Goal: Check status: Check status

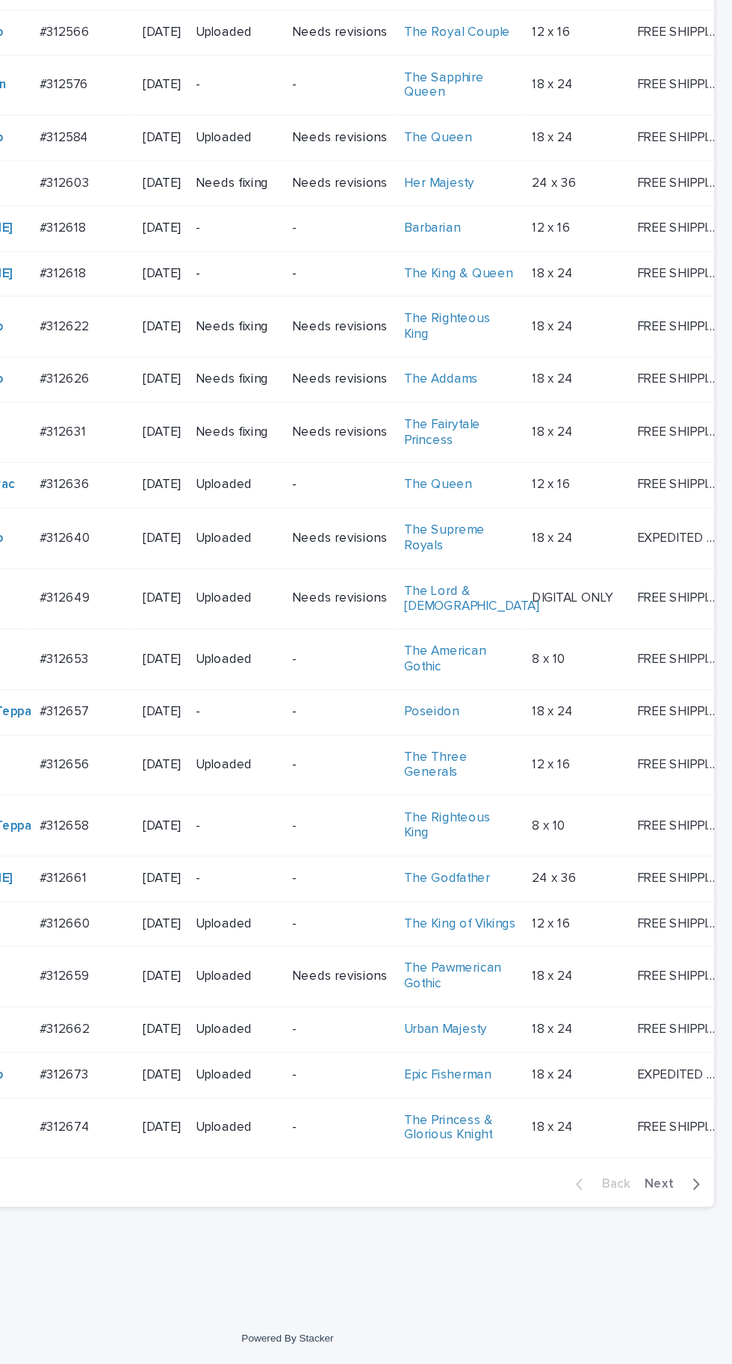
scroll to position [535, 0]
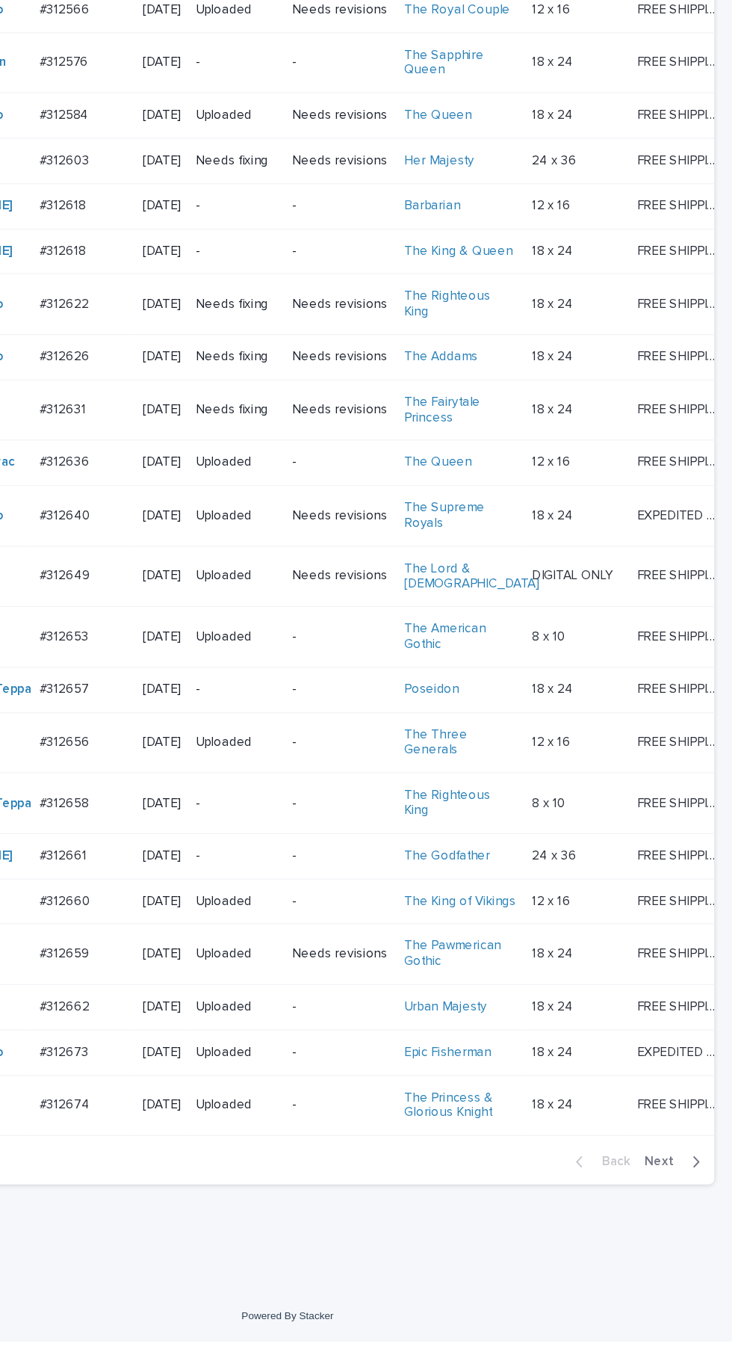
click at [691, 1221] on span "Next" at bounding box center [676, 1216] width 33 height 10
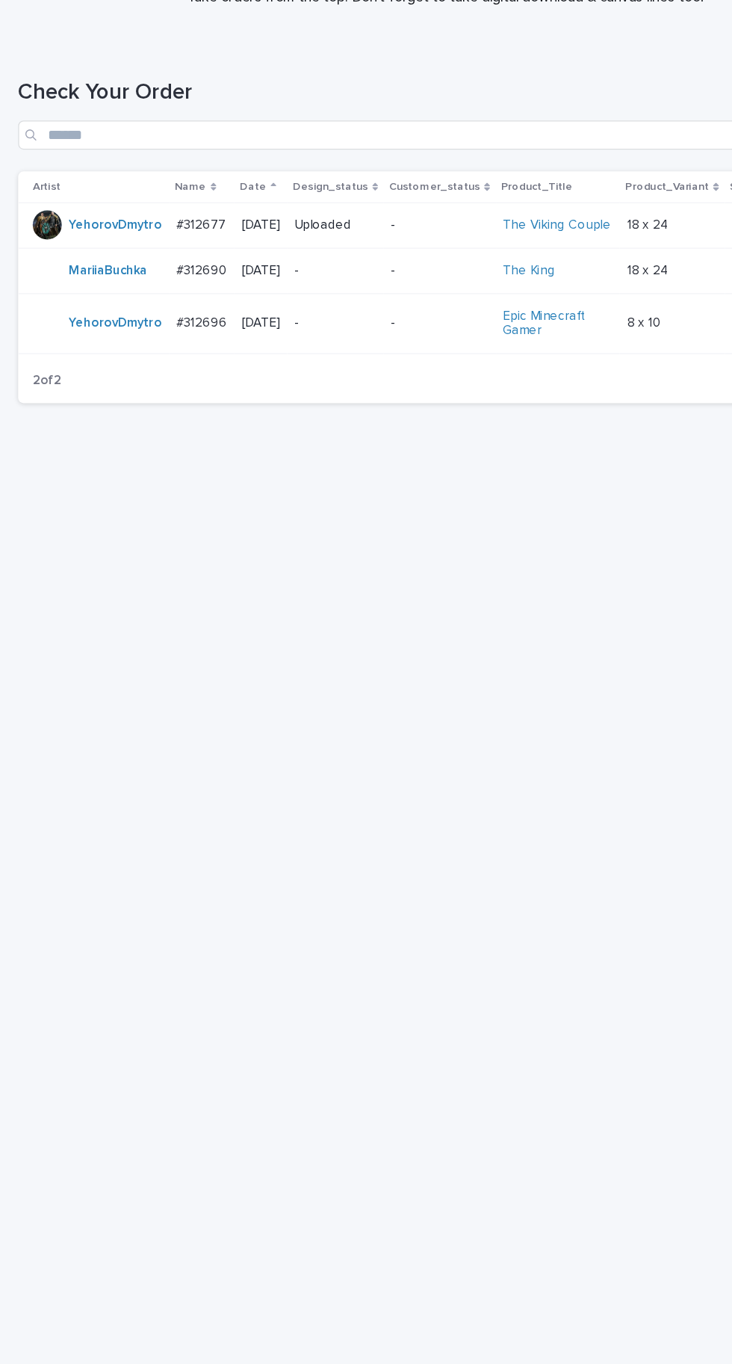
click at [165, 371] on td "#312677 #312677" at bounding box center [166, 353] width 54 height 37
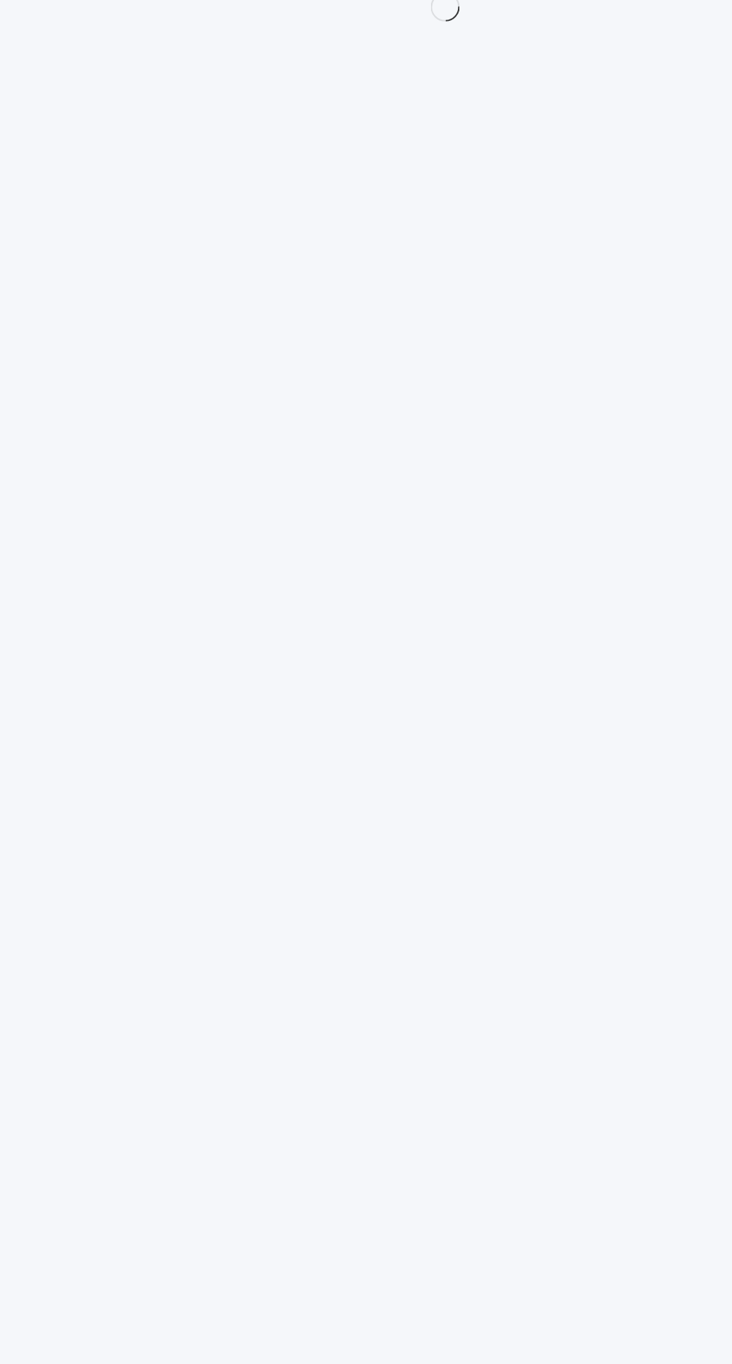
scroll to position [47, 0]
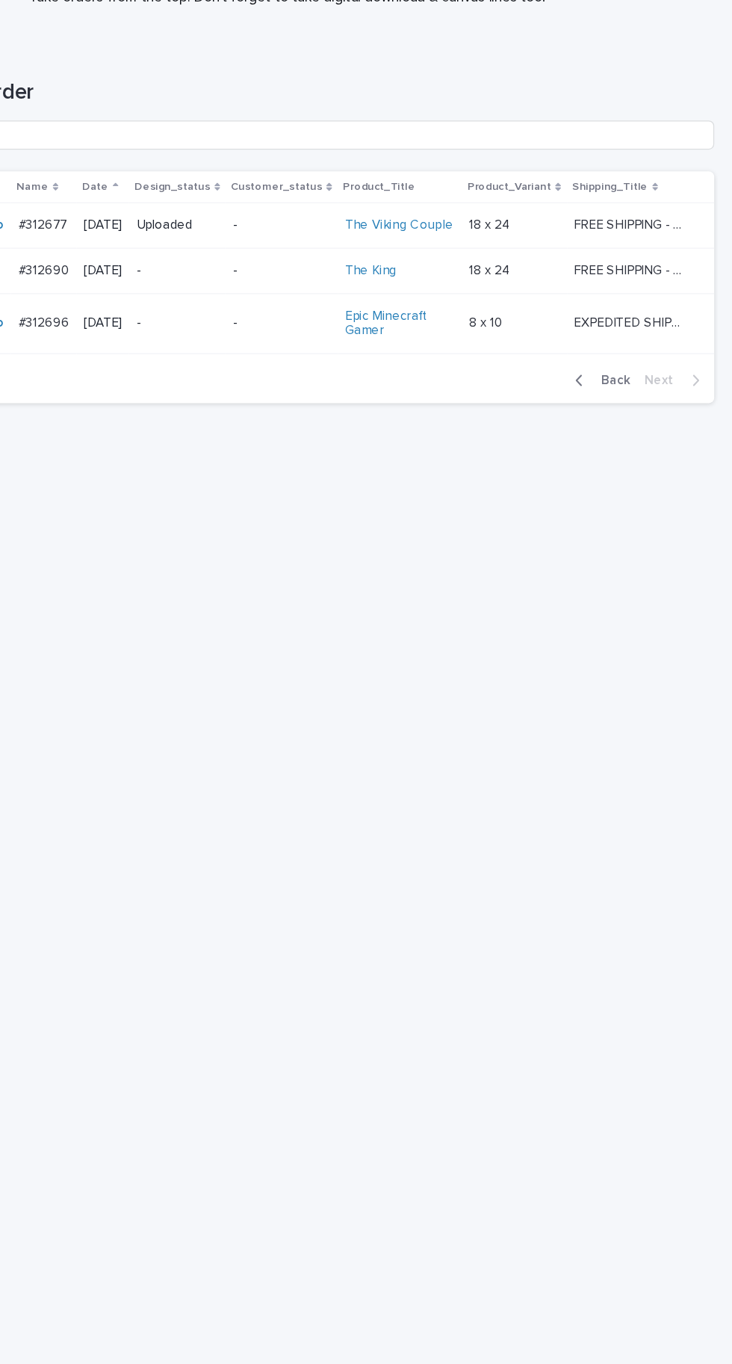
click at [650, 475] on button "Back" at bounding box center [622, 481] width 63 height 13
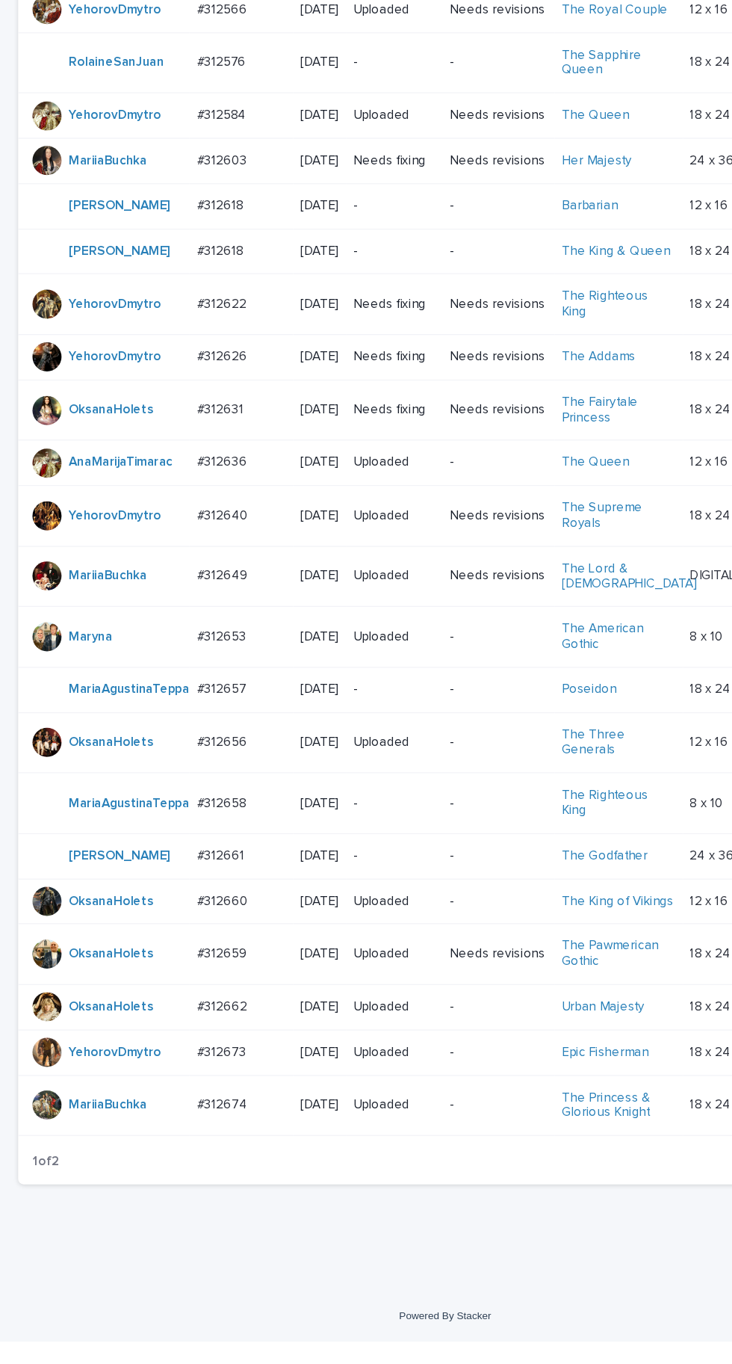
scroll to position [512, 0]
click at [205, 830] on p at bounding box center [198, 827] width 73 height 13
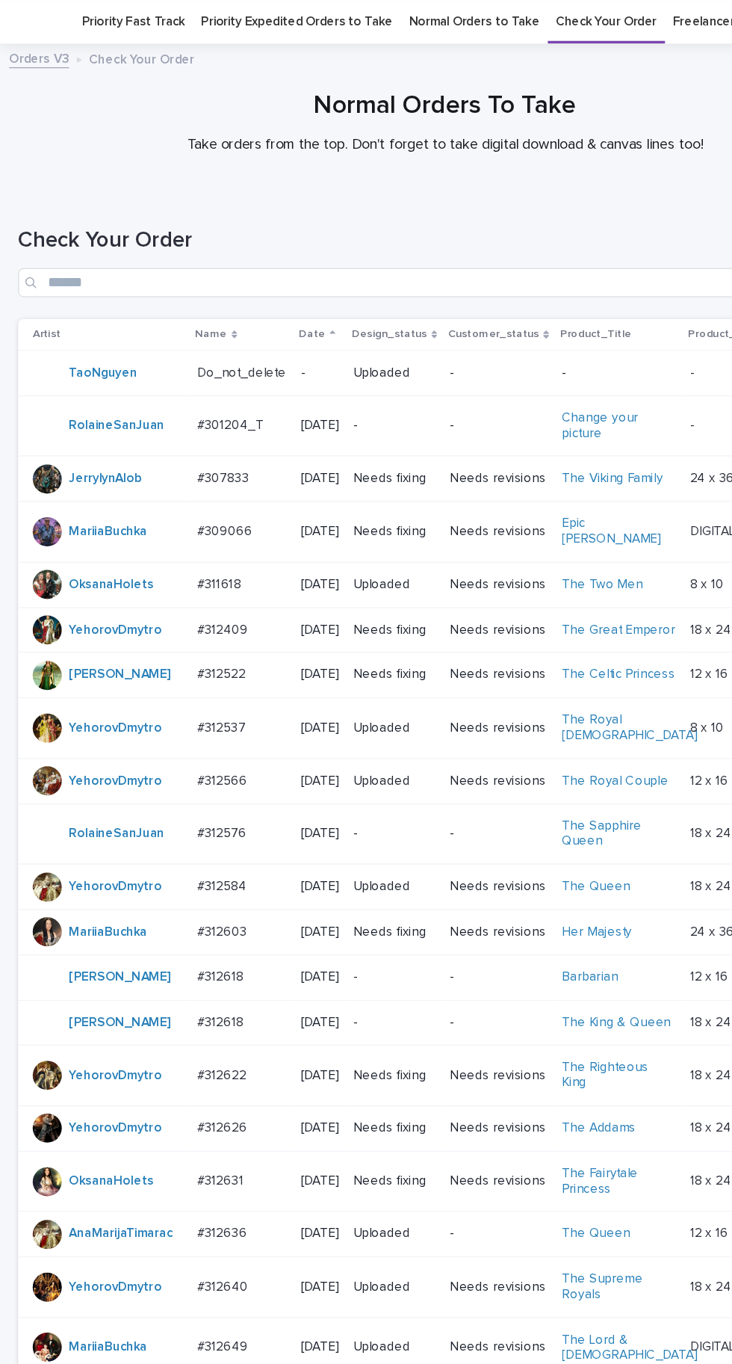
scroll to position [535, 0]
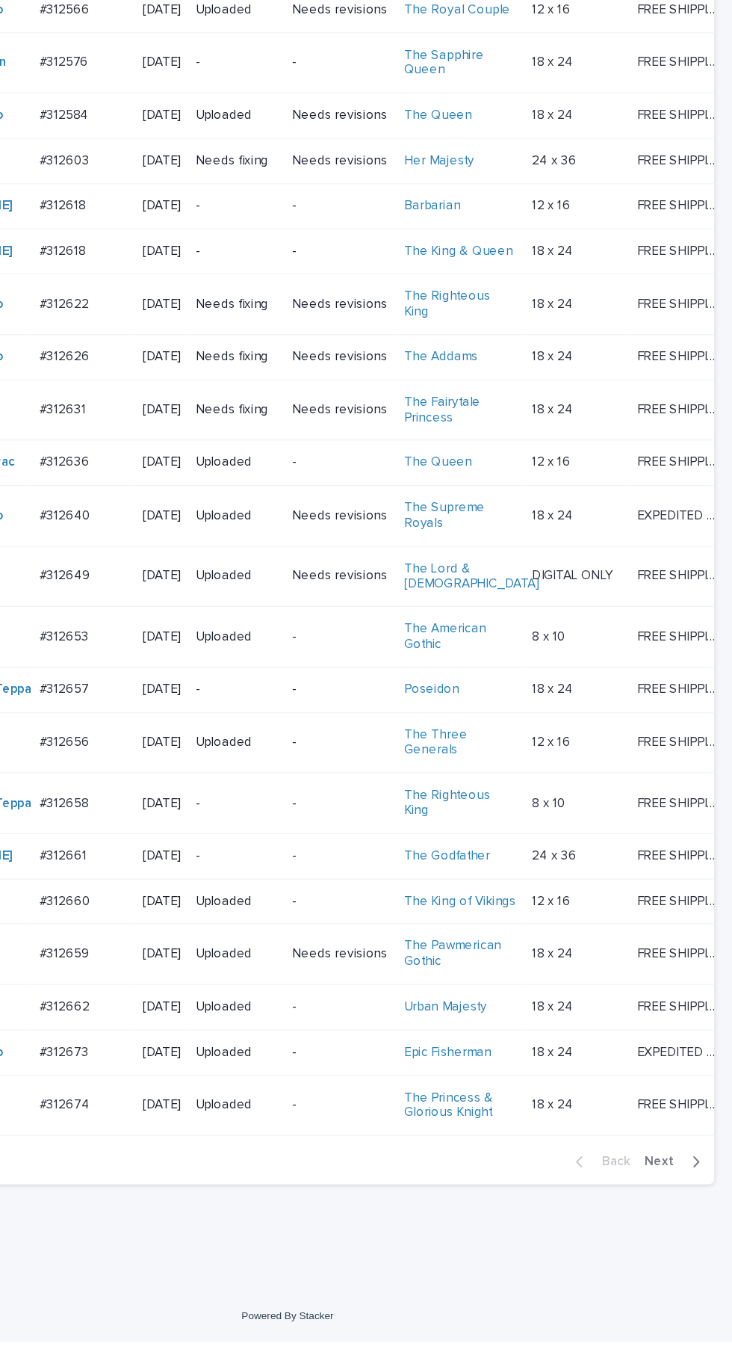
click at [685, 1223] on button "Next" at bounding box center [686, 1215] width 64 height 13
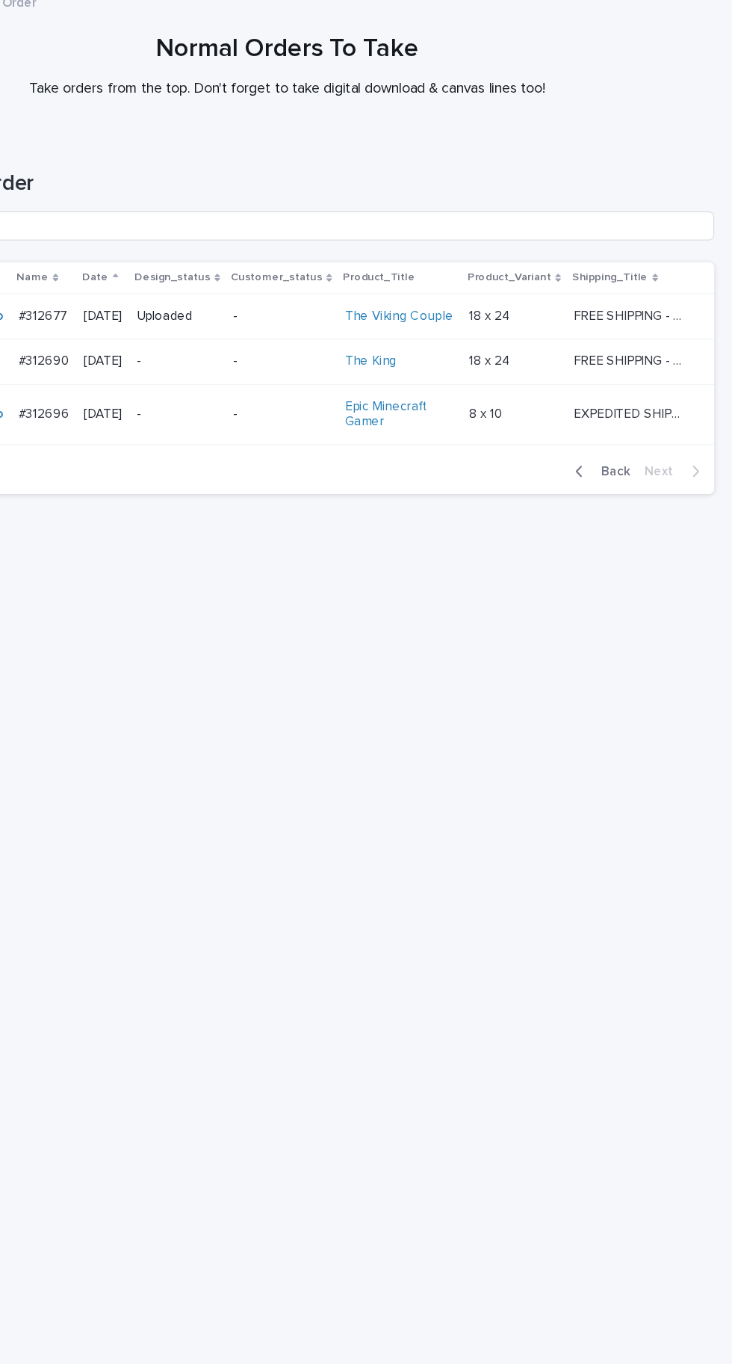
click at [627, 487] on span "Back" at bounding box center [632, 481] width 32 height 10
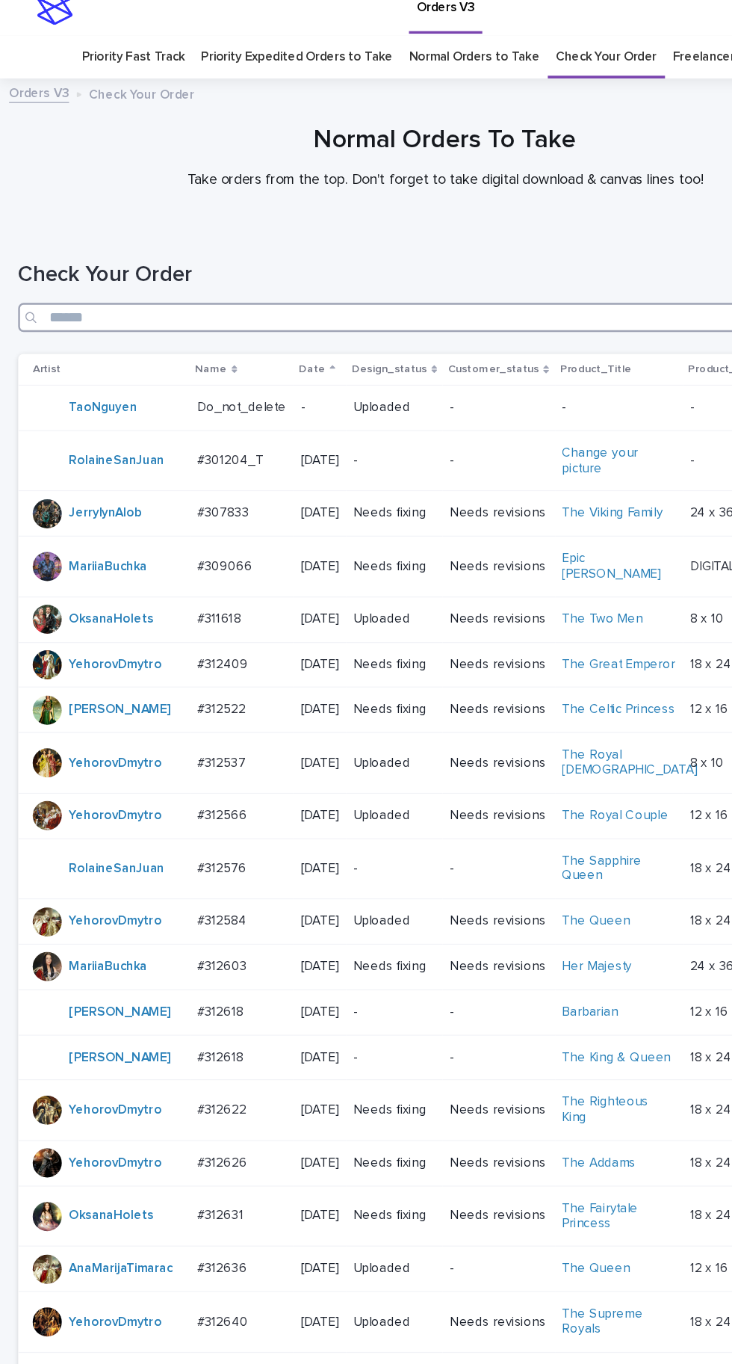
click at [255, 278] on input "Search" at bounding box center [366, 280] width 703 height 24
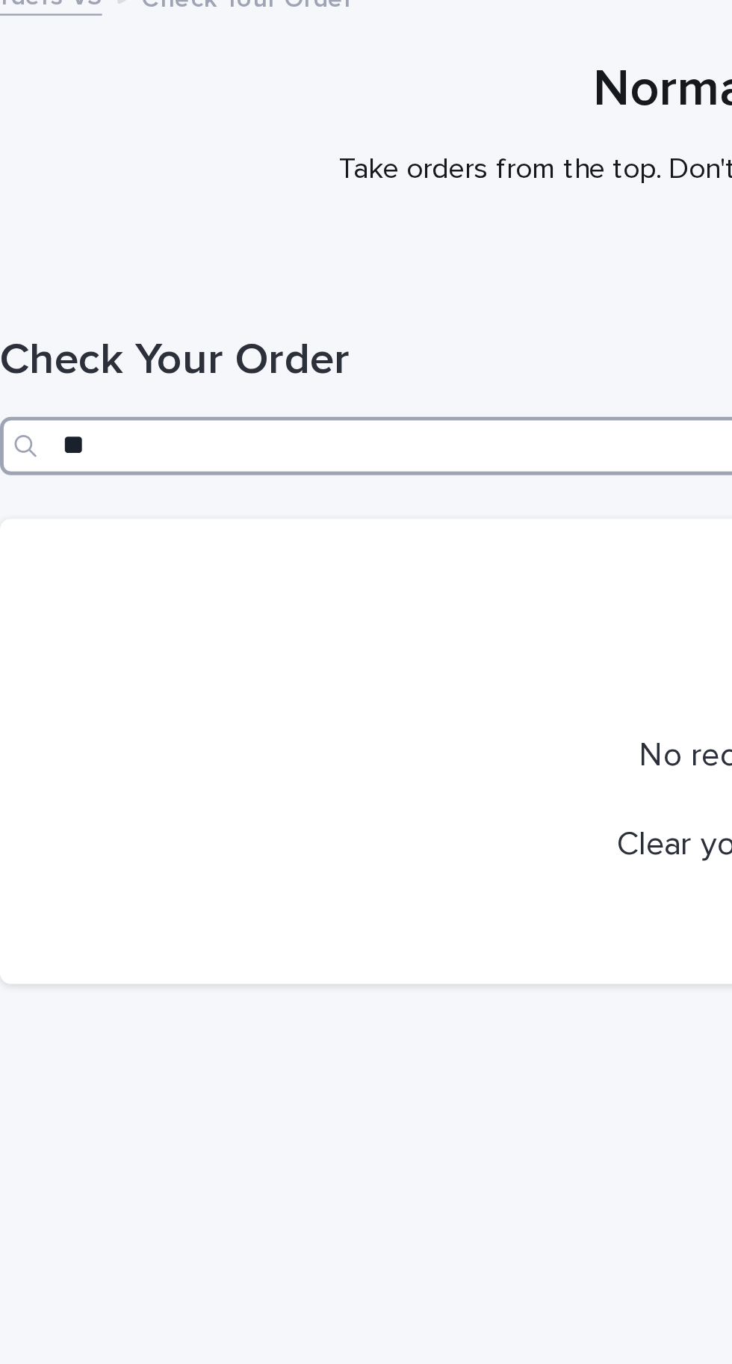
type input "*"
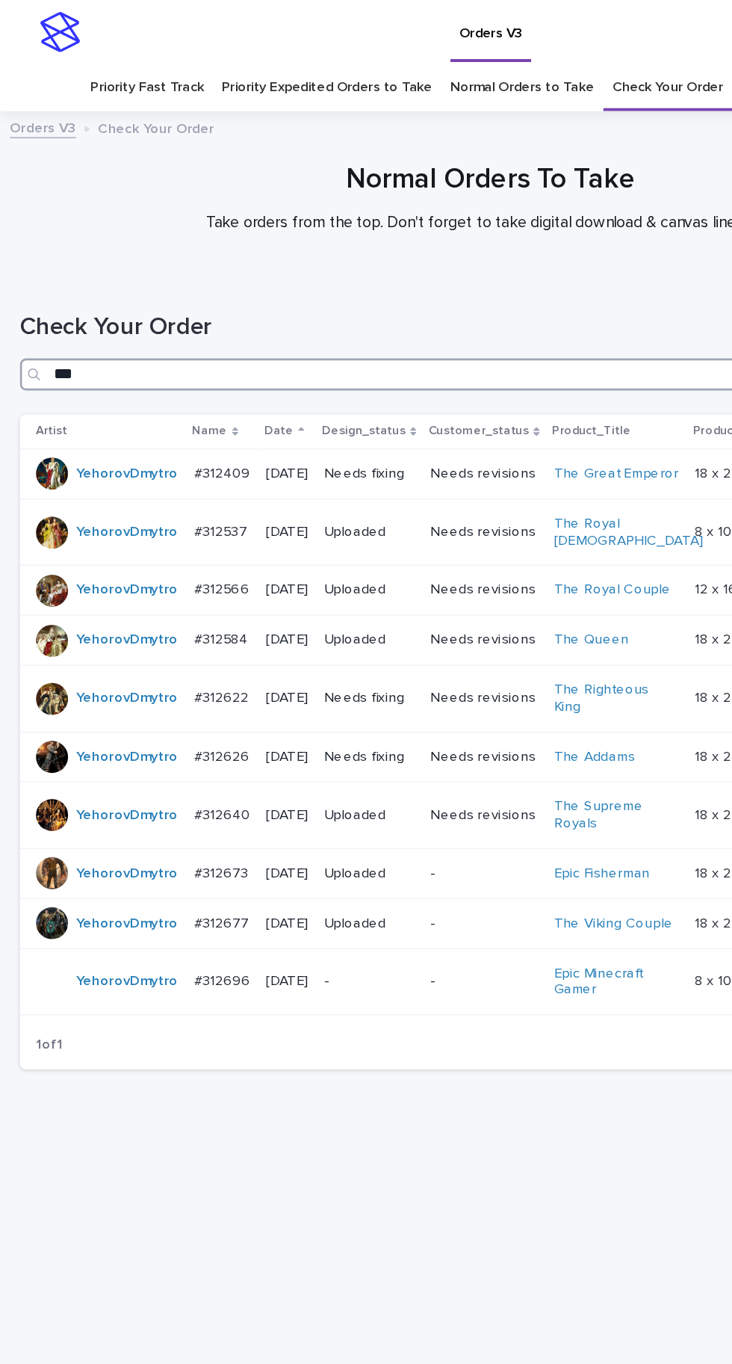
click at [303, 274] on input "***" at bounding box center [366, 280] width 703 height 24
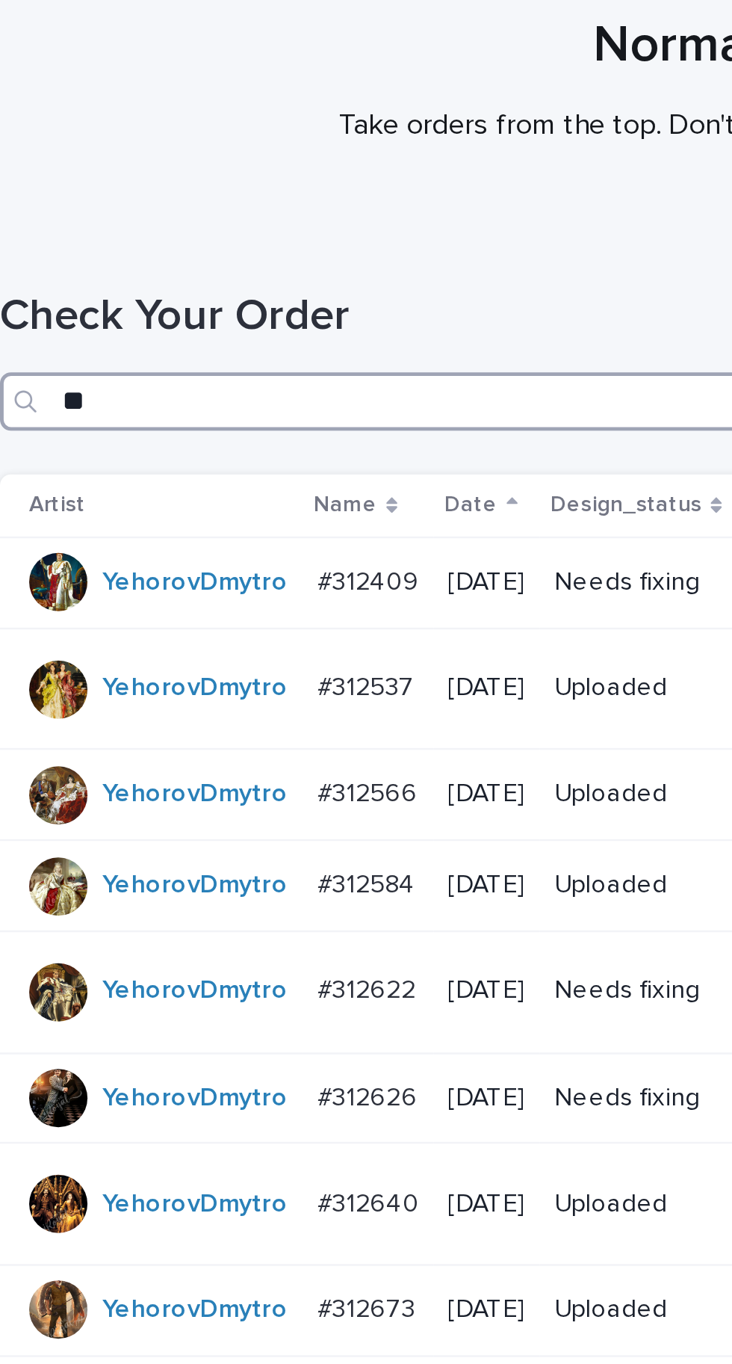
type input "*"
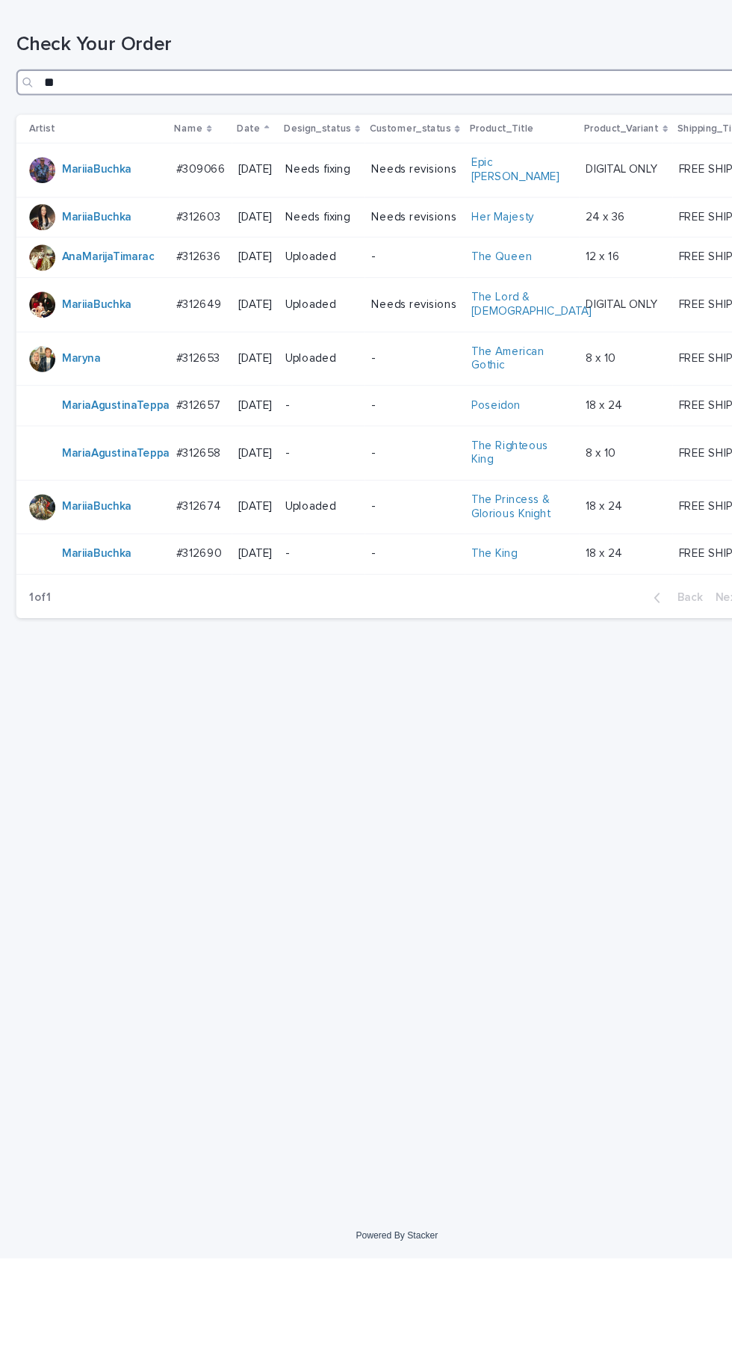
type input "*"
type input "***"
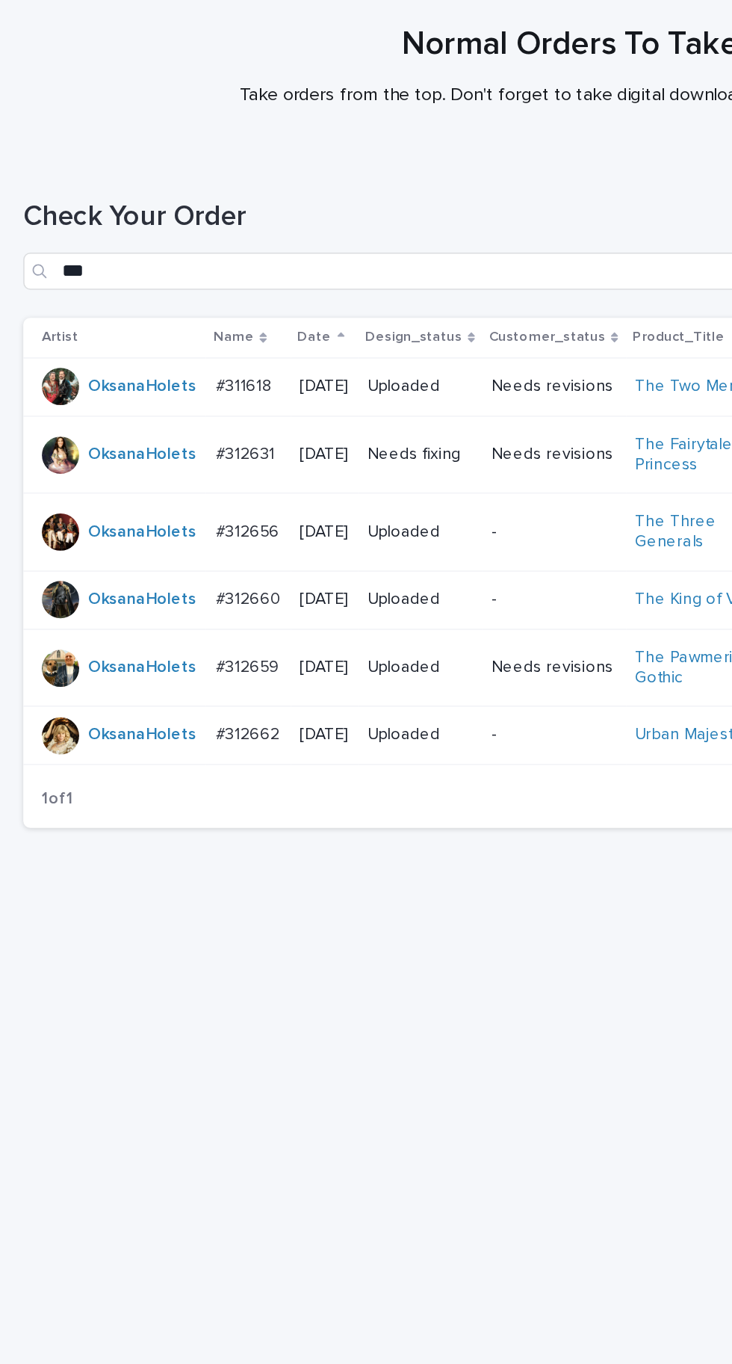
click at [164, 398] on p "#312631" at bounding box center [158, 396] width 41 height 16
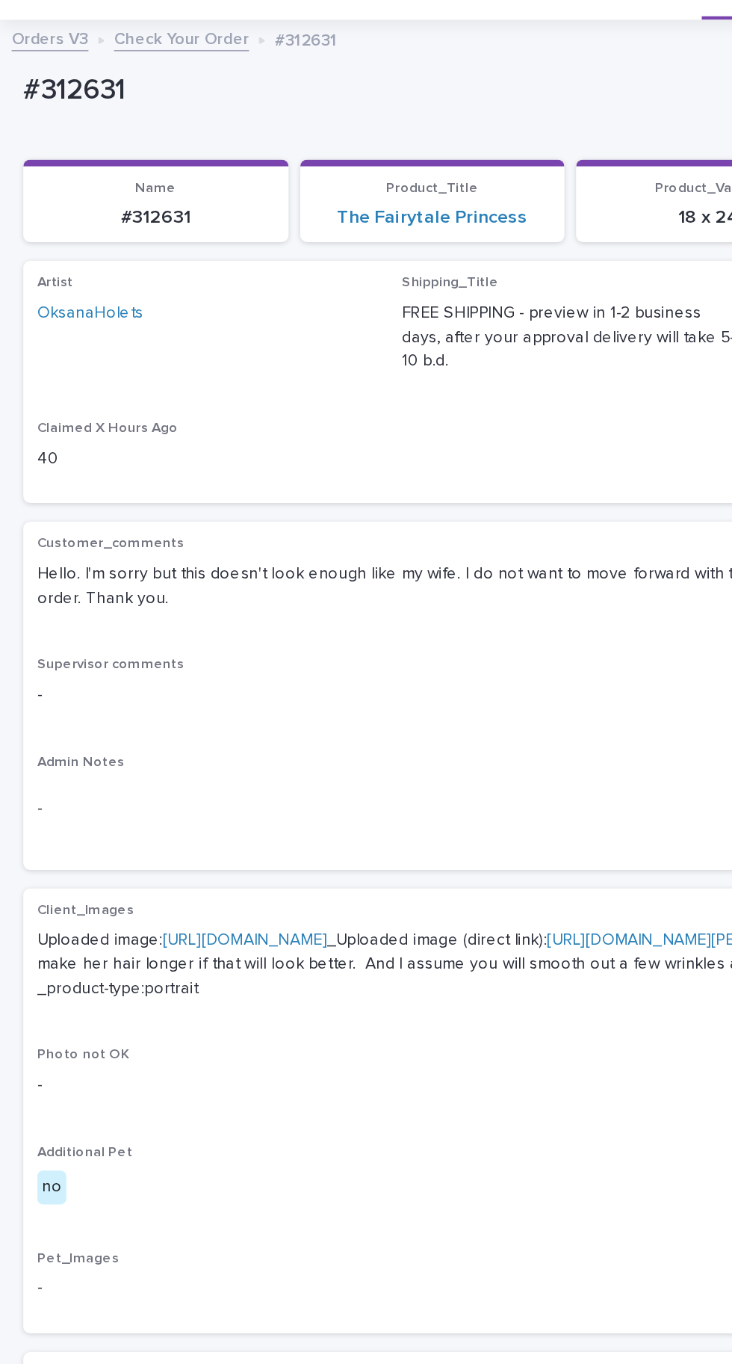
scroll to position [75, 0]
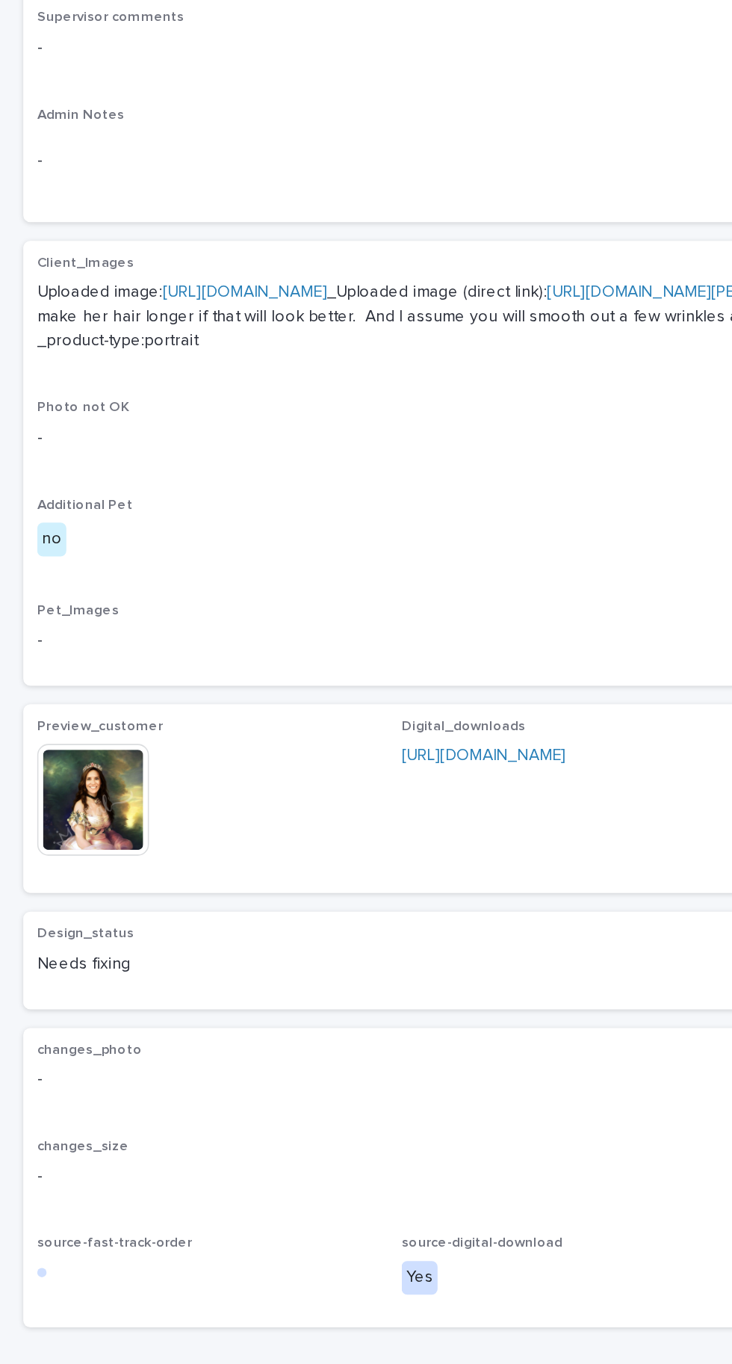
click at [94, 960] on img at bounding box center [60, 924] width 72 height 72
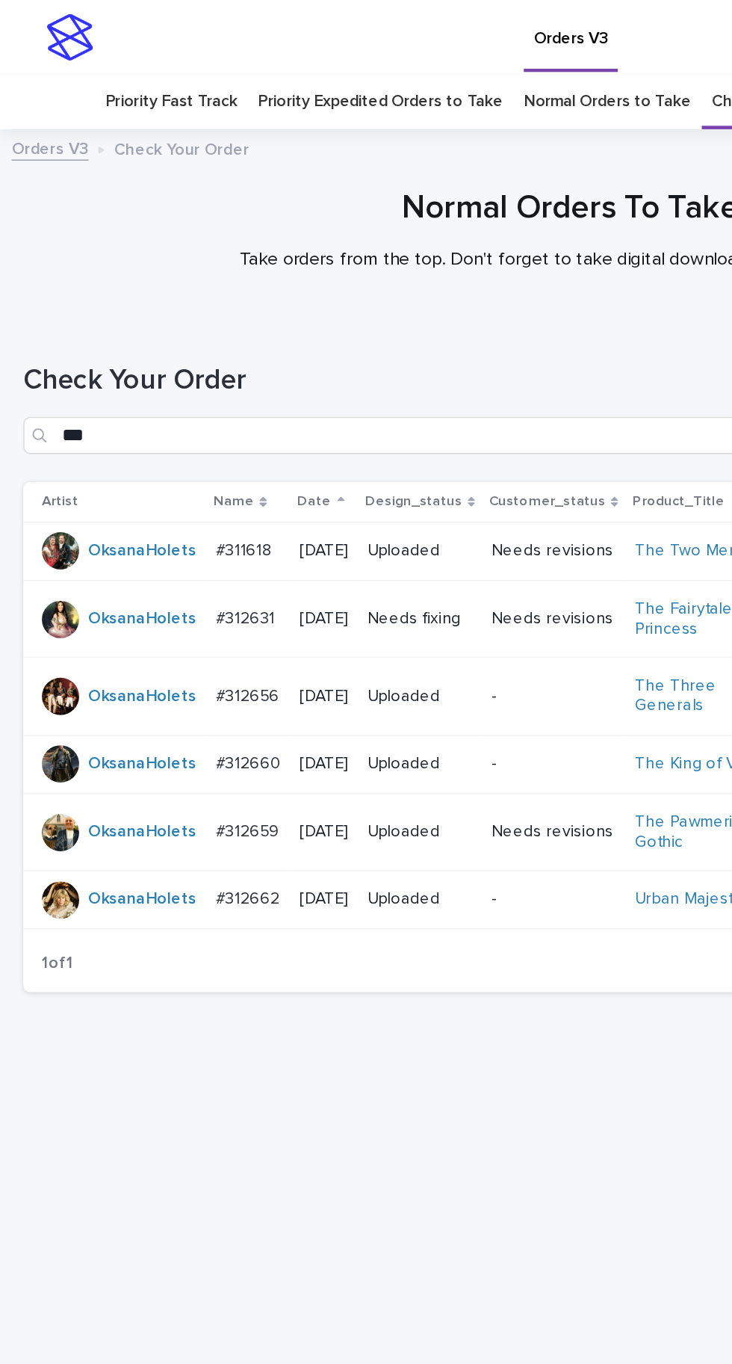
click at [163, 388] on p "#312631" at bounding box center [158, 396] width 41 height 16
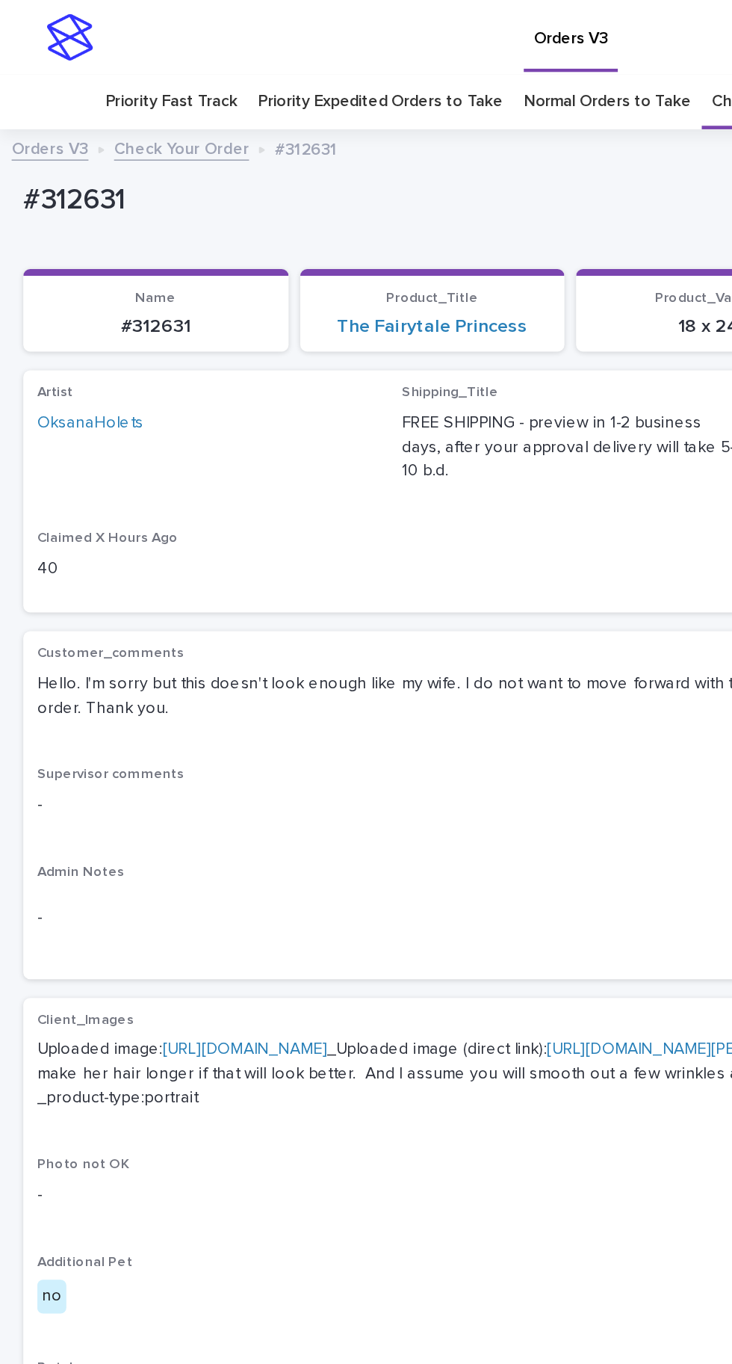
click at [176, 673] on link "[URL][DOMAIN_NAME]" at bounding box center [157, 673] width 105 height 10
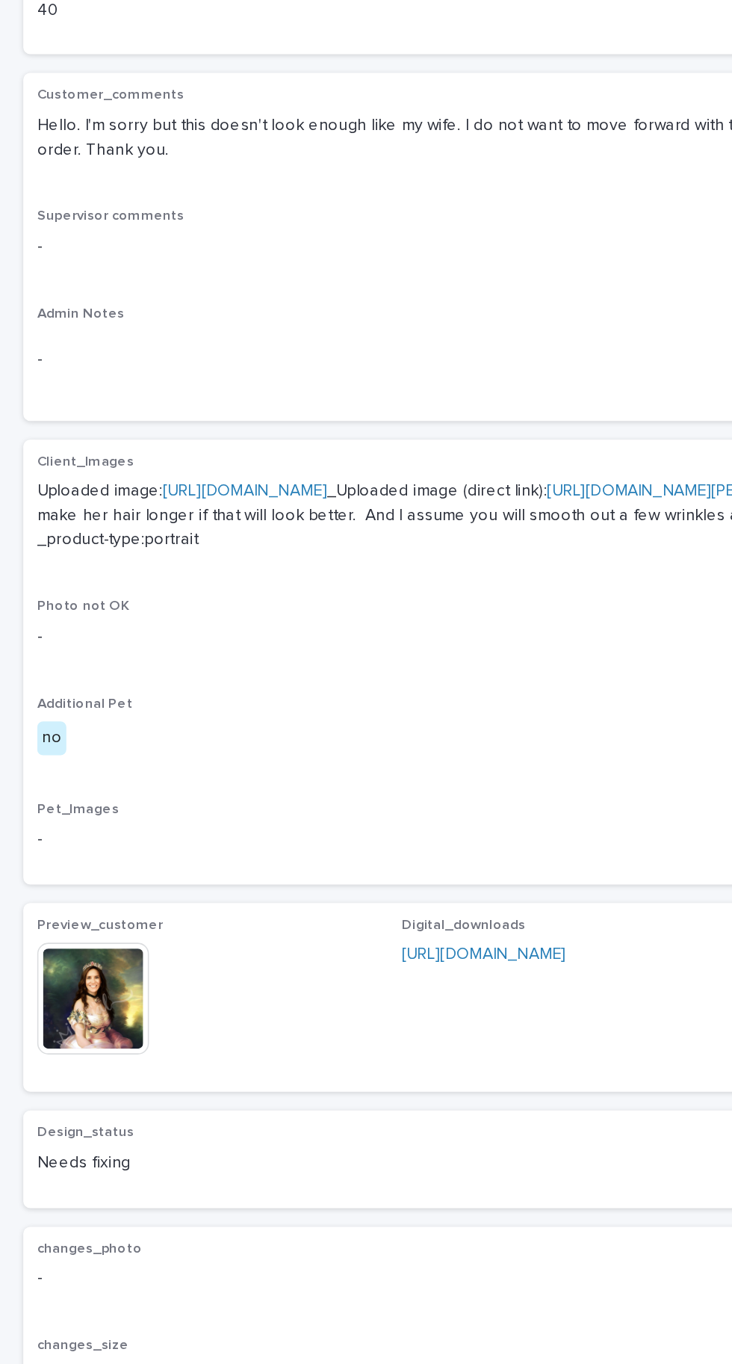
click at [64, 960] on img at bounding box center [60, 924] width 72 height 72
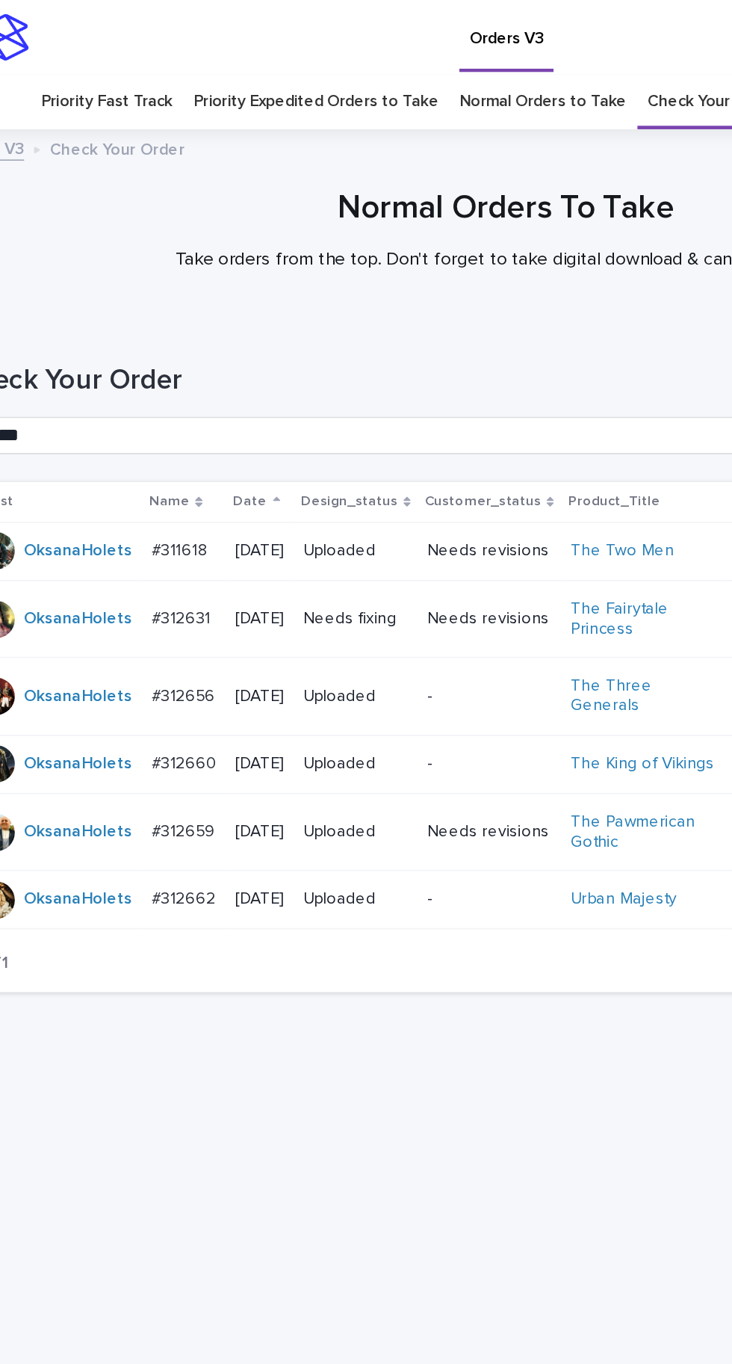
scroll to position [47, 0]
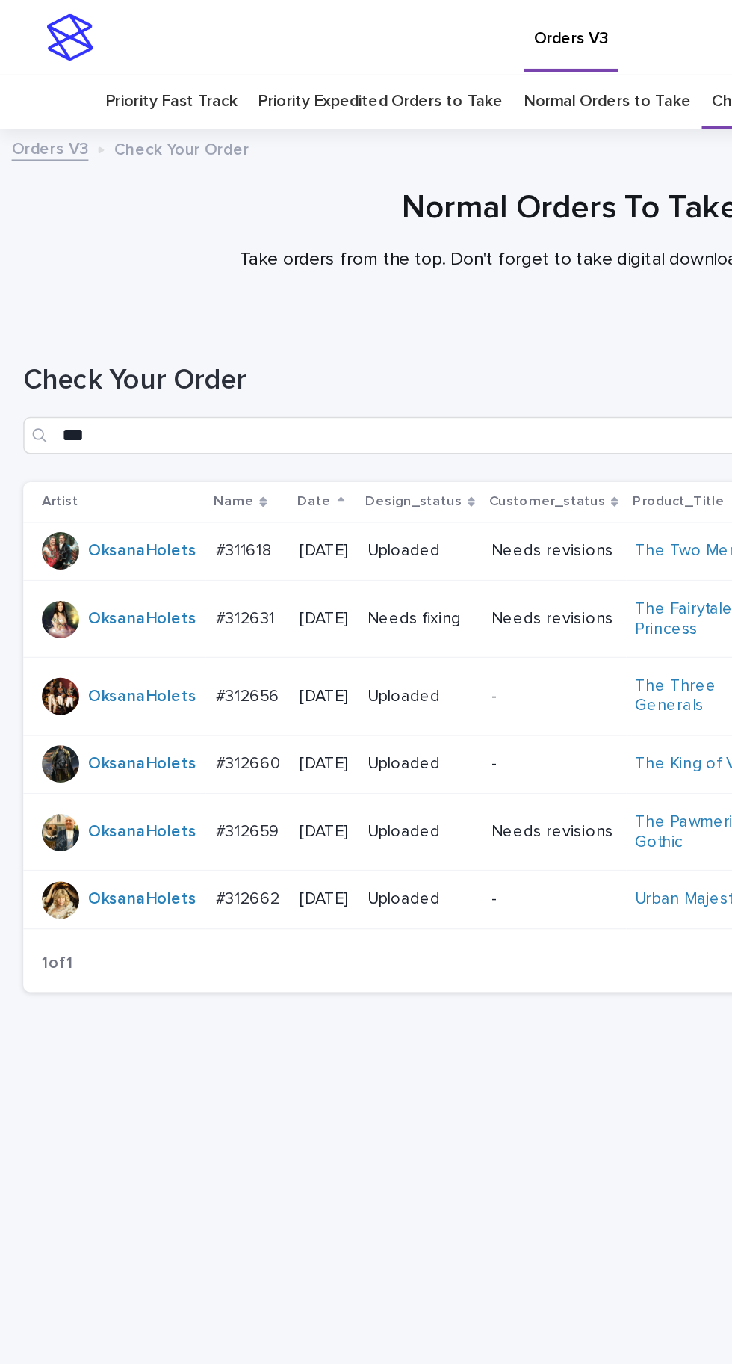
click at [161, 388] on p "#312631" at bounding box center [158, 396] width 41 height 16
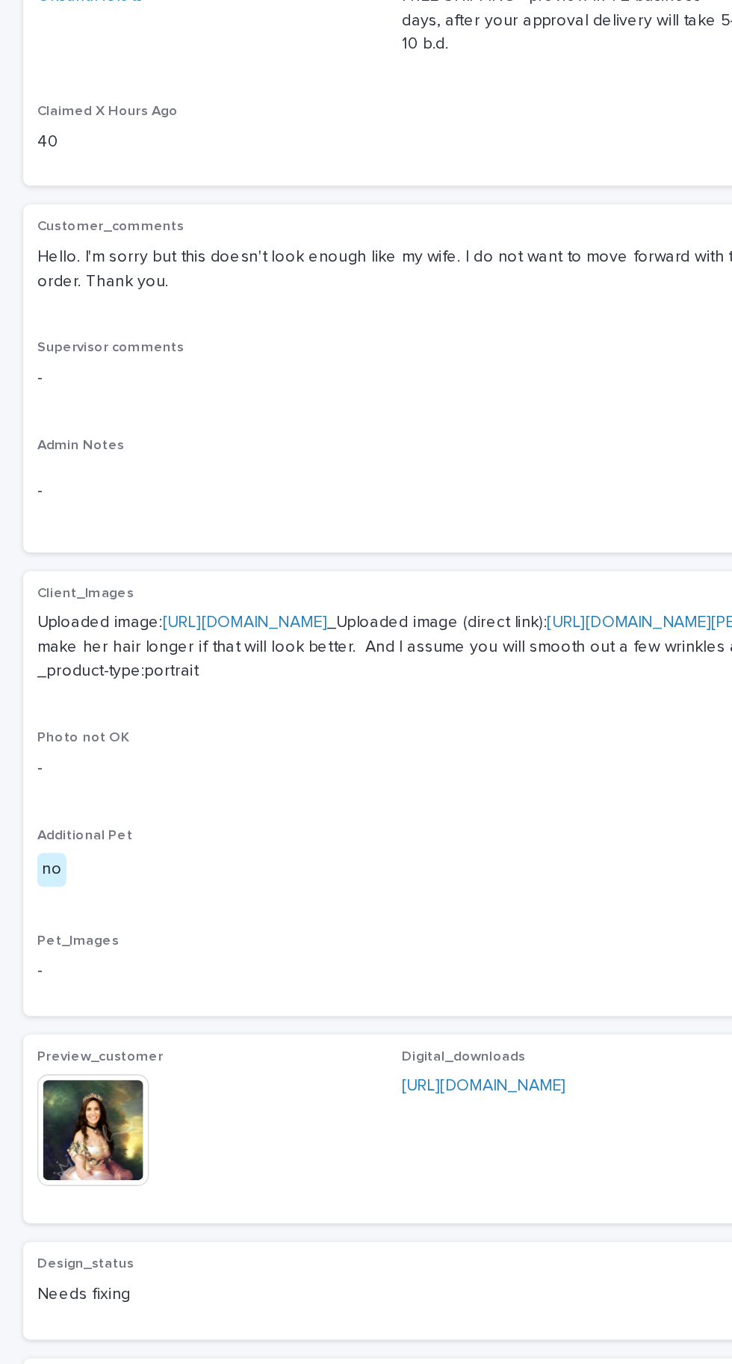
scroll to position [75, 0]
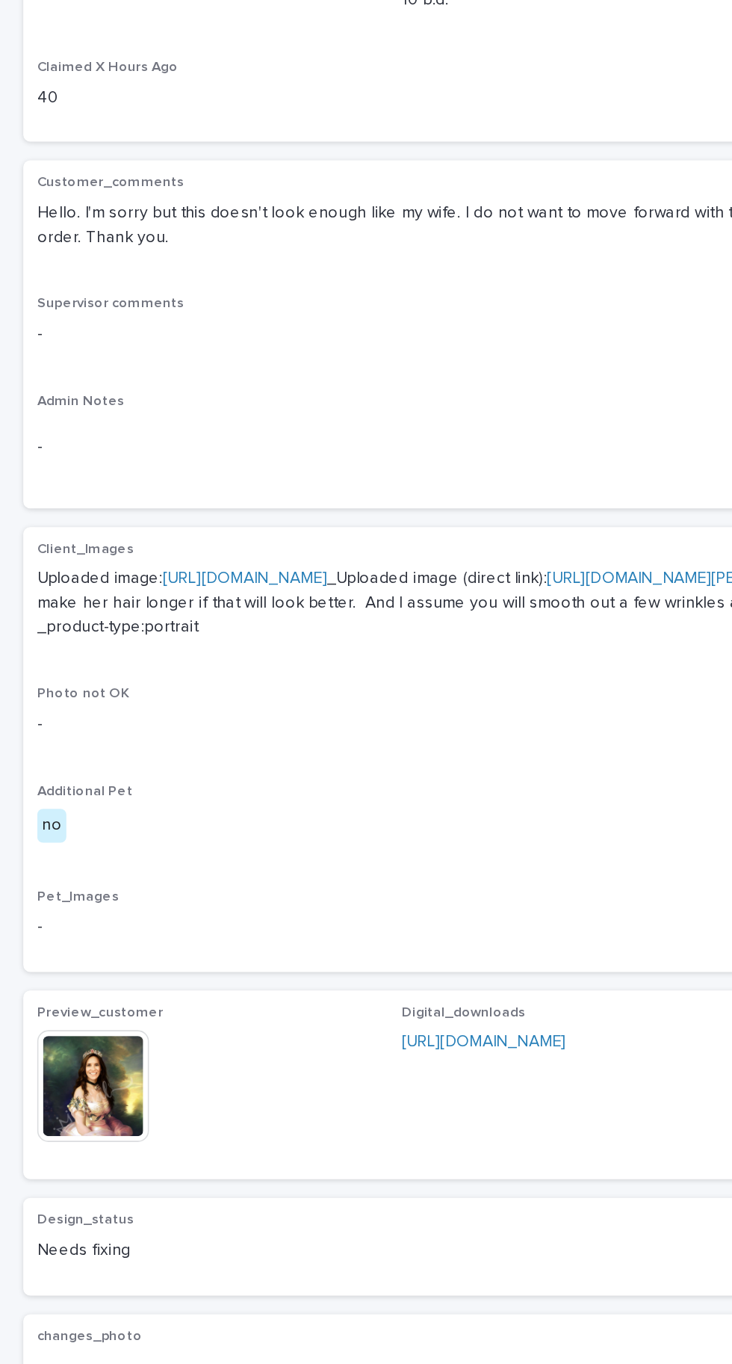
click at [70, 960] on img at bounding box center [60, 924] width 72 height 72
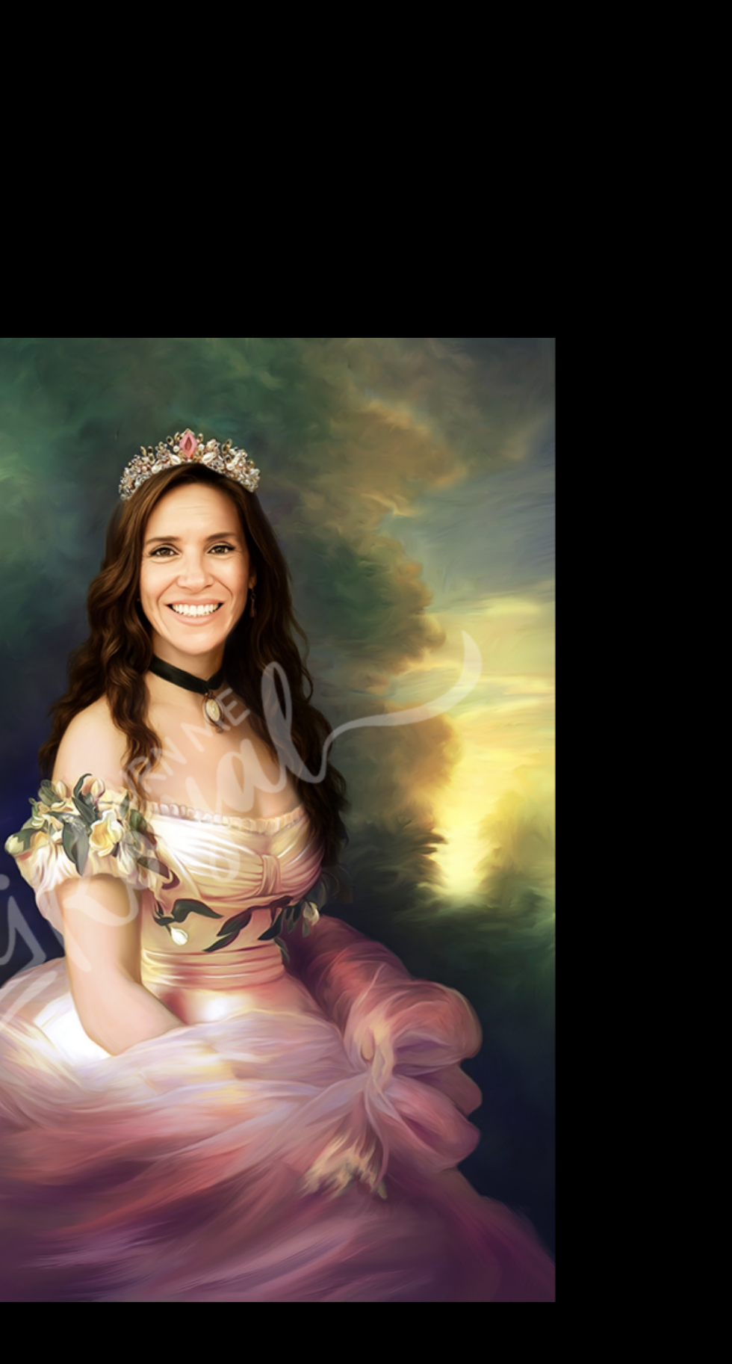
scroll to position [0, 0]
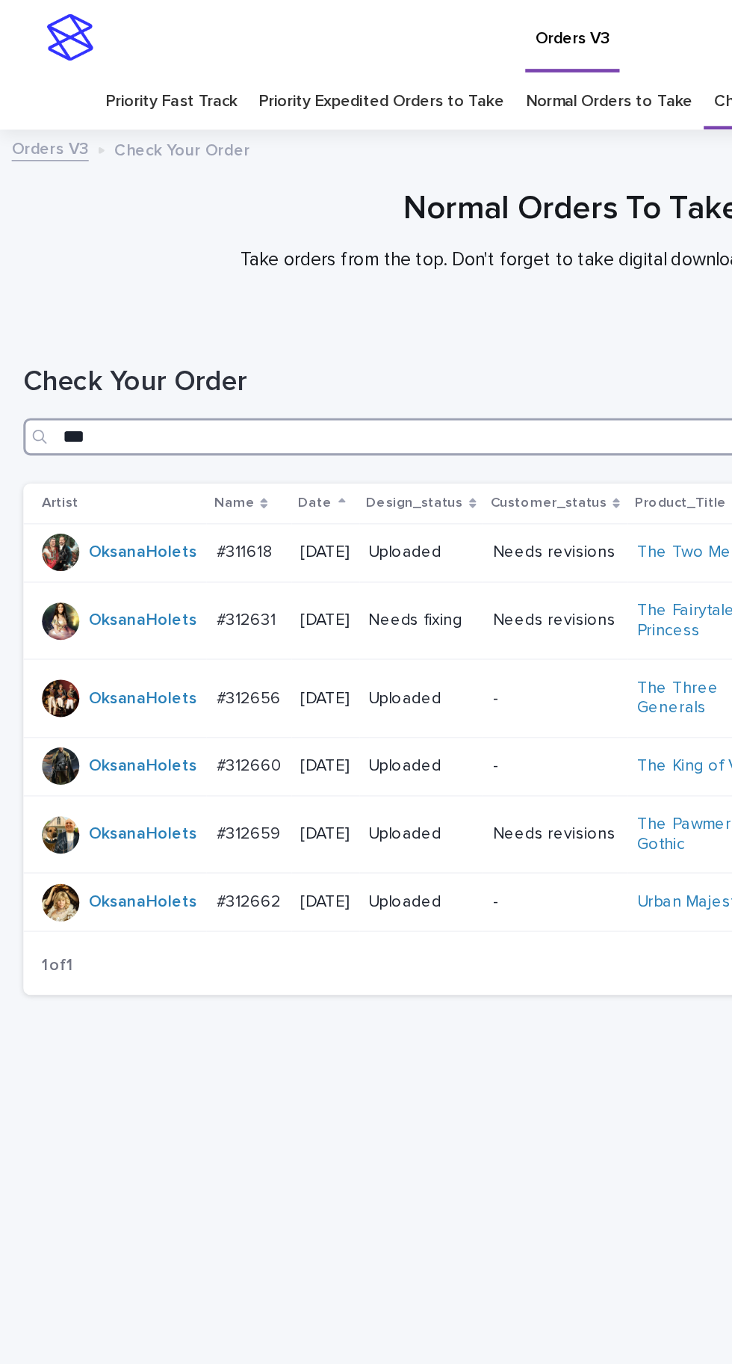
click at [182, 268] on input "***" at bounding box center [366, 280] width 703 height 24
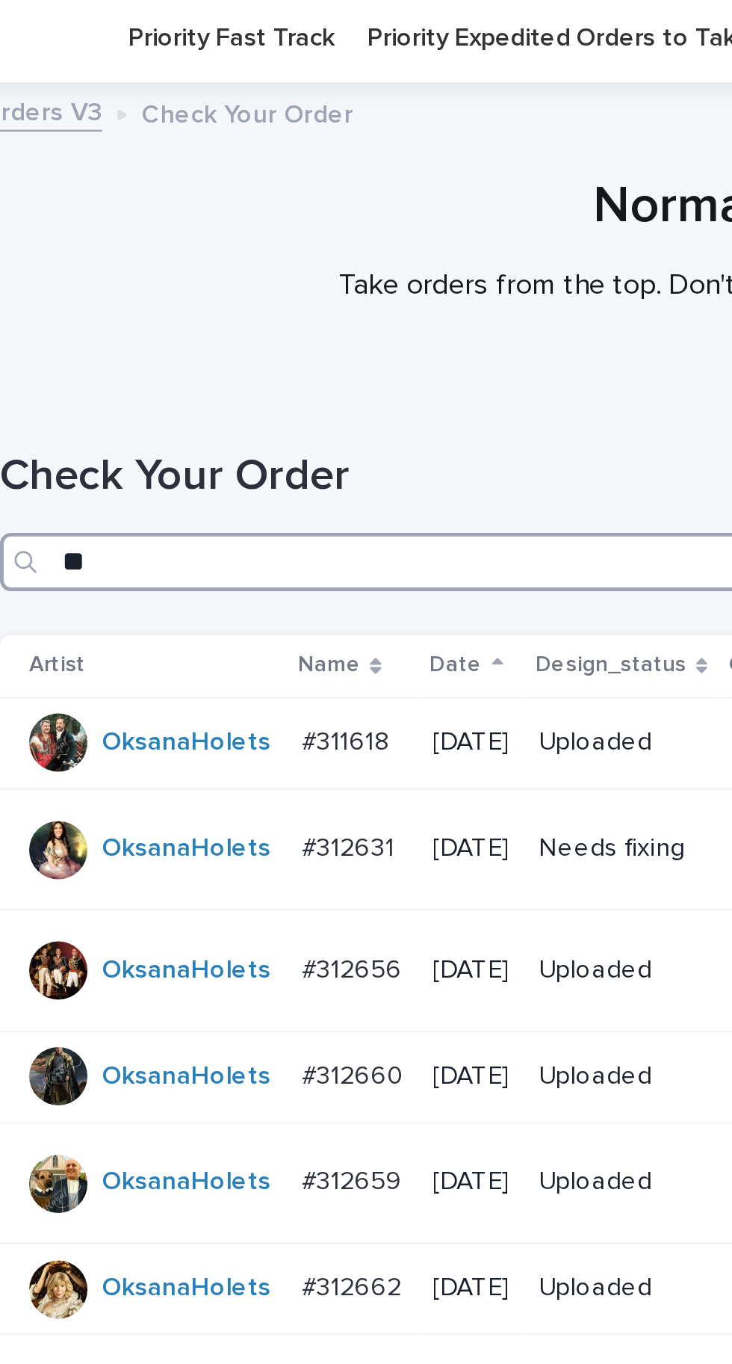
type input "*"
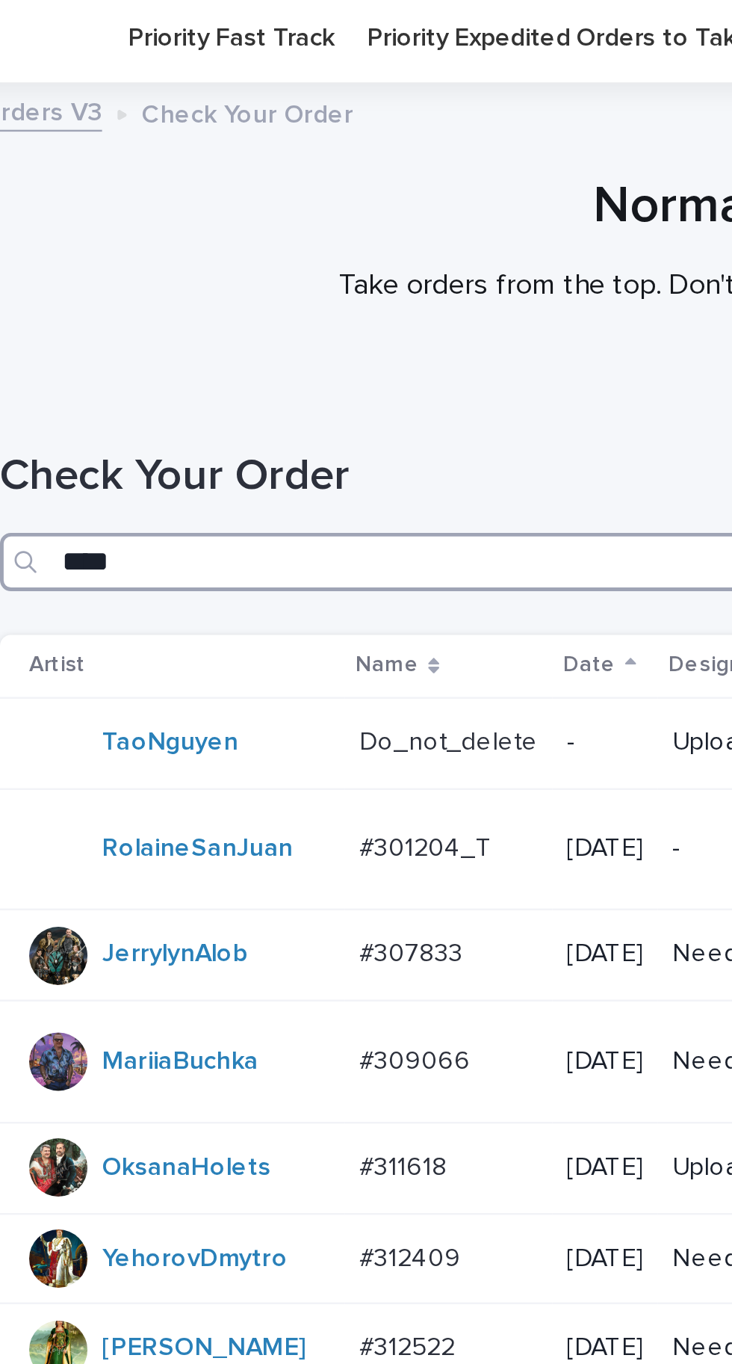
type input "*****"
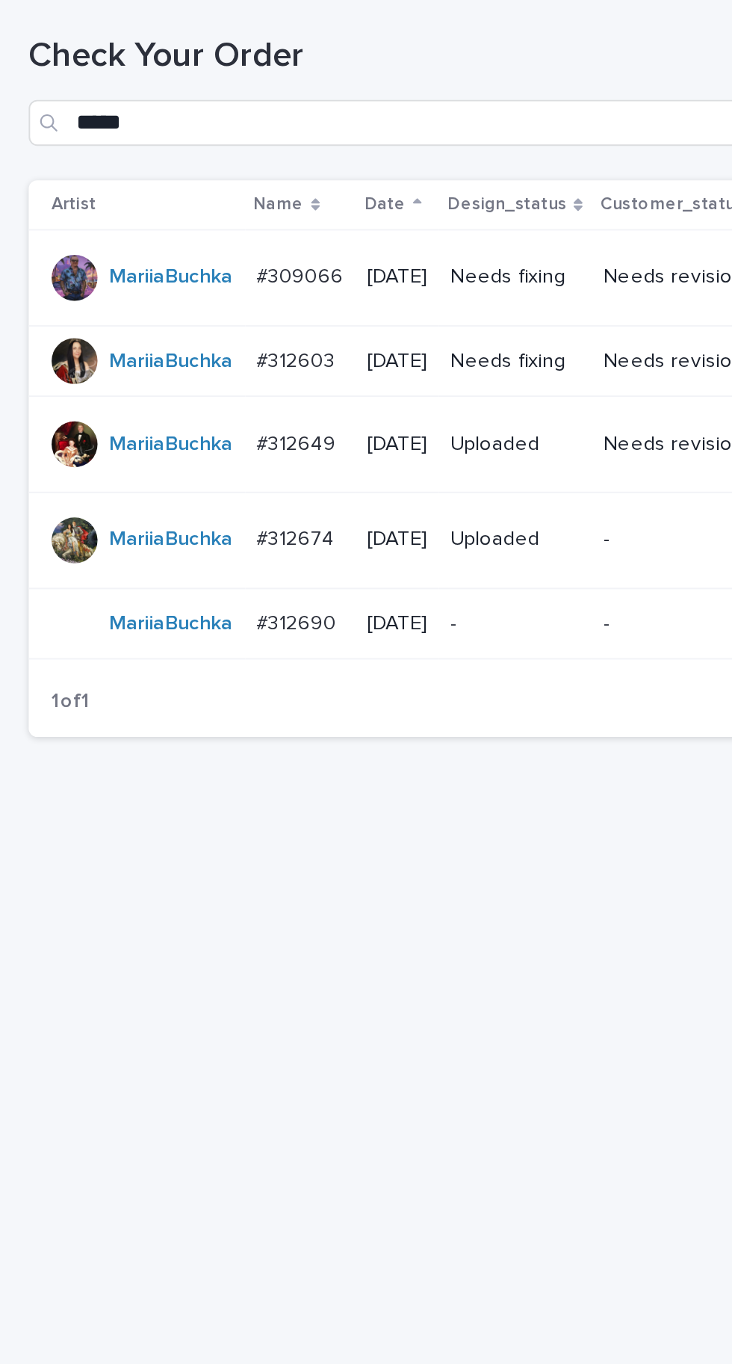
click at [165, 351] on p "#309066" at bounding box center [158, 359] width 49 height 16
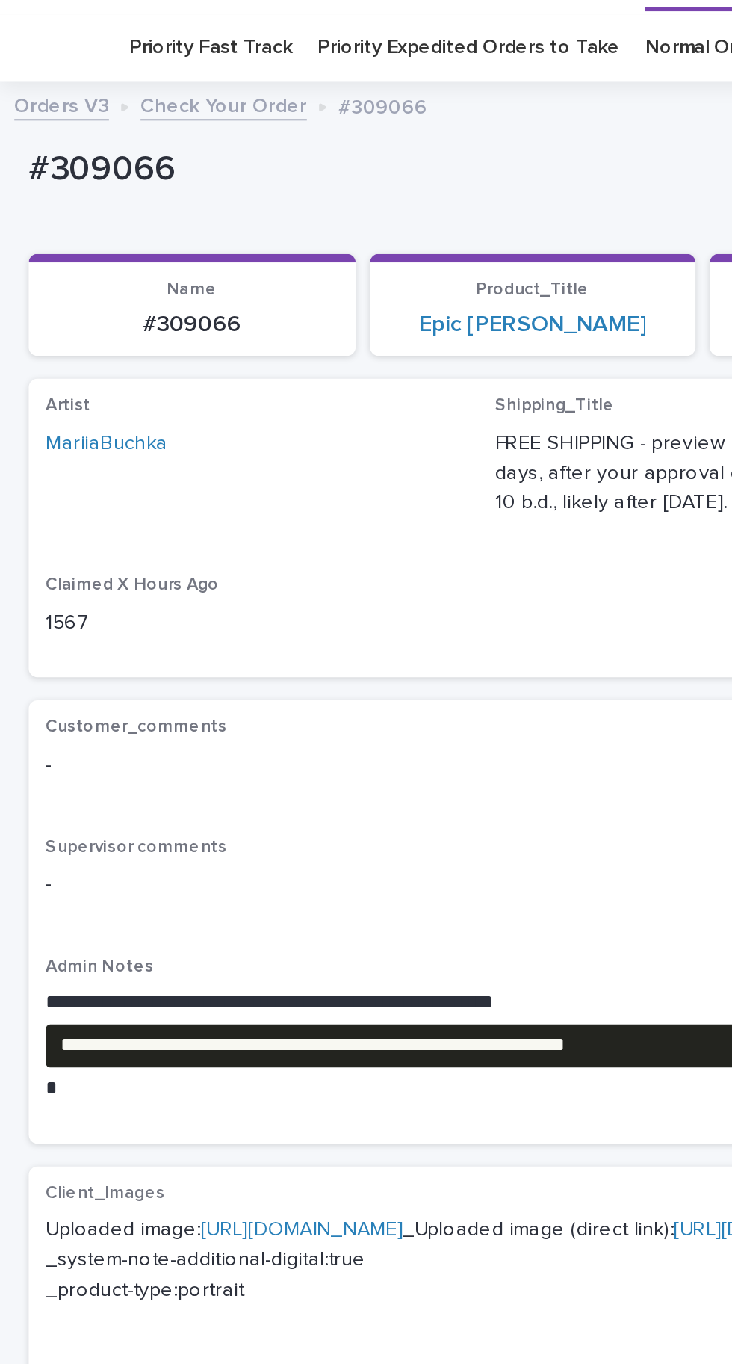
scroll to position [83, 0]
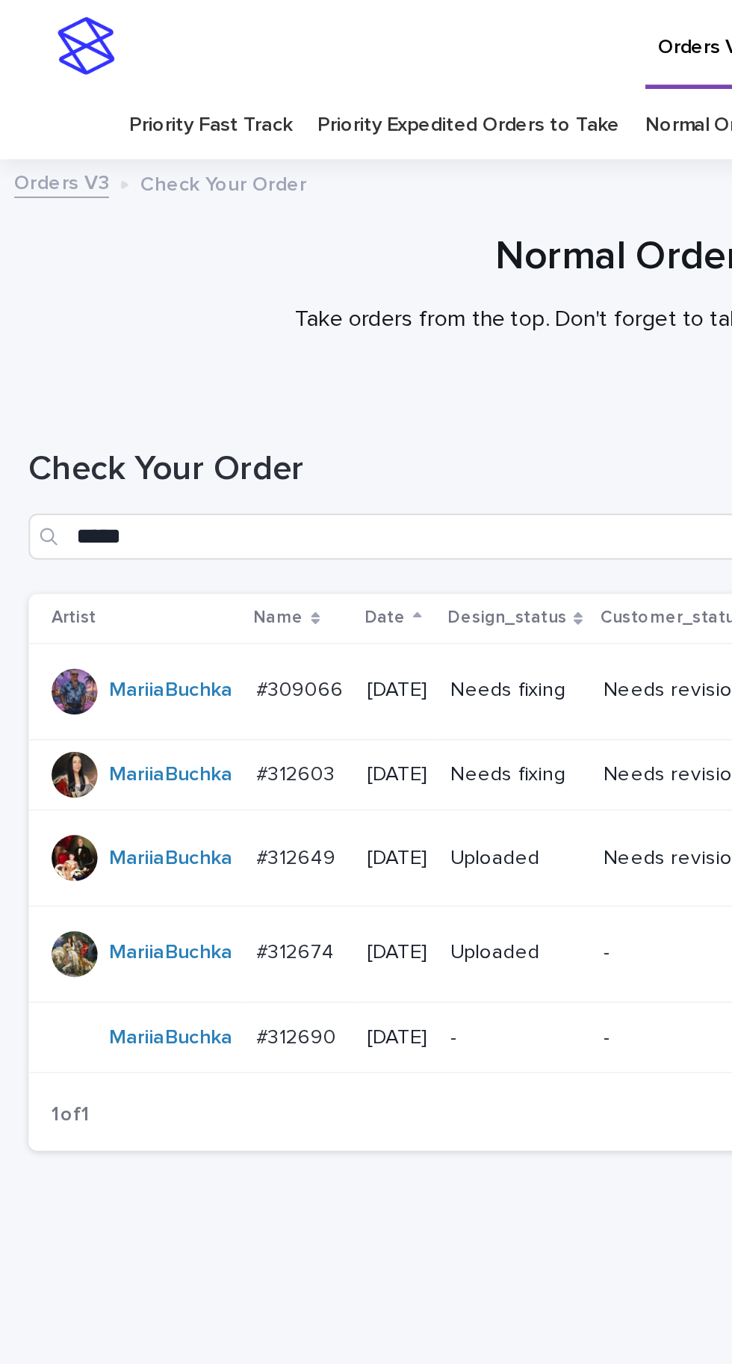
click at [157, 395] on p "#312603" at bounding box center [156, 403] width 44 height 16
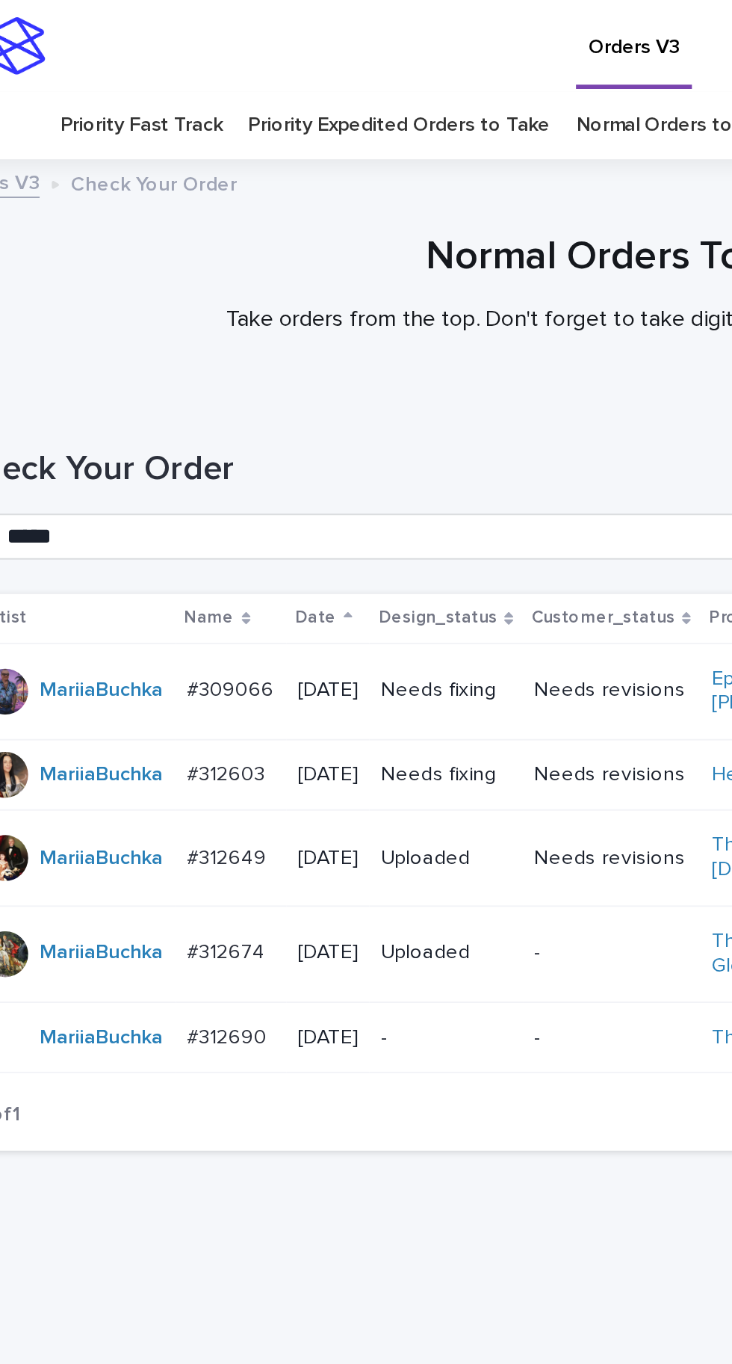
click at [155, 438] on p "#312649" at bounding box center [156, 446] width 45 height 16
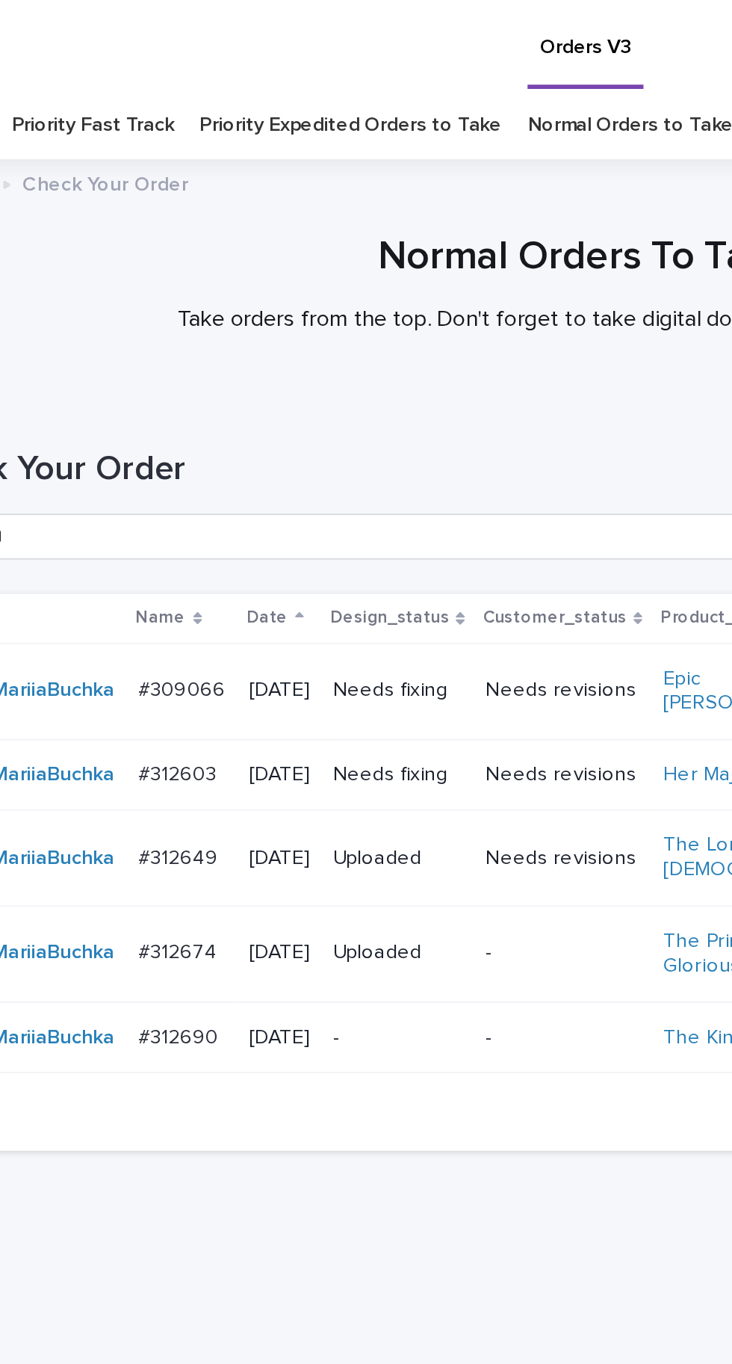
click at [164, 438] on p "#312649" at bounding box center [156, 446] width 45 height 16
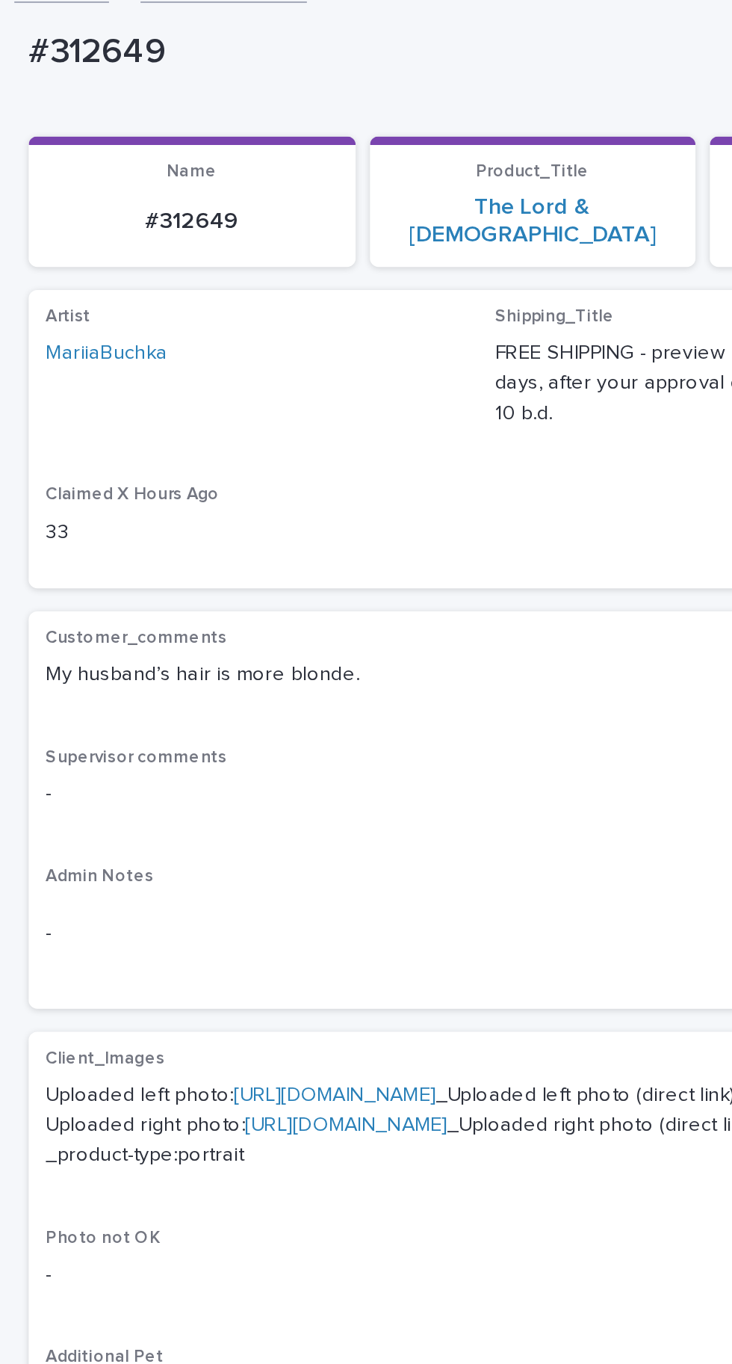
scroll to position [123, 0]
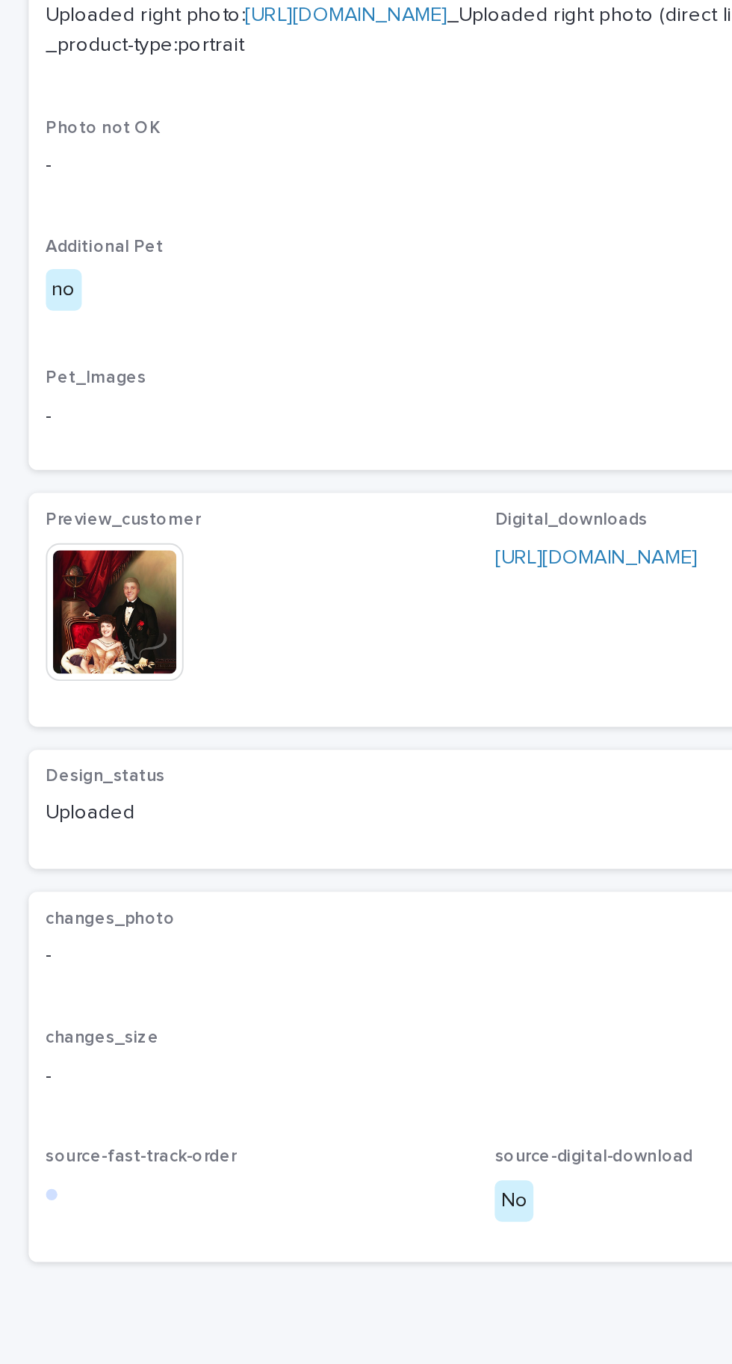
click at [80, 933] on img at bounding box center [60, 897] width 72 height 72
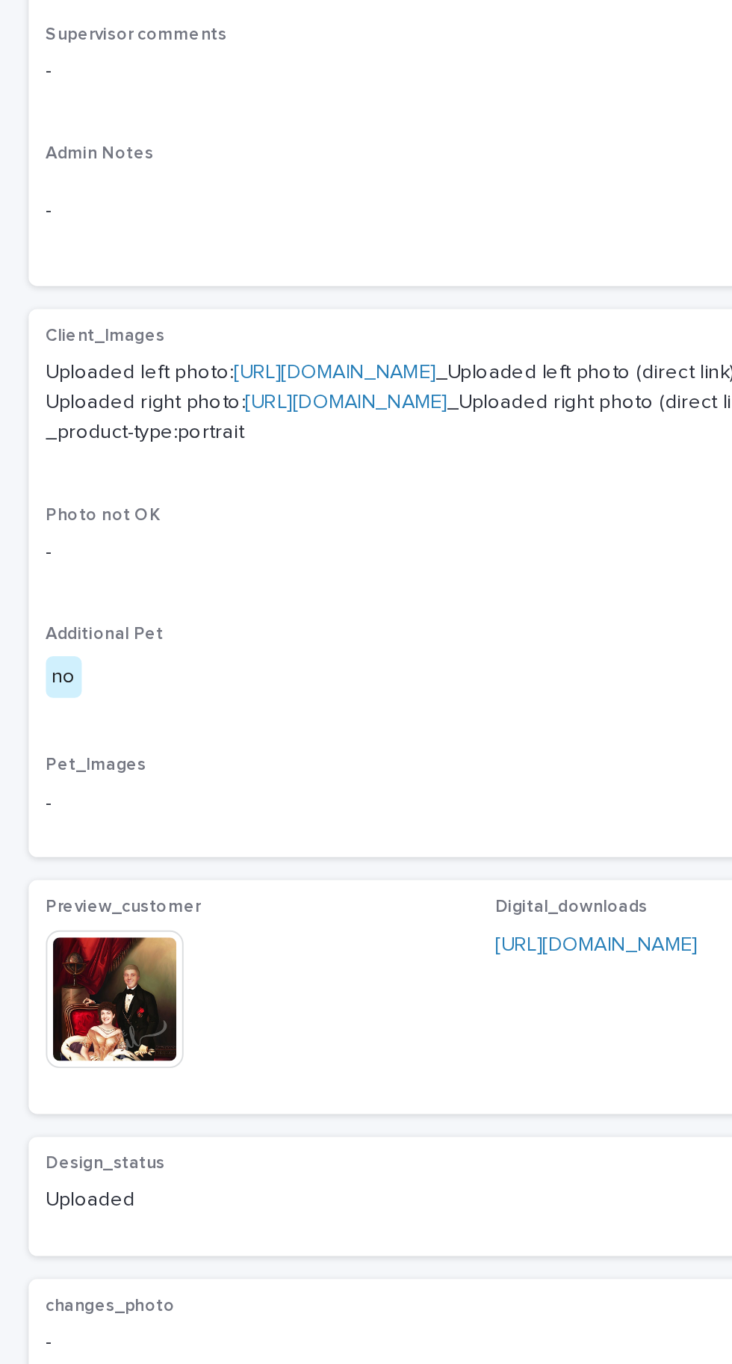
click at [80, 933] on img at bounding box center [60, 897] width 72 height 72
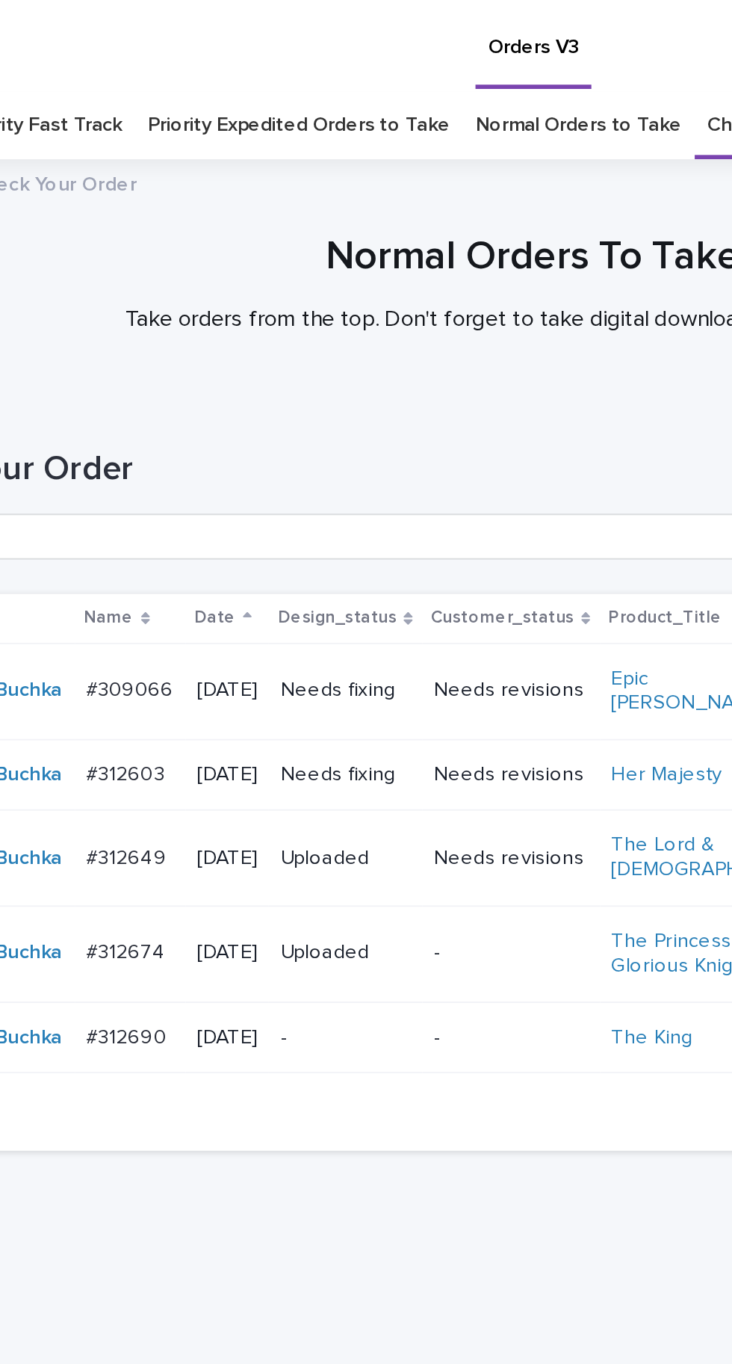
scroll to position [47, 0]
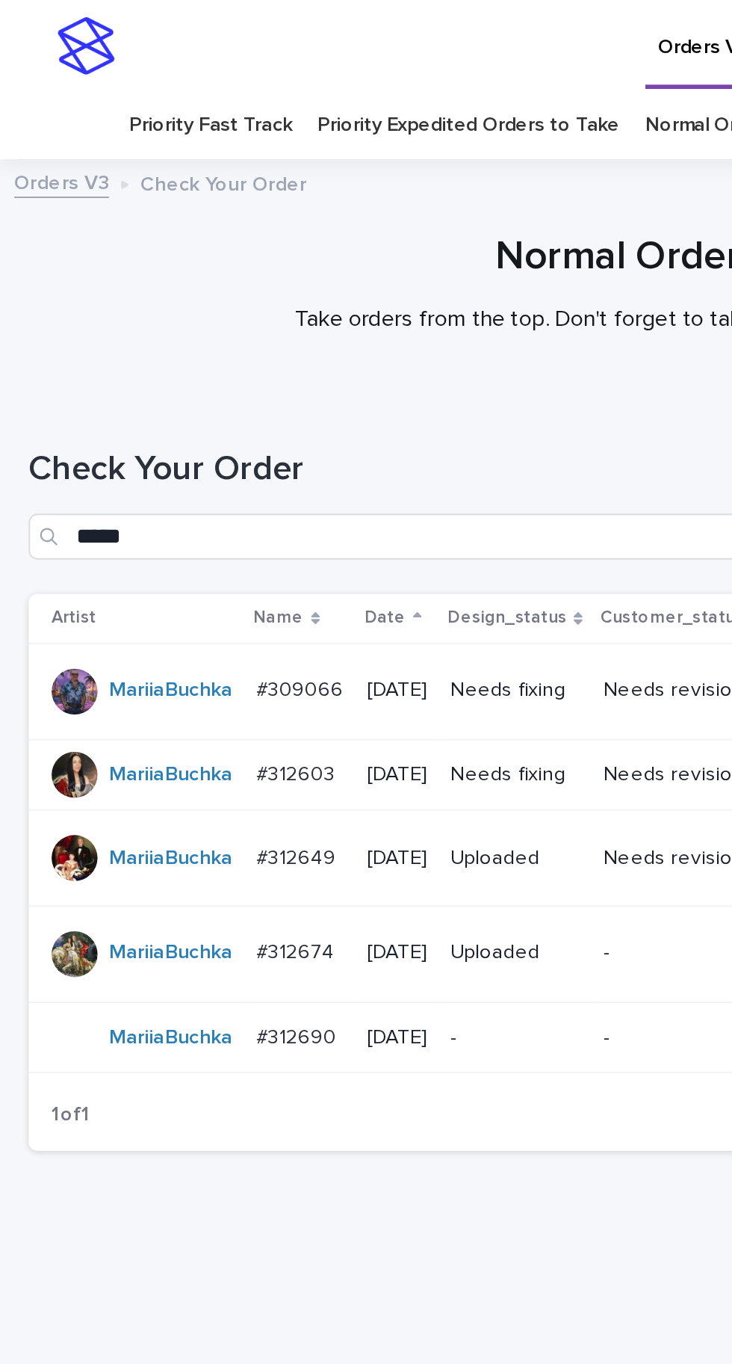
click at [145, 438] on p "#312649" at bounding box center [156, 446] width 45 height 16
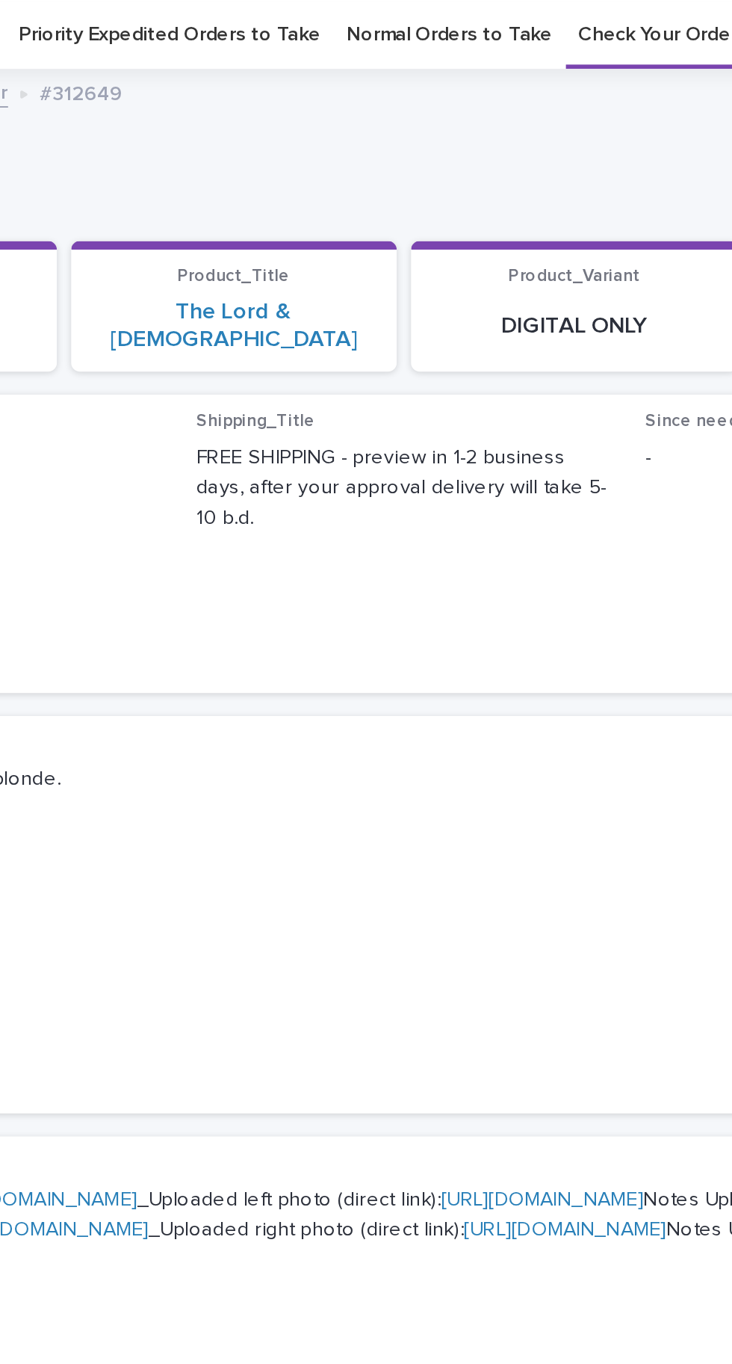
click at [227, 620] on link "[URL][DOMAIN_NAME]" at bounding box center [174, 625] width 105 height 10
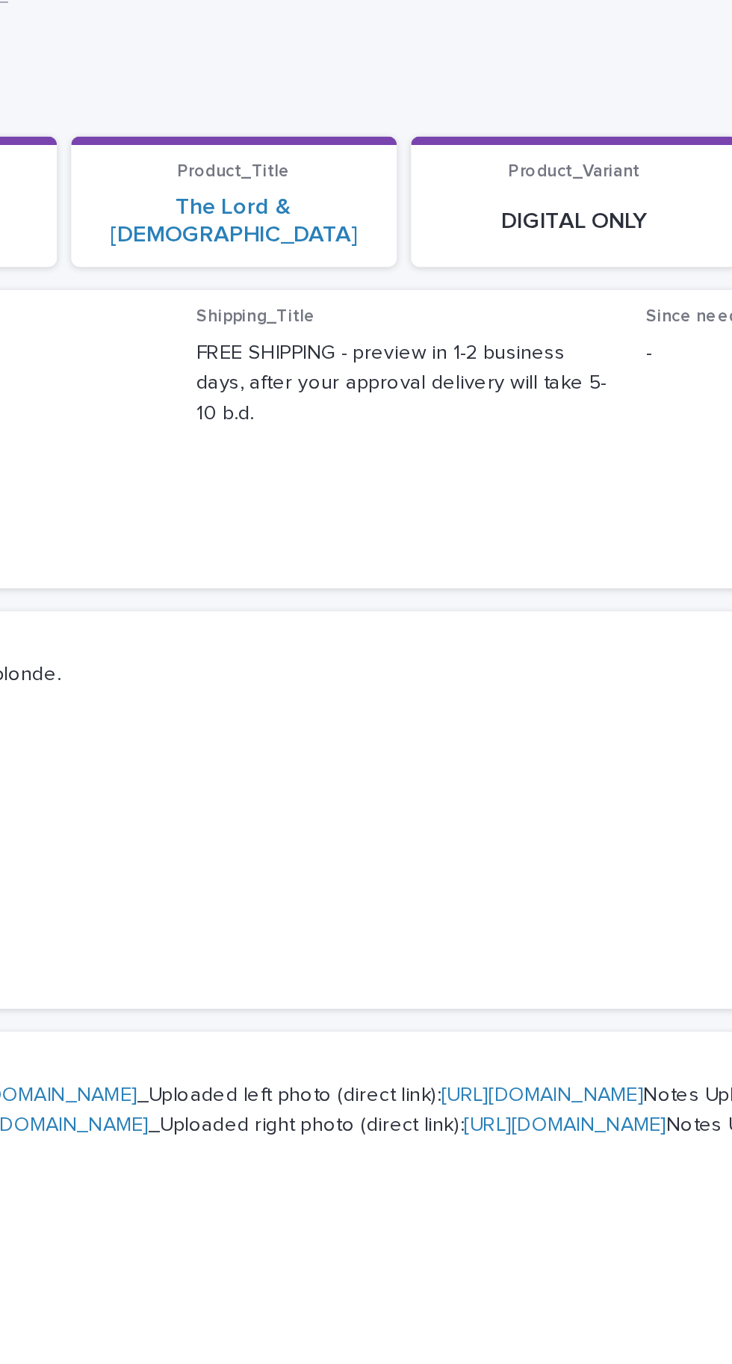
scroll to position [113, 0]
click at [224, 591] on link "[URL][DOMAIN_NAME]" at bounding box center [180, 586] width 105 height 10
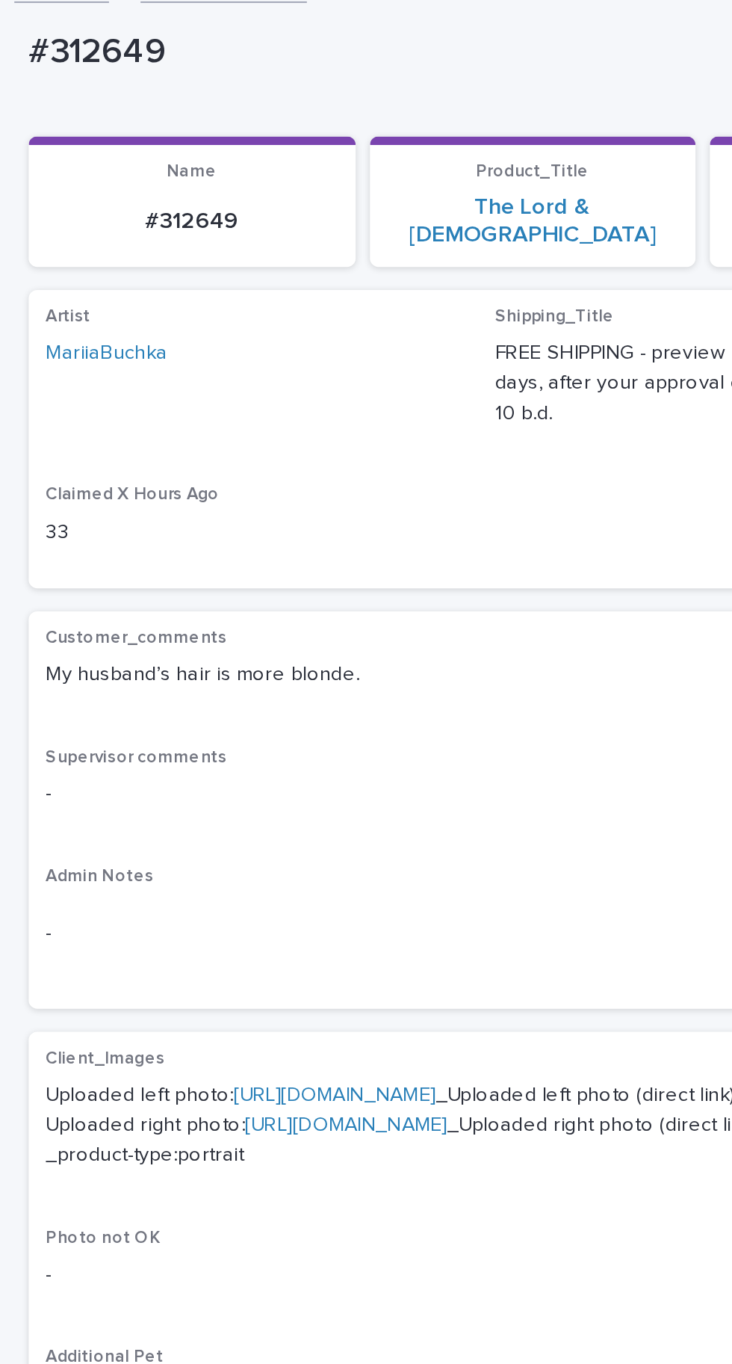
scroll to position [123, 0]
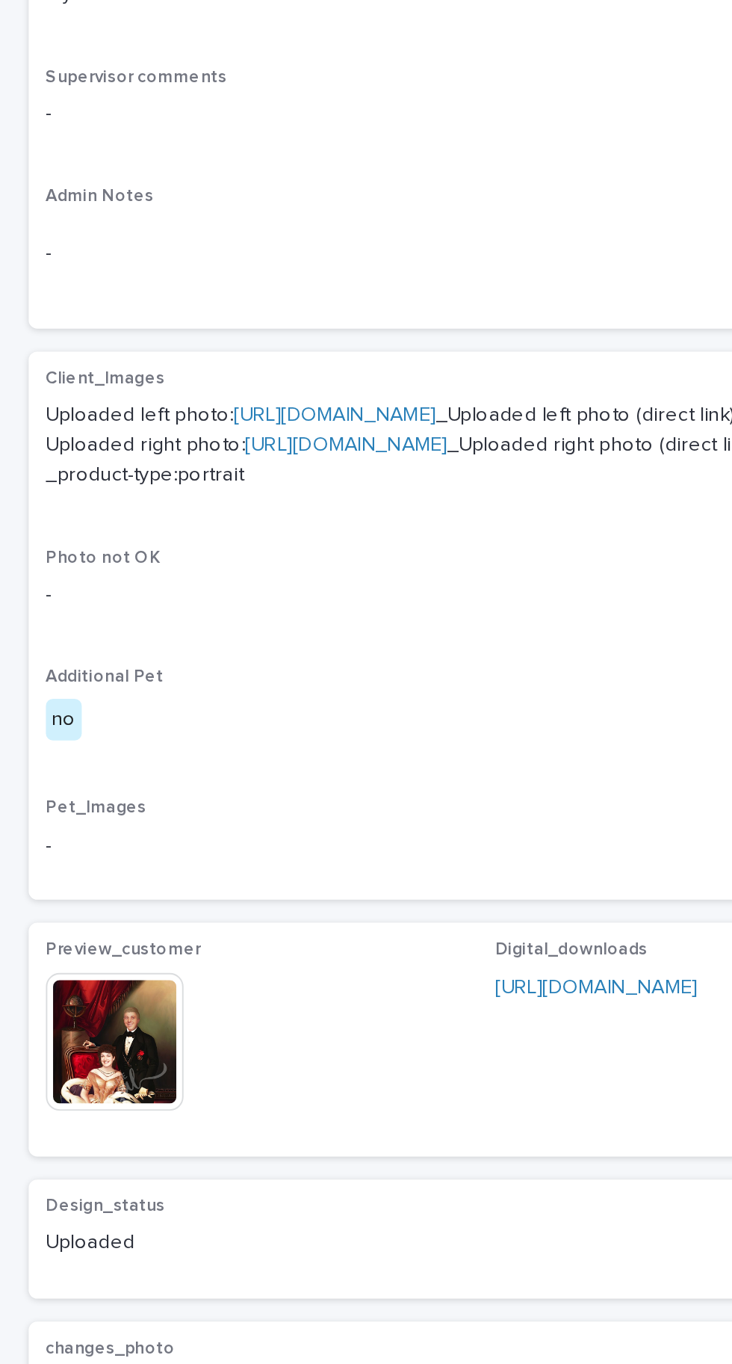
click at [73, 933] on img at bounding box center [60, 897] width 72 height 72
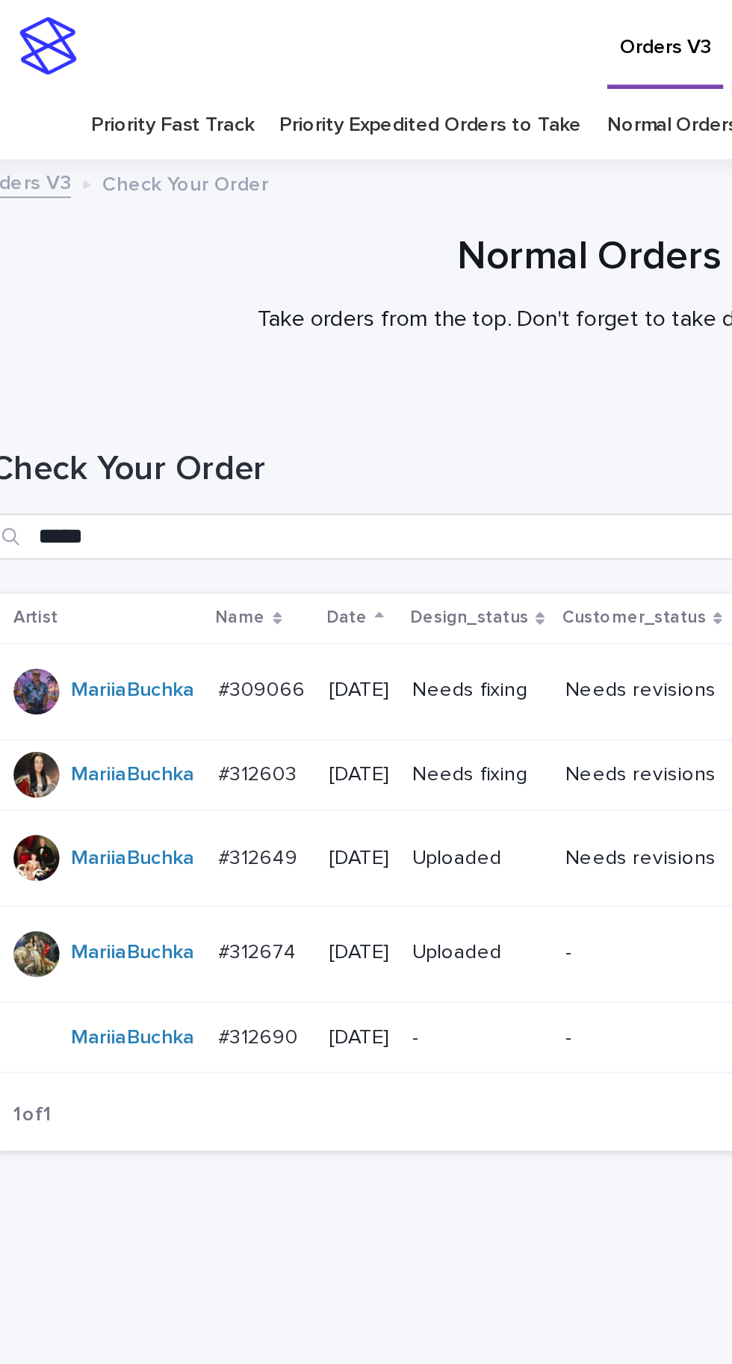
scroll to position [47, 0]
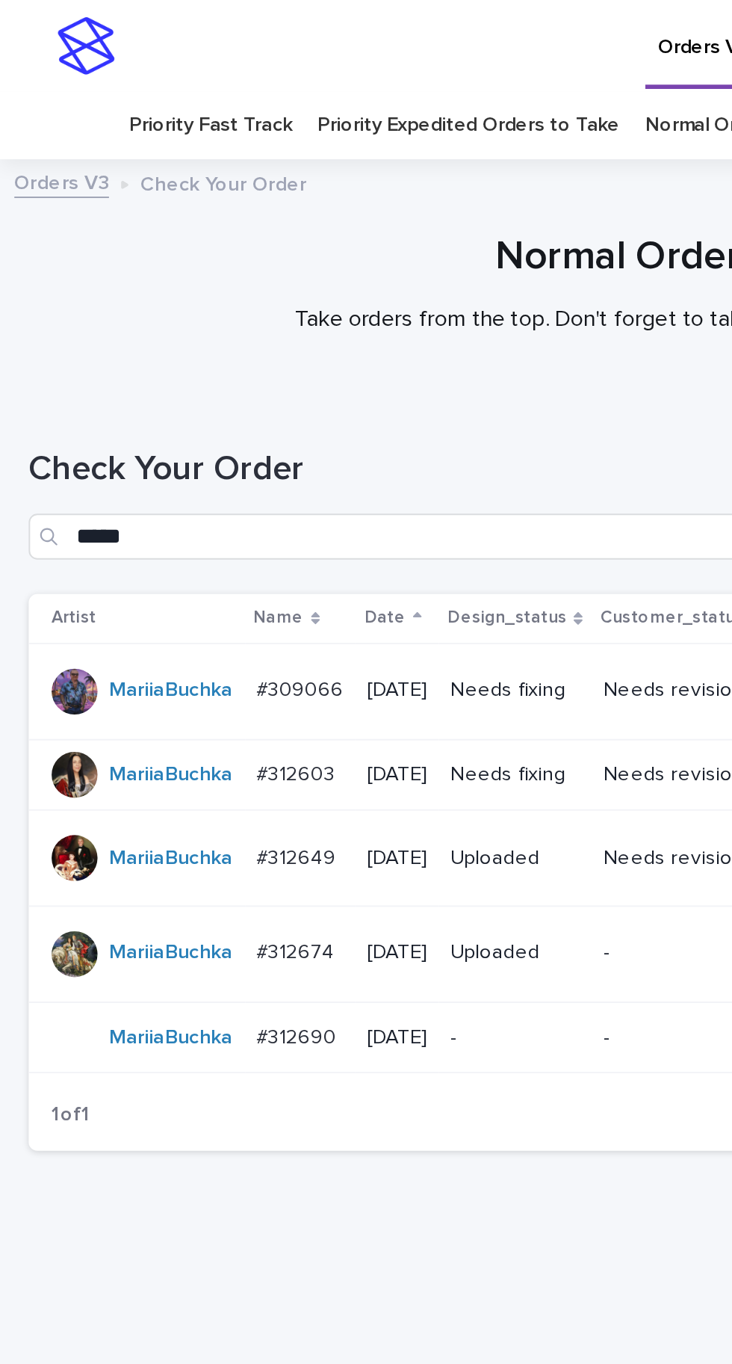
click at [165, 487] on p "#312674" at bounding box center [156, 495] width 44 height 16
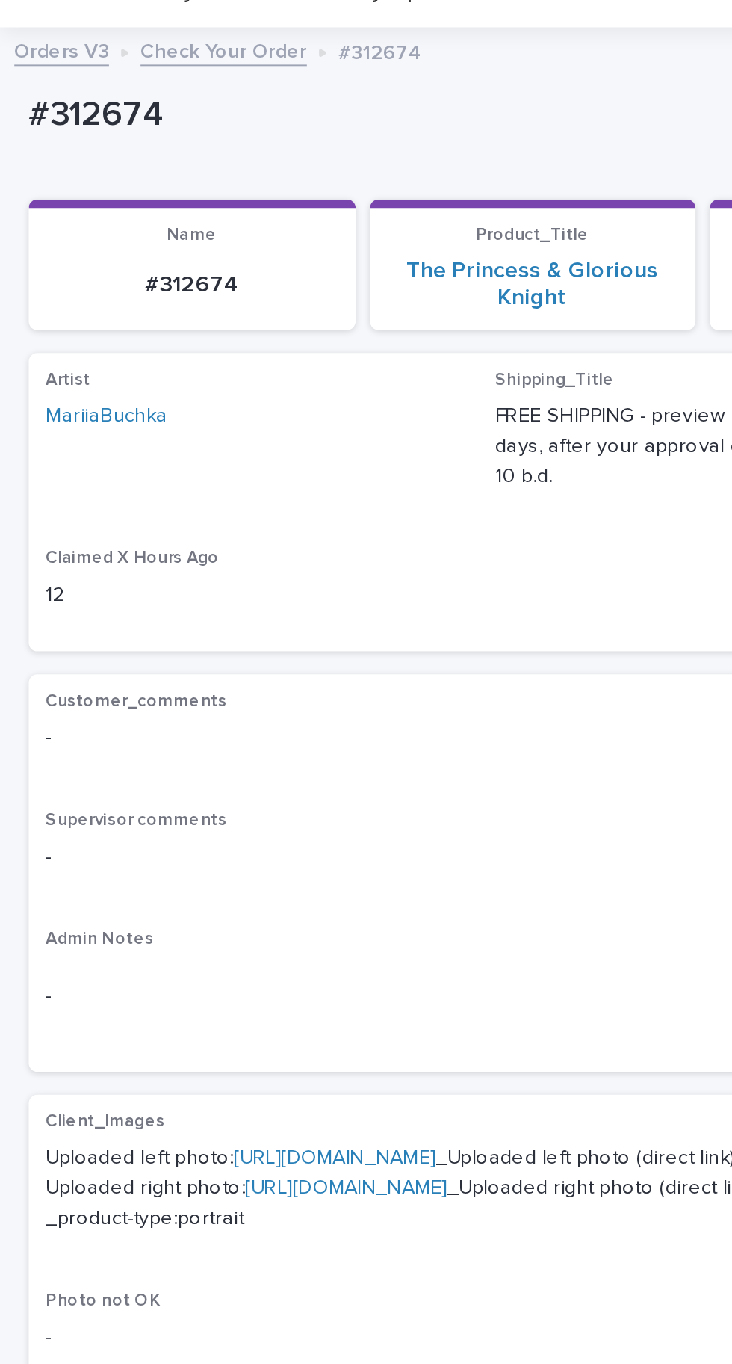
scroll to position [137, 0]
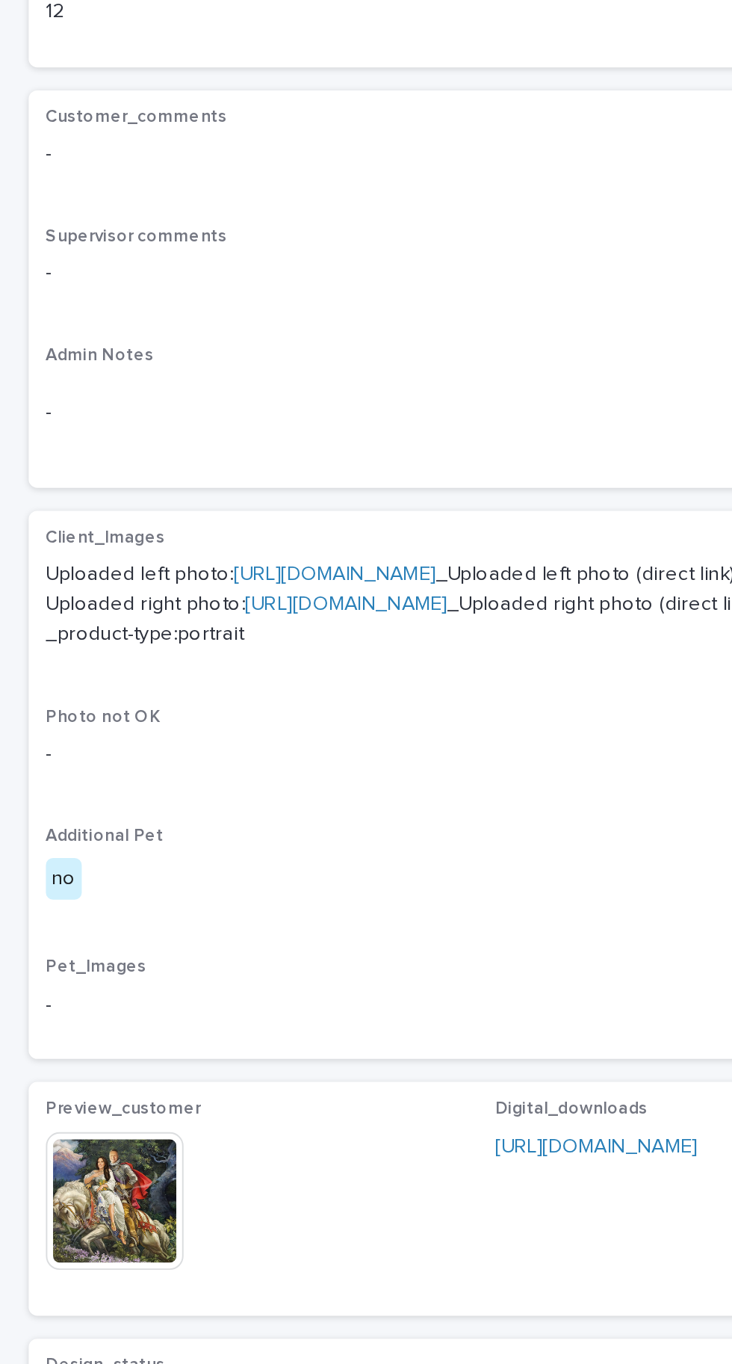
click at [78, 933] on img at bounding box center [60, 897] width 72 height 72
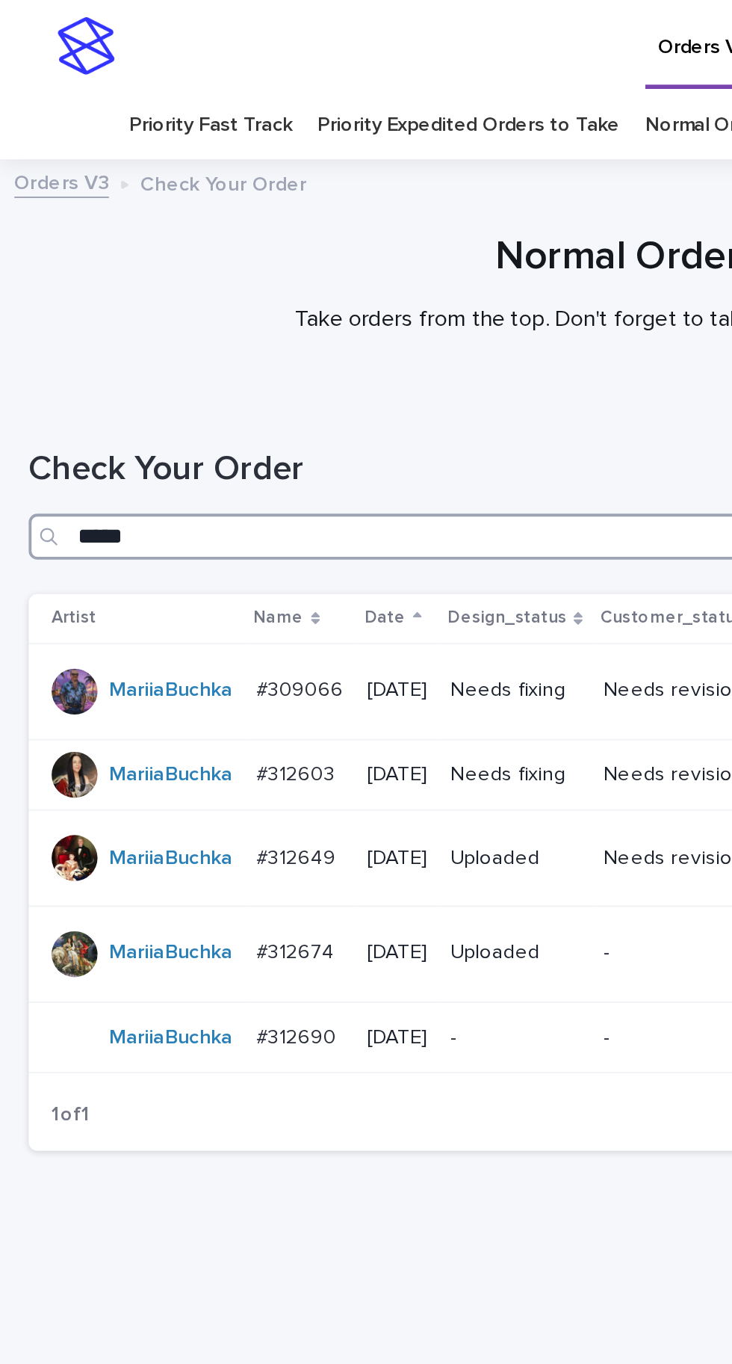
click at [227, 268] on input "*****" at bounding box center [366, 280] width 703 height 24
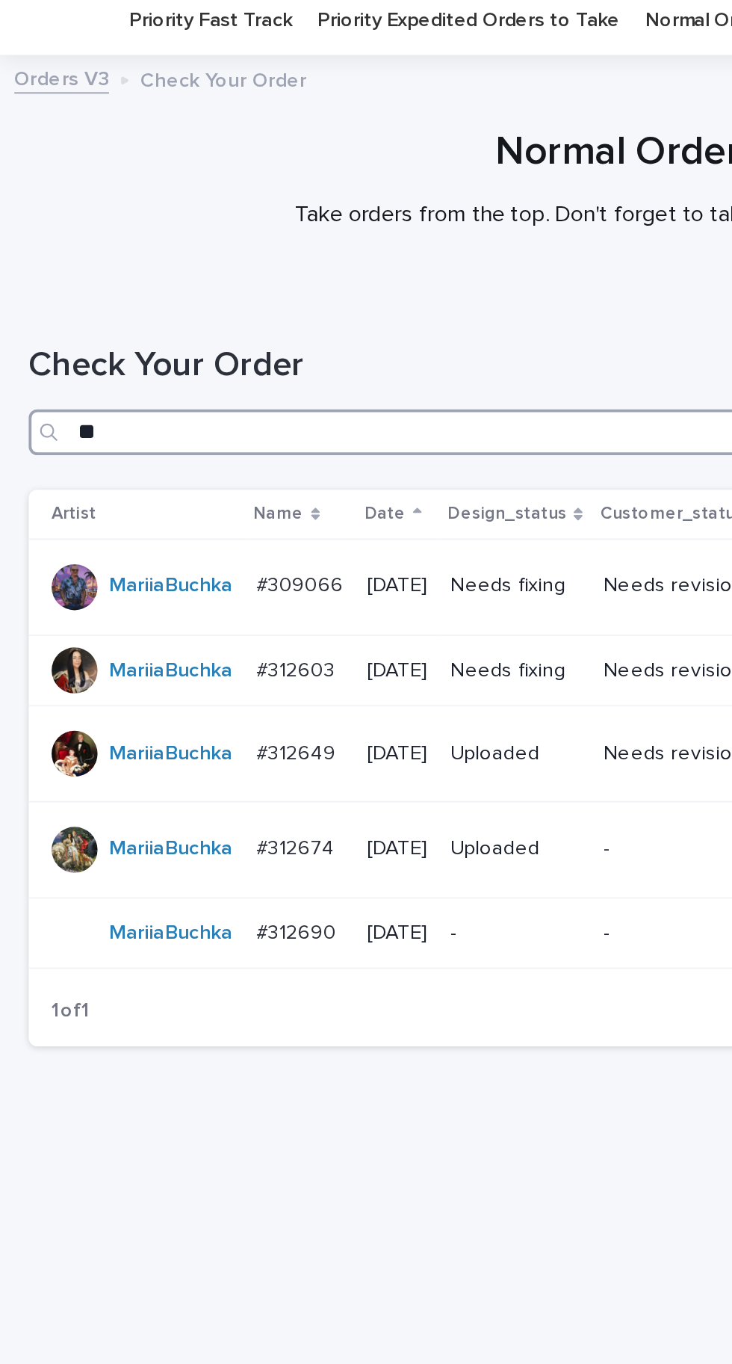
type input "*"
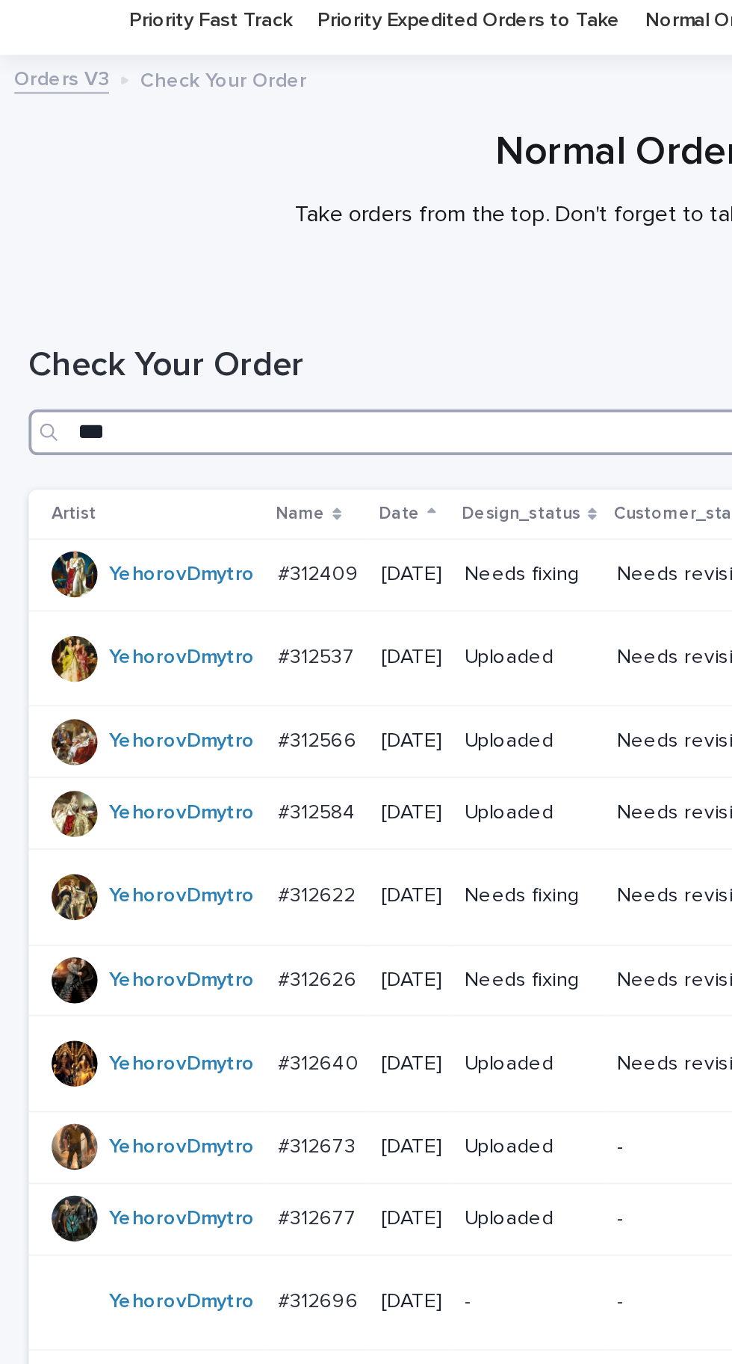
type input "***"
click at [162, 345] on p "#312409" at bounding box center [167, 353] width 45 height 16
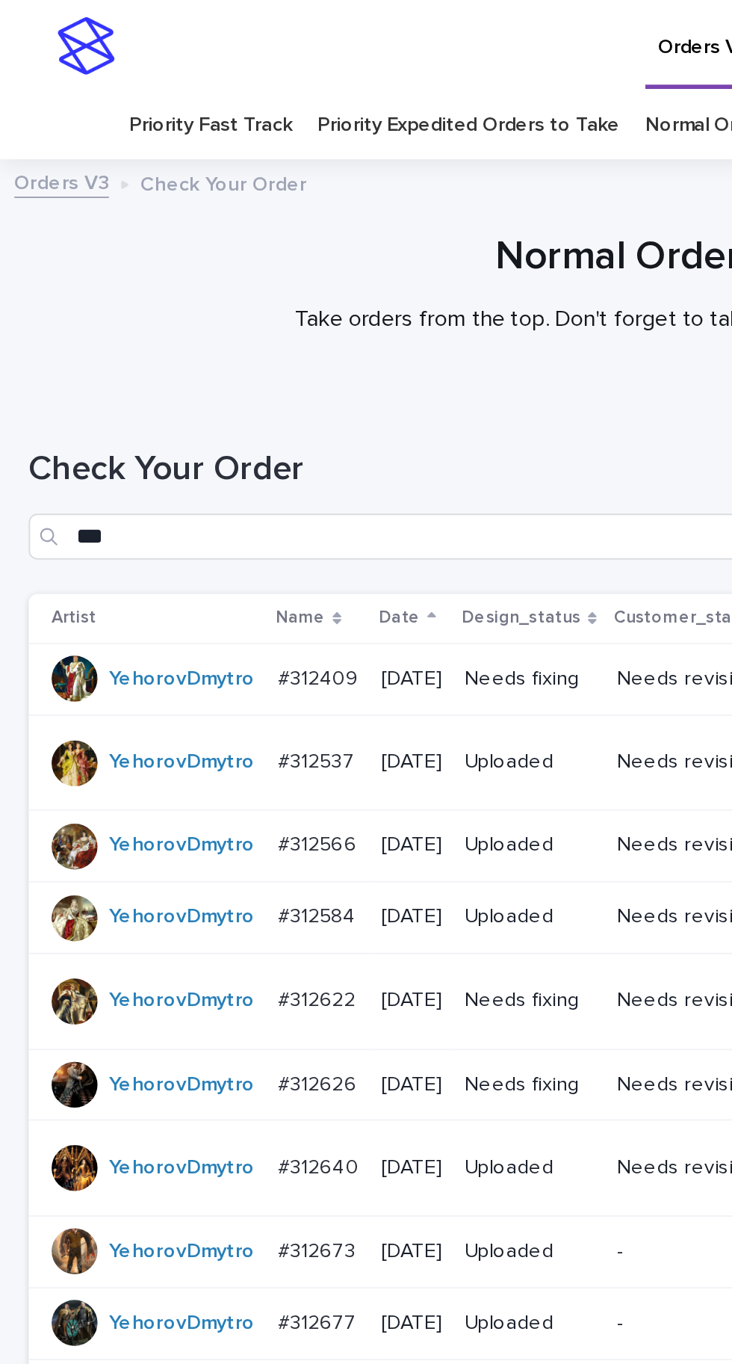
click at [164, 388] on p "#312537" at bounding box center [166, 396] width 43 height 16
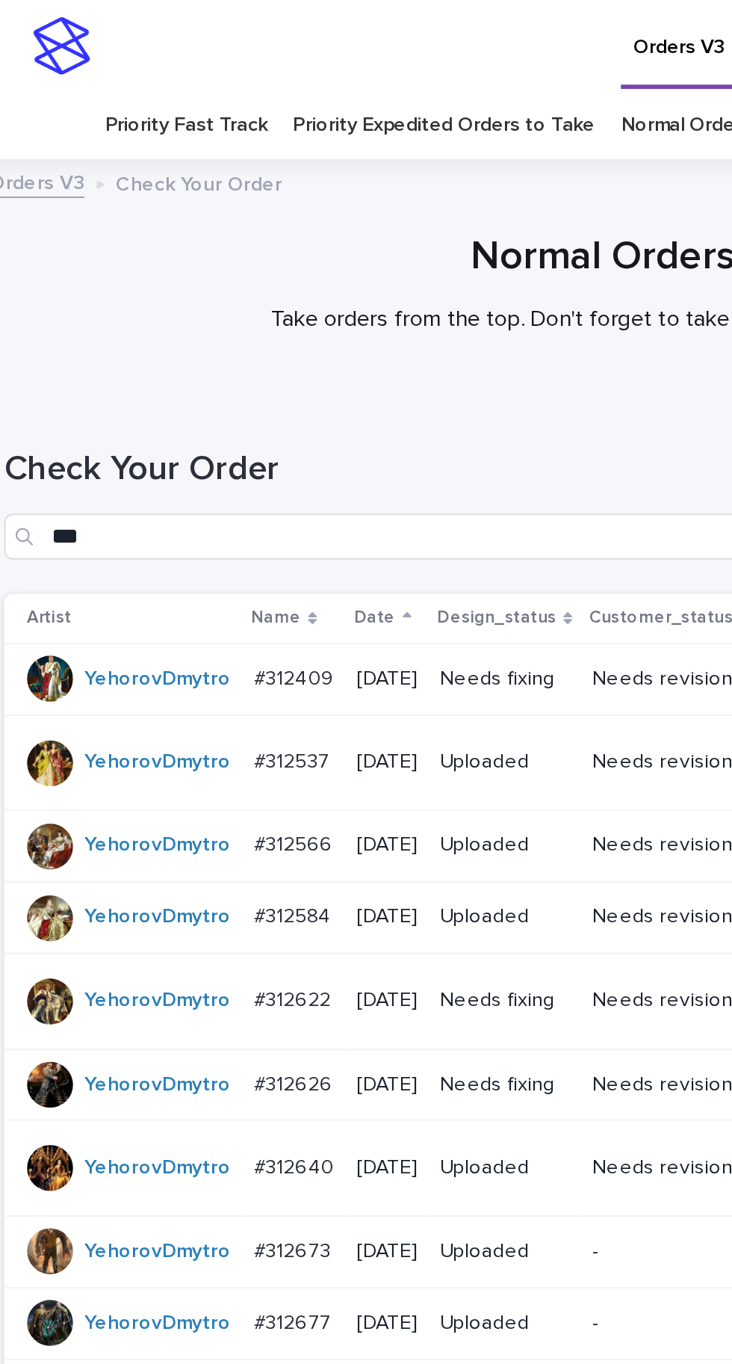
click at [158, 431] on p "#312566" at bounding box center [167, 439] width 44 height 16
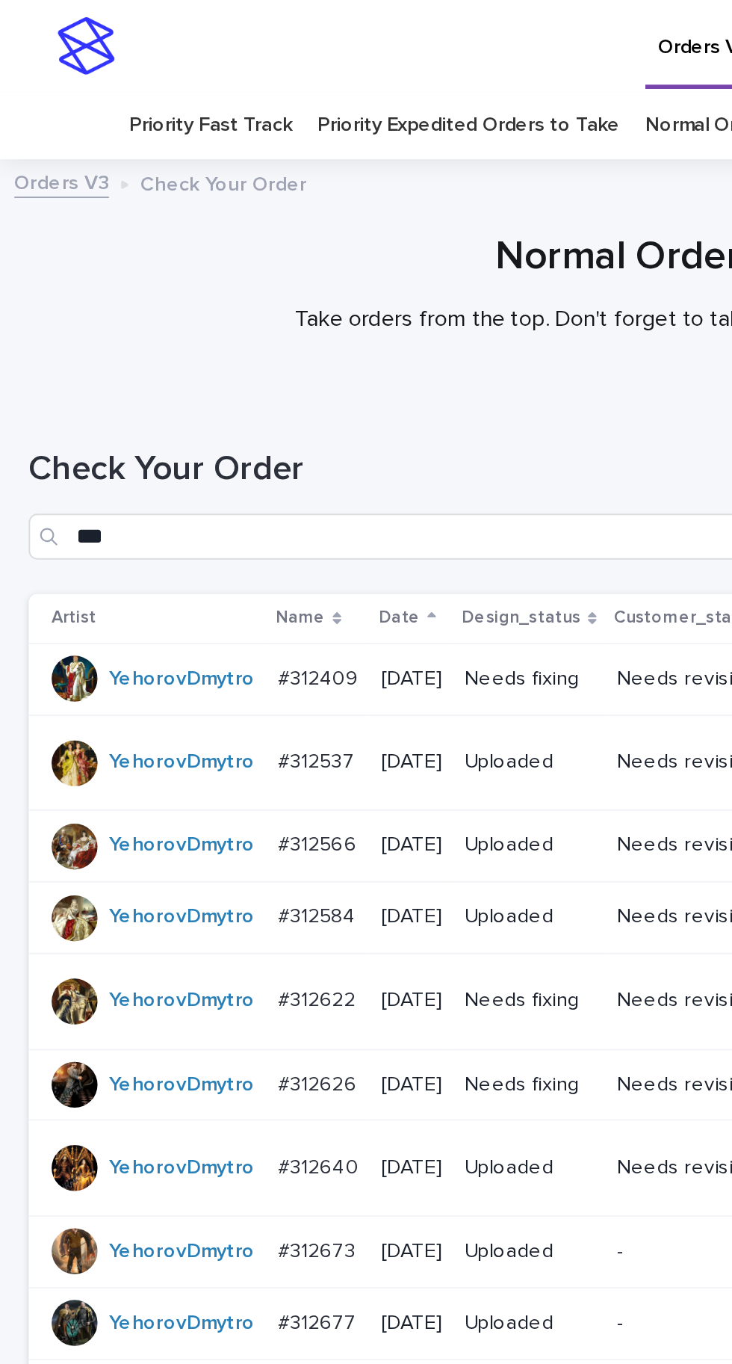
click at [166, 469] on p "#312584" at bounding box center [166, 477] width 43 height 16
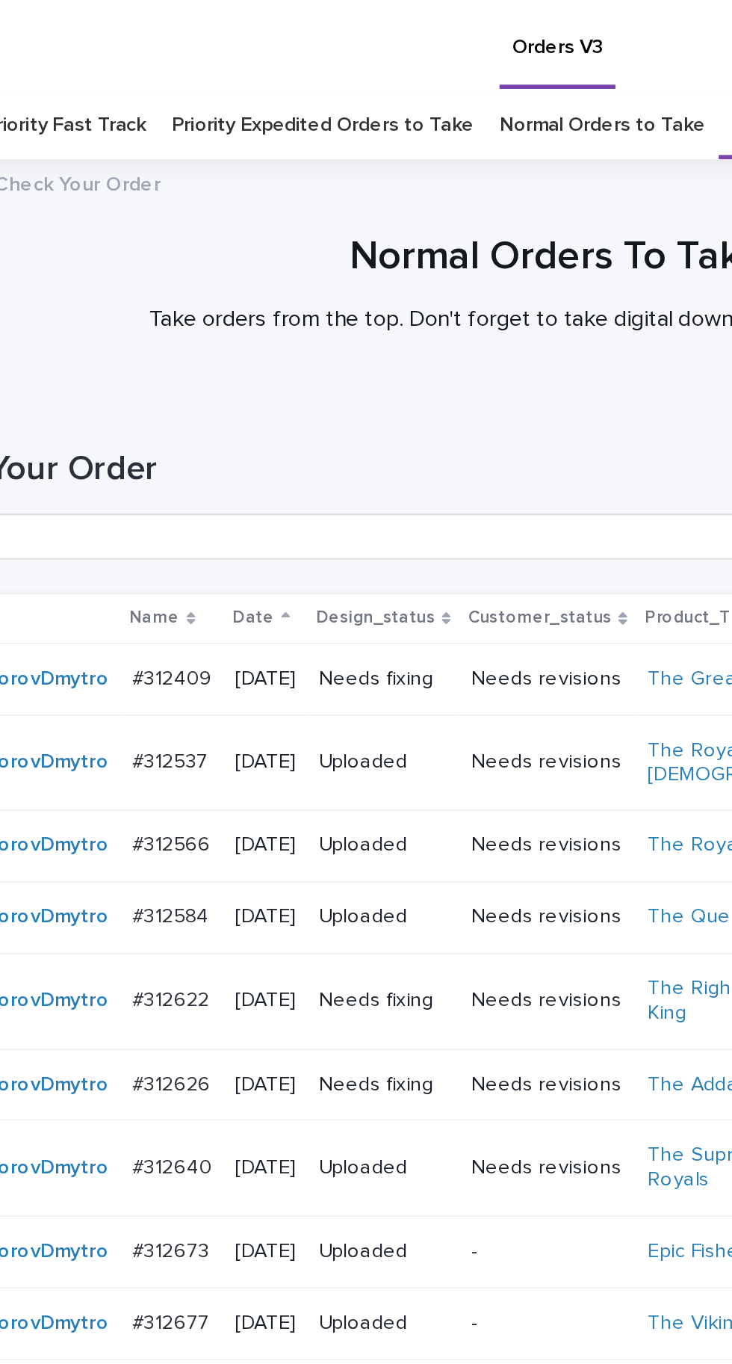
click at [169, 512] on p "#312622" at bounding box center [166, 520] width 43 height 16
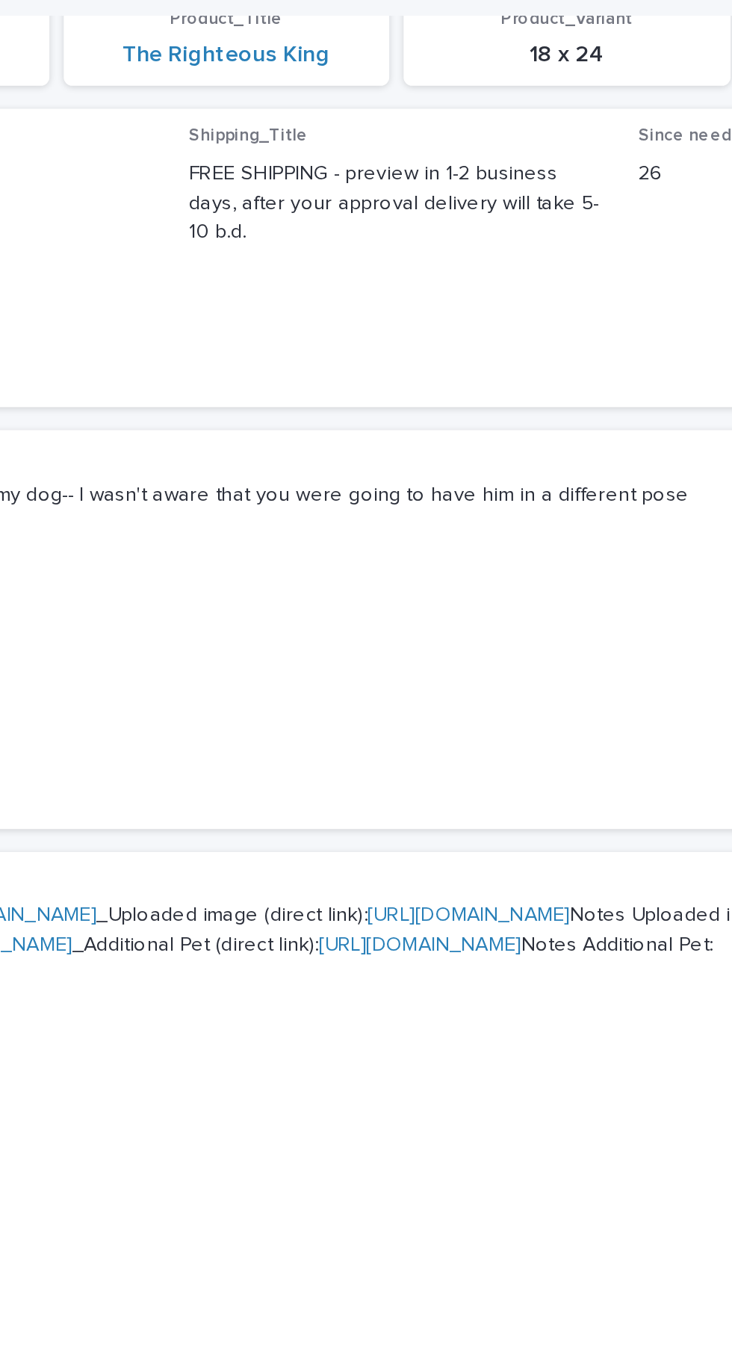
scroll to position [231, 0]
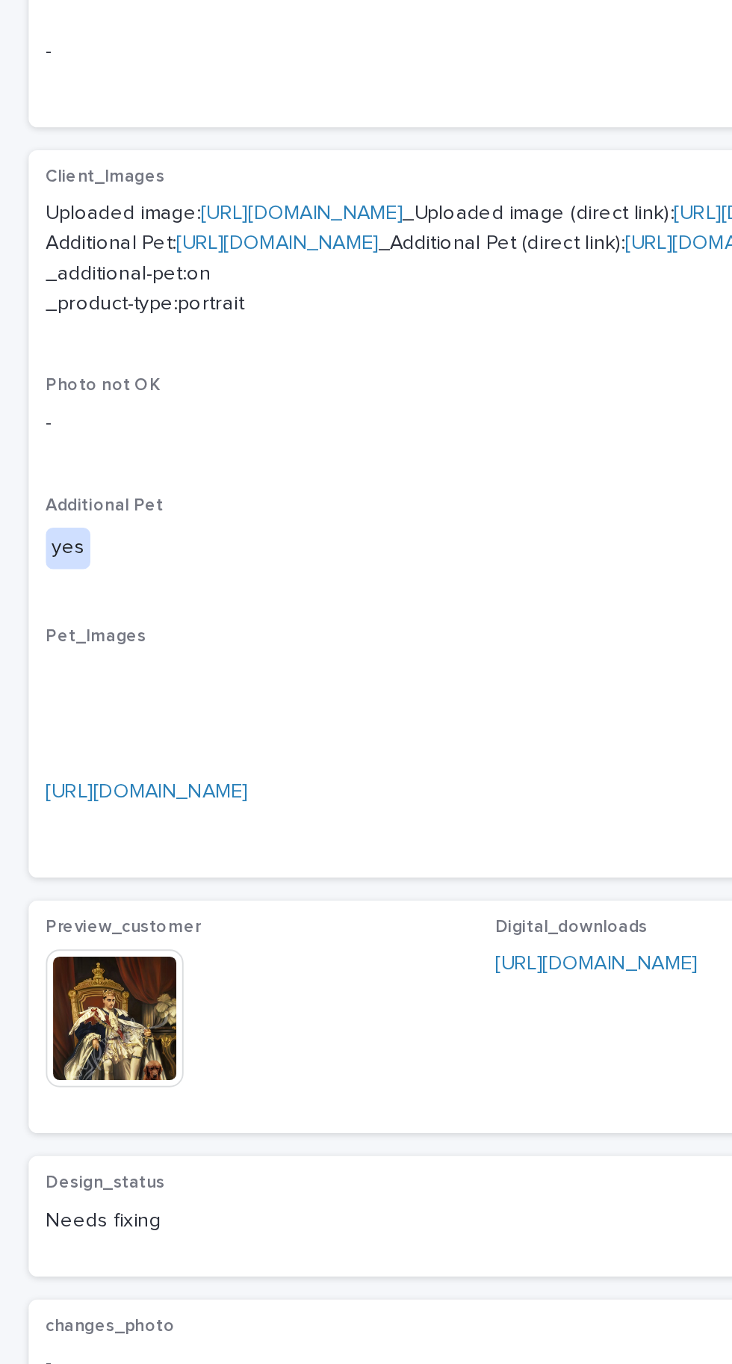
click at [72, 932] on img at bounding box center [60, 896] width 72 height 72
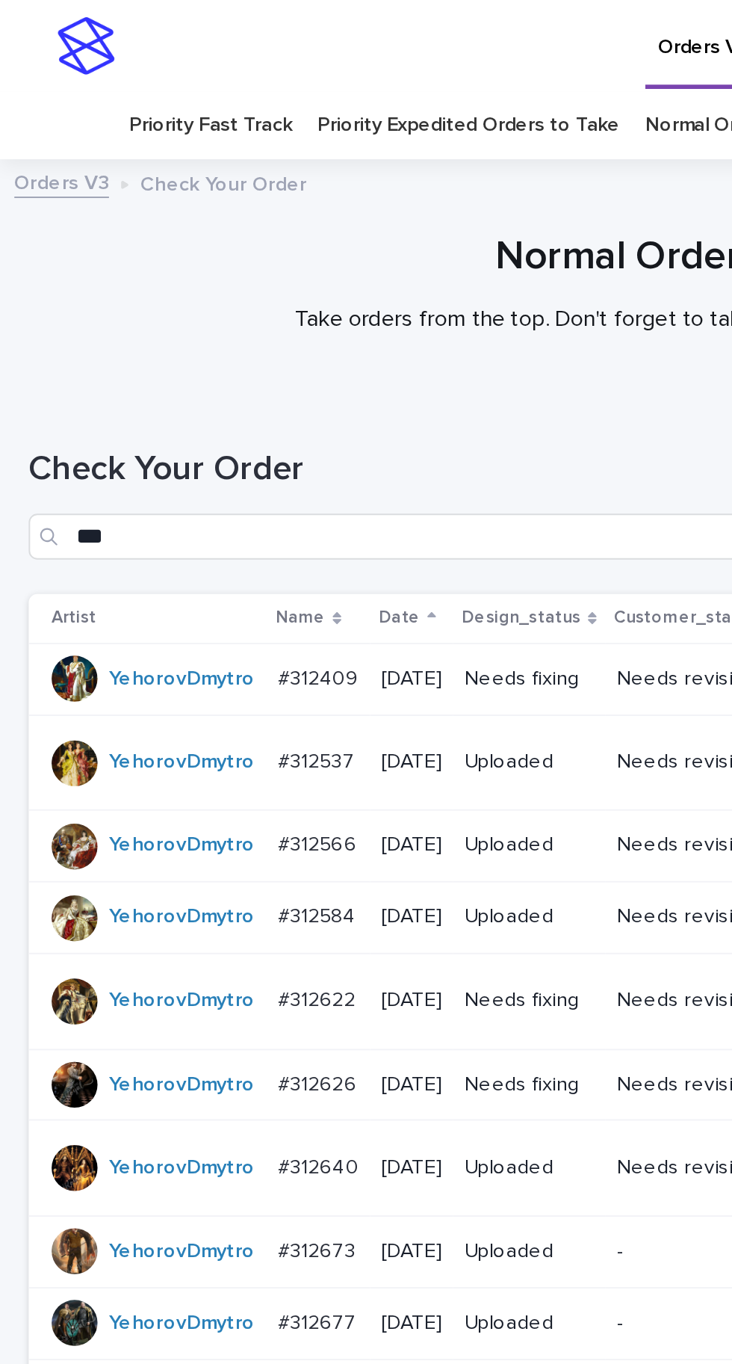
click at [173, 556] on p "#312626" at bounding box center [167, 564] width 44 height 16
click at [165, 599] on p "#312640" at bounding box center [167, 607] width 45 height 16
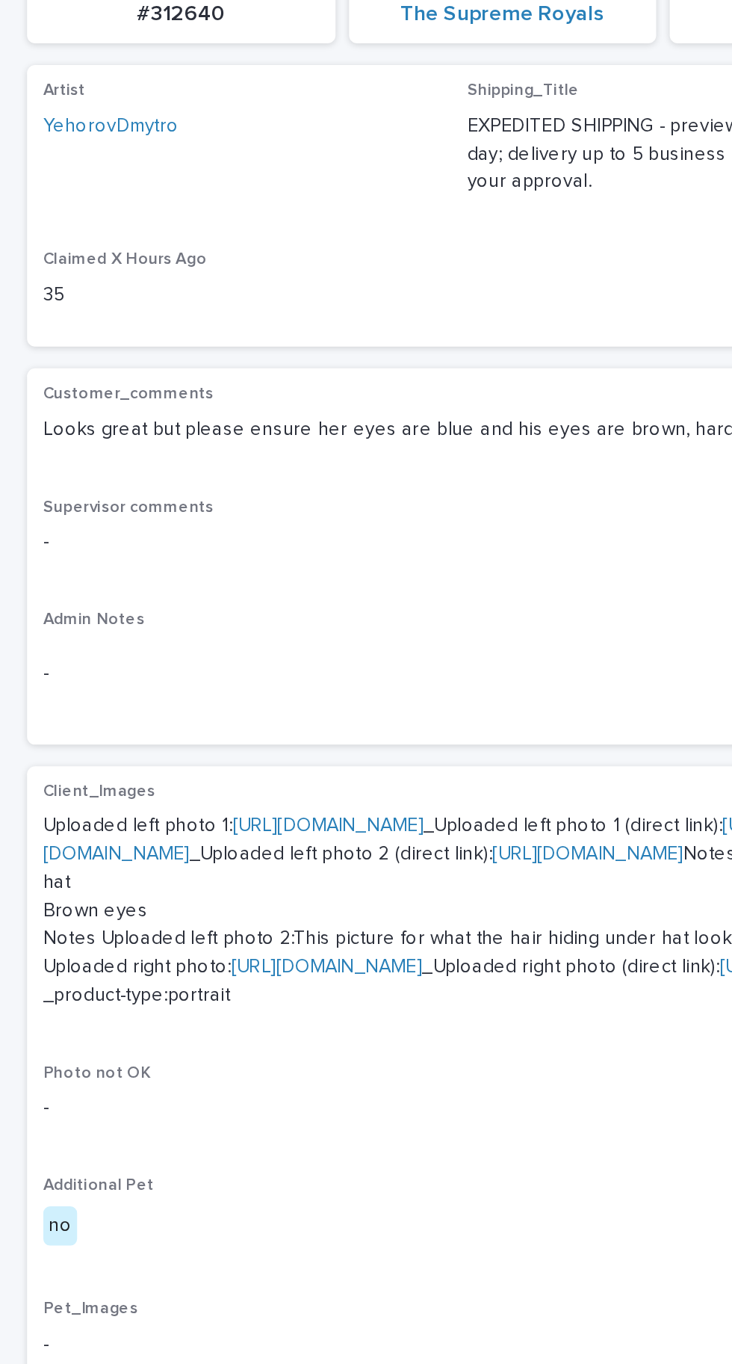
scroll to position [247, 0]
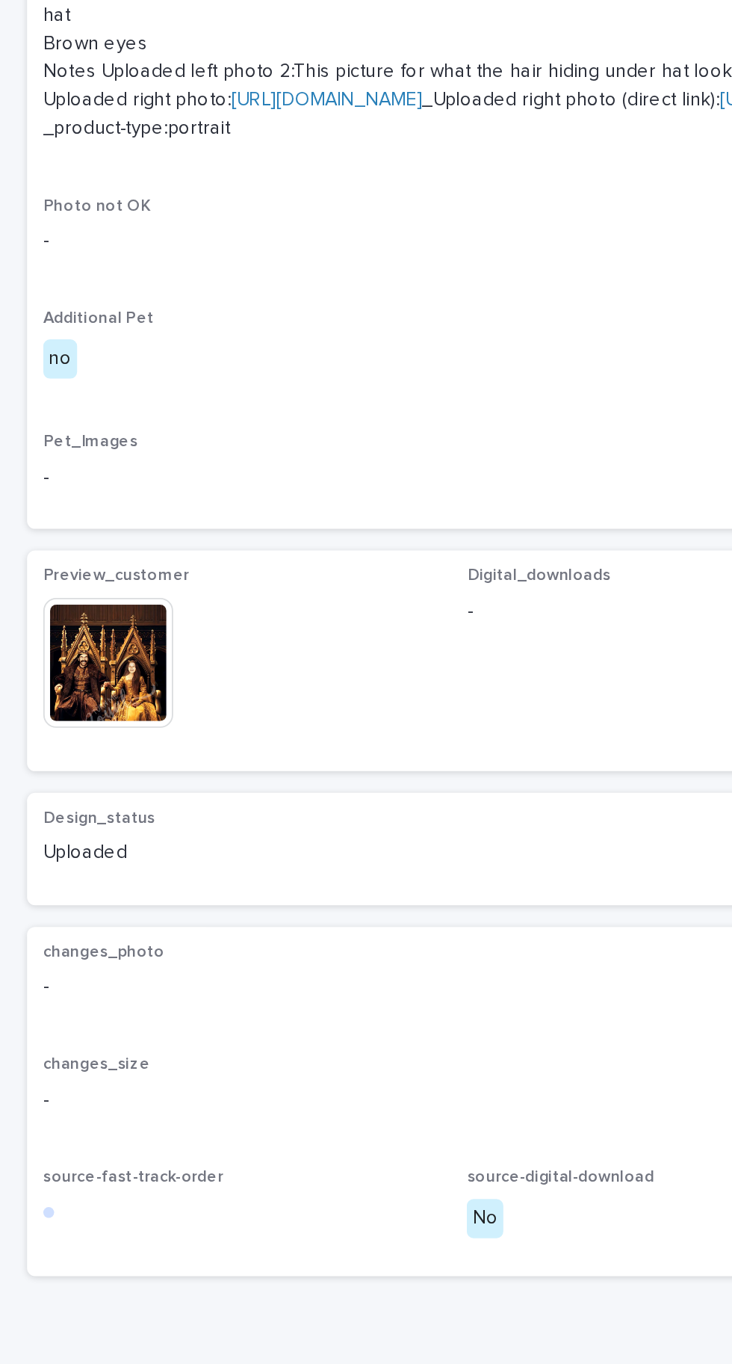
click at [81, 933] on img at bounding box center [60, 897] width 72 height 72
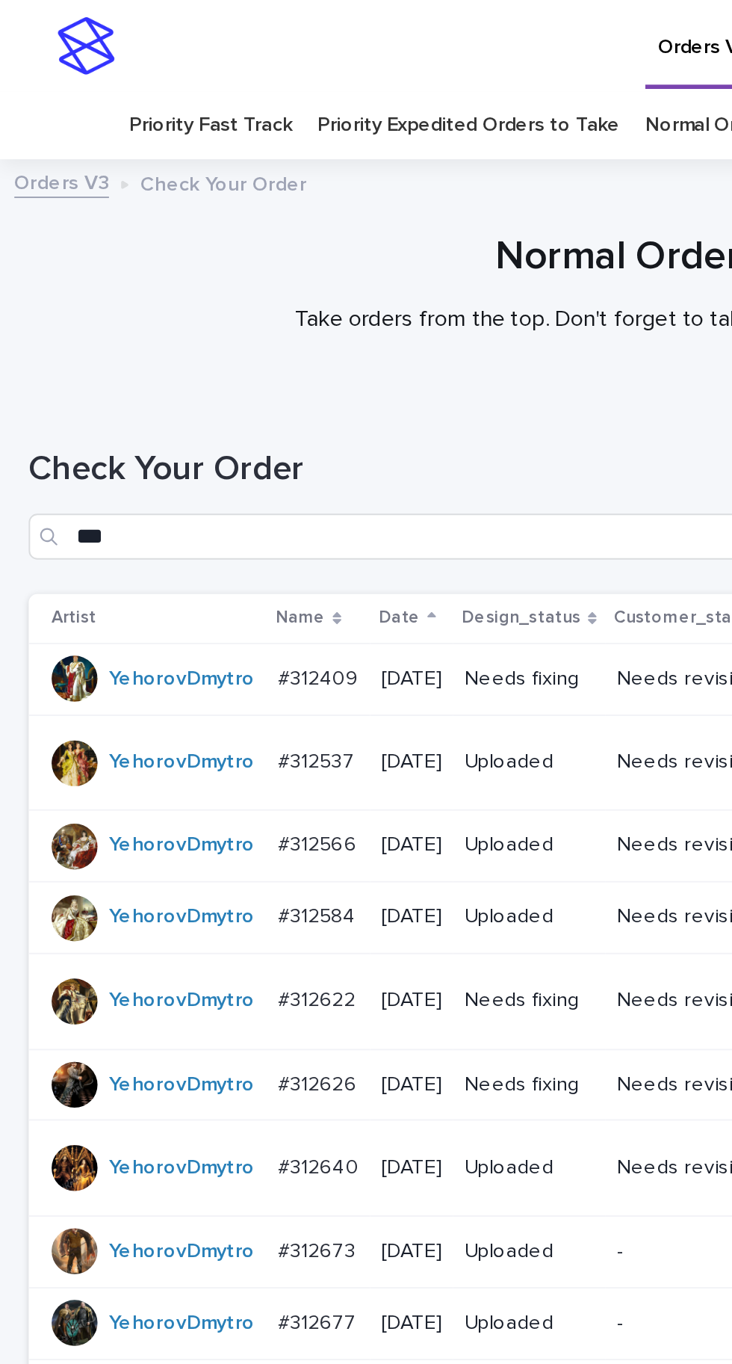
click at [160, 599] on p "#312640" at bounding box center [167, 607] width 45 height 16
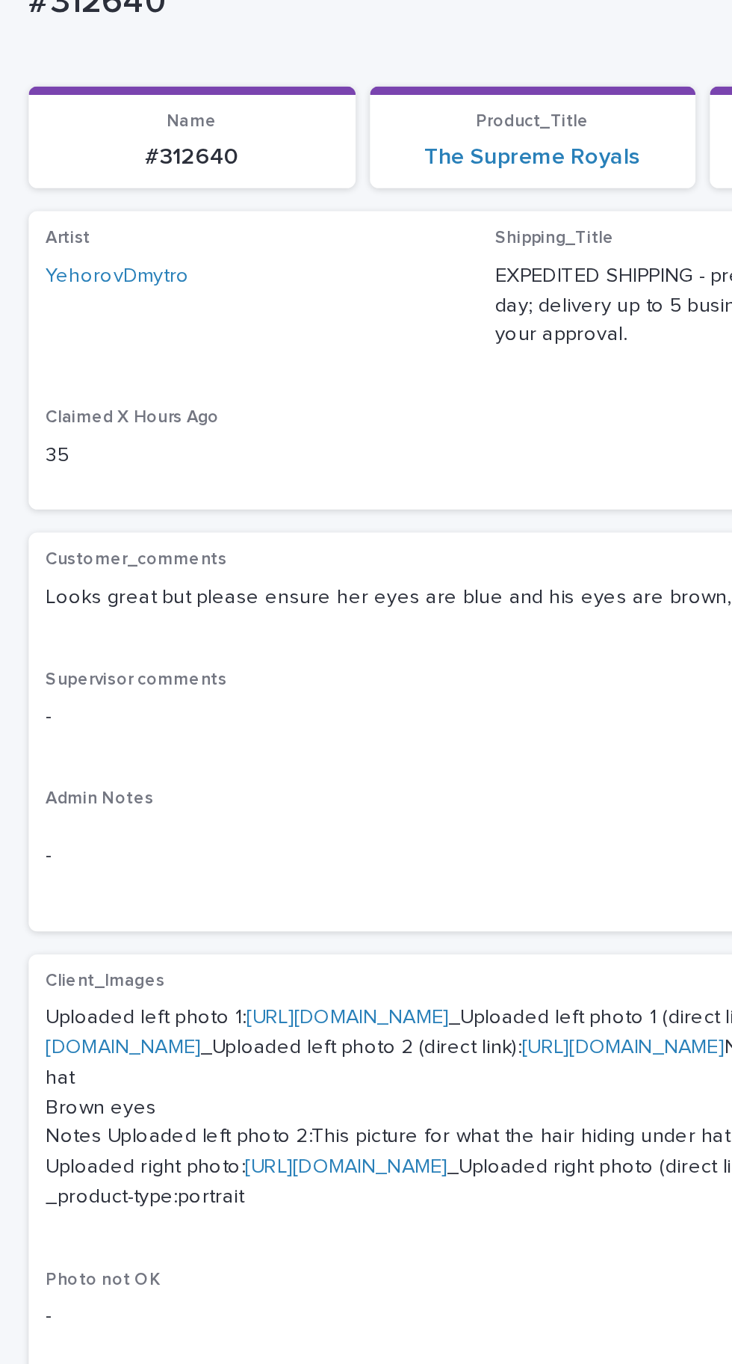
scroll to position [247, 0]
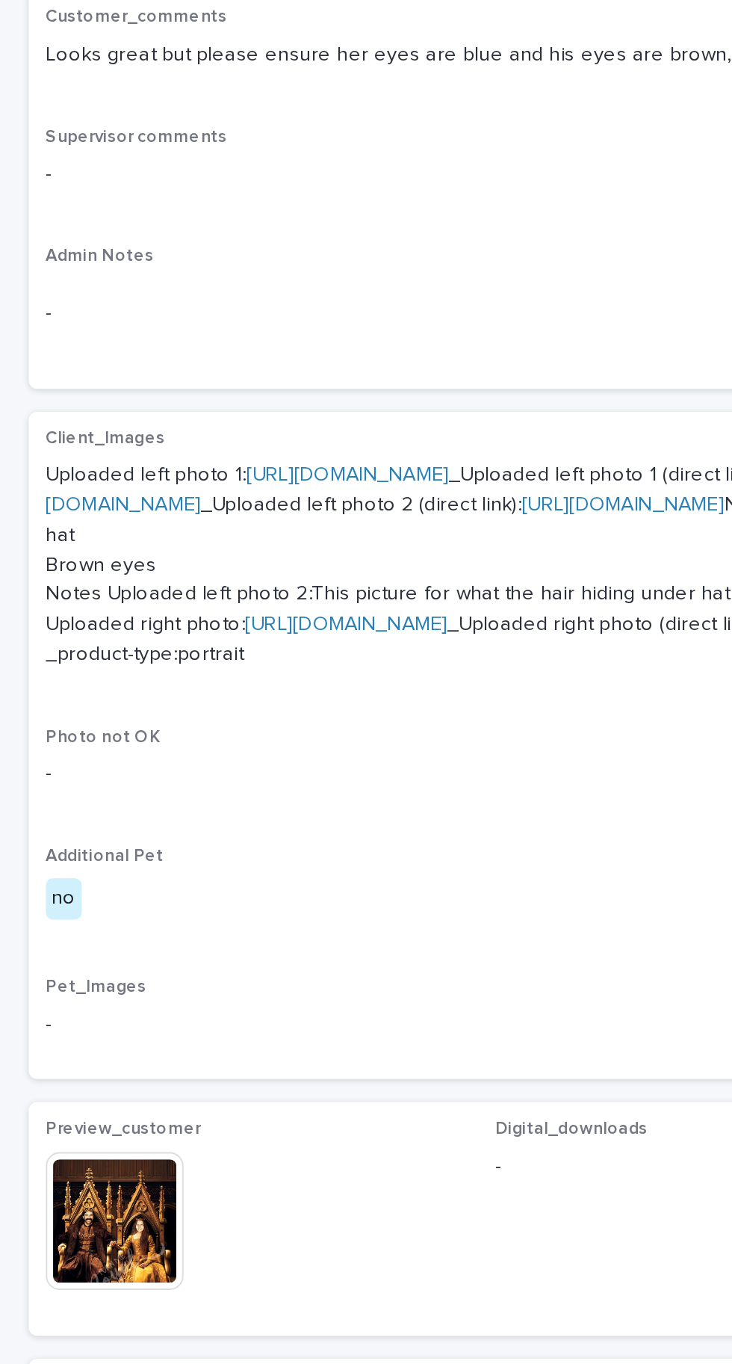
click at [78, 933] on img at bounding box center [60, 897] width 72 height 72
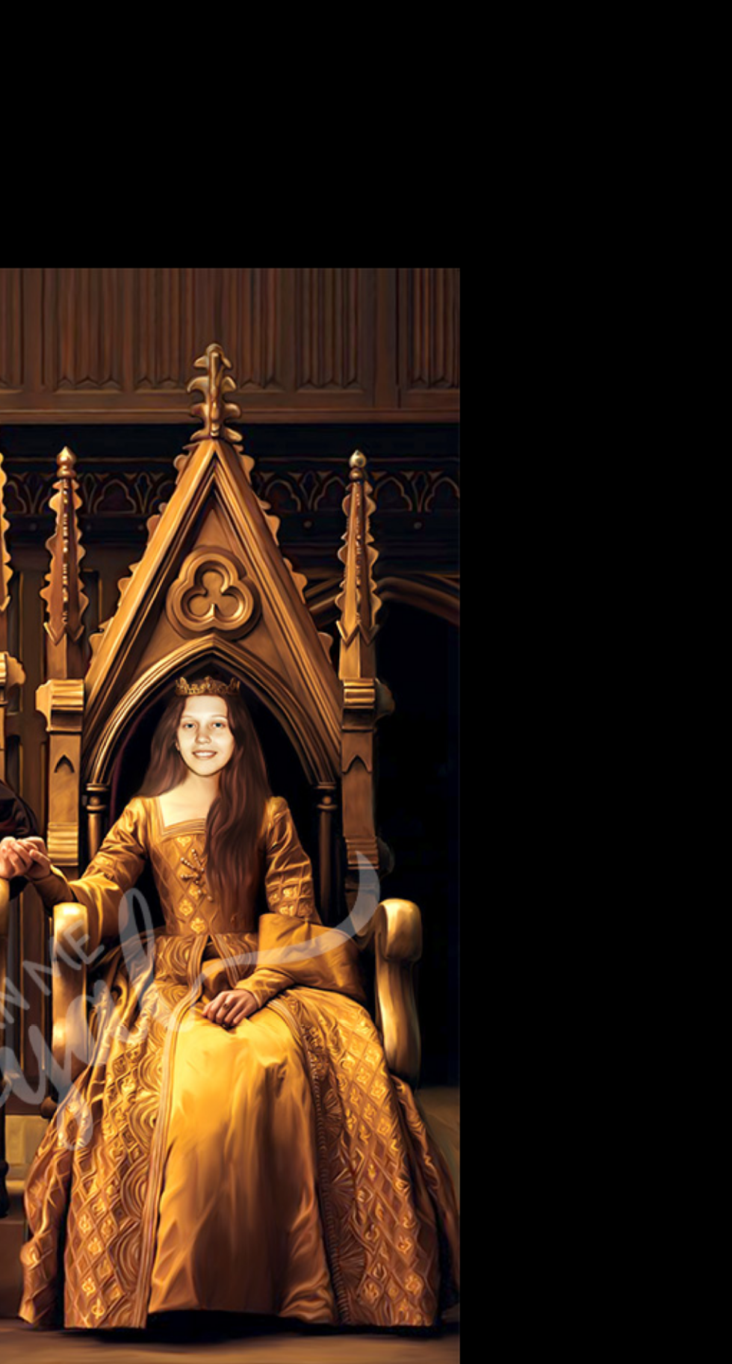
scroll to position [0, 0]
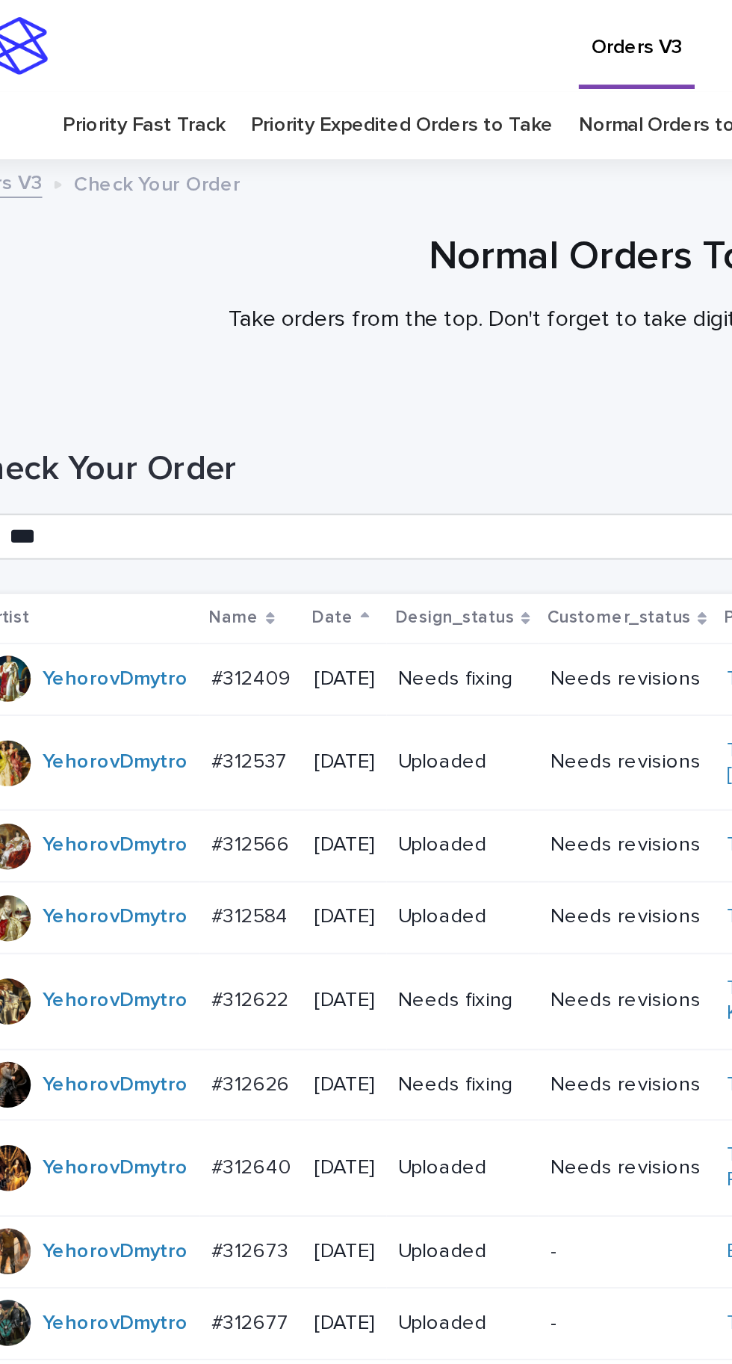
scroll to position [47, 0]
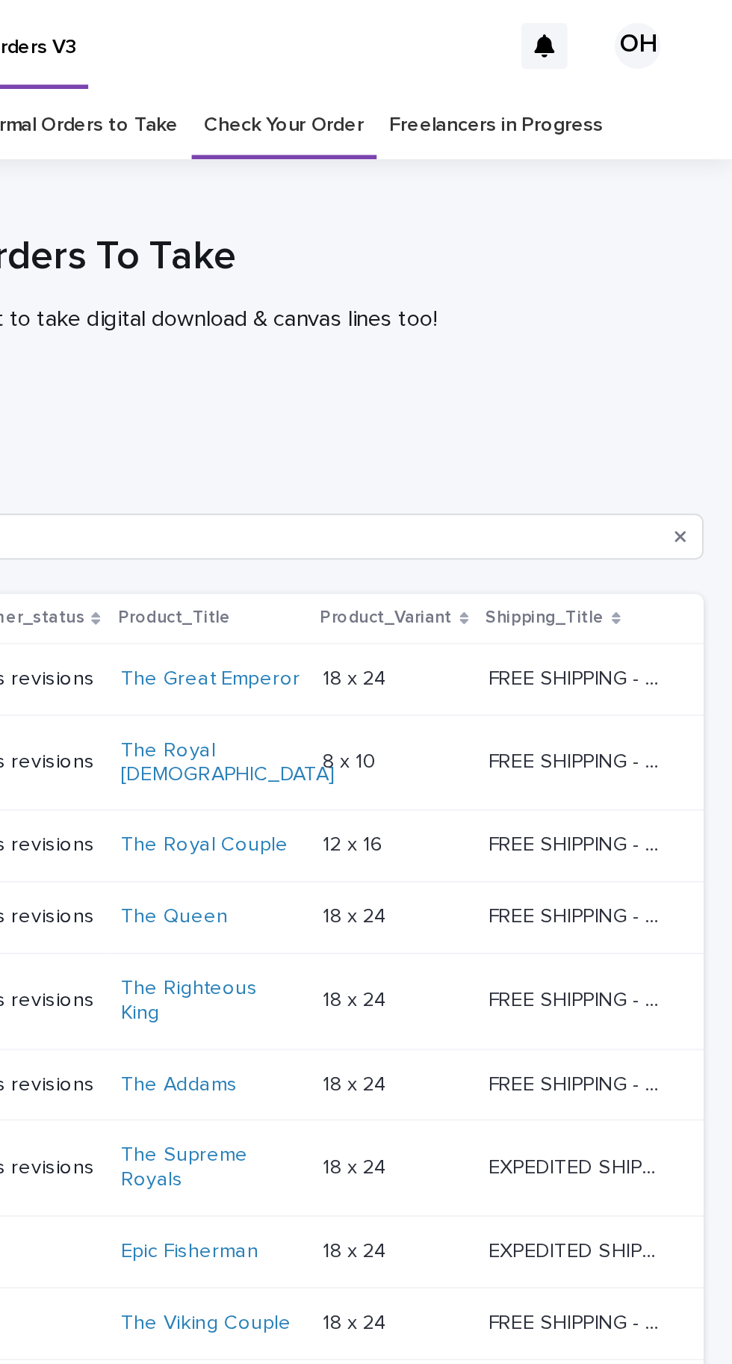
click at [713, 372] on td "FREE SHIPPING - preview in 1-2 business days, after your approval delivery will…" at bounding box center [658, 397] width 118 height 50
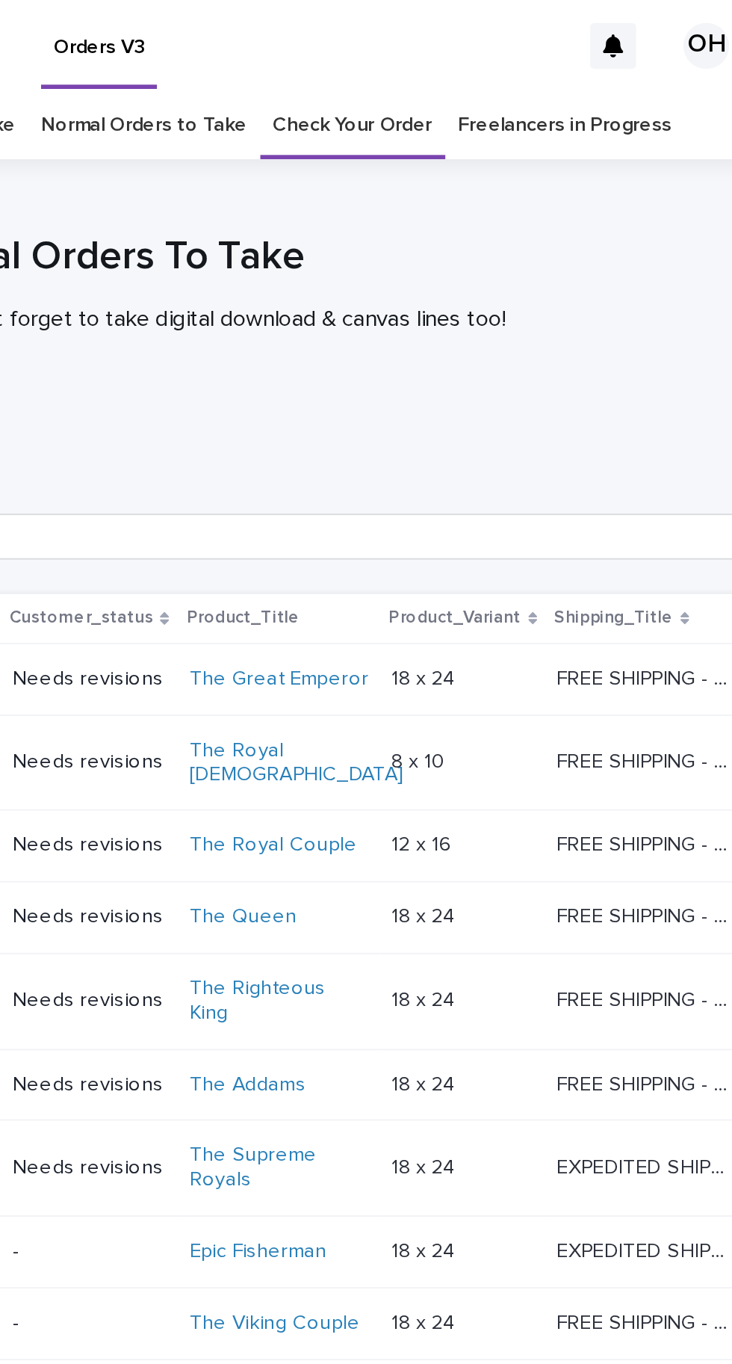
scroll to position [47, 0]
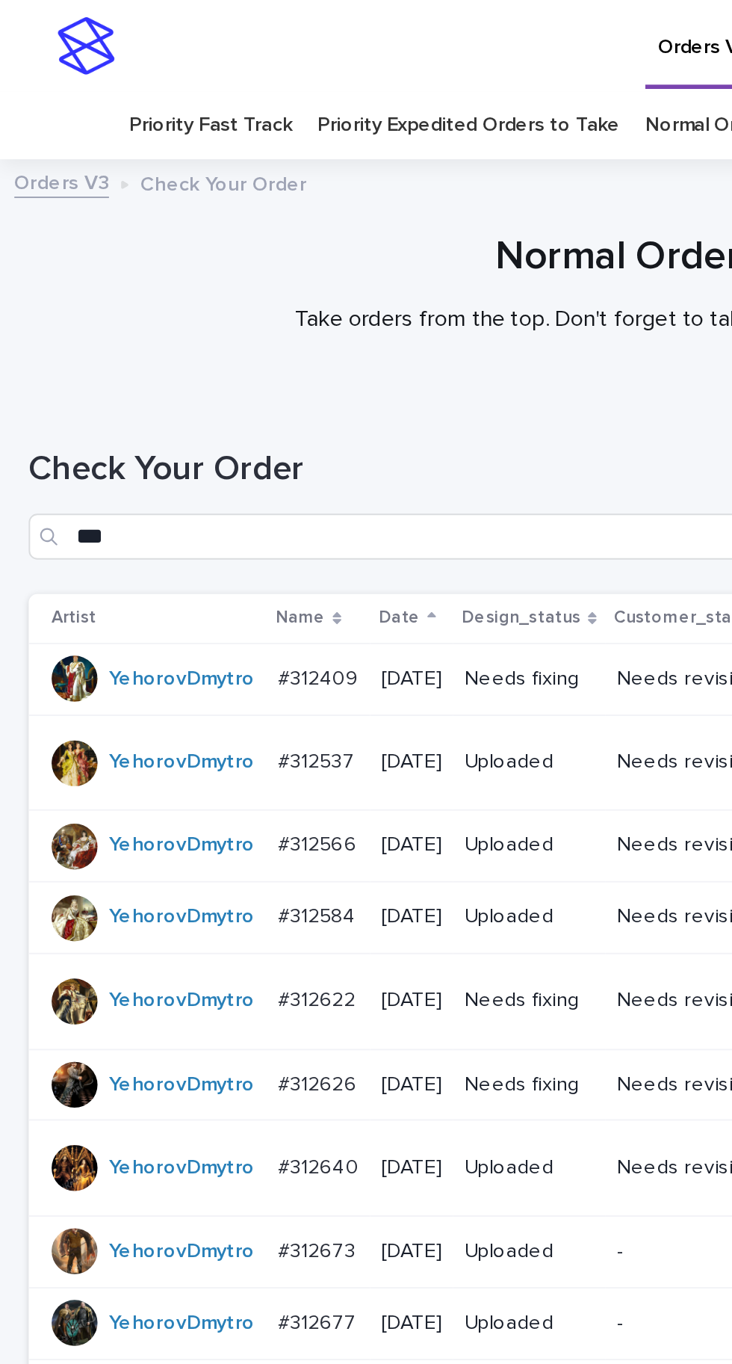
click at [176, 388] on p "#312537" at bounding box center [166, 396] width 43 height 16
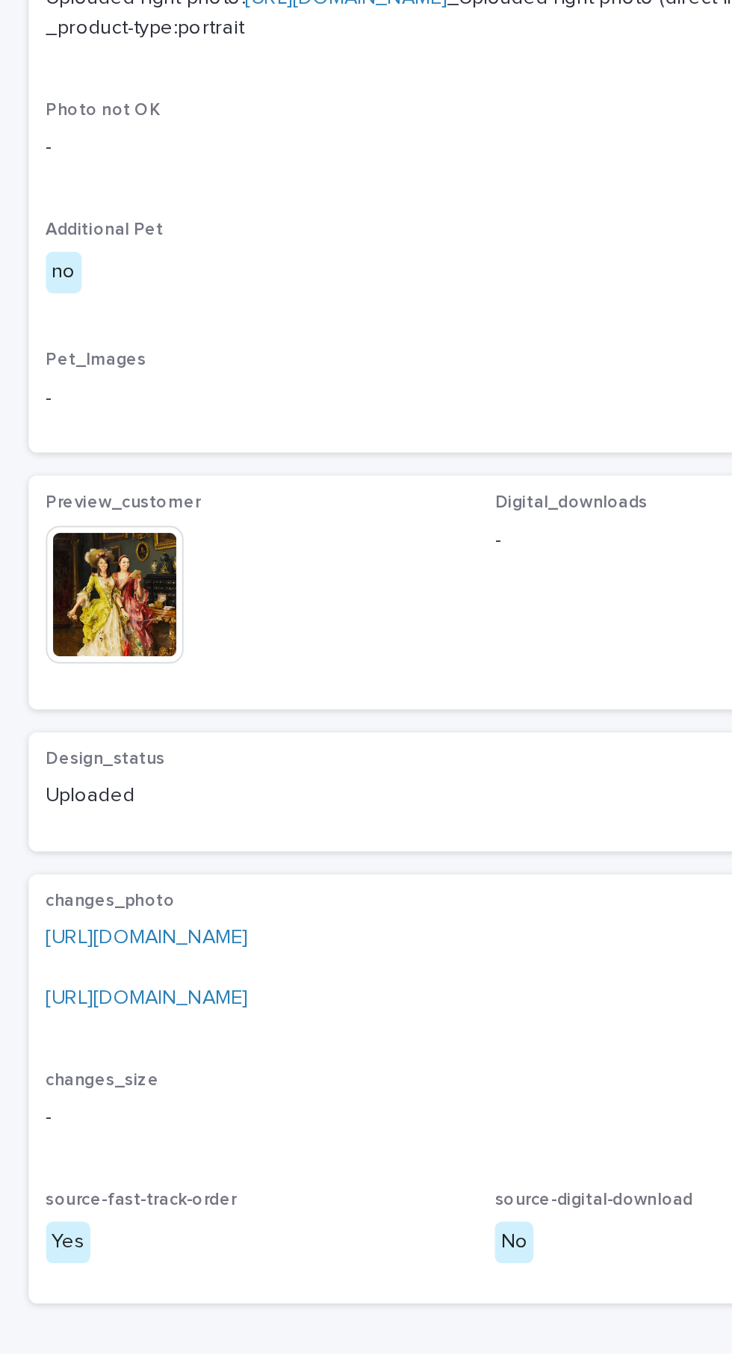
scroll to position [8, 0]
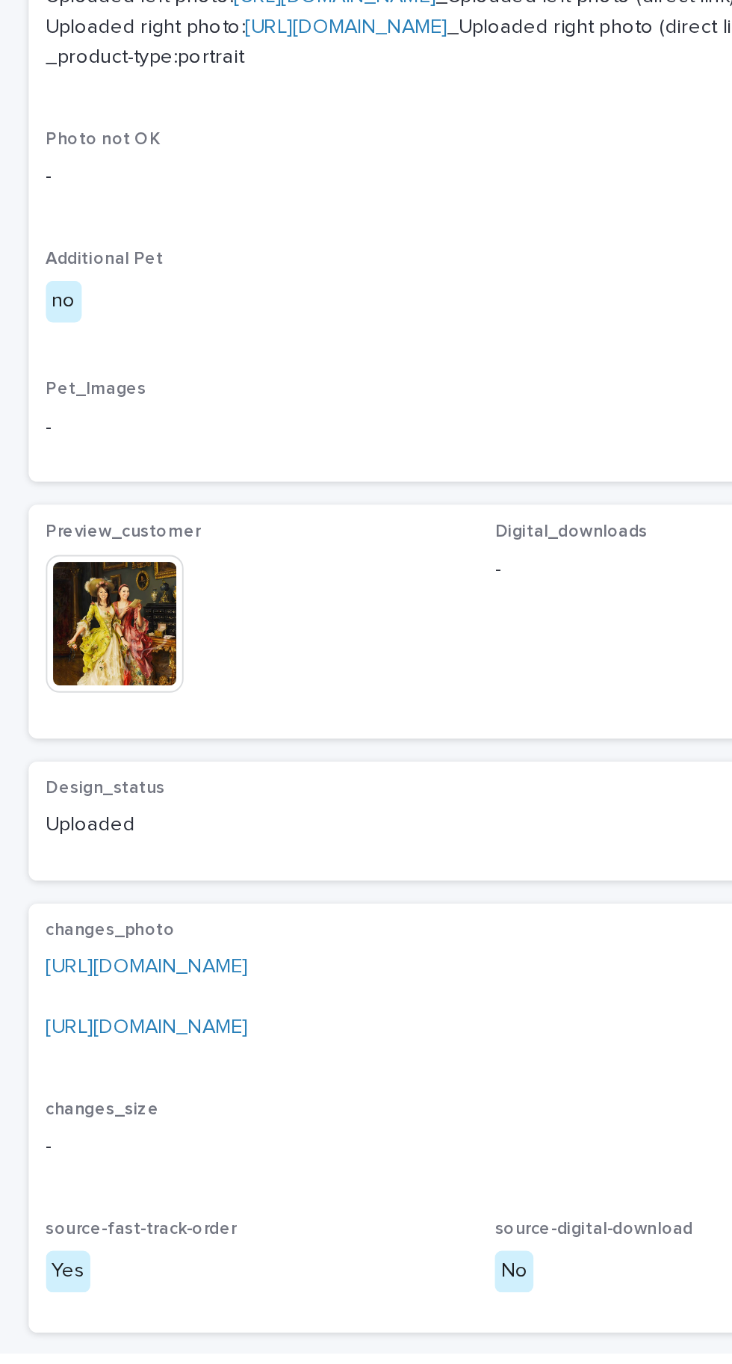
click at [81, 1019] on img at bounding box center [60, 984] width 72 height 72
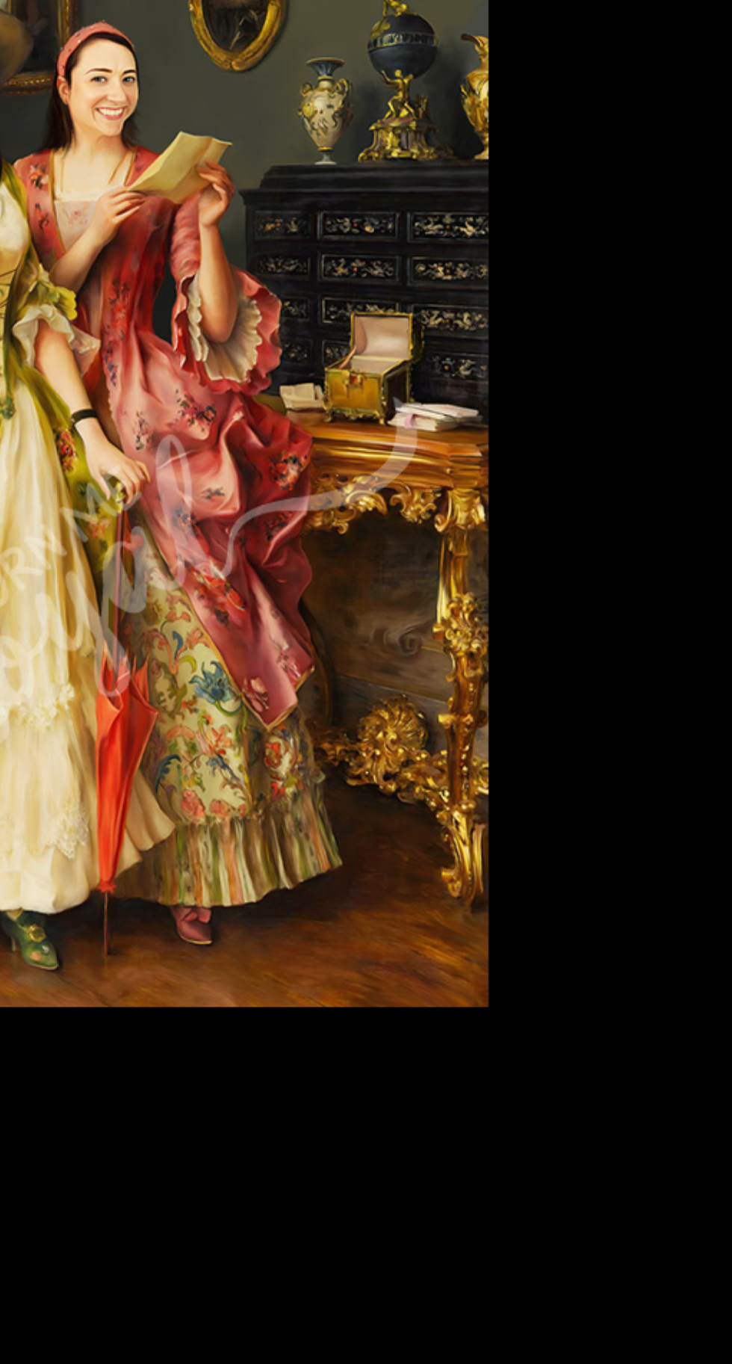
scroll to position [0, 0]
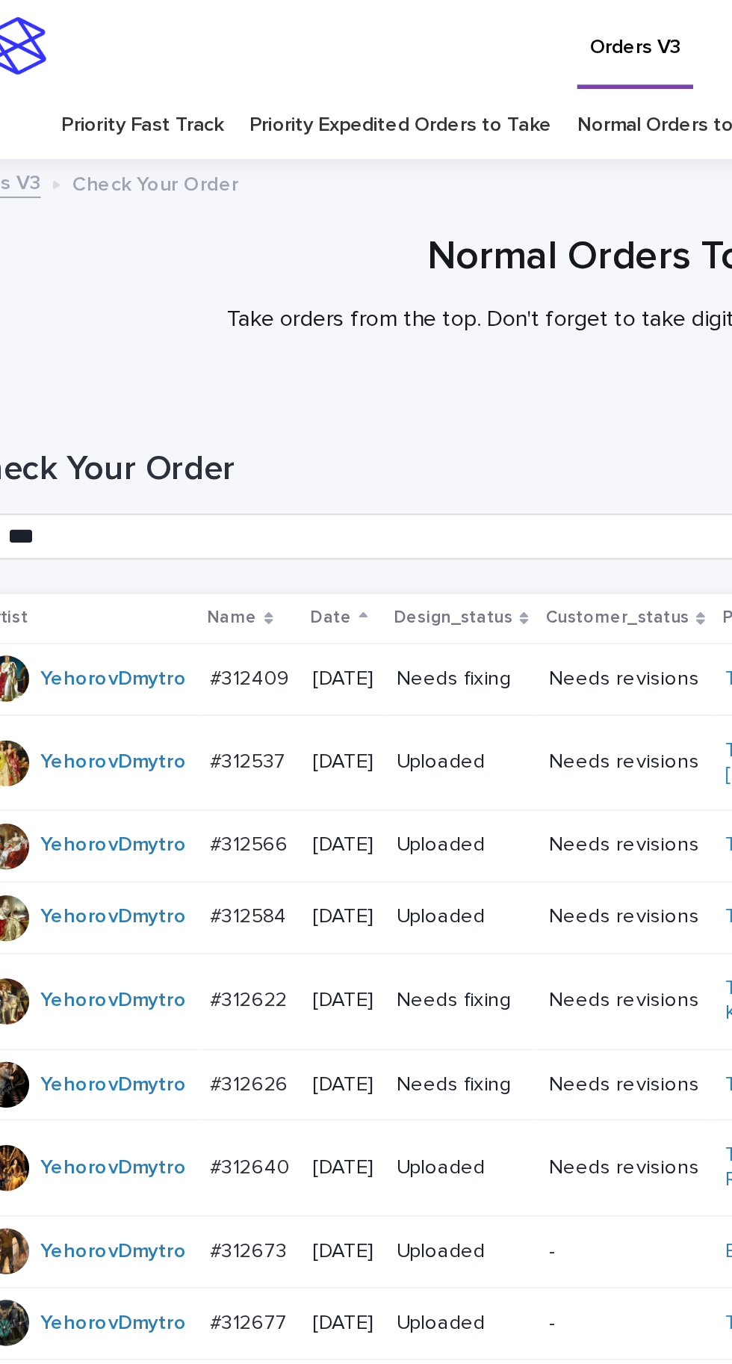
scroll to position [47, 0]
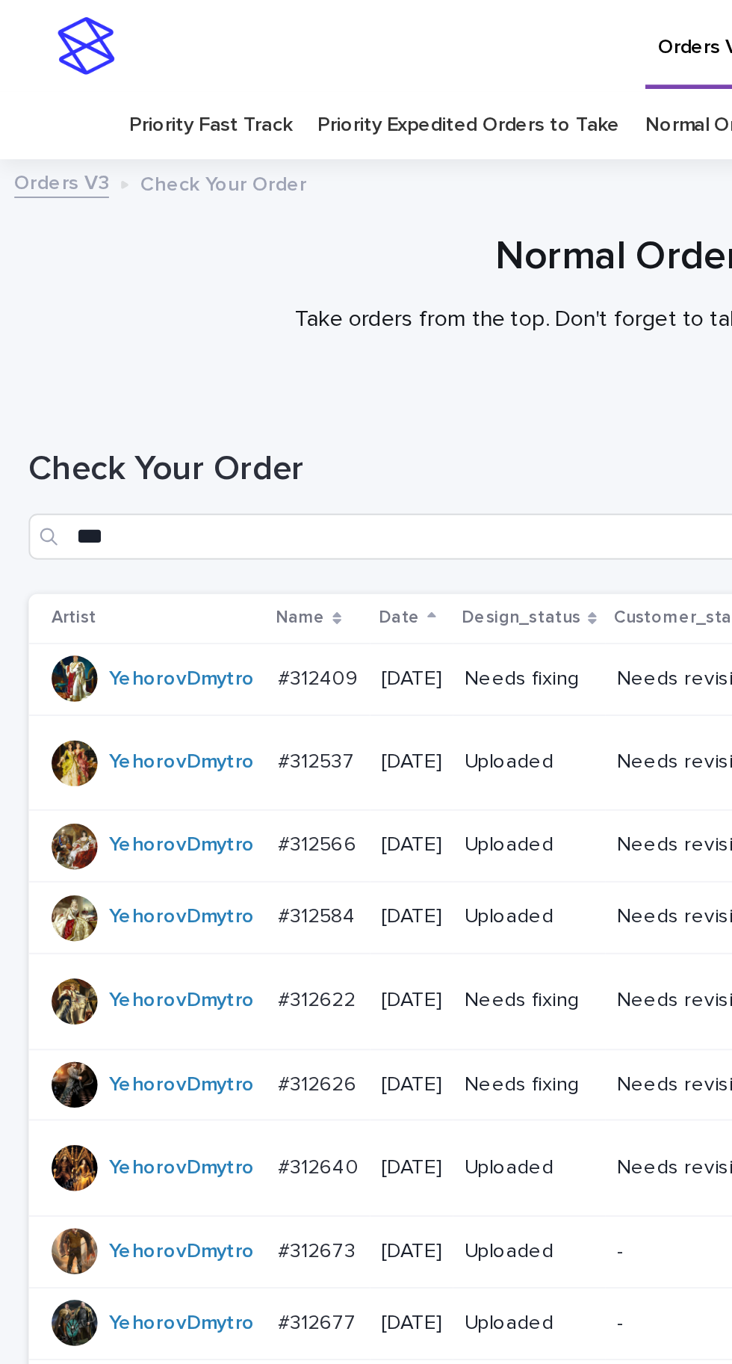
click at [152, 388] on p "#312537" at bounding box center [166, 396] width 43 height 16
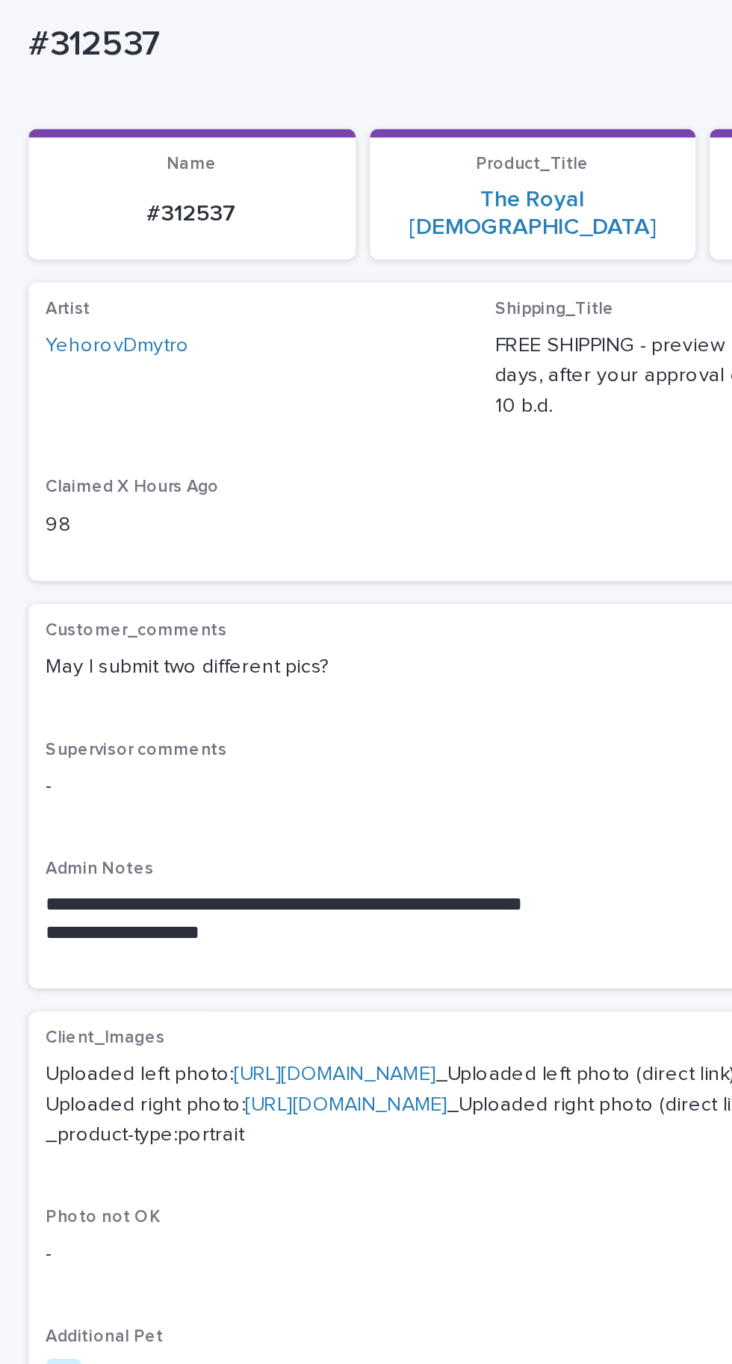
scroll to position [108, 0]
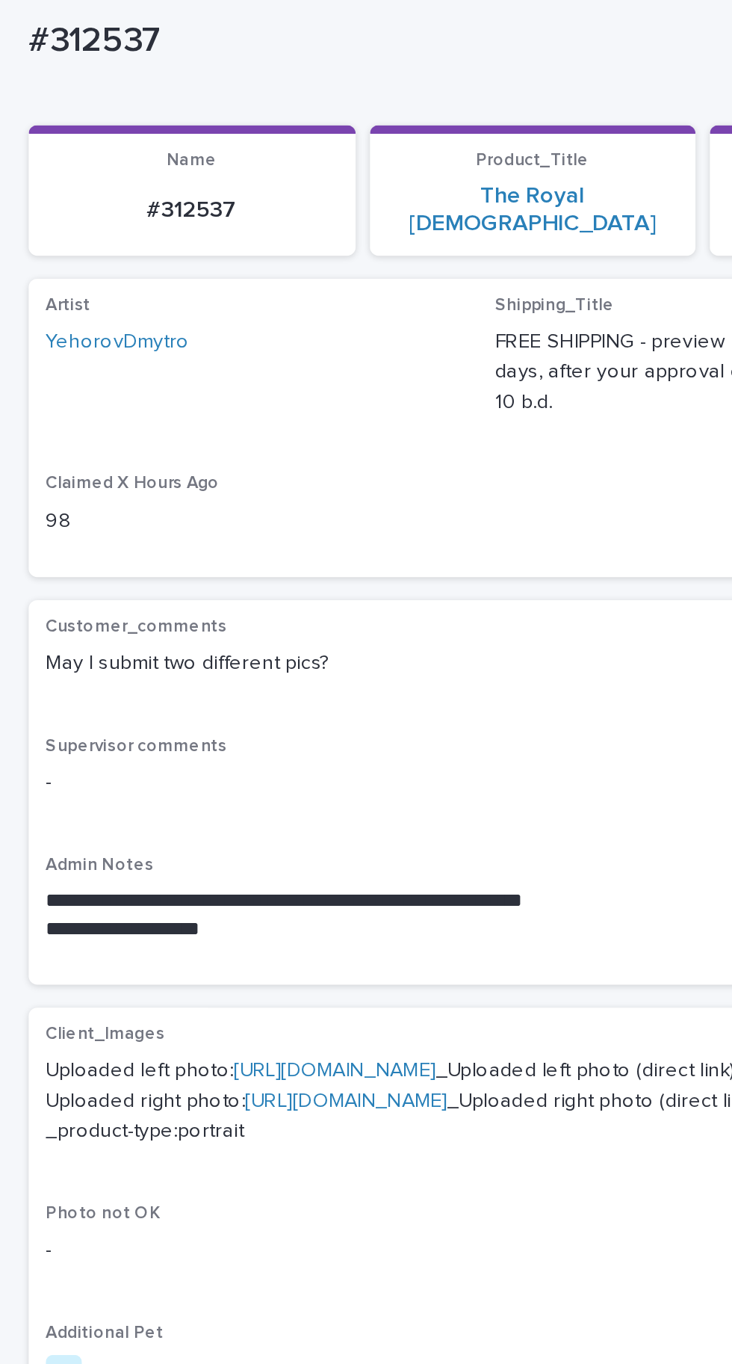
click at [185, 552] on link "[URL][DOMAIN_NAME]" at bounding box center [174, 557] width 105 height 10
click at [151, 578] on link "[URL][DOMAIN_NAME]" at bounding box center [180, 573] width 105 height 10
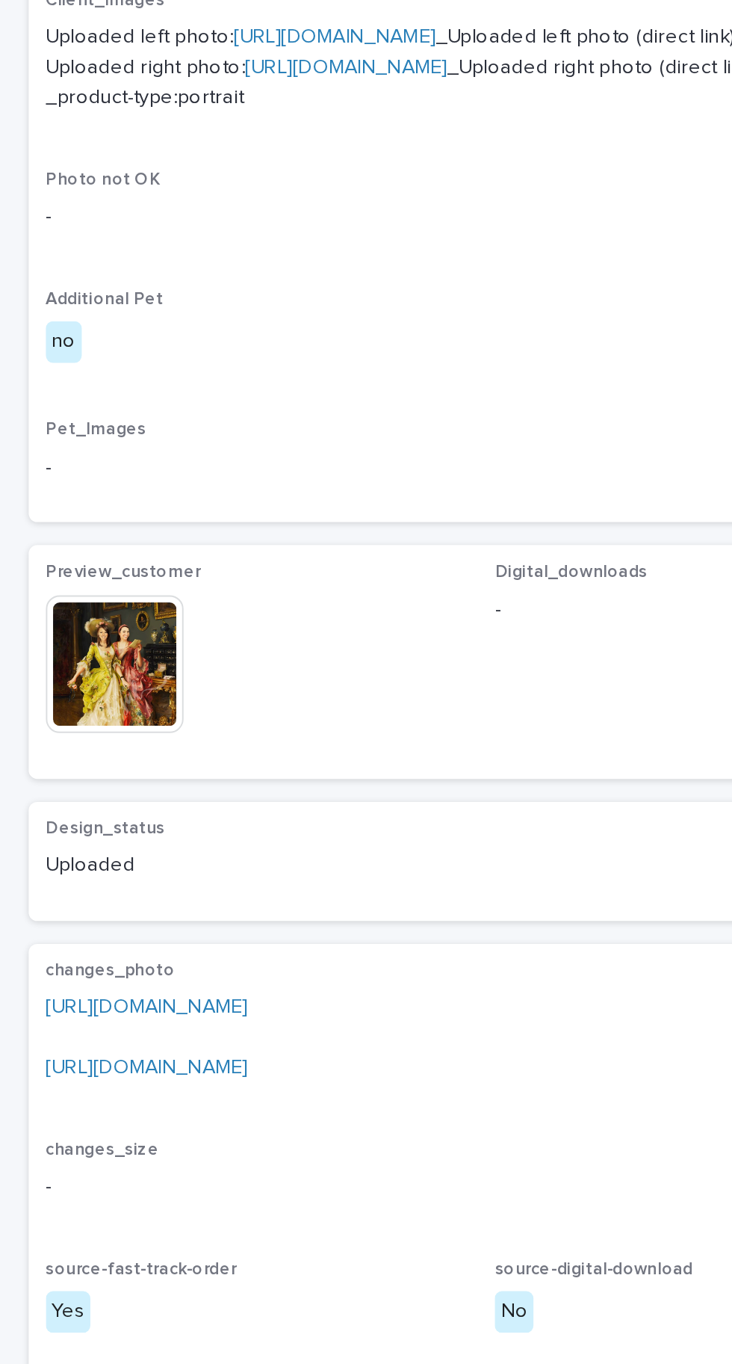
click at [129, 1049] on link "[URL][DOMAIN_NAME]" at bounding box center [76, 1044] width 105 height 10
click at [129, 1081] on link "[URL][DOMAIN_NAME]" at bounding box center [76, 1075] width 105 height 10
click at [67, 901] on img at bounding box center [60, 866] width 72 height 72
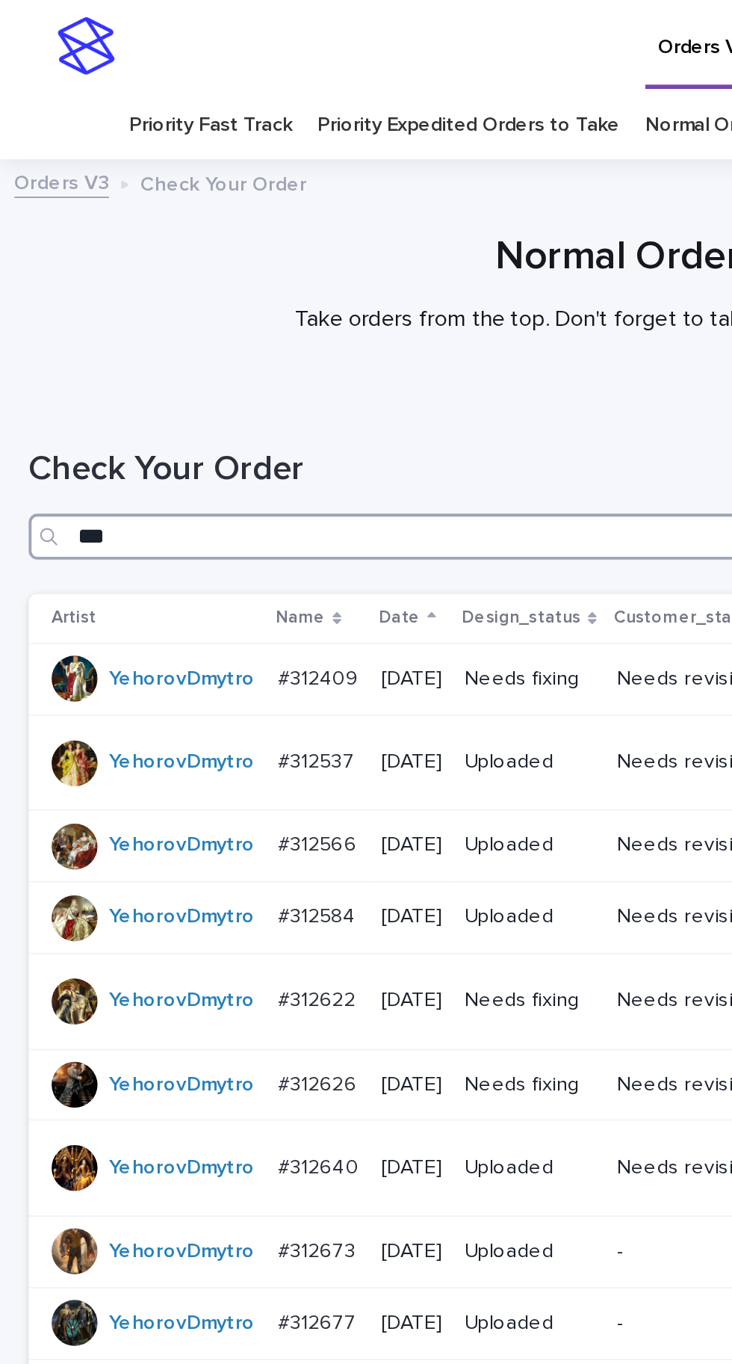
click at [245, 268] on input "***" at bounding box center [366, 280] width 703 height 24
type input "*"
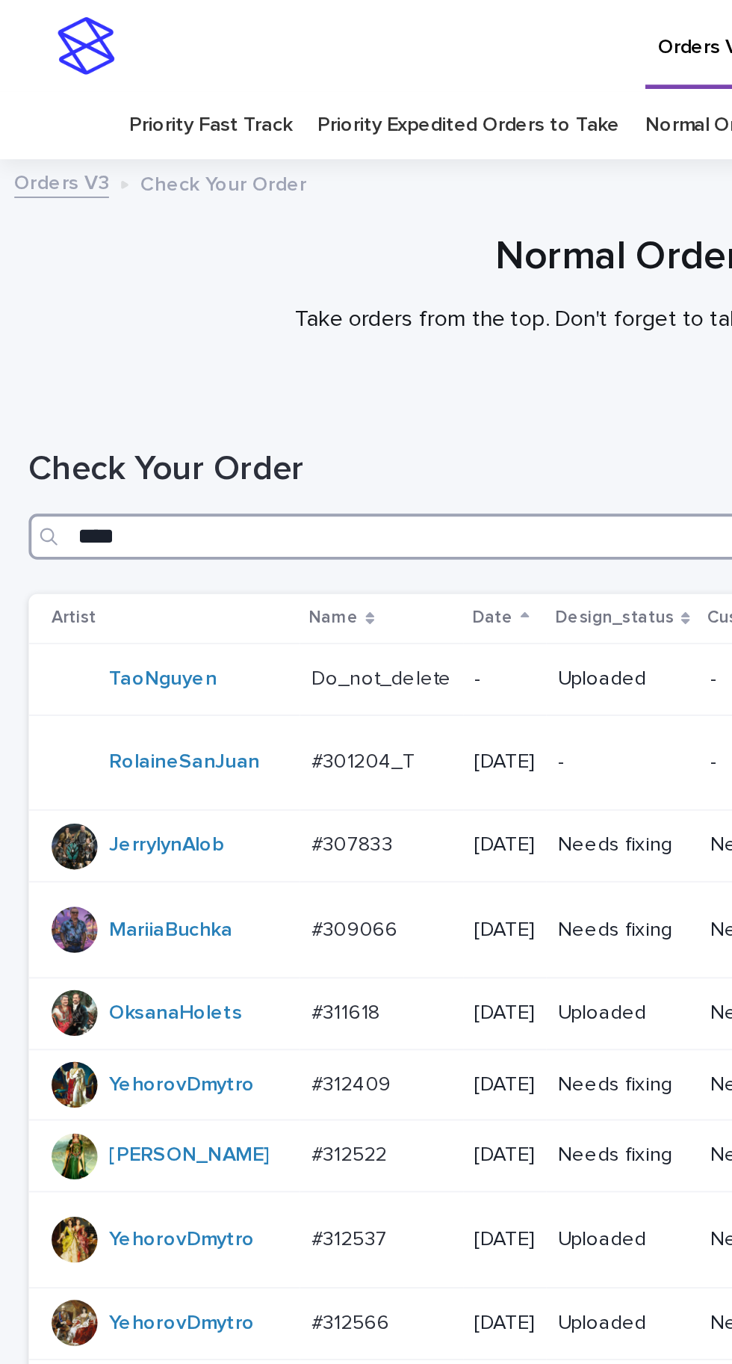
type input "*****"
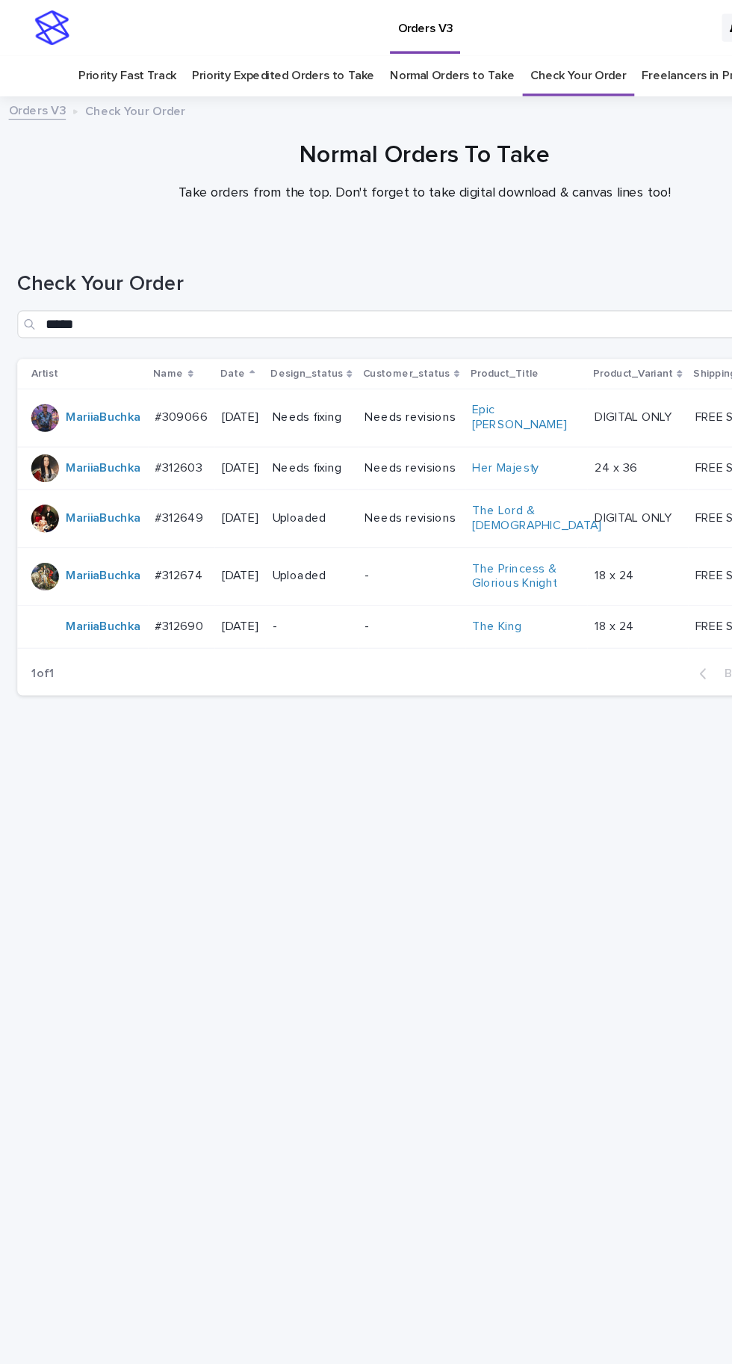
click at [496, 48] on link "Check Your Order" at bounding box center [498, 65] width 83 height 35
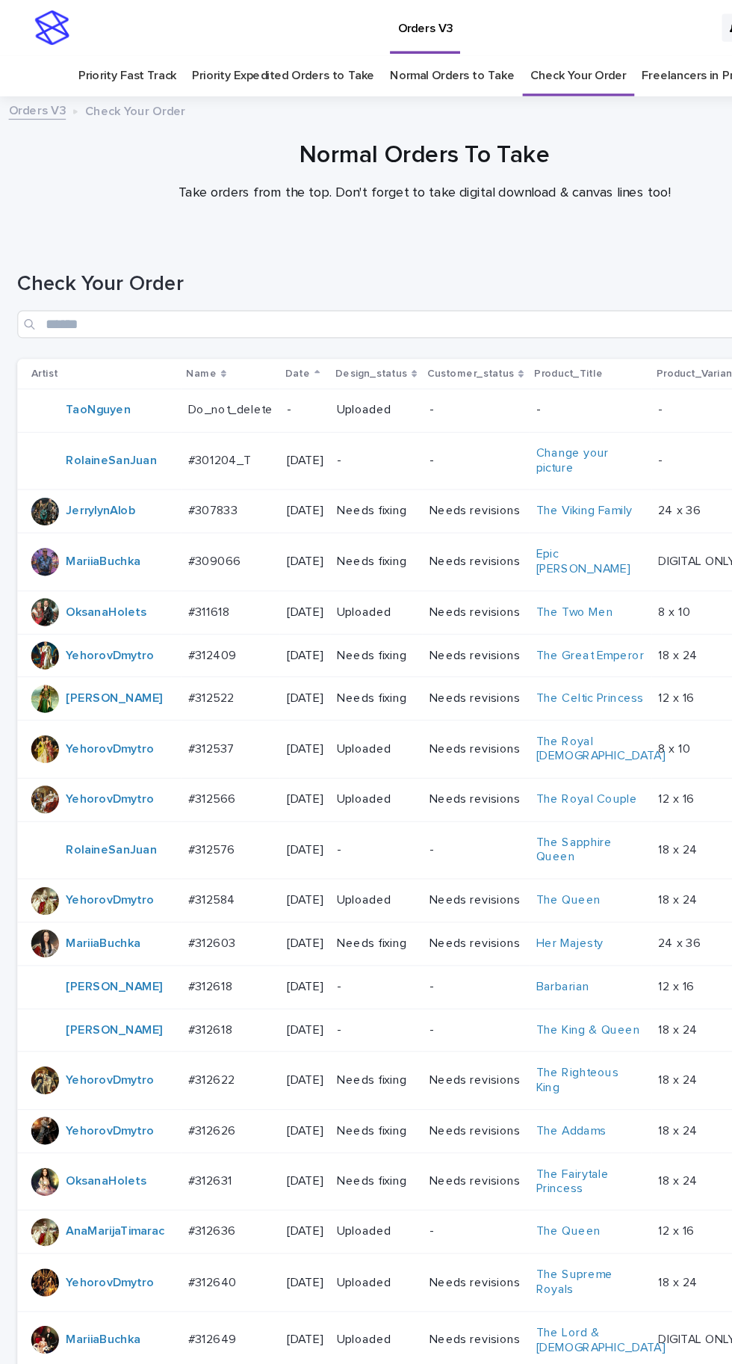
click at [200, 599] on p "#312522" at bounding box center [183, 601] width 43 height 16
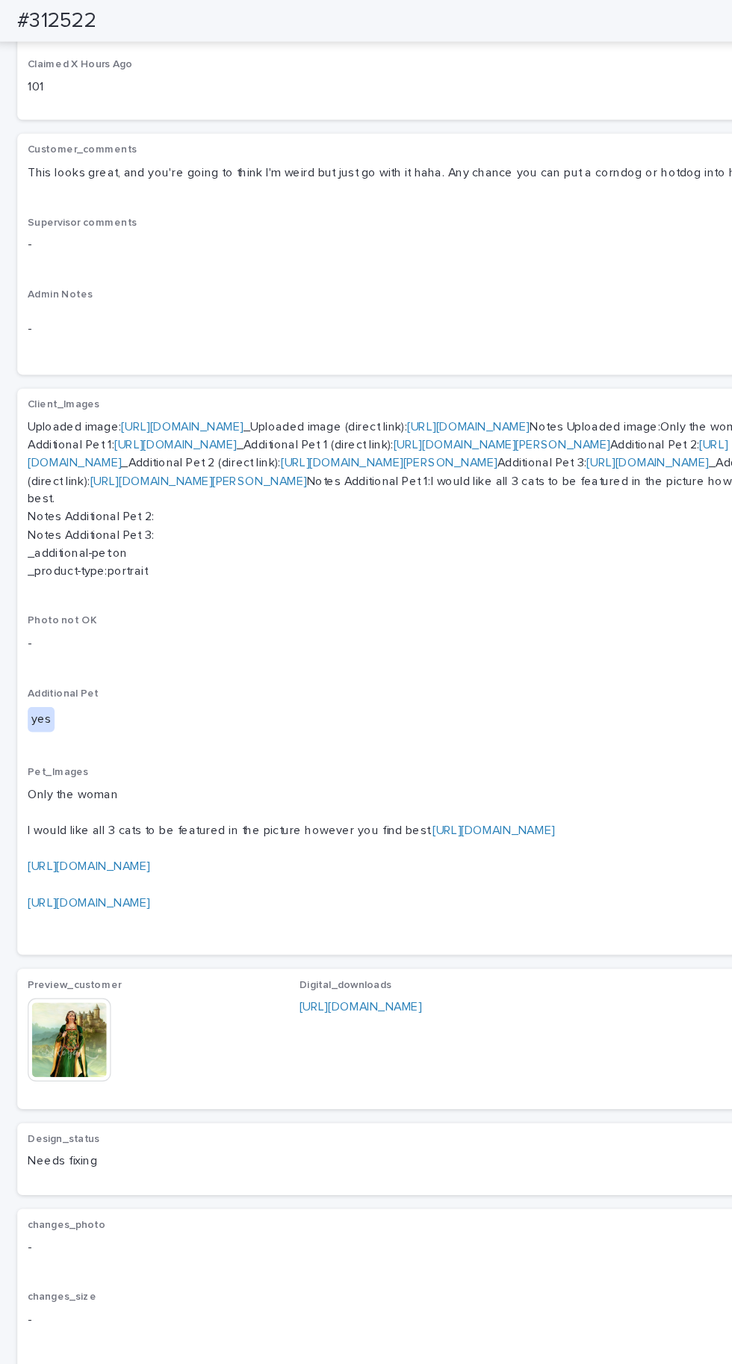
scroll to position [572, 0]
click at [76, 932] on img at bounding box center [60, 896] width 72 height 72
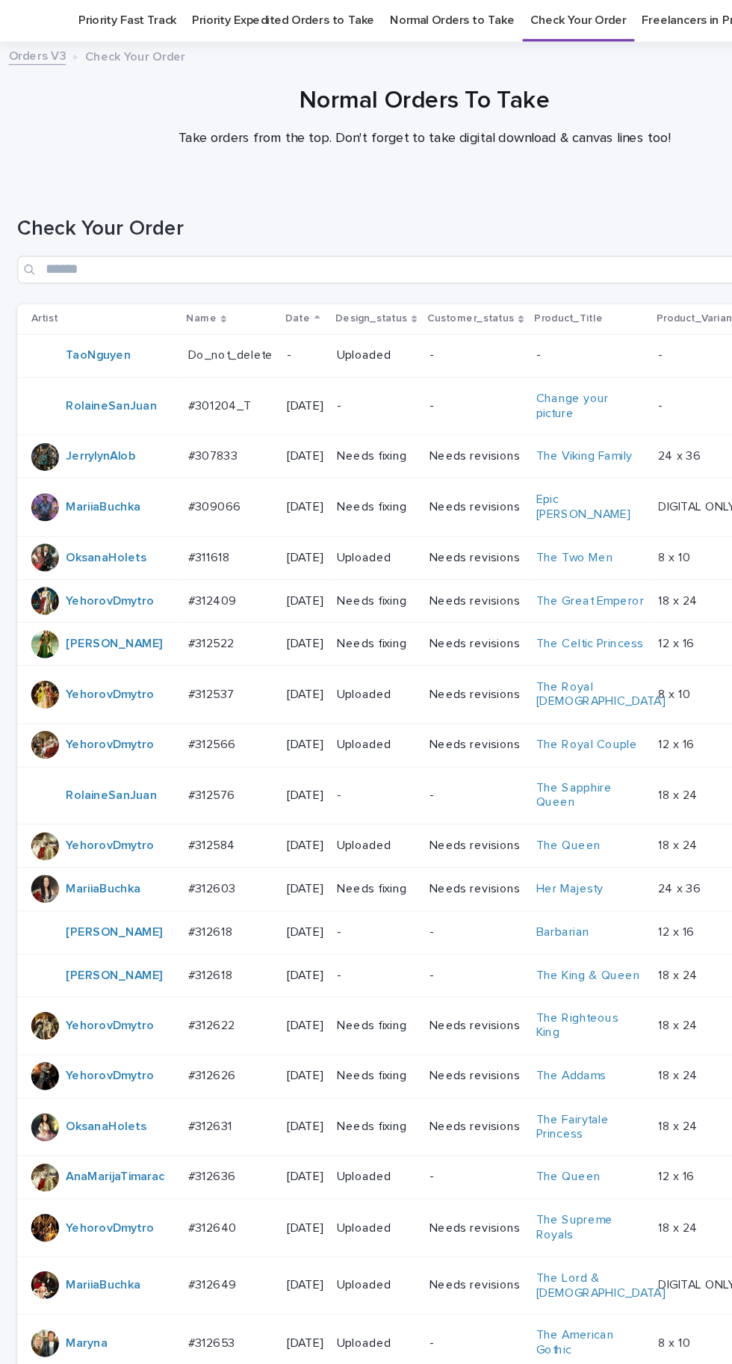
scroll to position [44, 0]
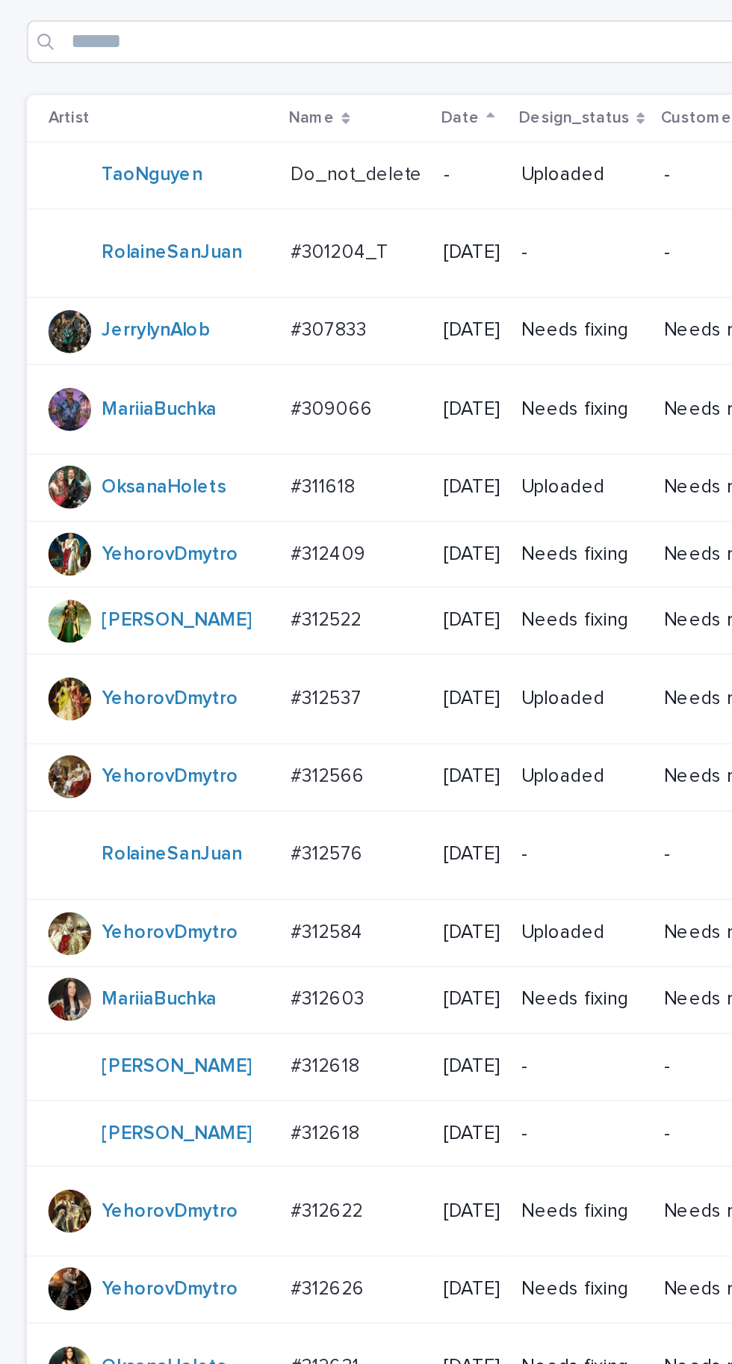
click at [196, 564] on p "#312522" at bounding box center [183, 557] width 43 height 16
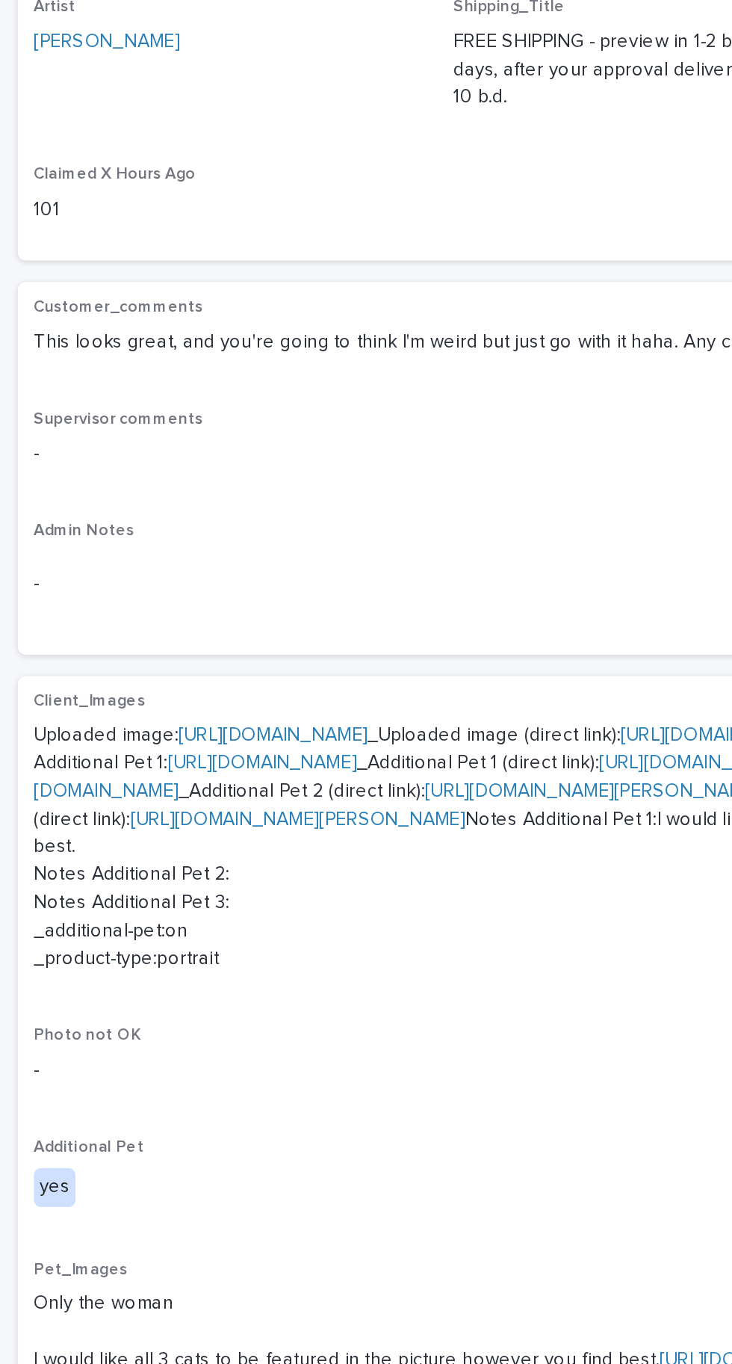
scroll to position [47, 0]
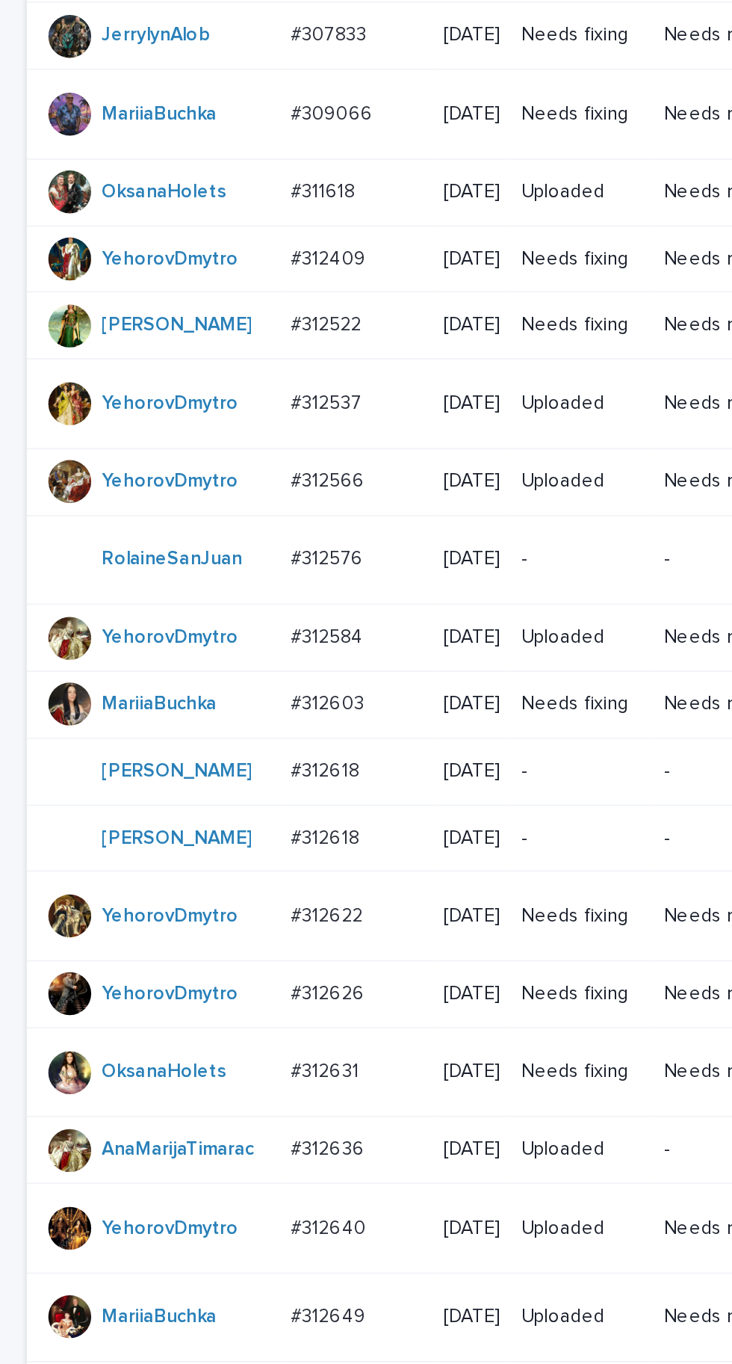
scroll to position [535, 0]
click at [191, 610] on div "#312631 #312631" at bounding box center [198, 597] width 73 height 25
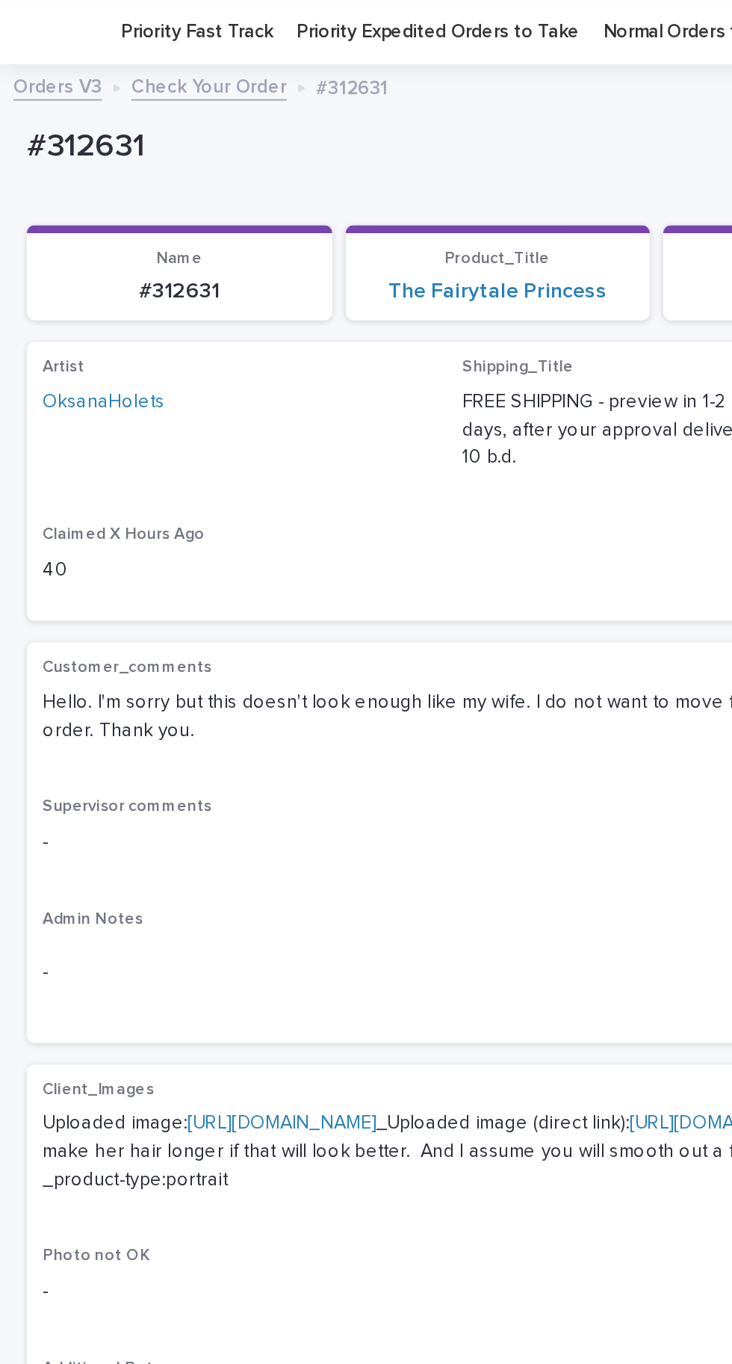
scroll to position [75, 0]
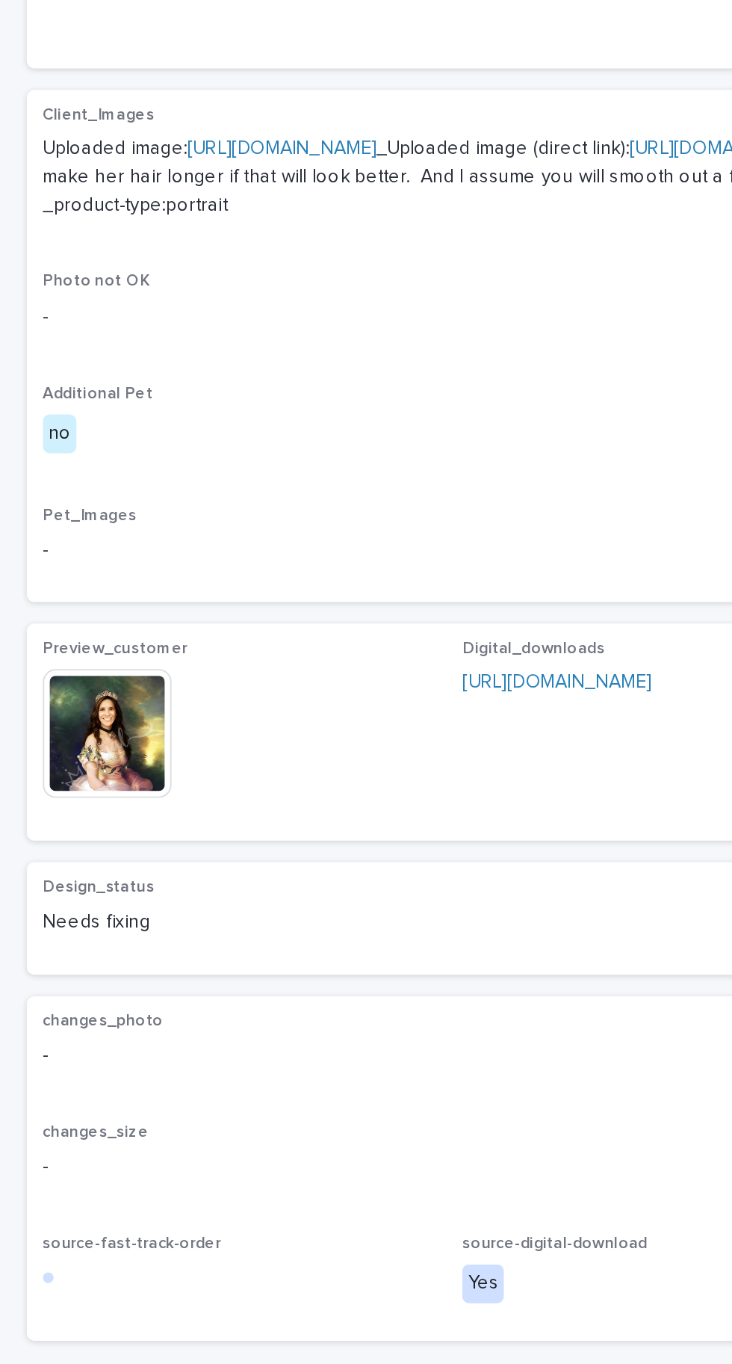
click at [75, 960] on img at bounding box center [60, 924] width 72 height 72
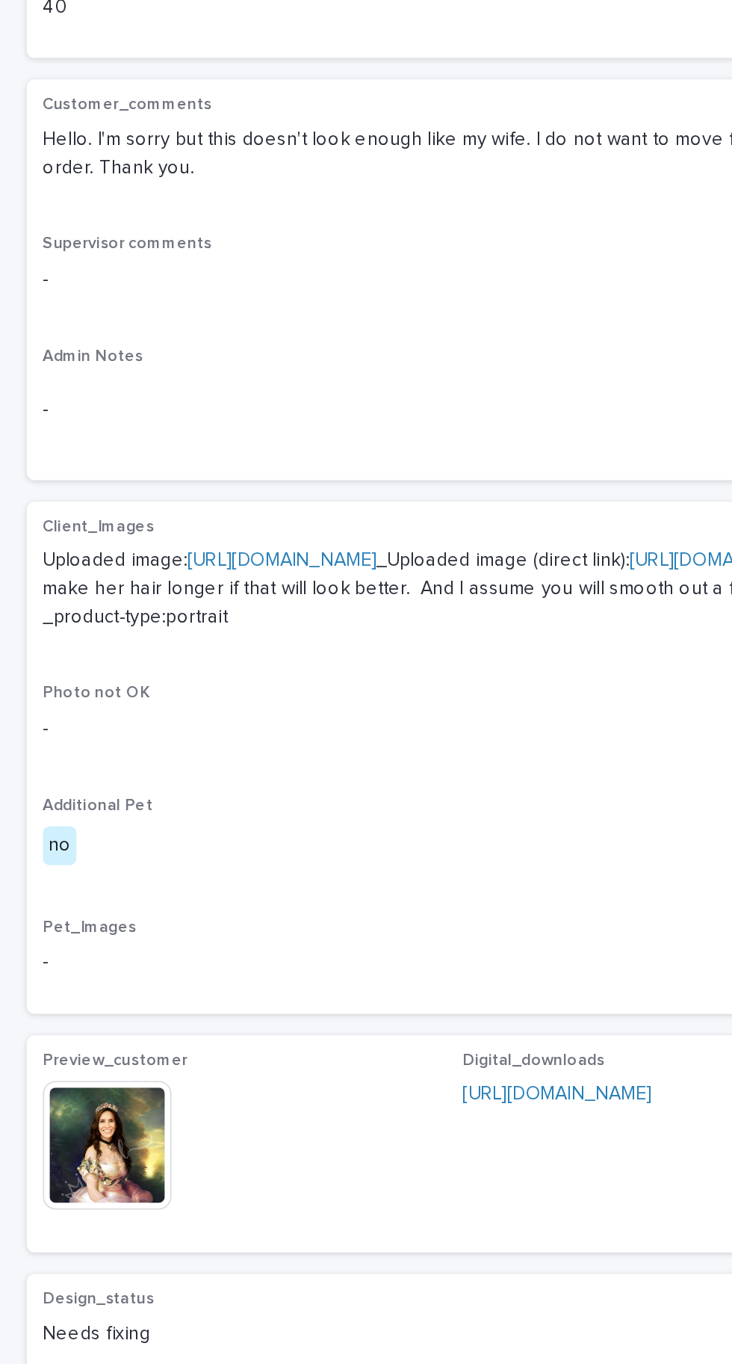
click at [72, 960] on img at bounding box center [60, 924] width 72 height 72
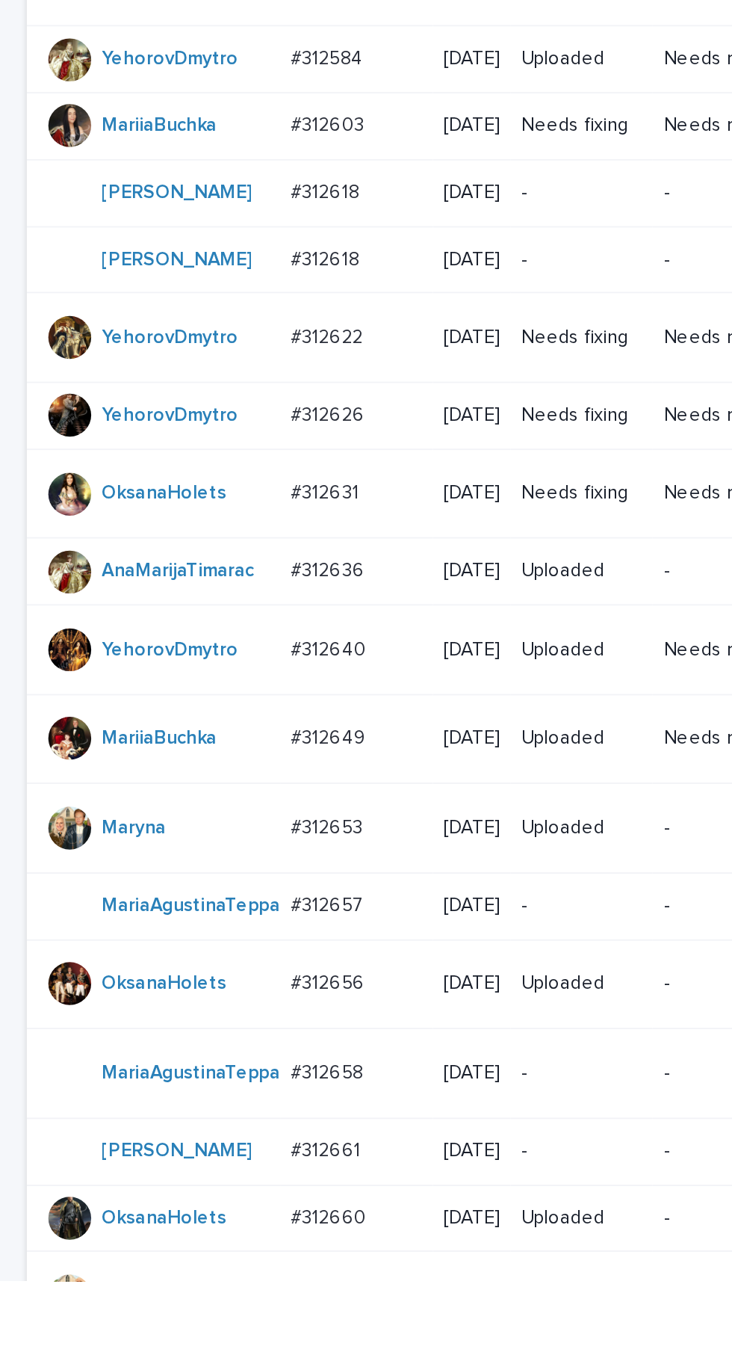
scroll to position [93, 0]
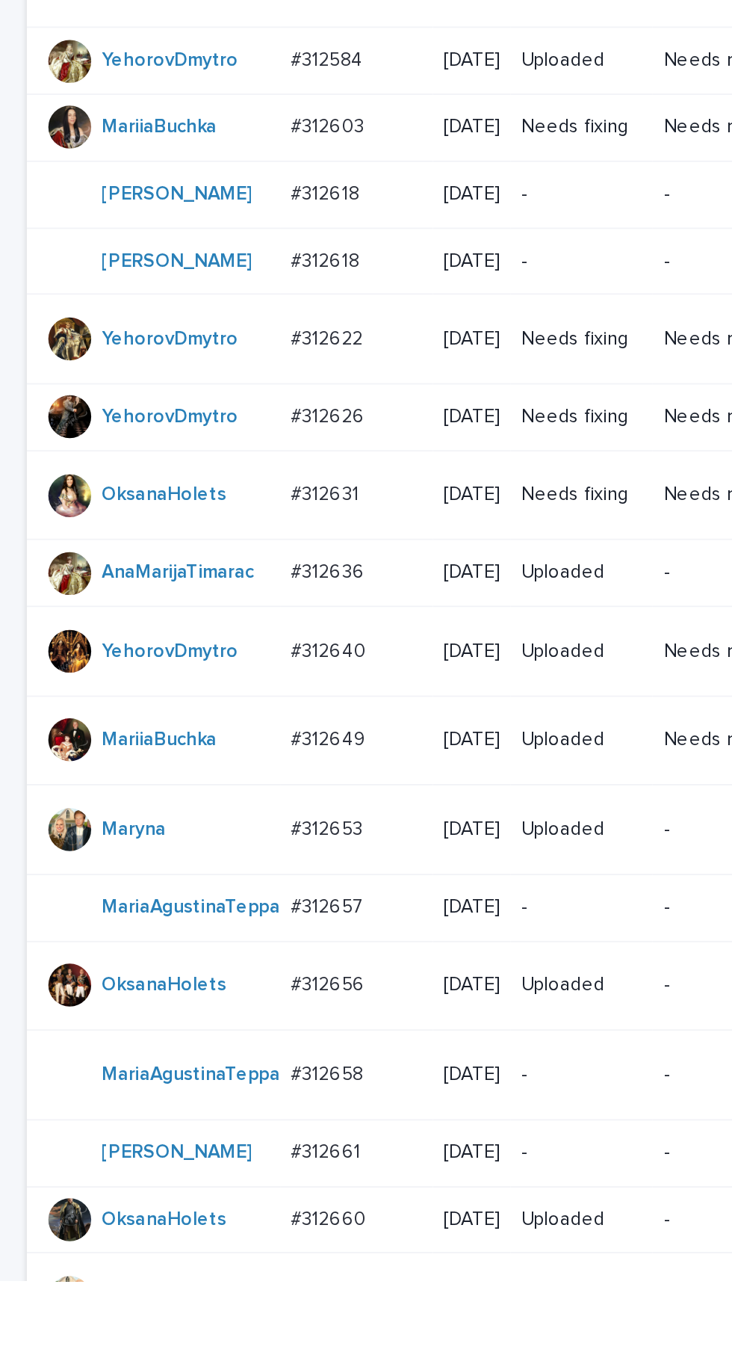
click at [195, 802] on p "#312618" at bounding box center [182, 794] width 41 height 16
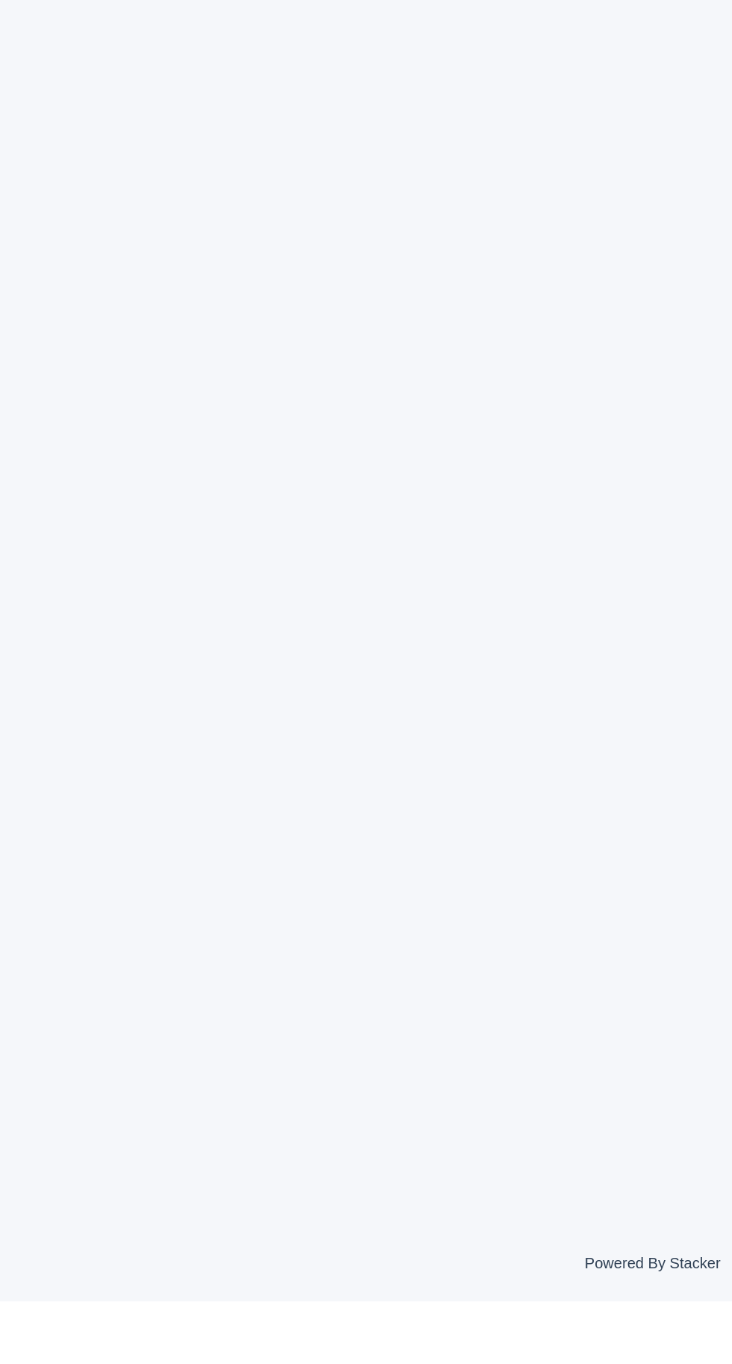
scroll to position [47, 0]
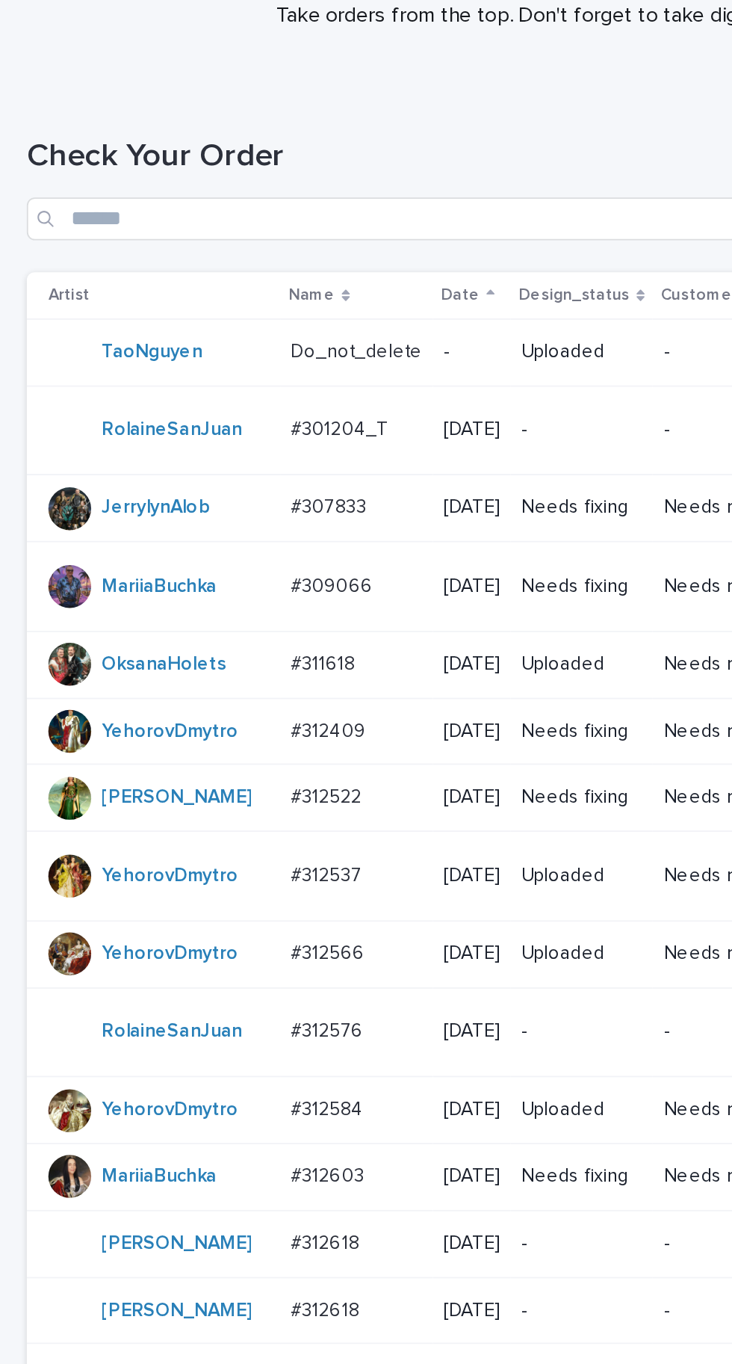
scroll to position [164, 0]
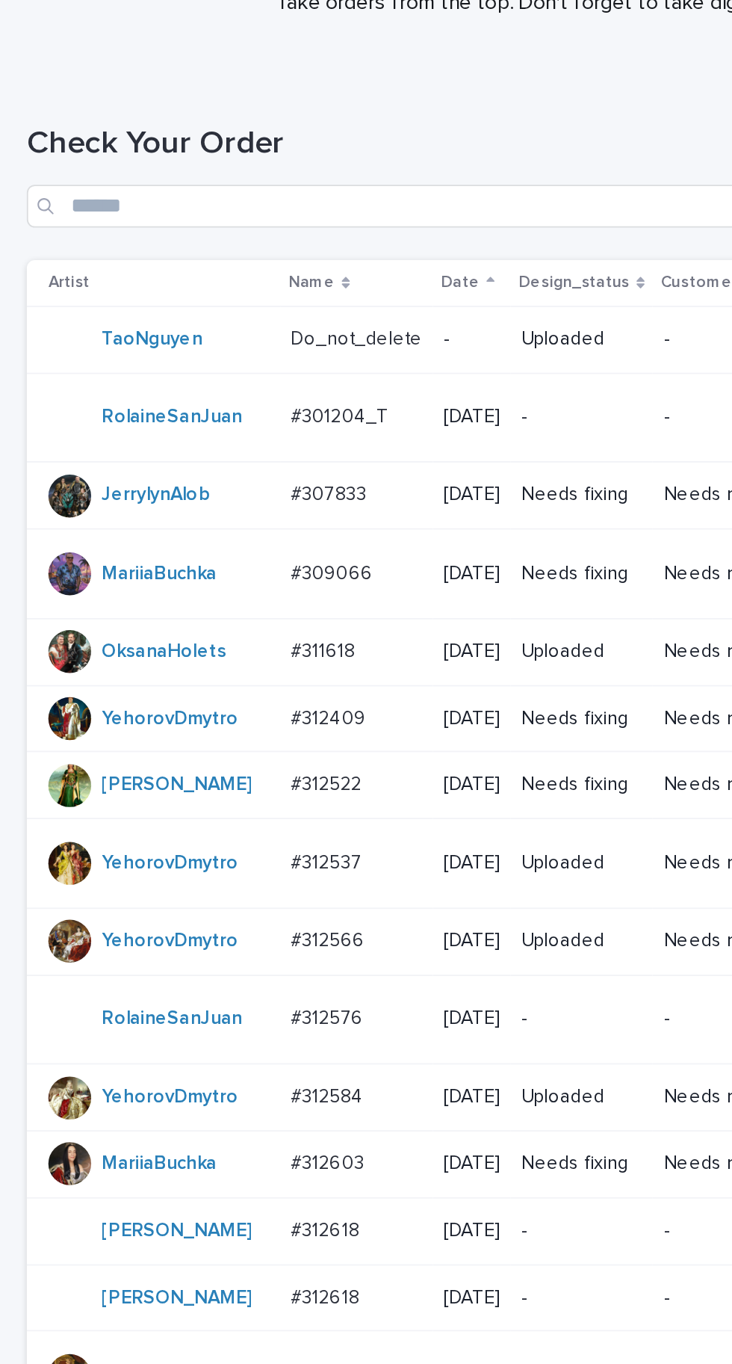
click at [192, 531] on p "#312566" at bounding box center [184, 524] width 44 height 16
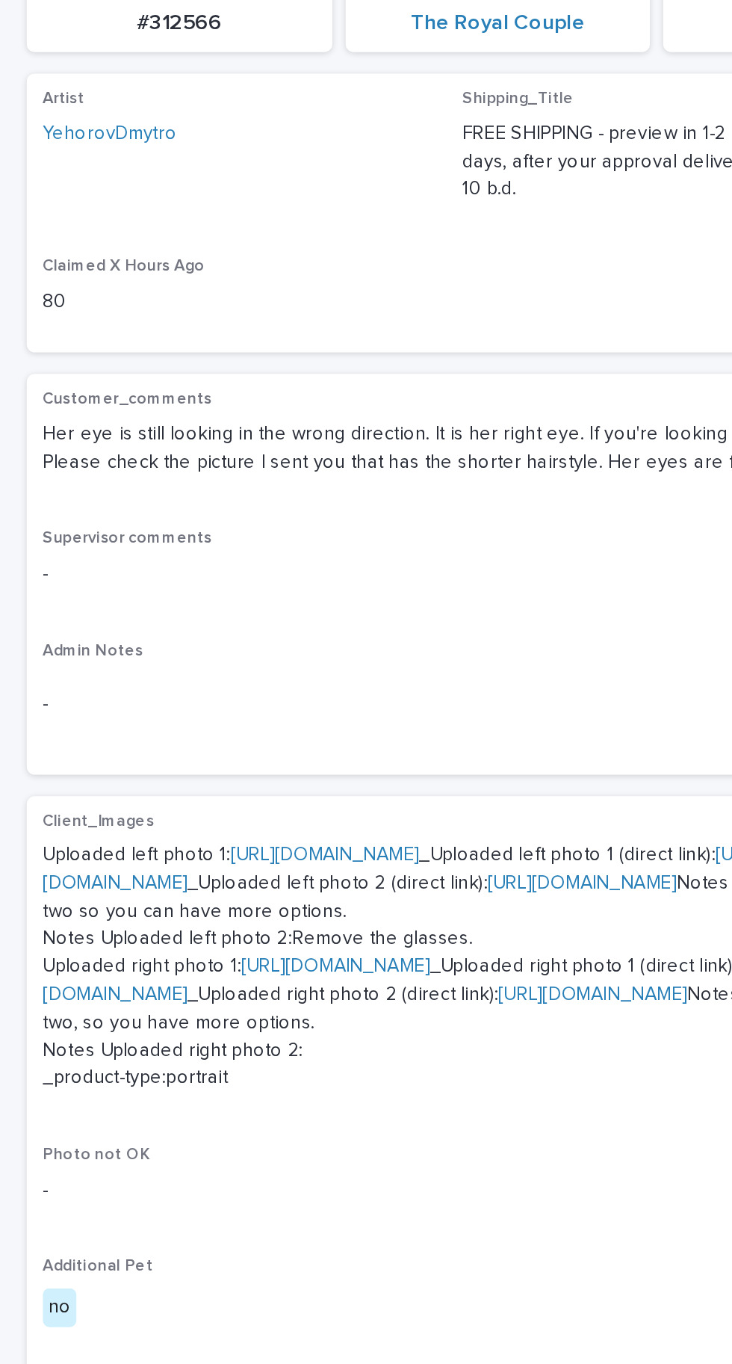
scroll to position [386, 0]
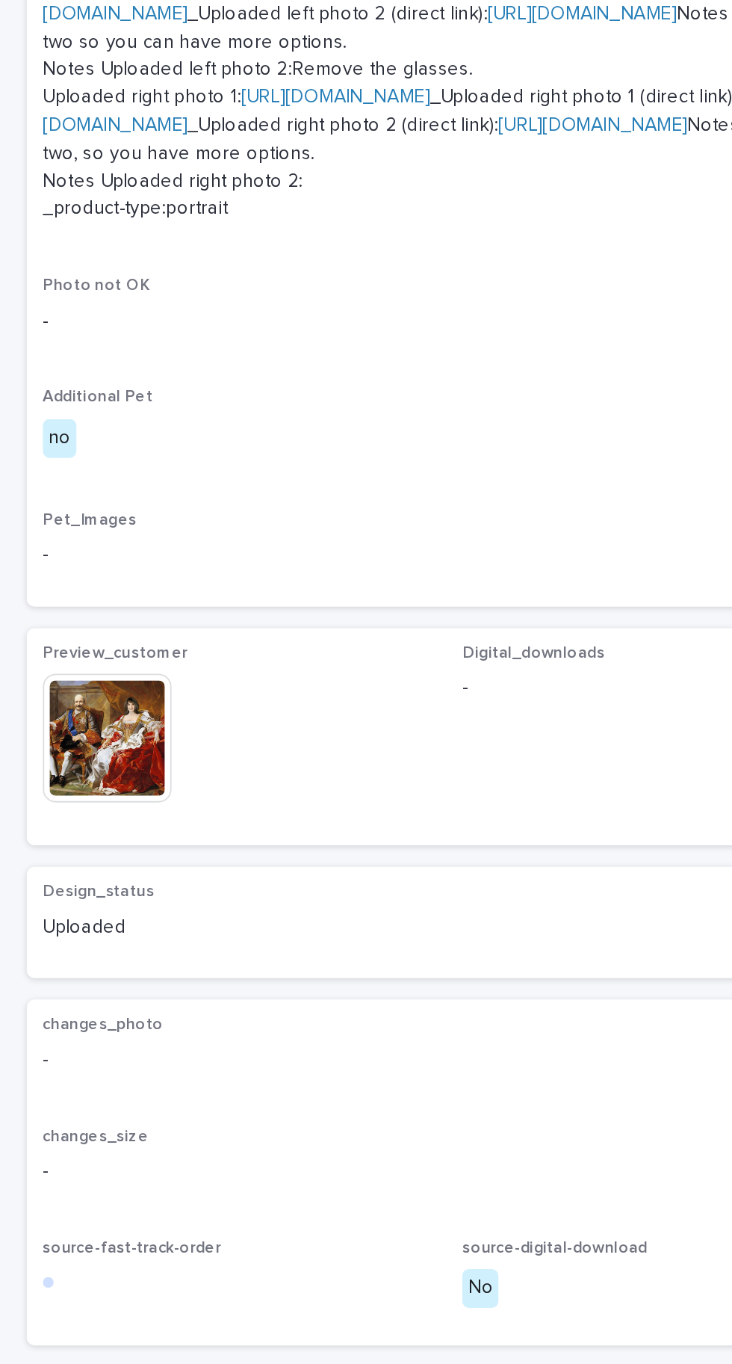
click at [84, 932] on img at bounding box center [60, 896] width 72 height 72
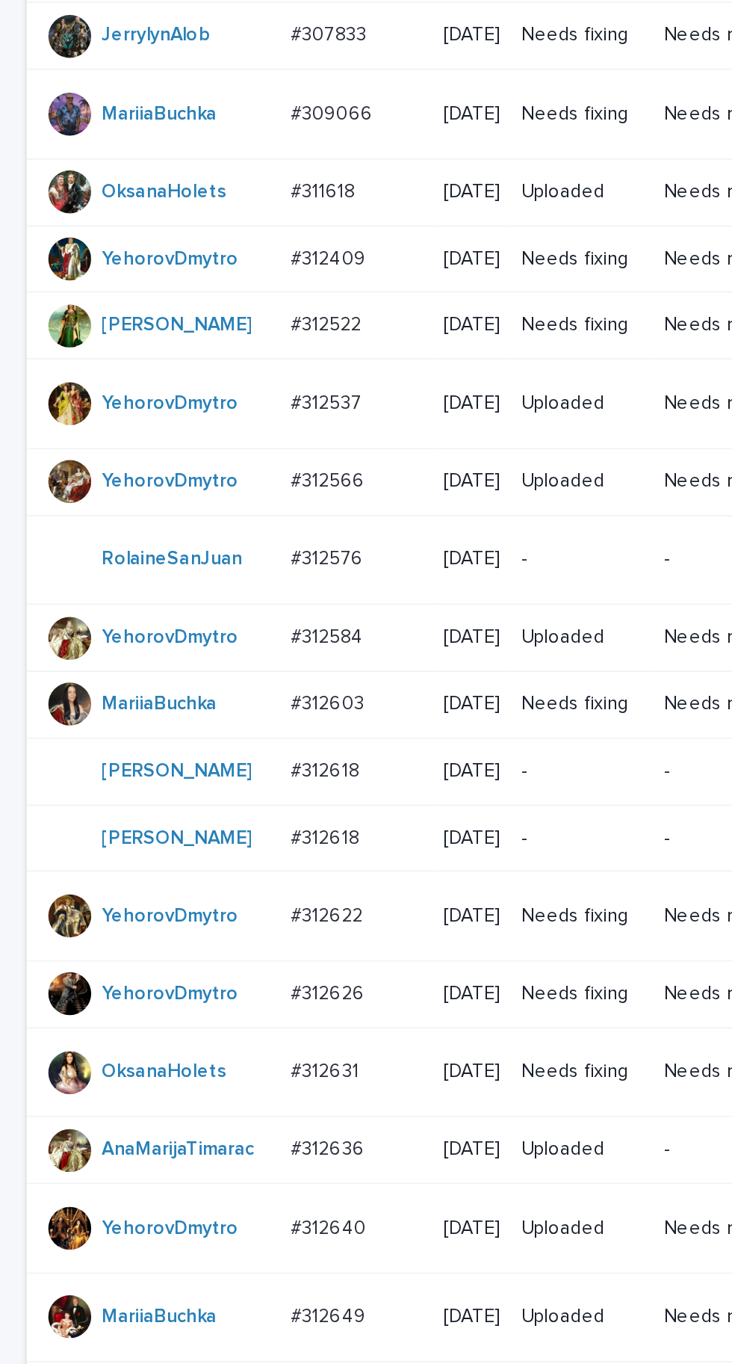
scroll to position [535, 0]
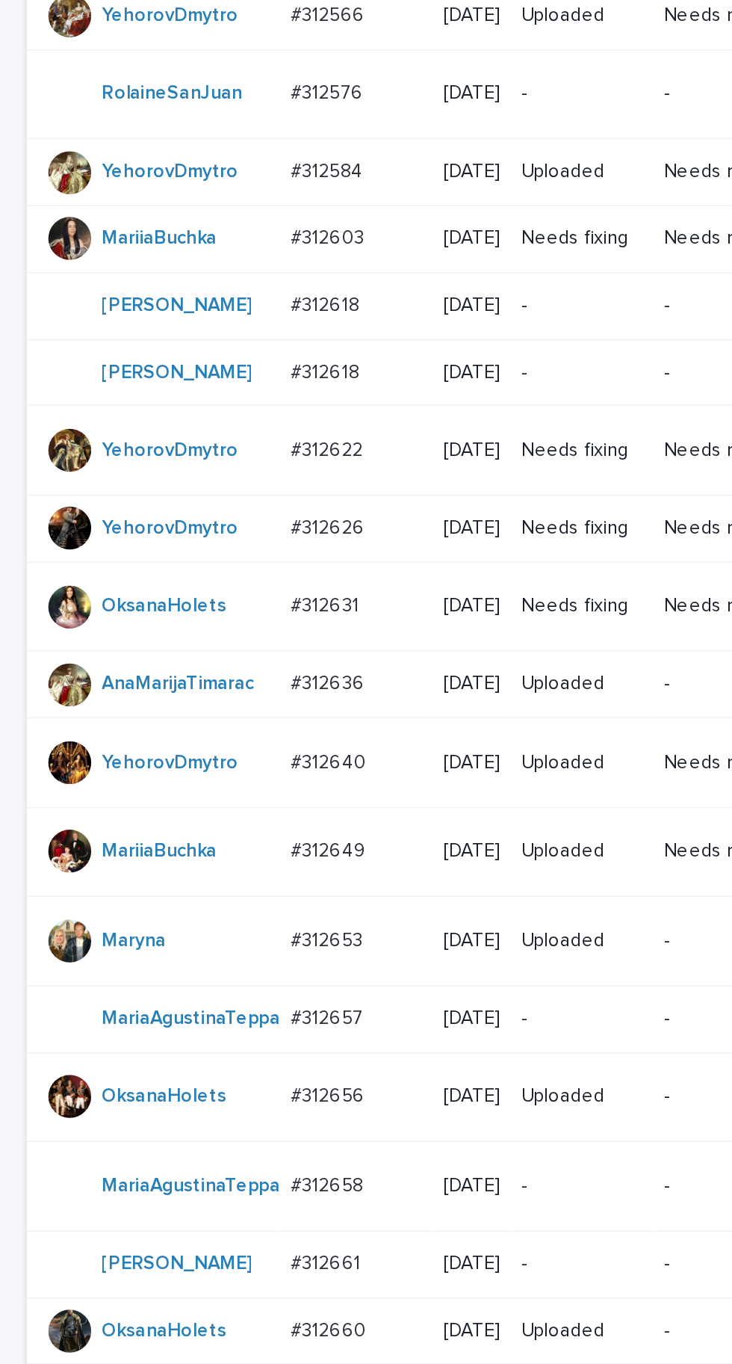
click at [190, 647] on p "#312636" at bounding box center [184, 640] width 44 height 16
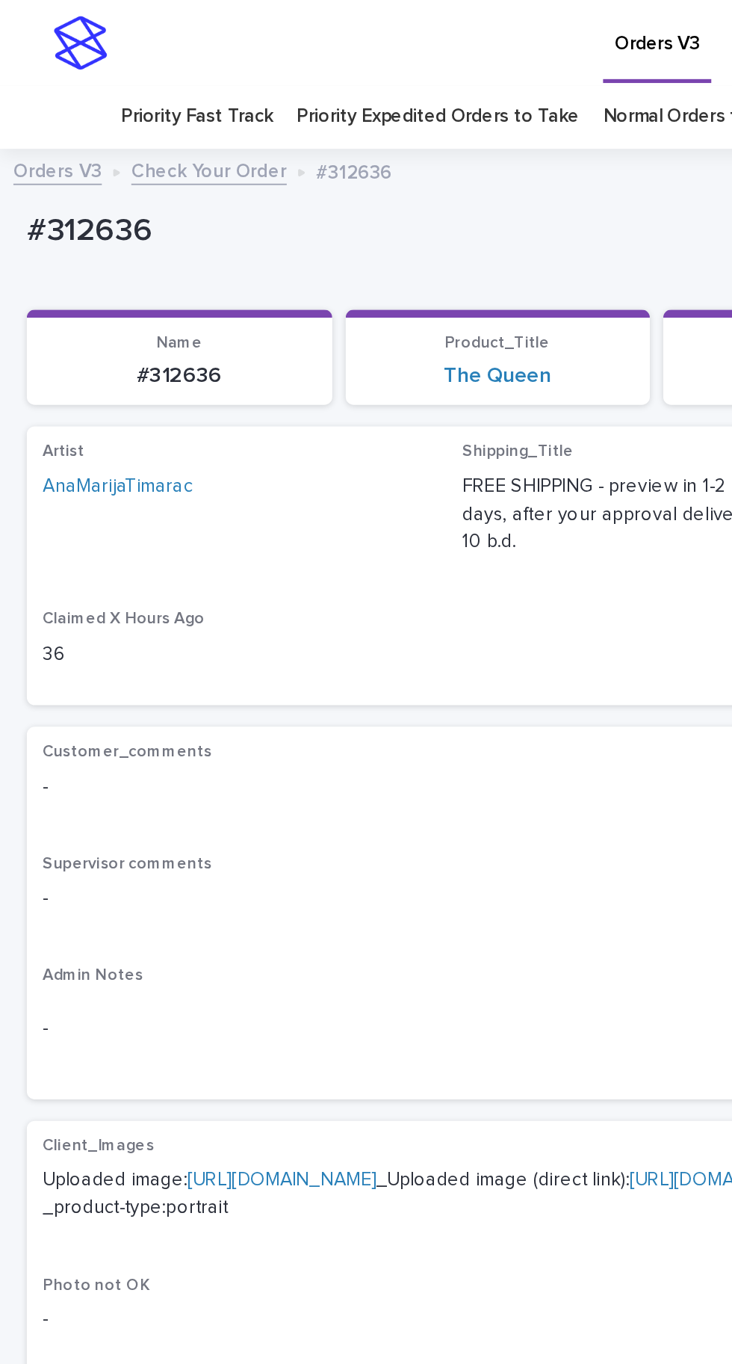
scroll to position [29, 0]
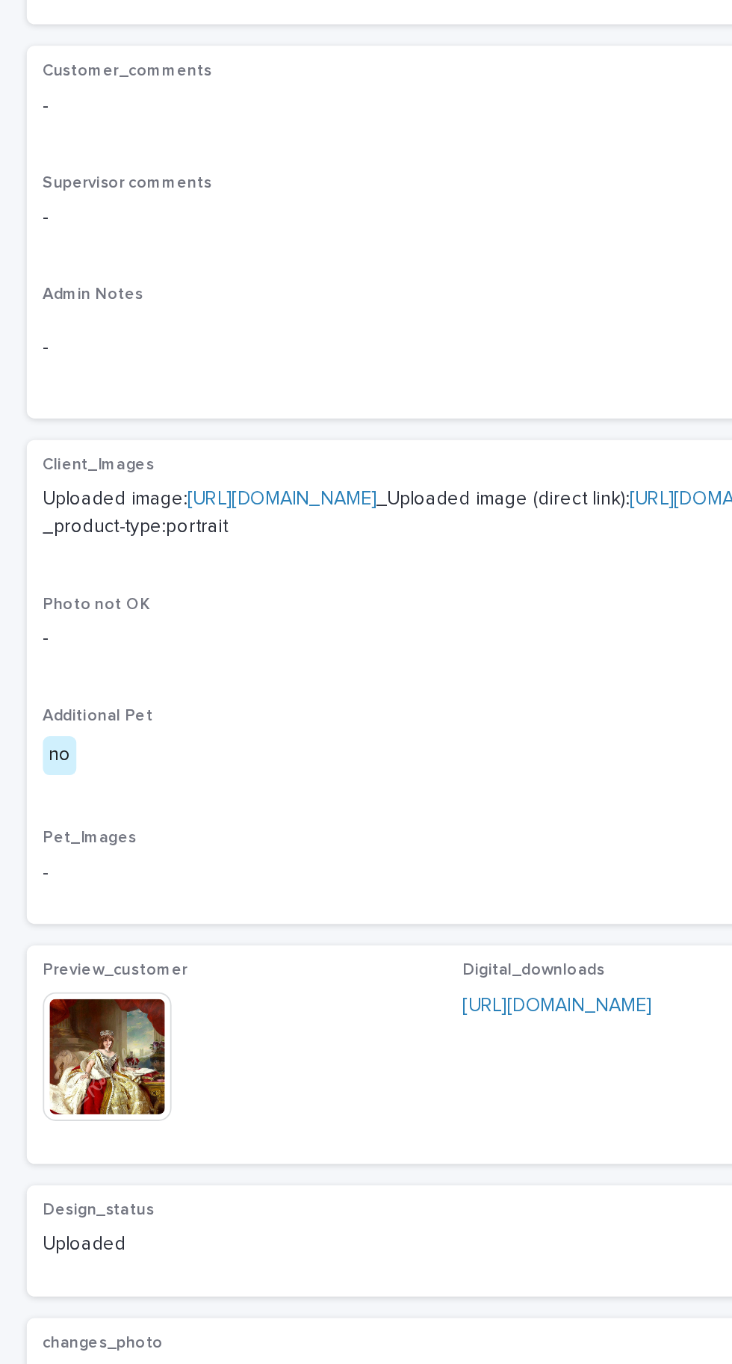
click at [75, 966] on img at bounding box center [60, 940] width 72 height 72
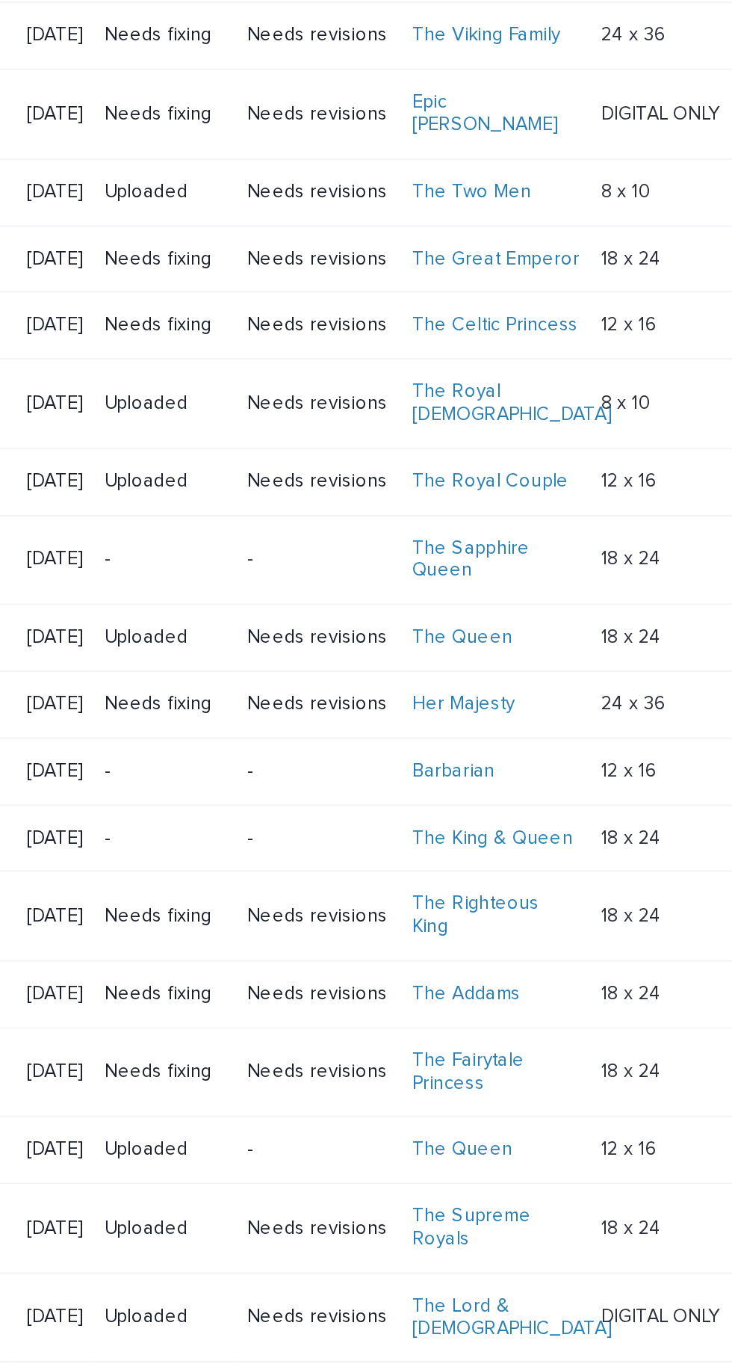
scroll to position [535, 0]
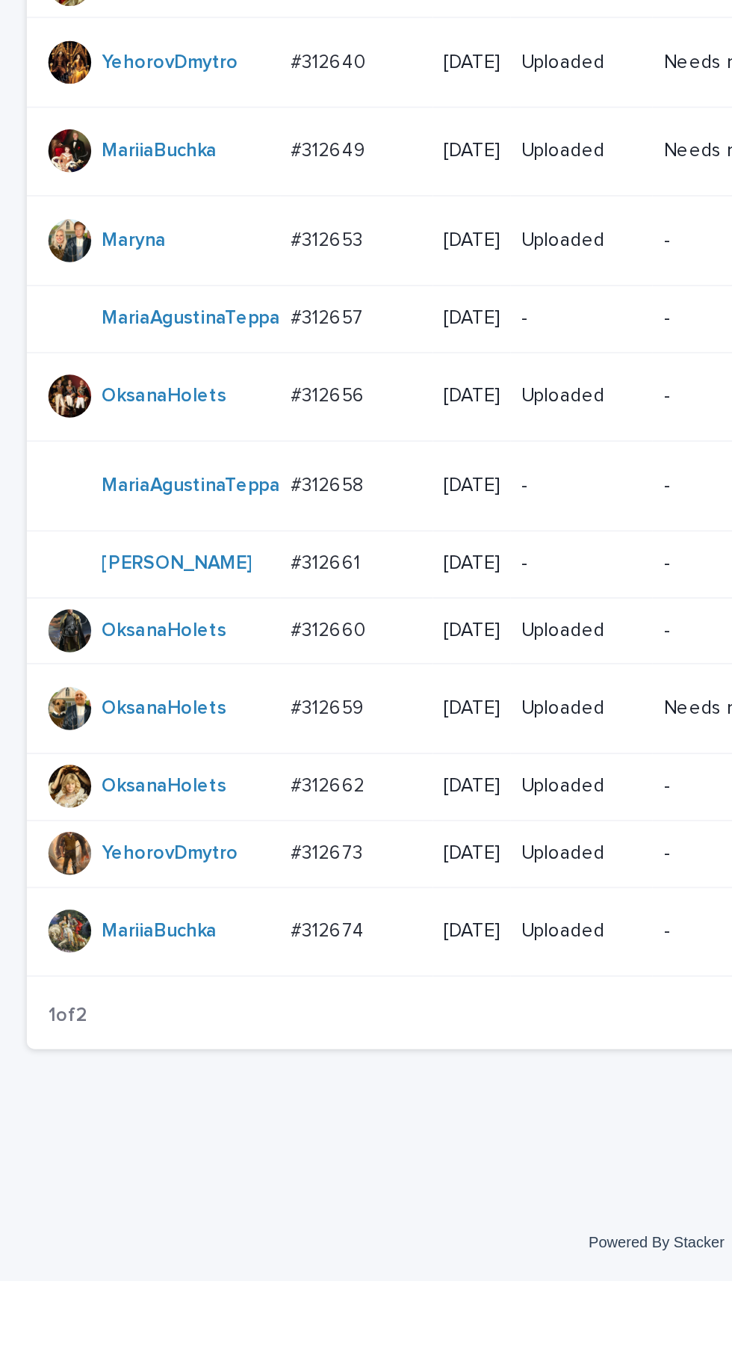
click at [195, 1132] on p "#312673" at bounding box center [183, 1125] width 43 height 16
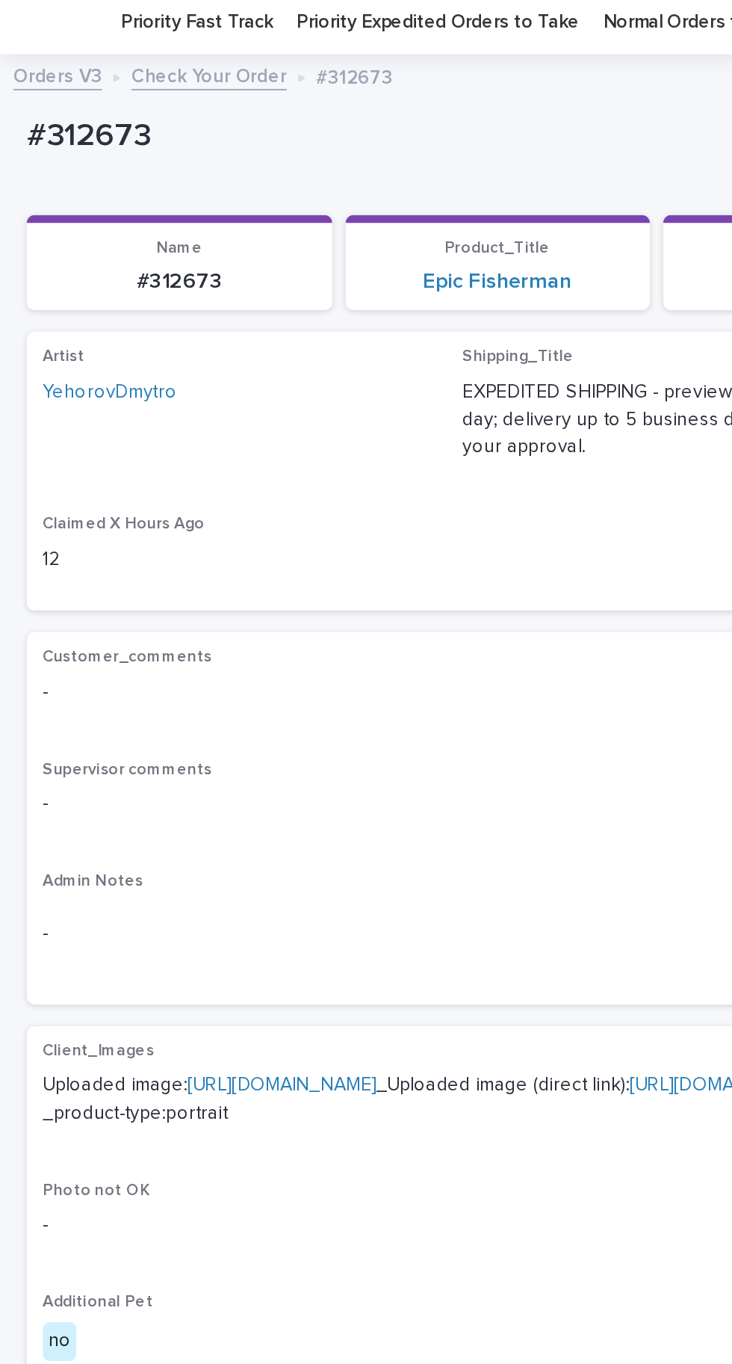
scroll to position [60, 0]
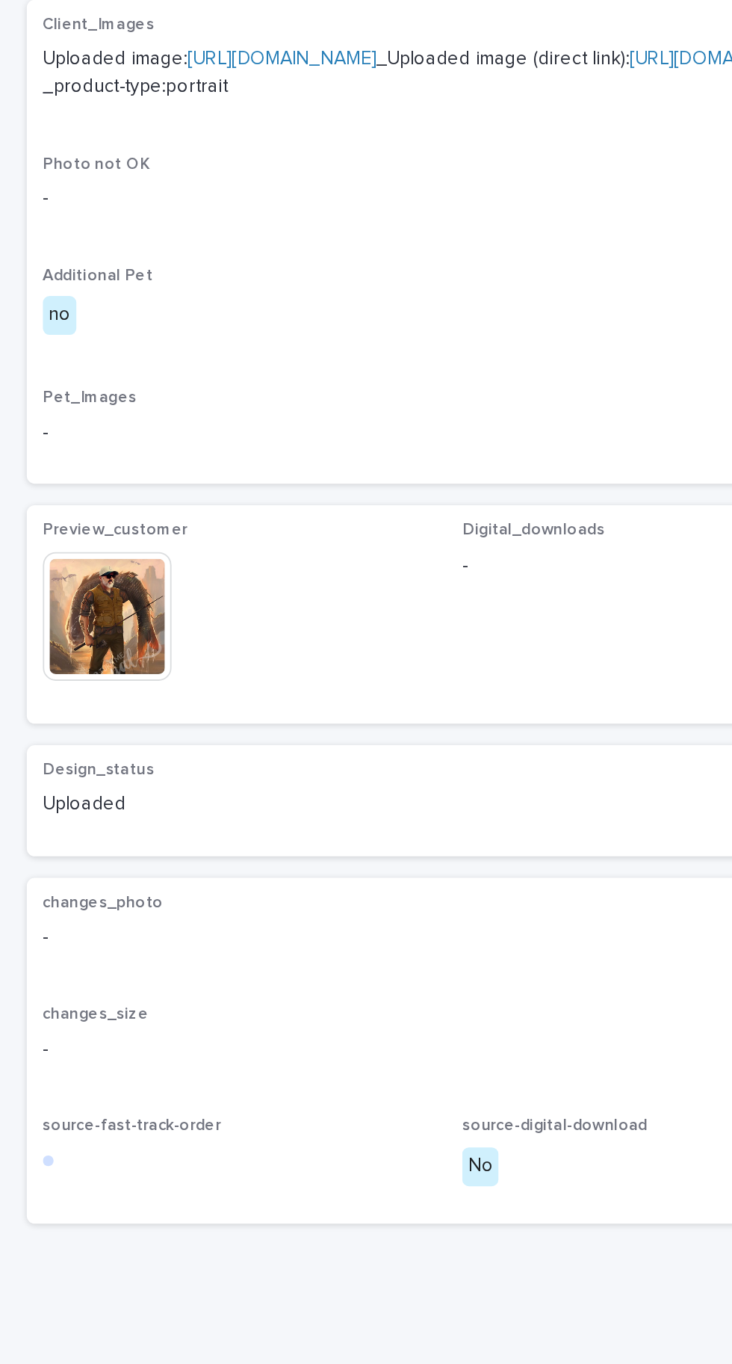
click at [80, 945] on img at bounding box center [60, 909] width 72 height 72
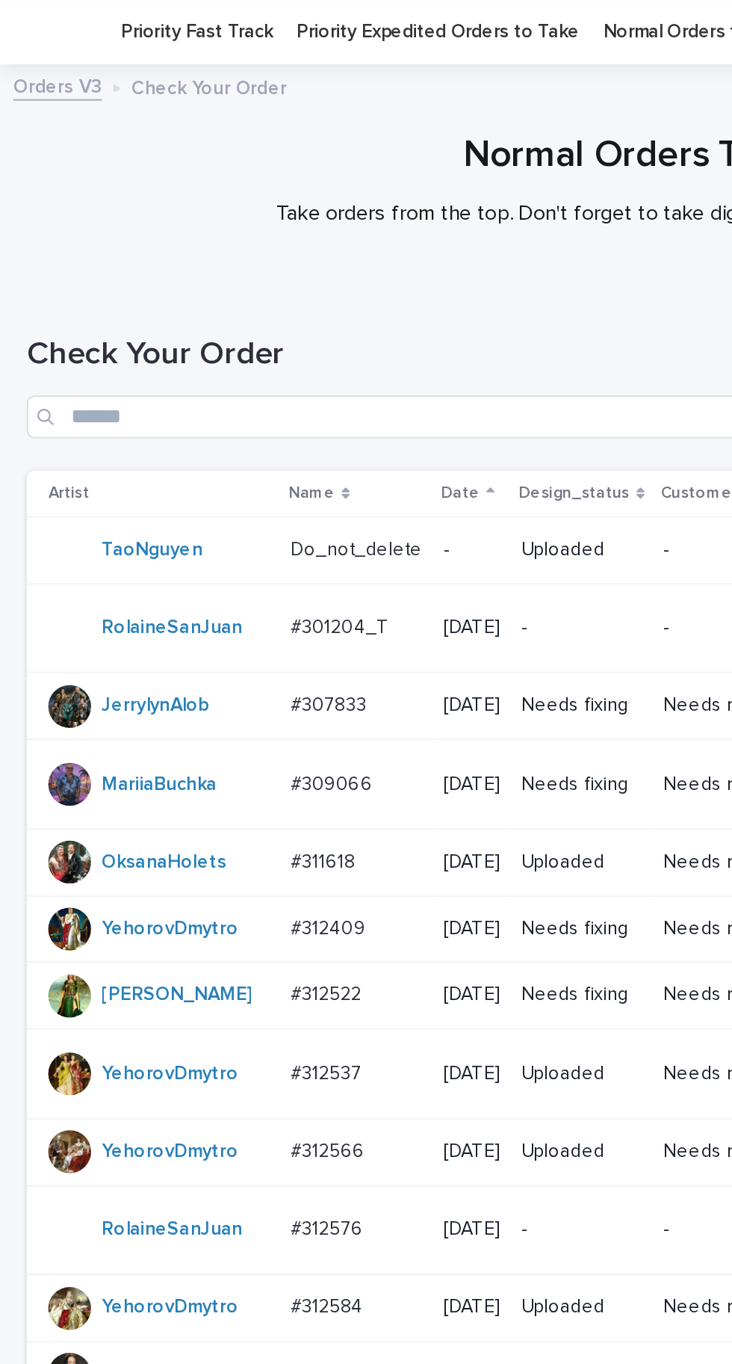
click at [188, 487] on p "#311618" at bounding box center [181, 480] width 39 height 16
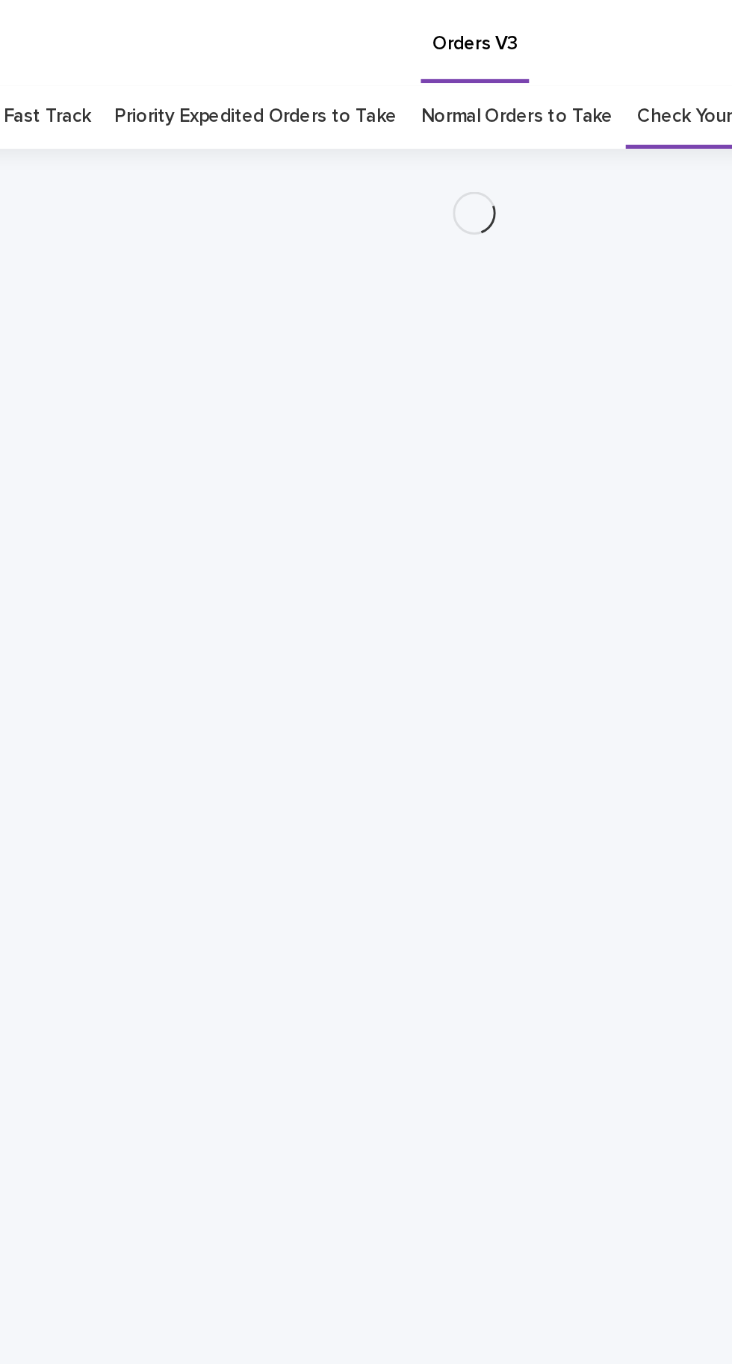
scroll to position [47, 0]
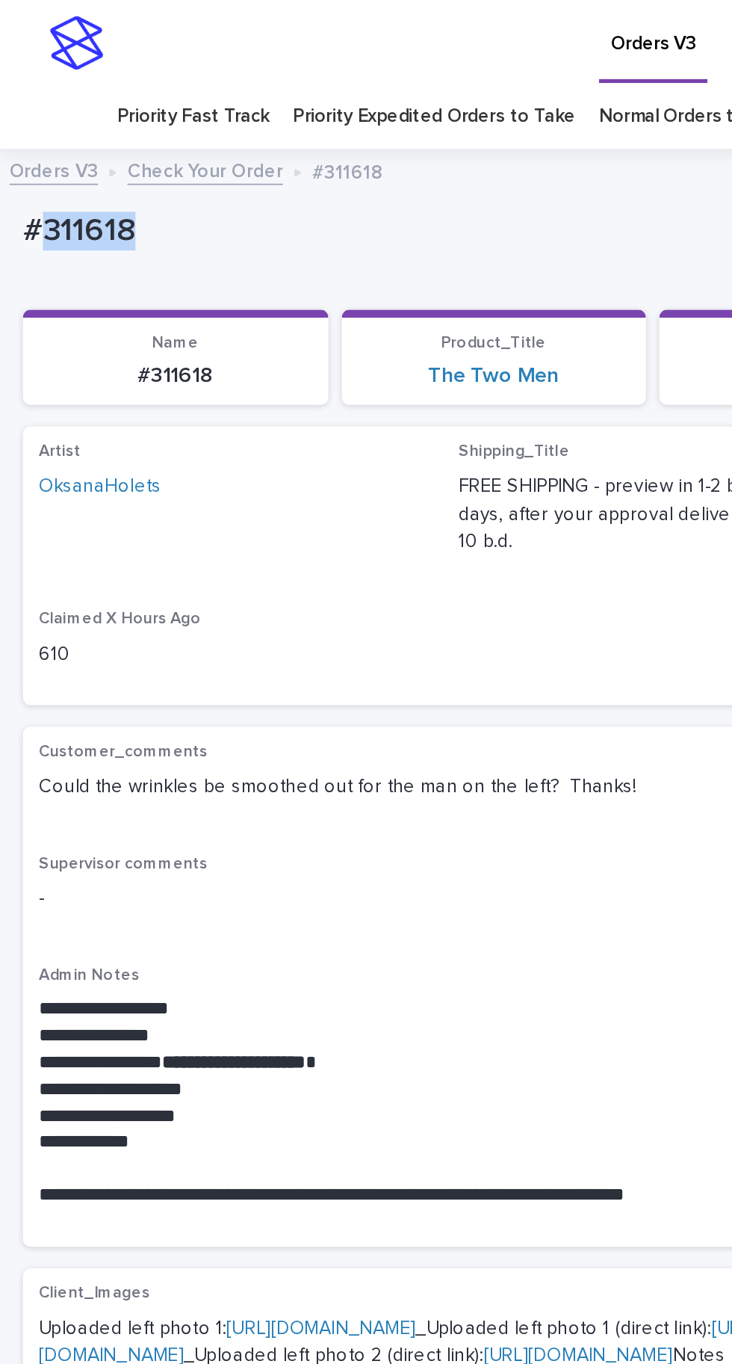
copy p "311618"
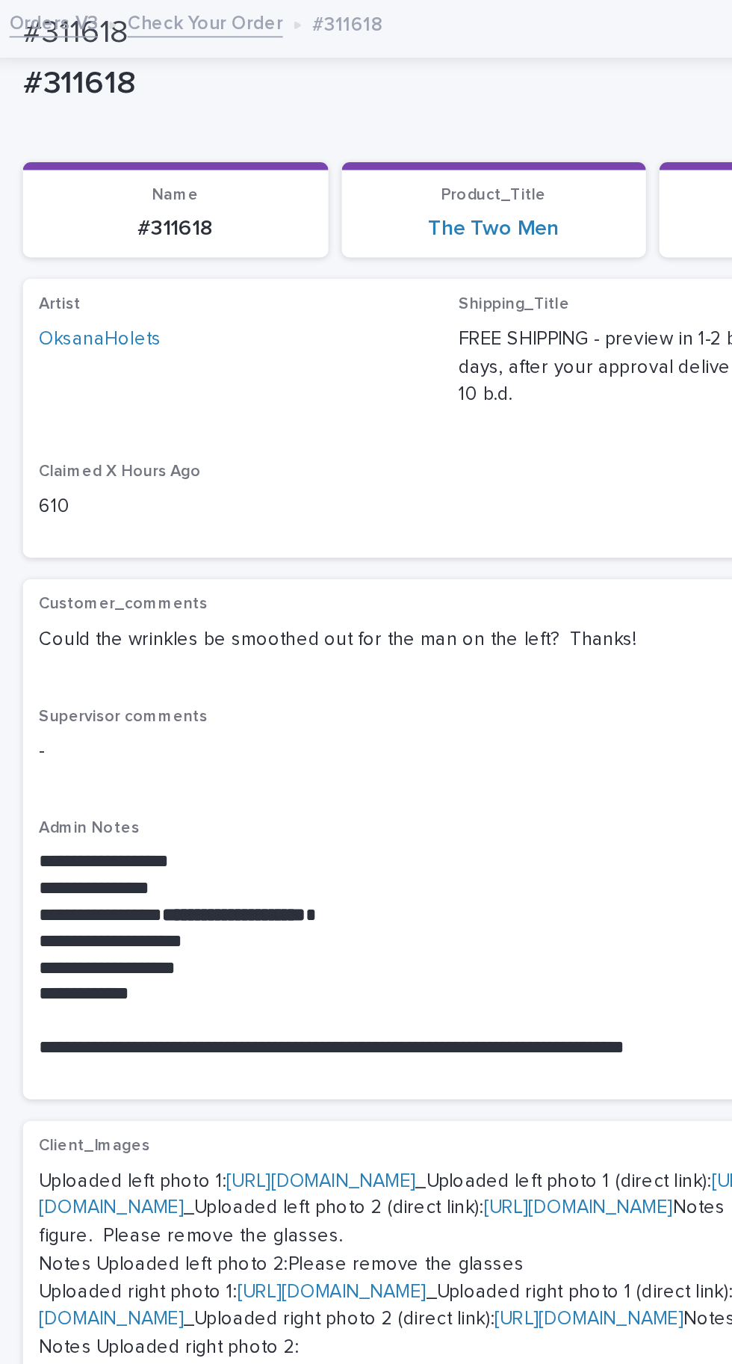
scroll to position [0, 0]
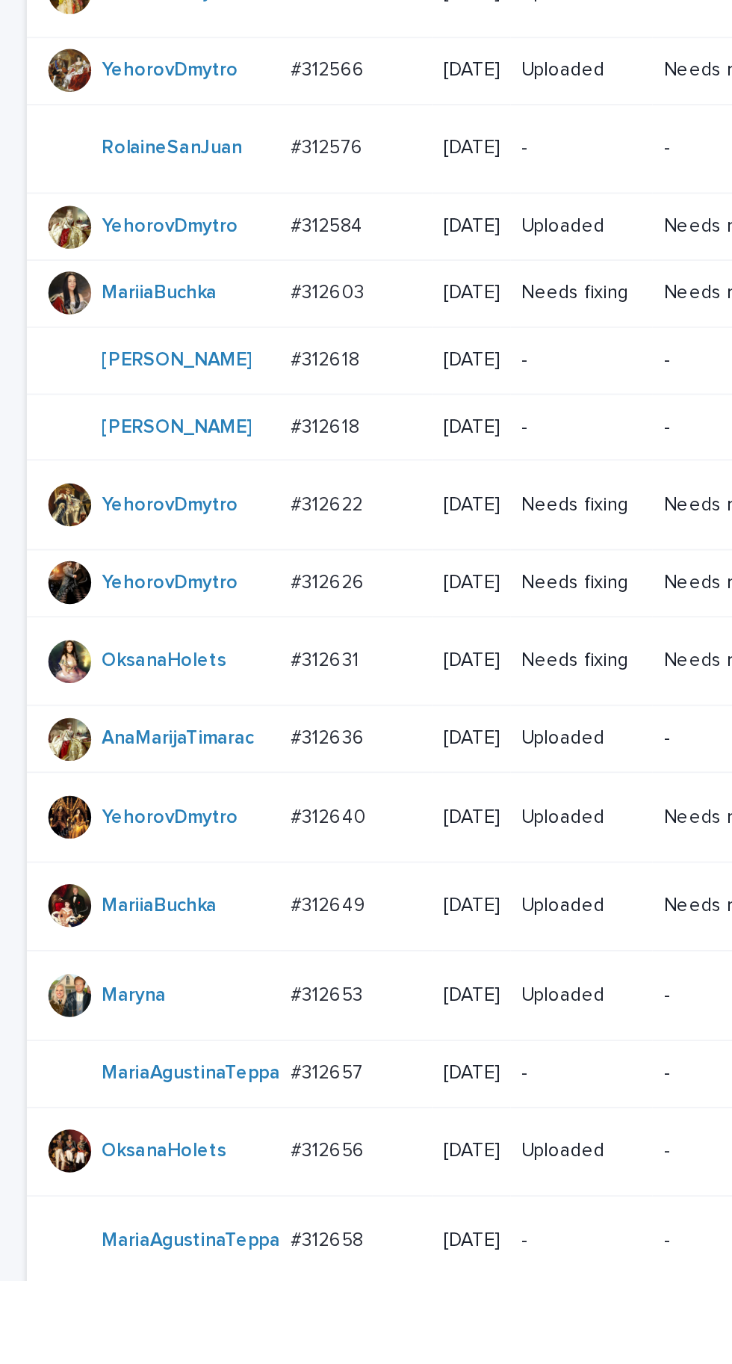
click at [194, 1025] on p "#312631" at bounding box center [182, 1017] width 41 height 16
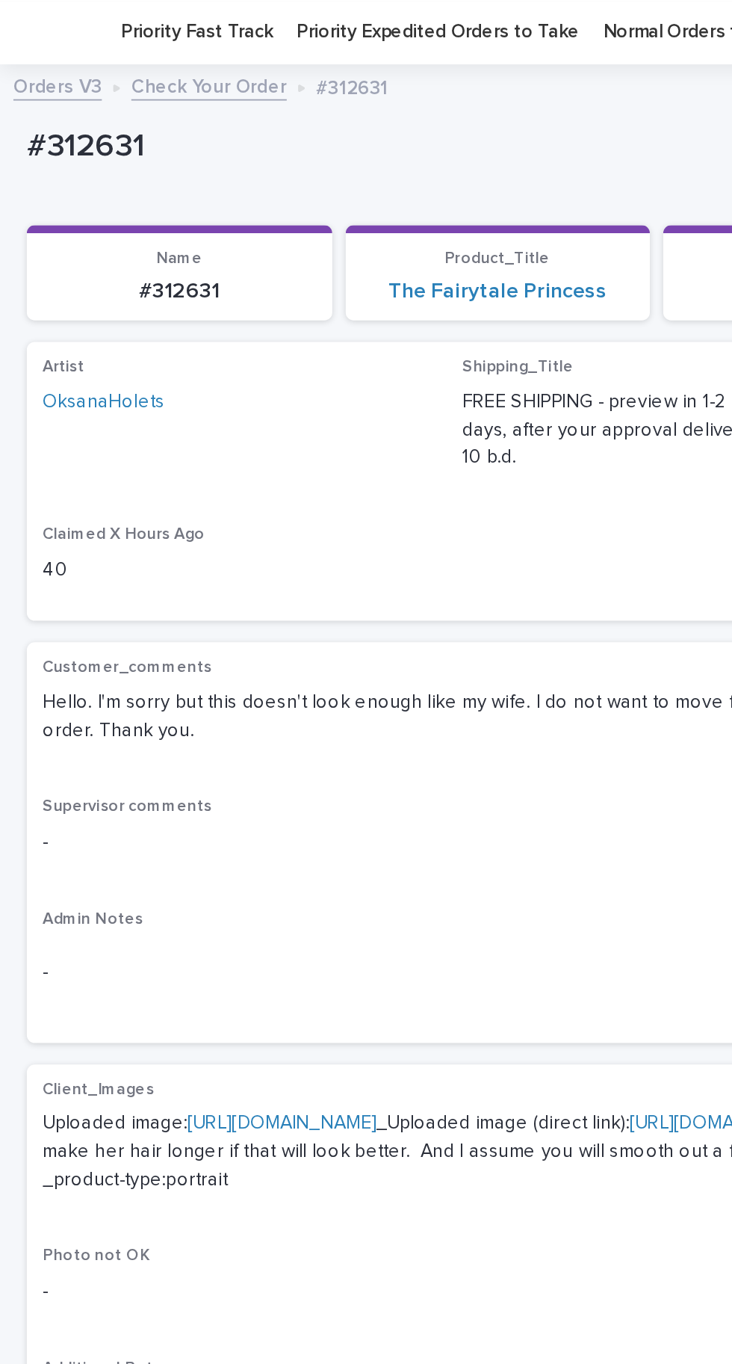
scroll to position [75, 0]
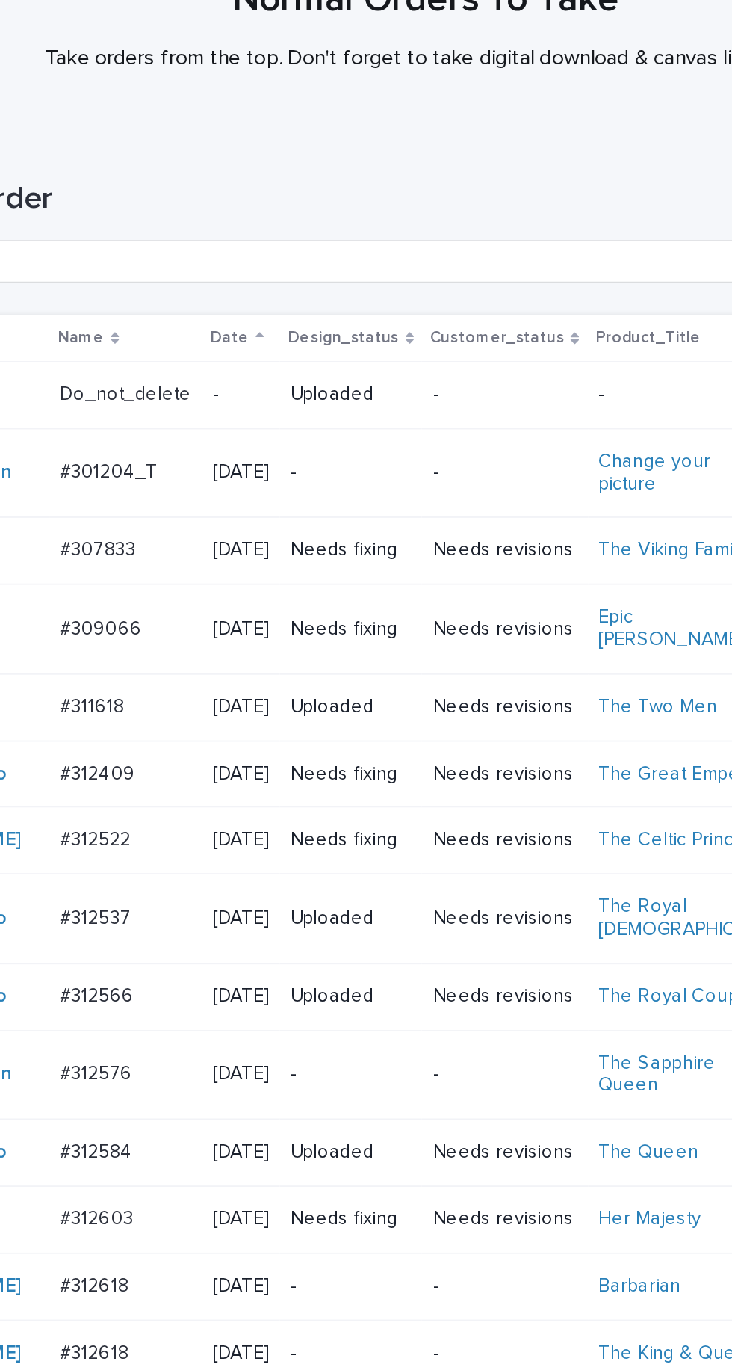
scroll to position [535, 0]
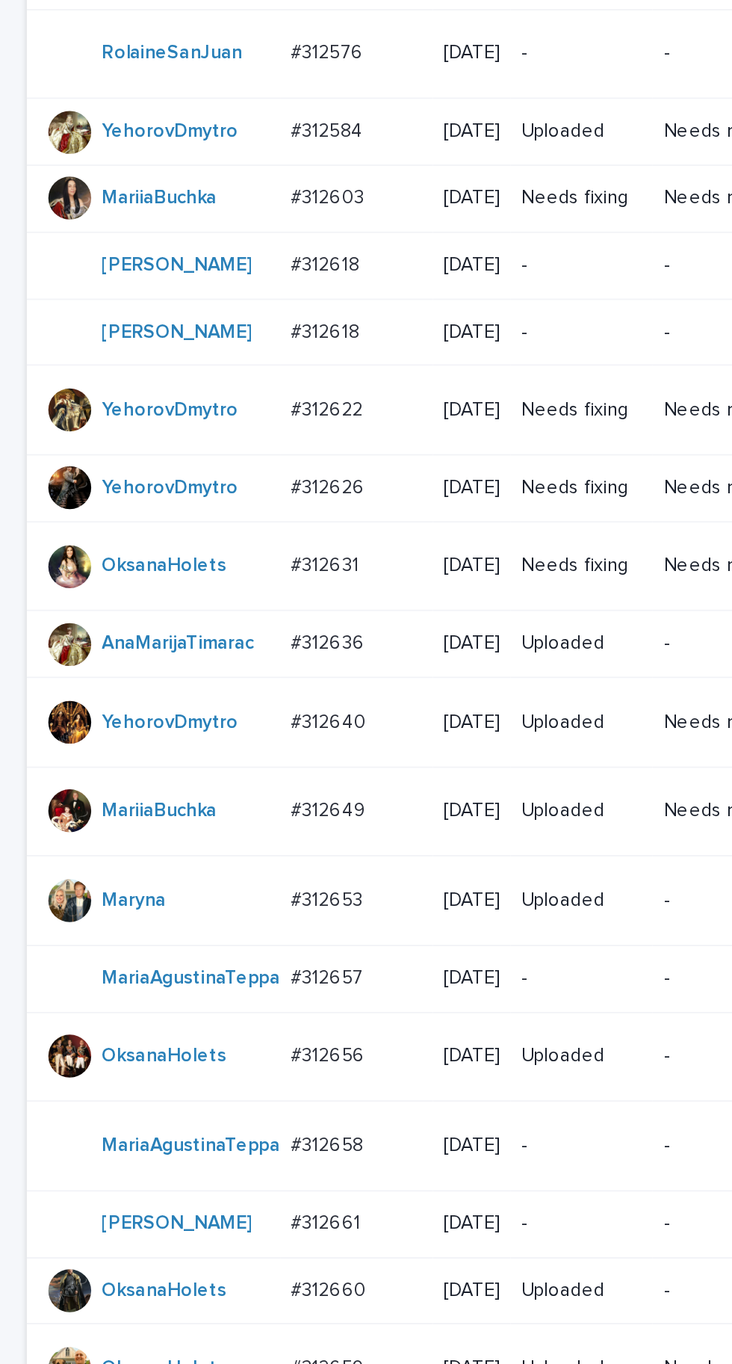
click at [197, 791] on p "#312653" at bounding box center [183, 783] width 43 height 16
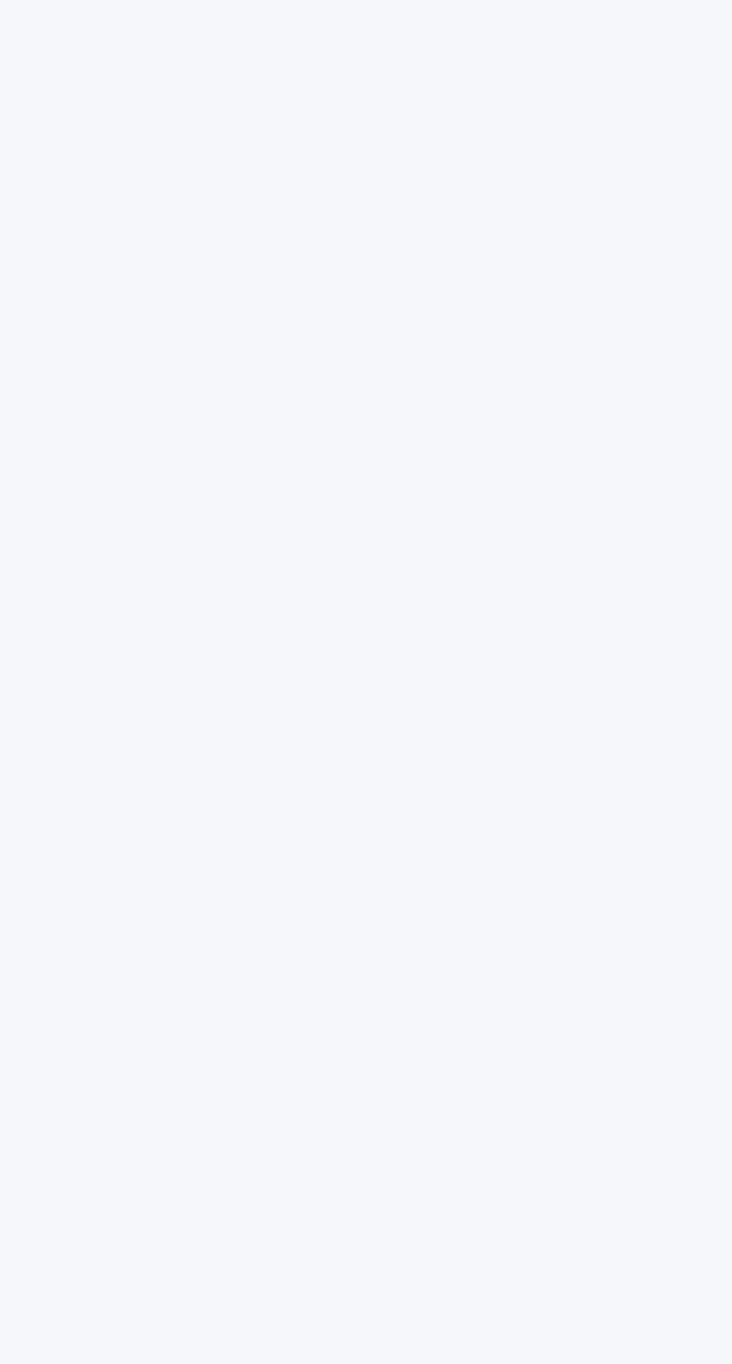
scroll to position [47, 0]
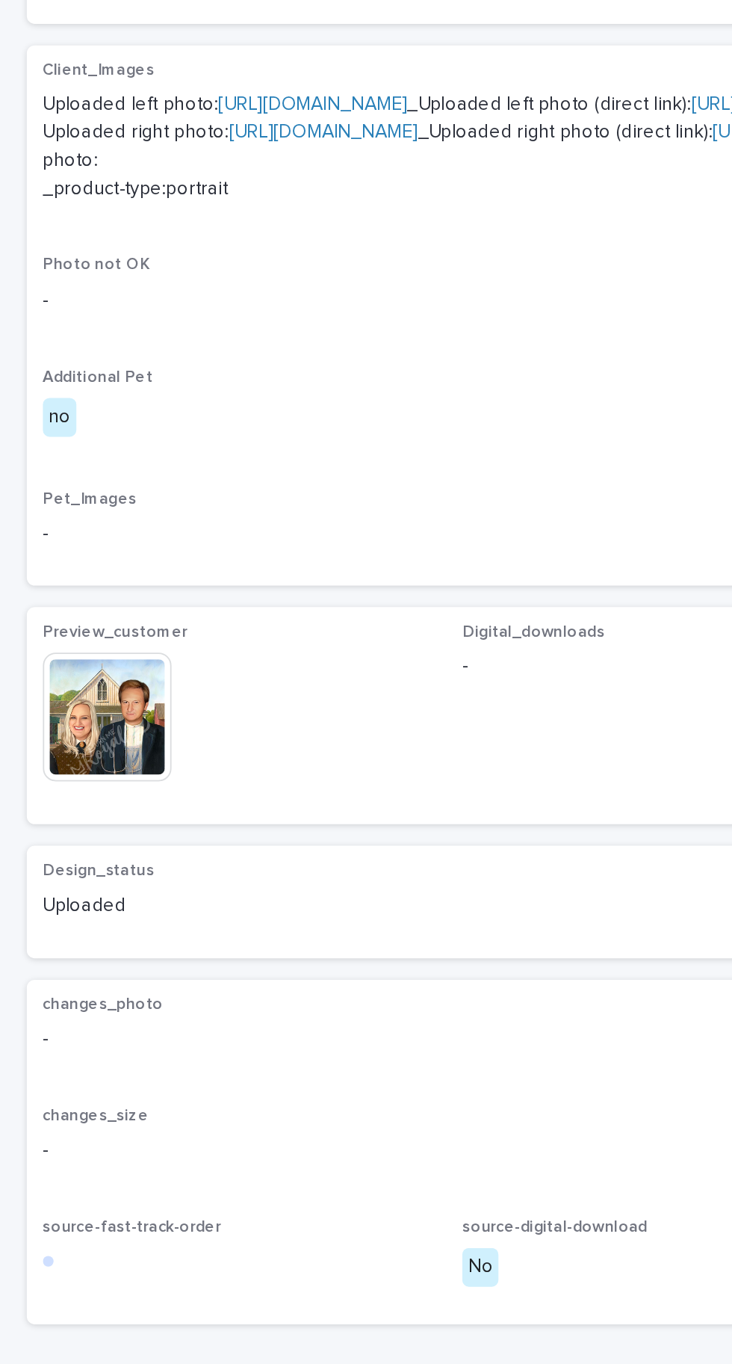
click at [75, 1035] on img at bounding box center [60, 999] width 72 height 72
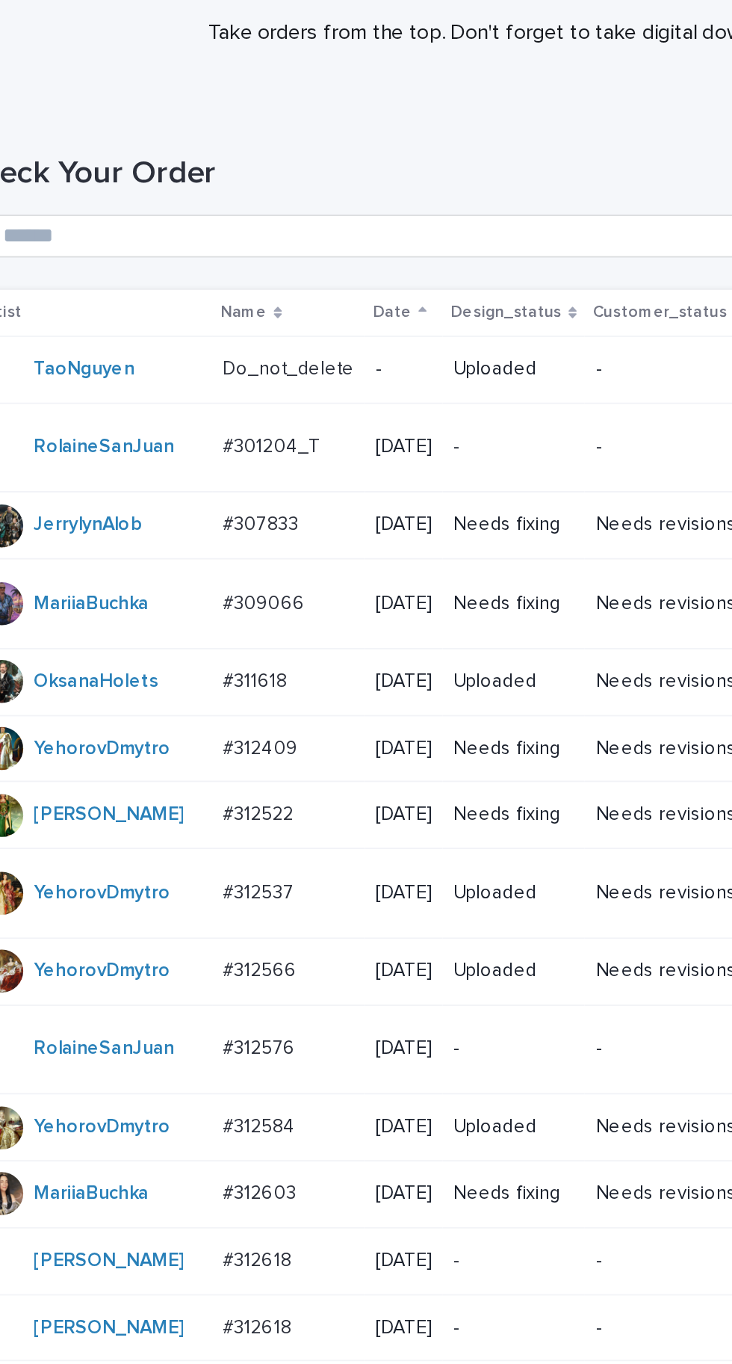
scroll to position [535, 0]
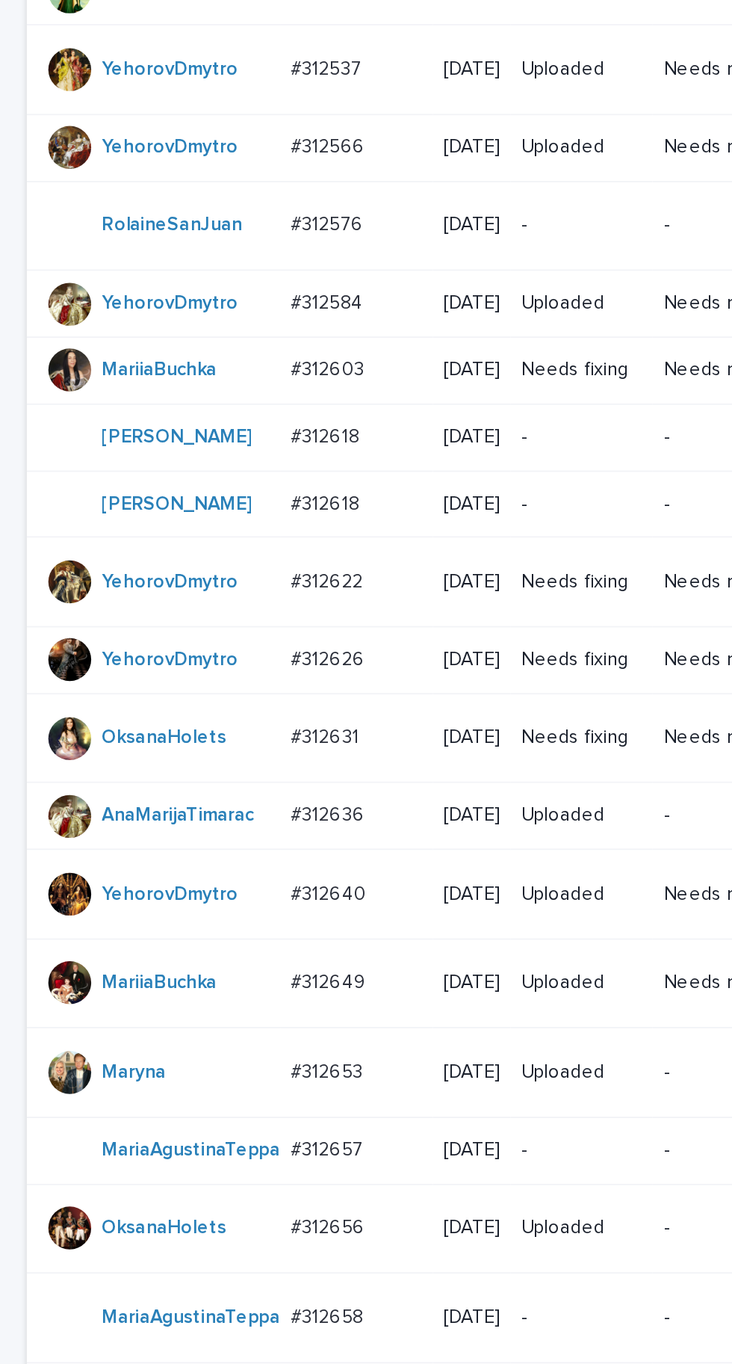
click at [192, 791] on p "#312653" at bounding box center [183, 783] width 43 height 16
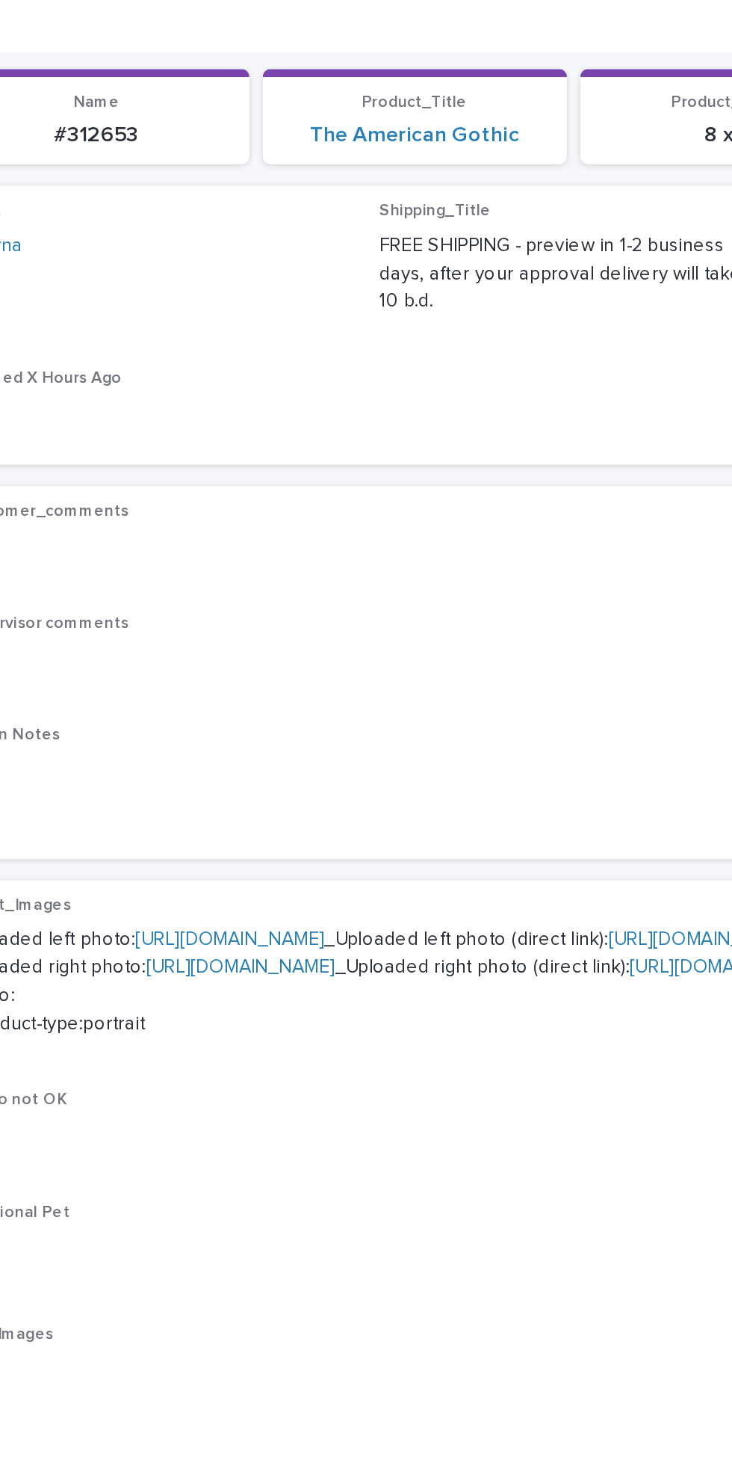
scroll to position [47, 0]
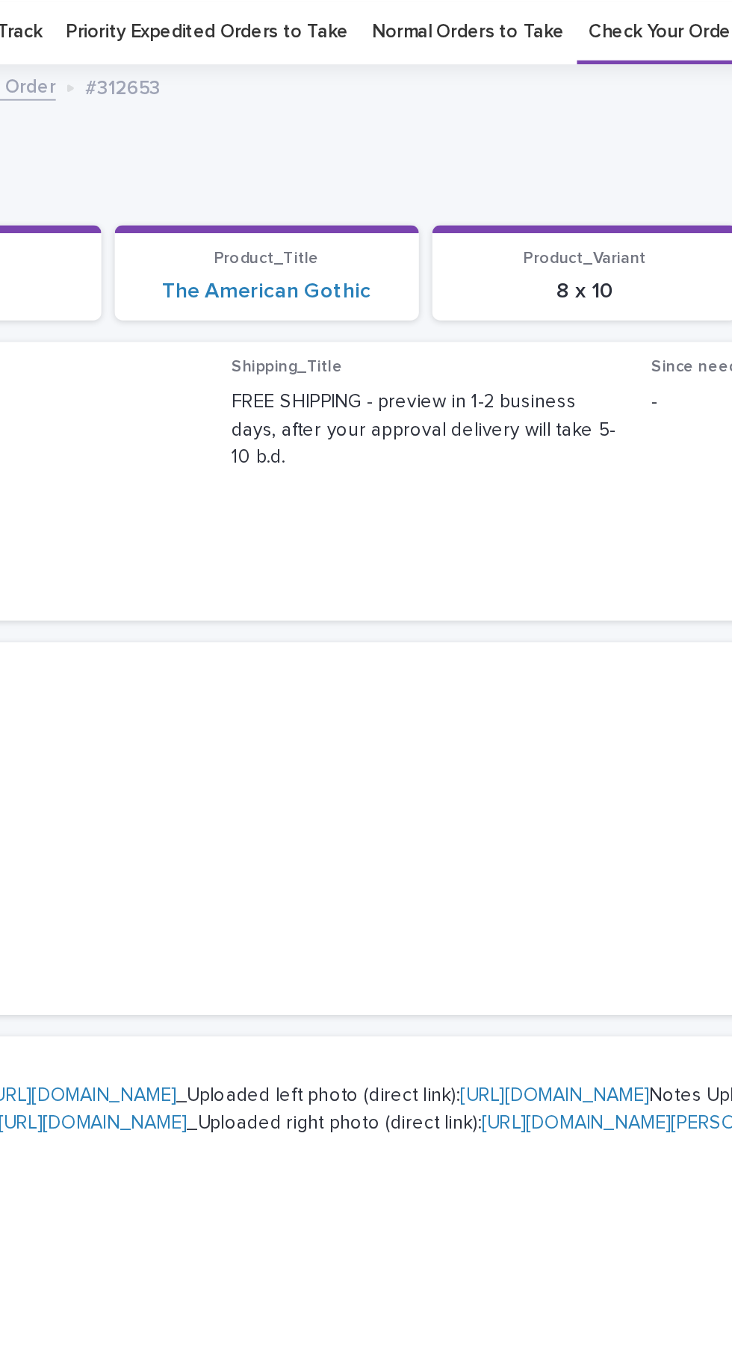
click at [227, 616] on link "[URL][DOMAIN_NAME]" at bounding box center [174, 610] width 105 height 10
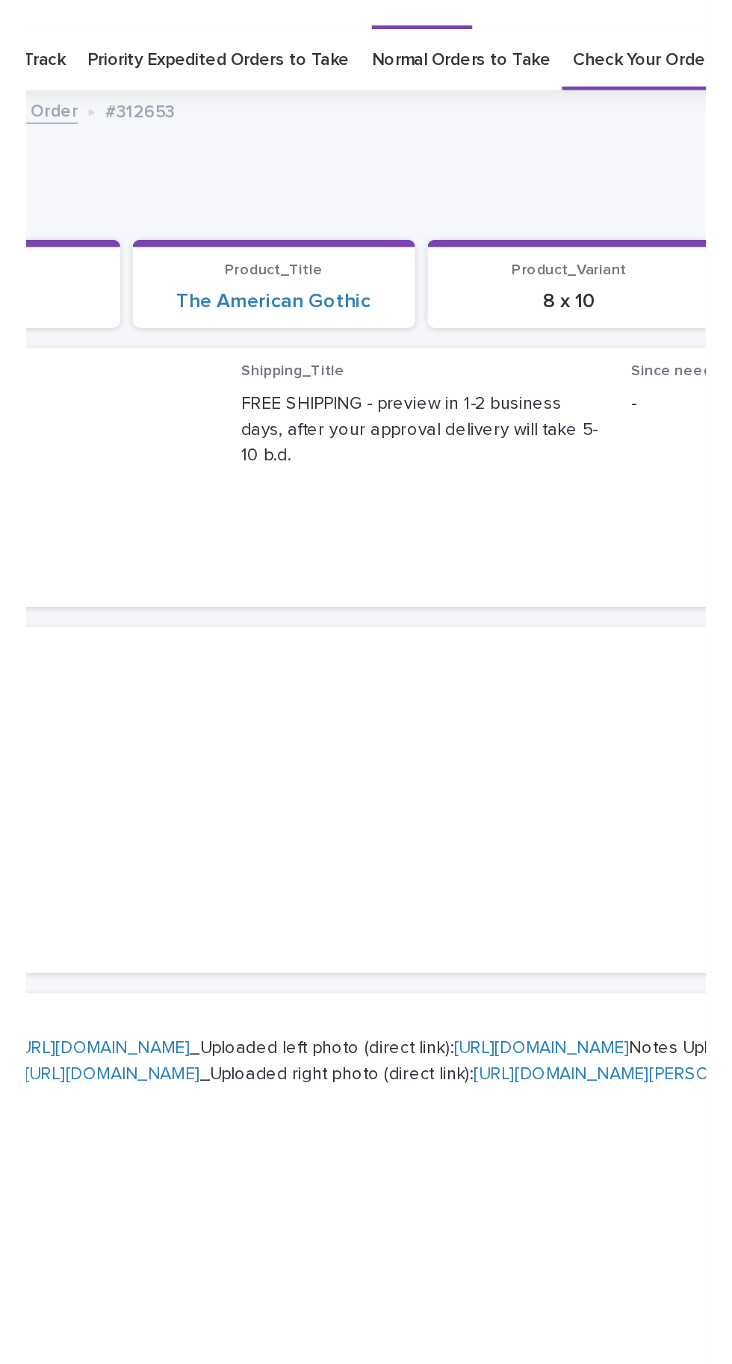
scroll to position [18, 0]
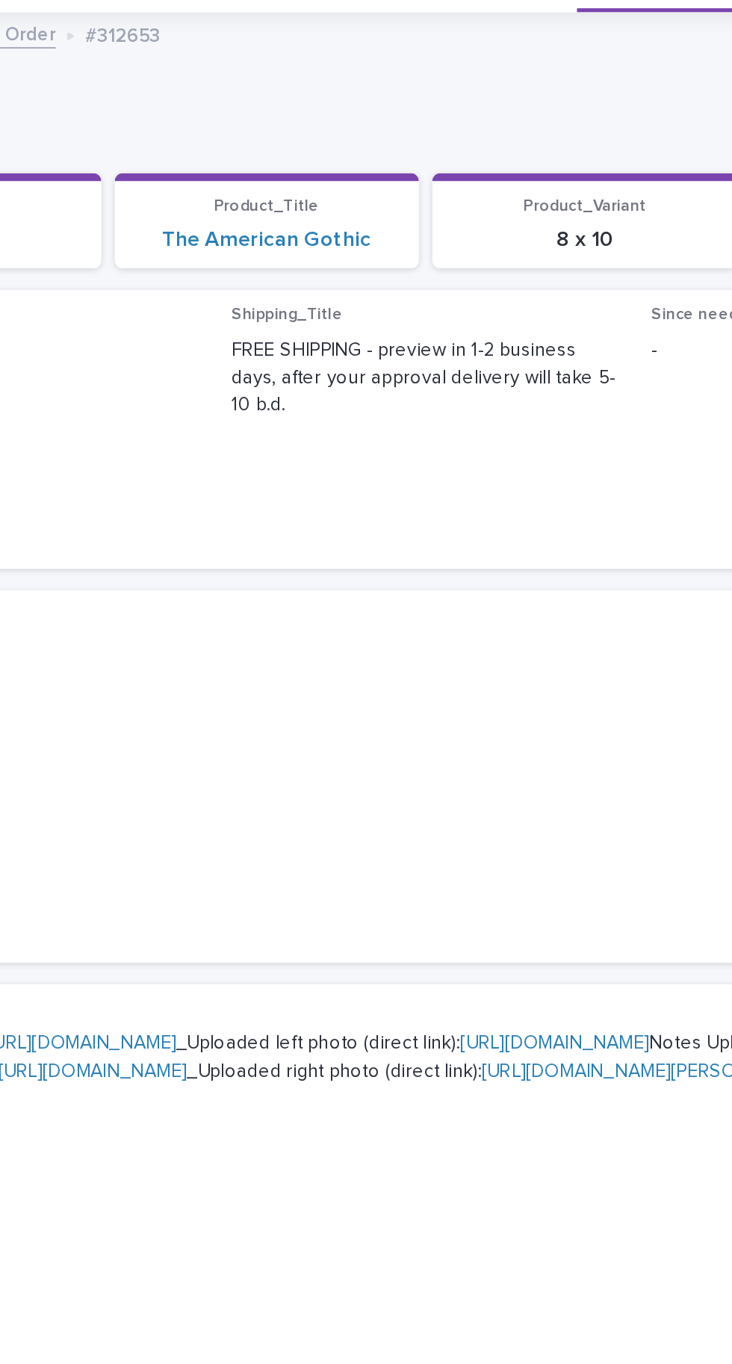
click at [233, 661] on link "[URL][DOMAIN_NAME]" at bounding box center [180, 655] width 105 height 10
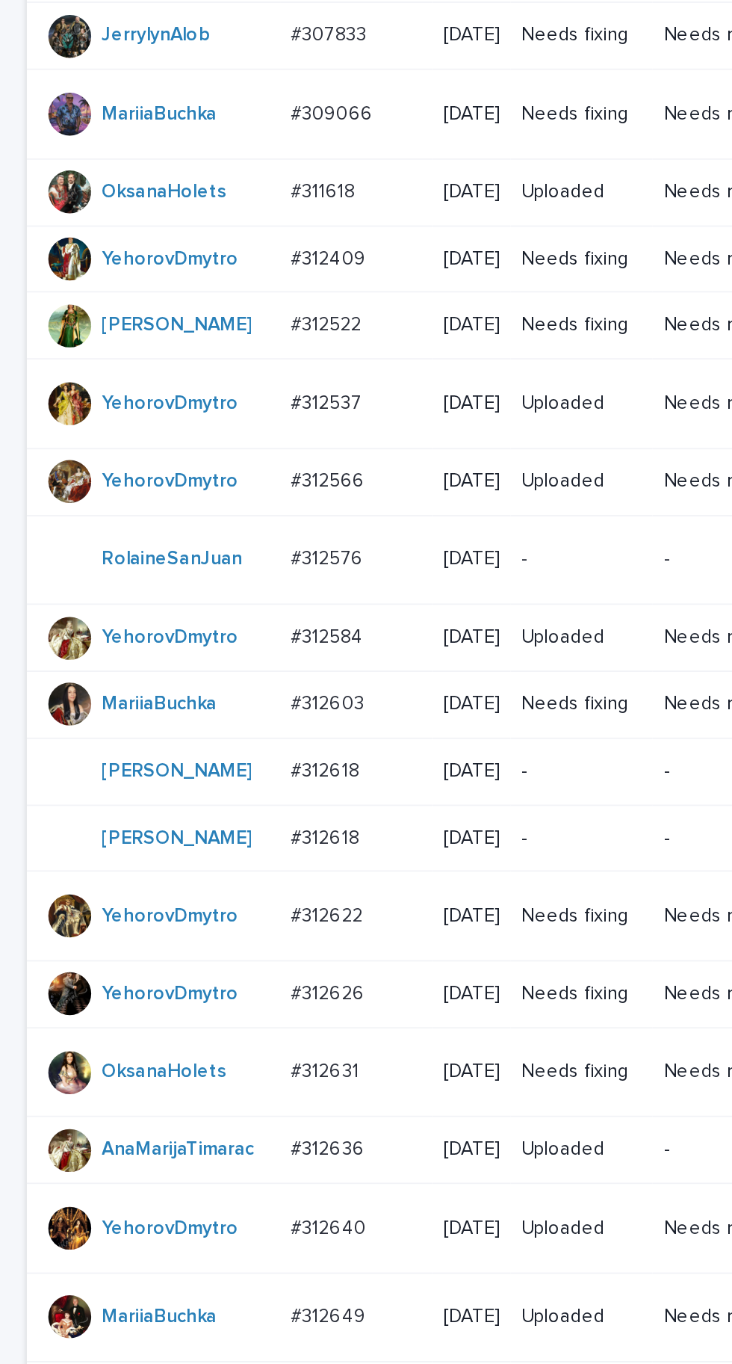
scroll to position [535, 0]
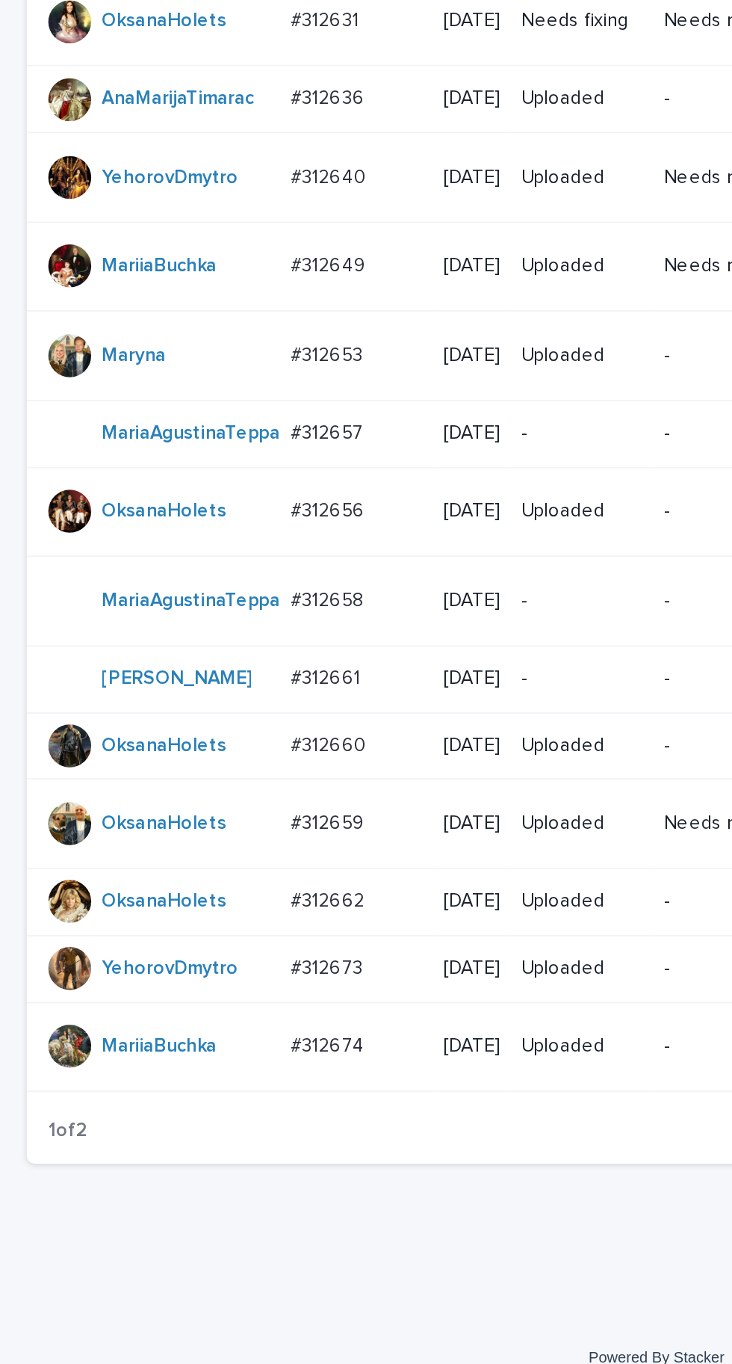
click at [186, 1108] on td "#312662 #312662" at bounding box center [198, 1088] width 85 height 37
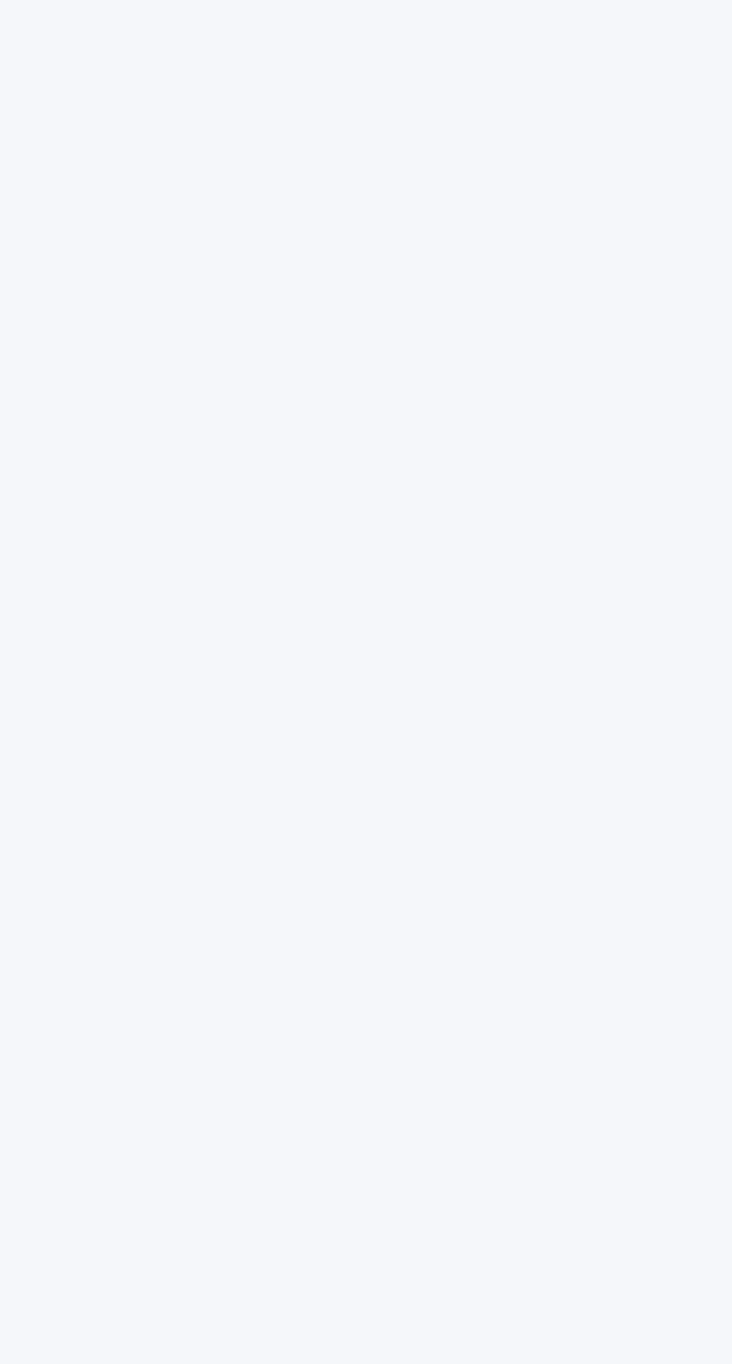
scroll to position [47, 0]
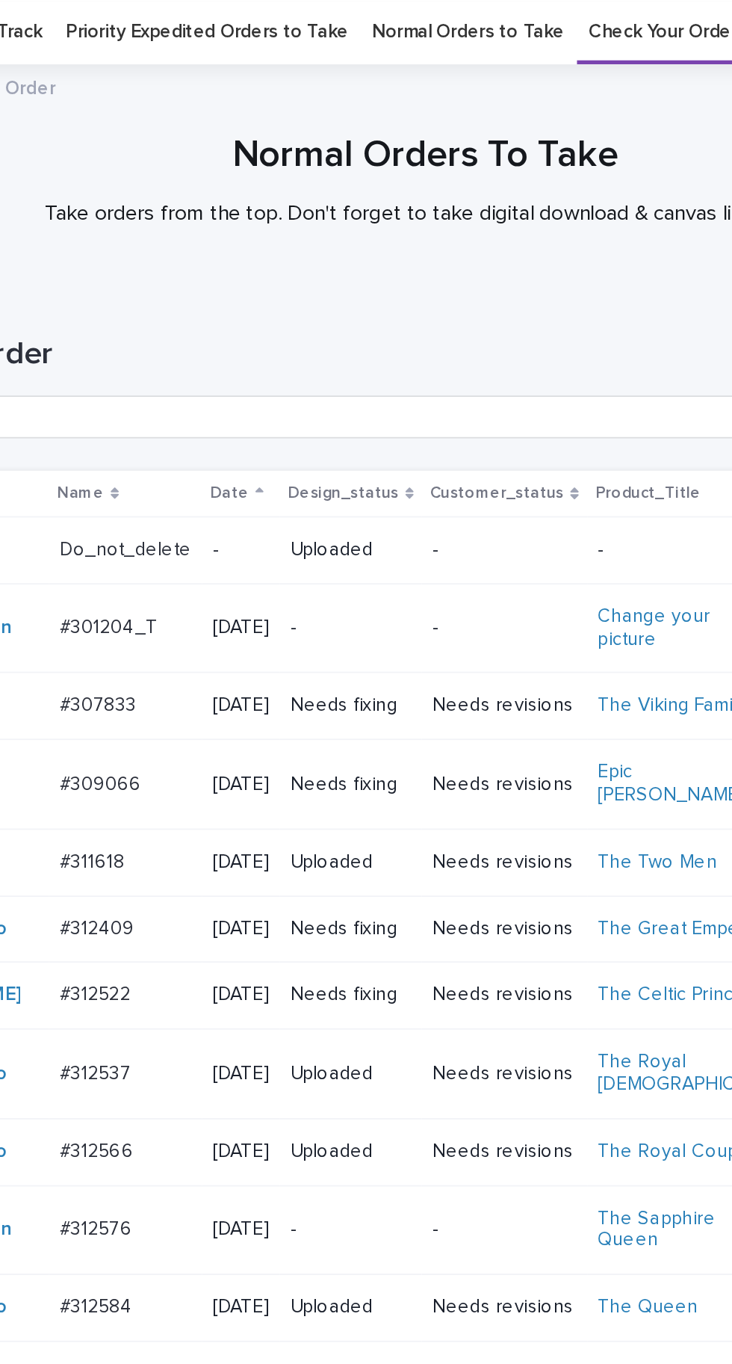
scroll to position [535, 0]
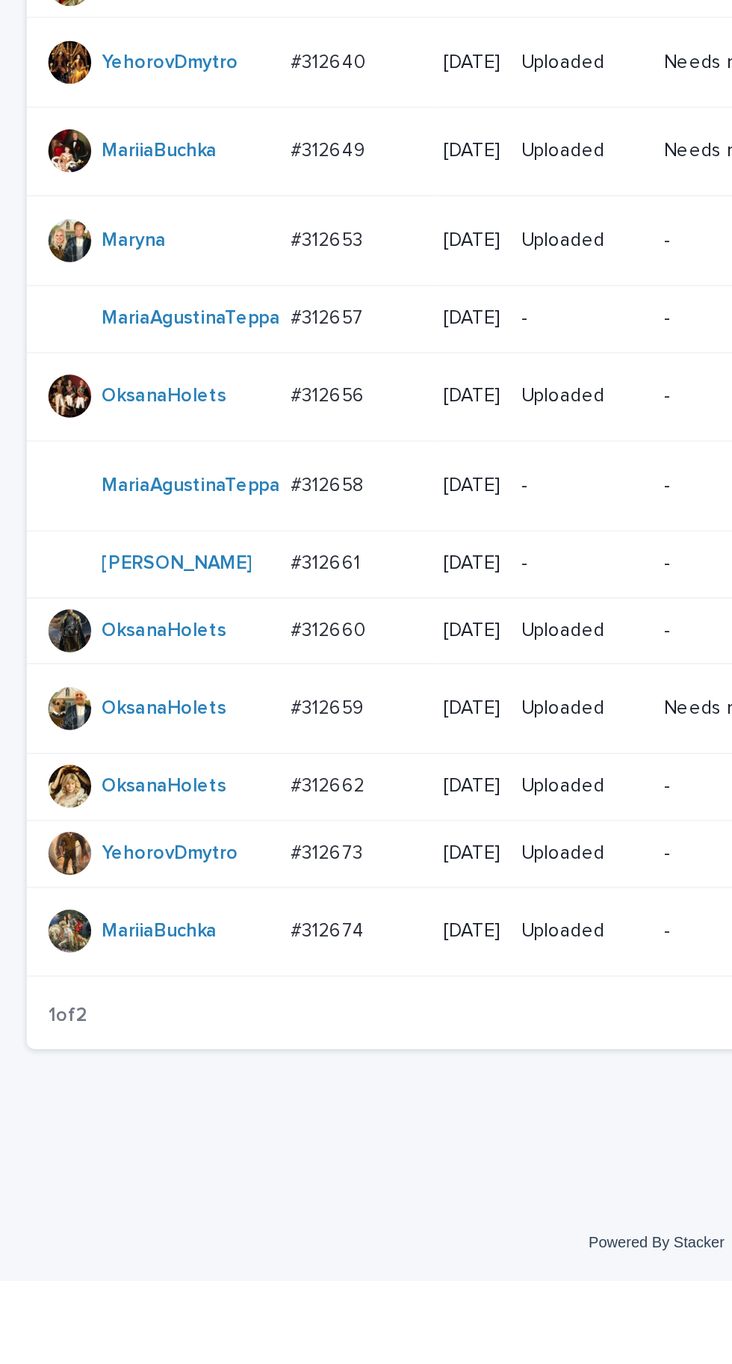
click at [188, 1052] on p "#312659" at bounding box center [184, 1044] width 44 height 16
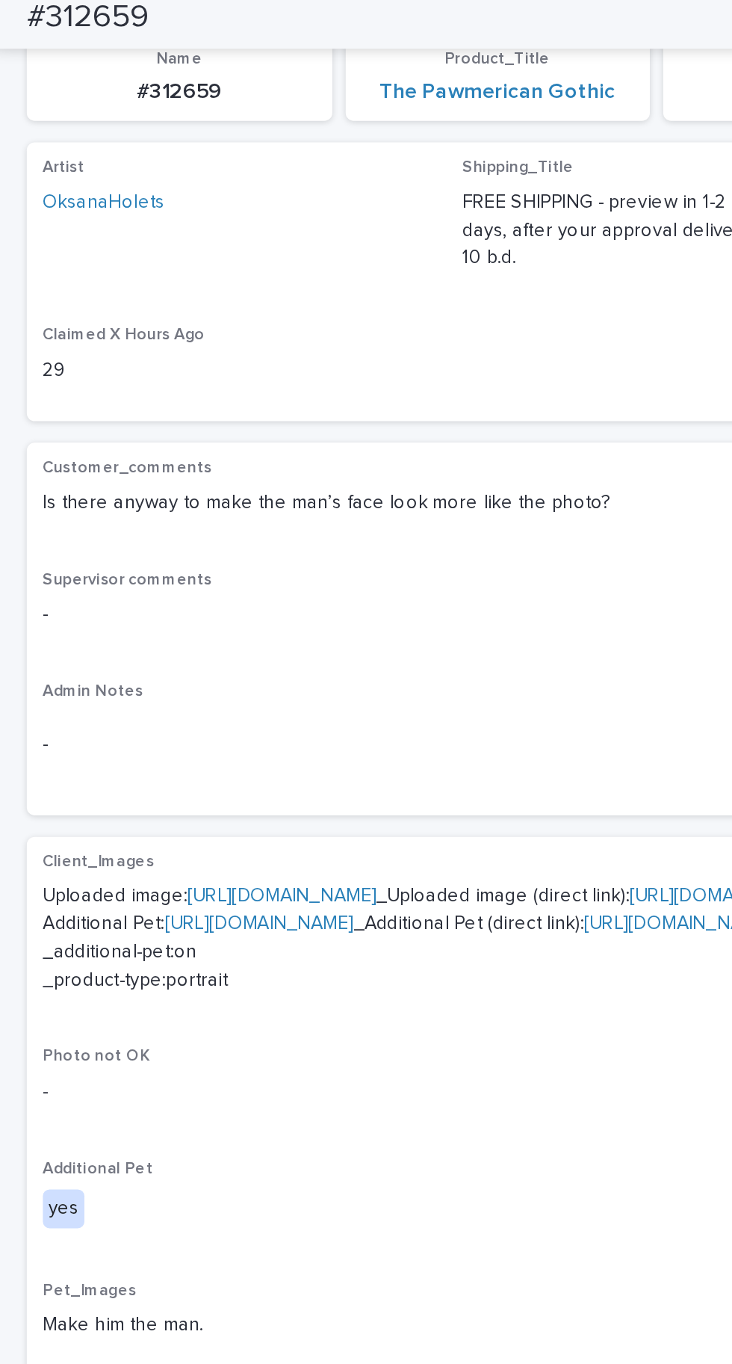
scroll to position [231, 0]
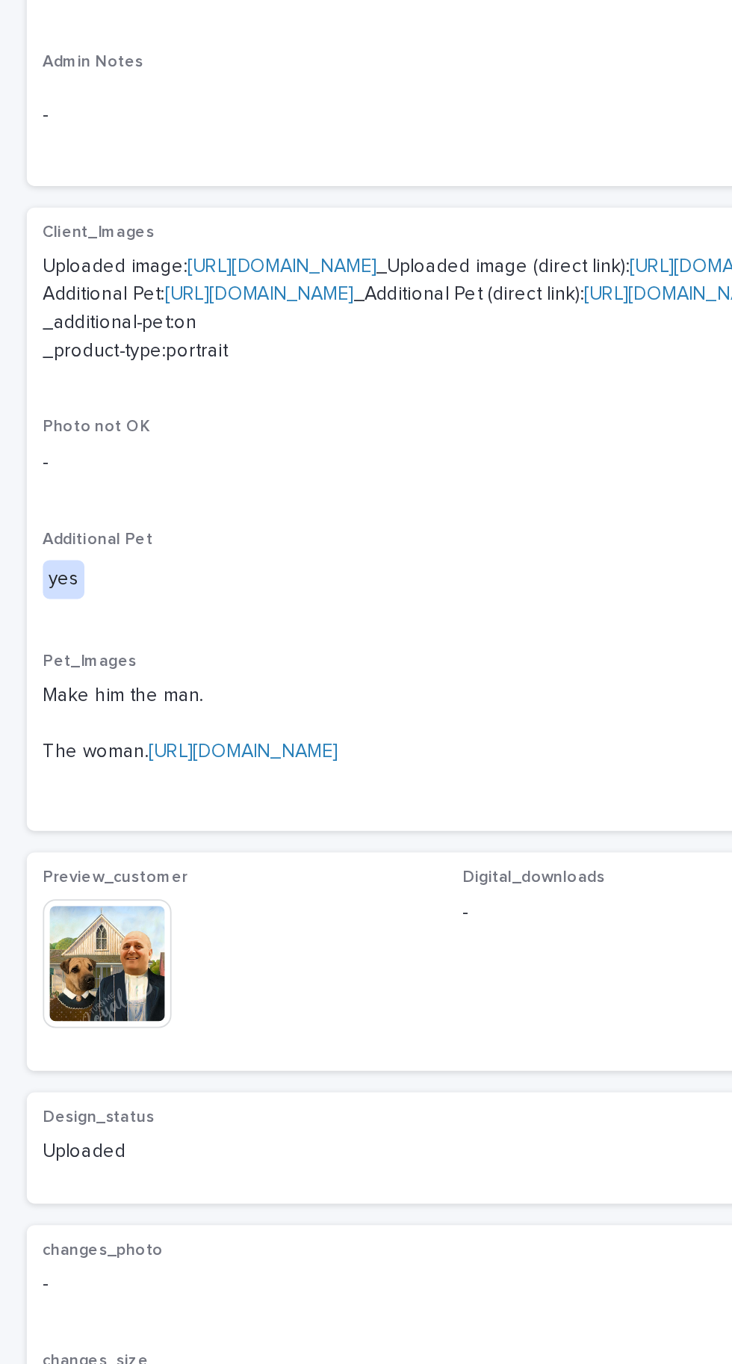
click at [75, 933] on img at bounding box center [60, 897] width 72 height 72
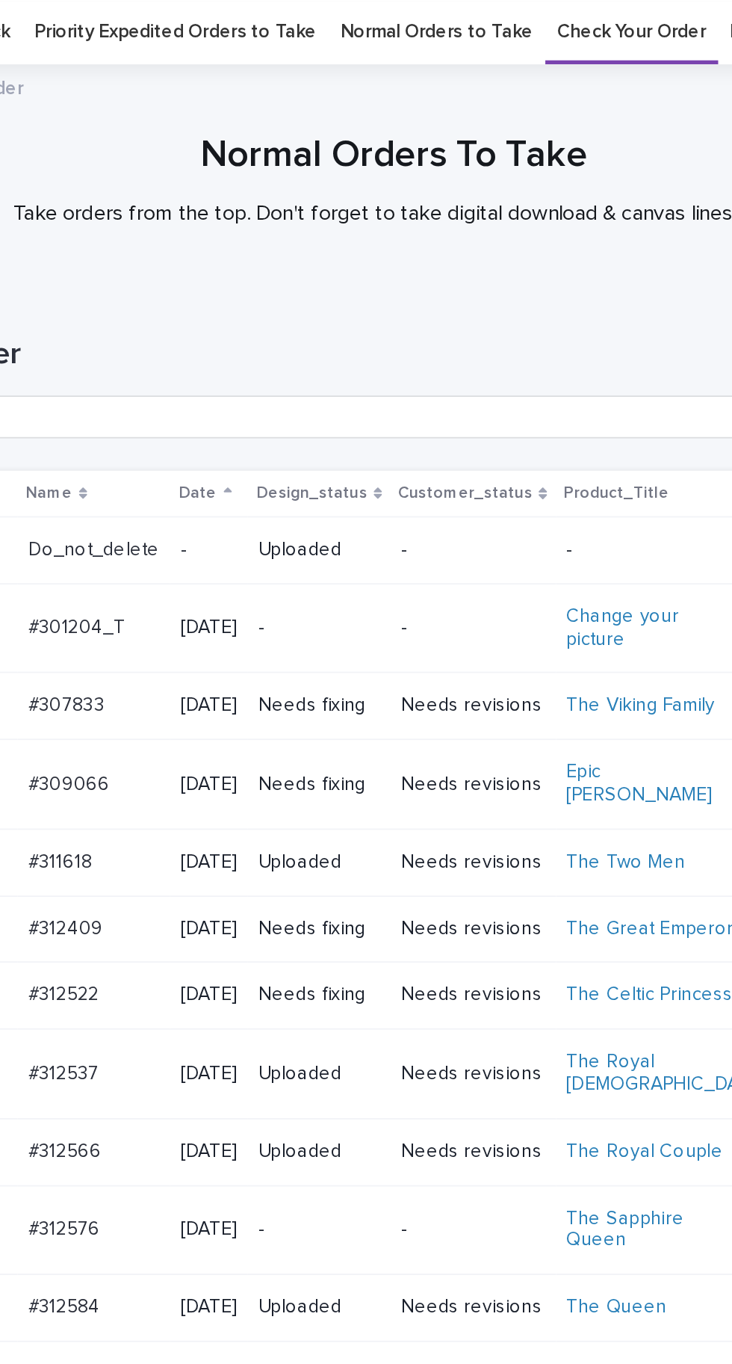
scroll to position [535, 0]
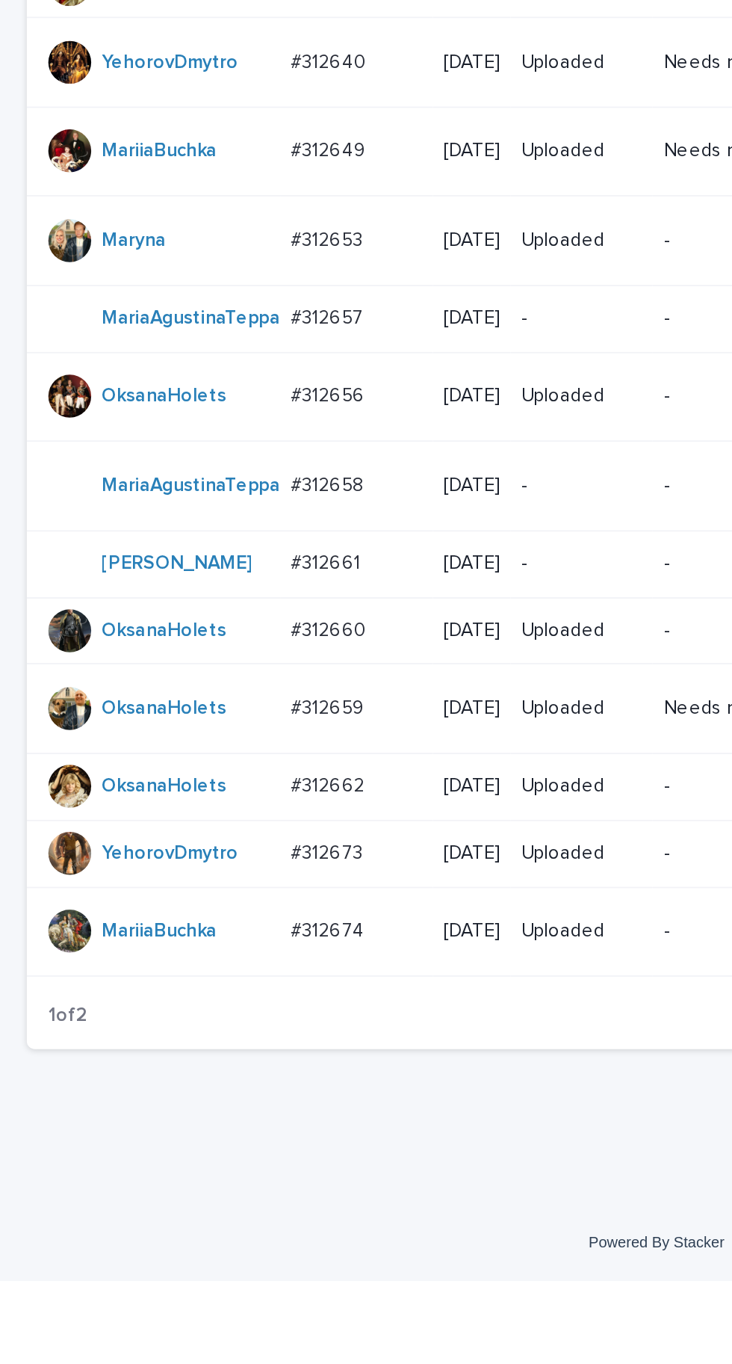
click at [194, 1101] on div "#312662 #312662" at bounding box center [198, 1088] width 73 height 25
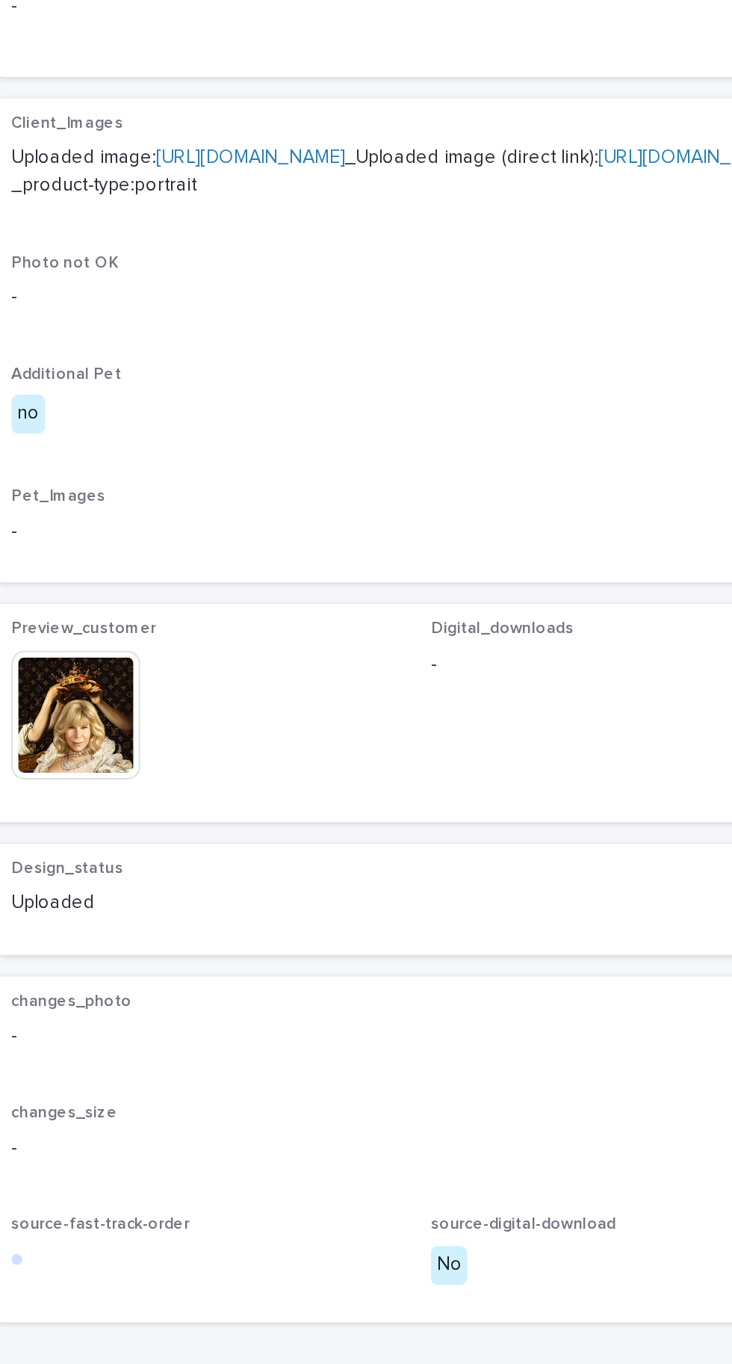
scroll to position [29, 0]
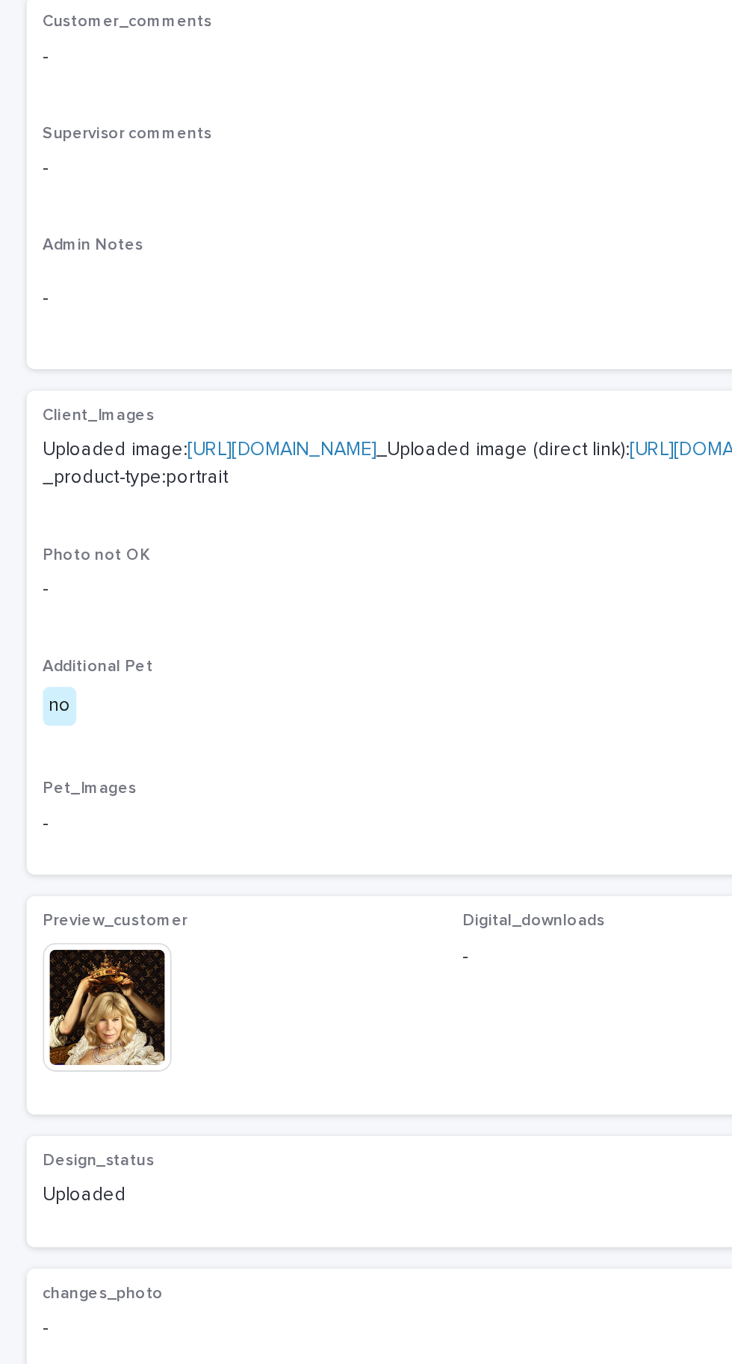
click at [70, 975] on img at bounding box center [60, 940] width 72 height 72
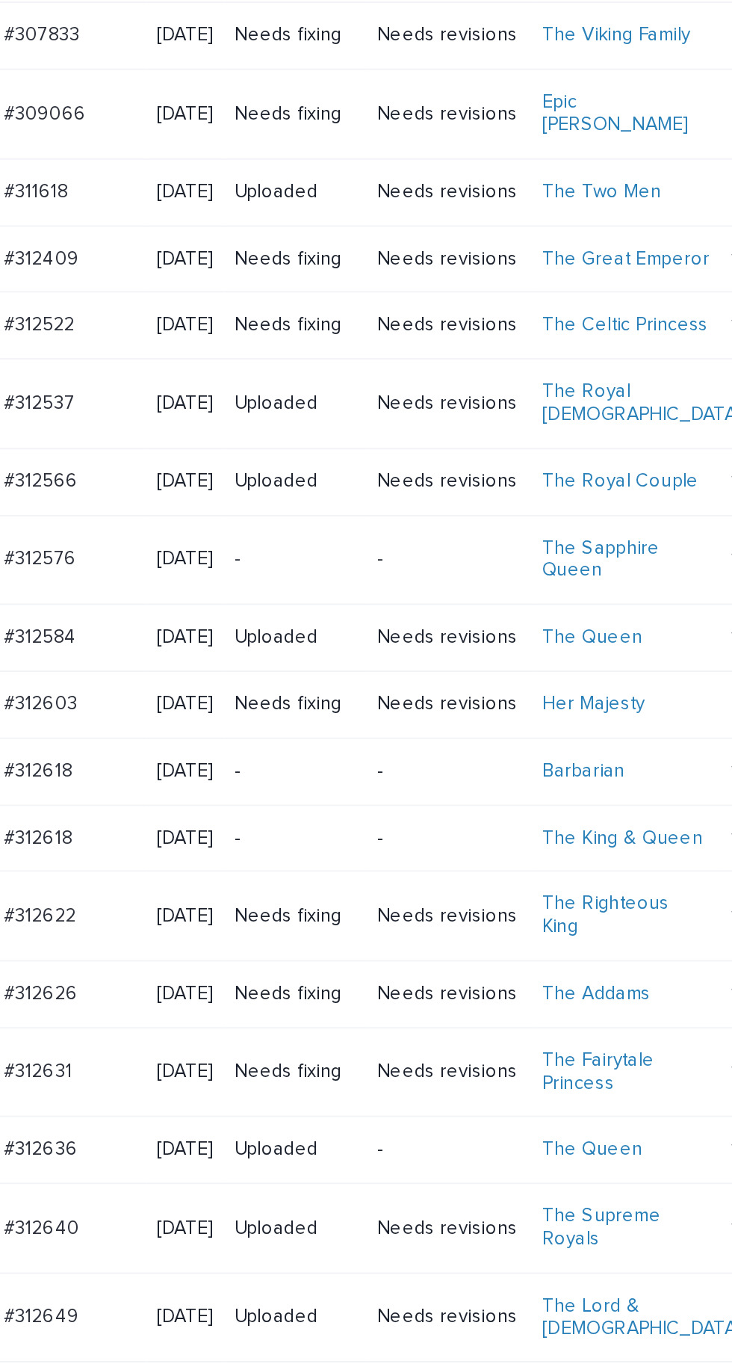
scroll to position [535, 0]
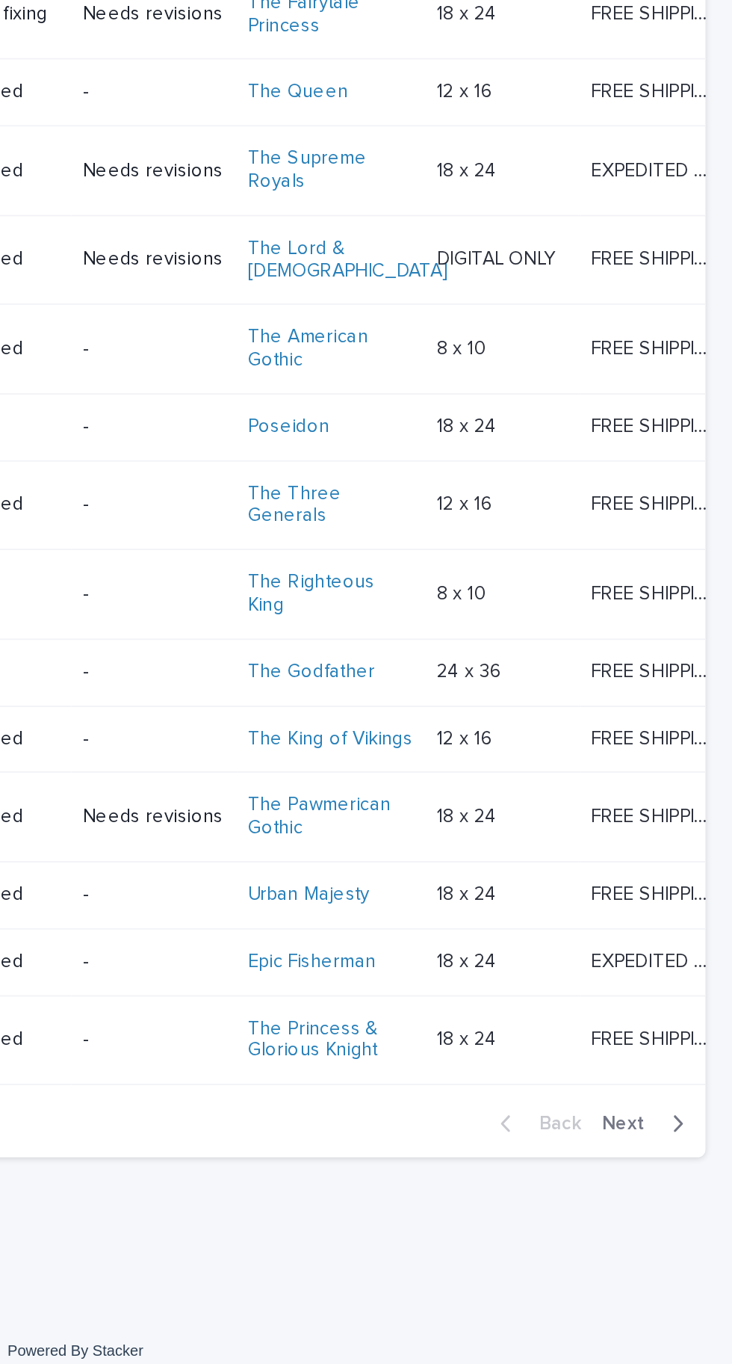
click at [680, 1221] on span "Next" at bounding box center [676, 1216] width 33 height 10
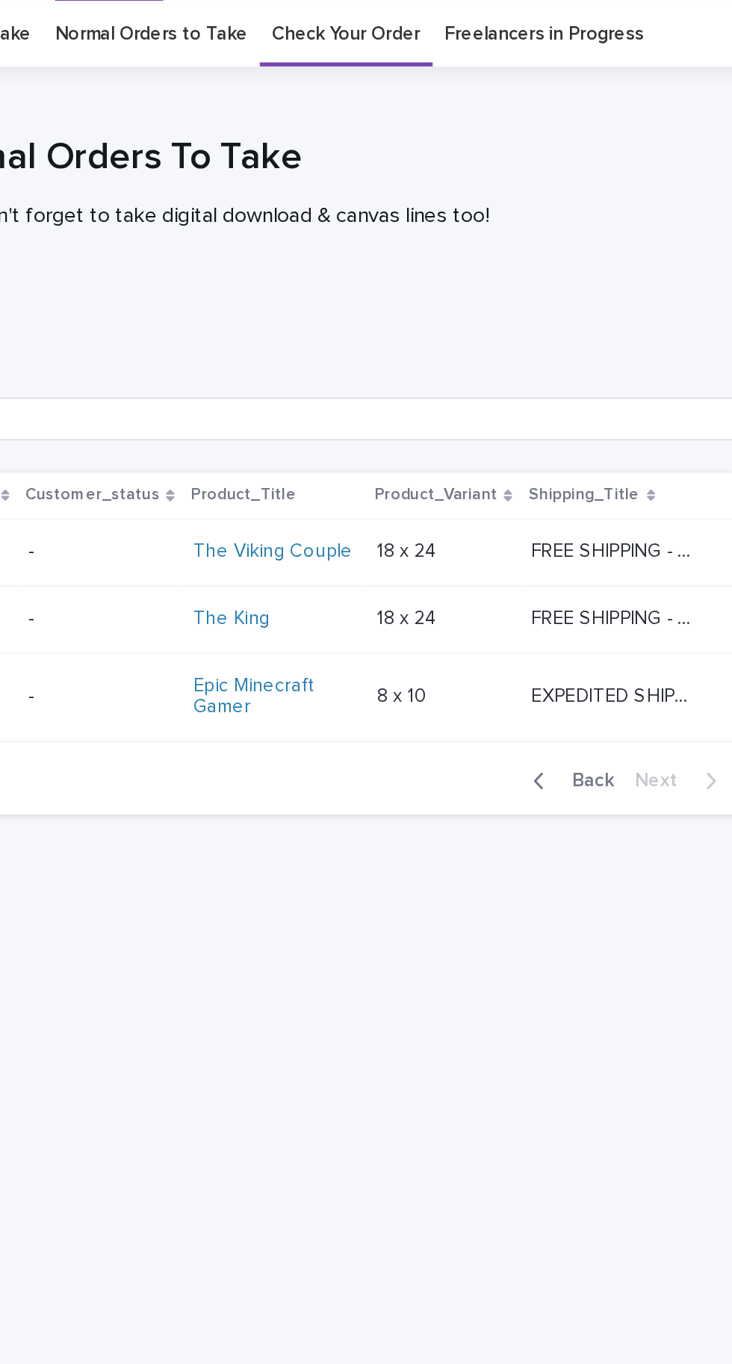
click at [639, 487] on span "Back" at bounding box center [632, 481] width 32 height 10
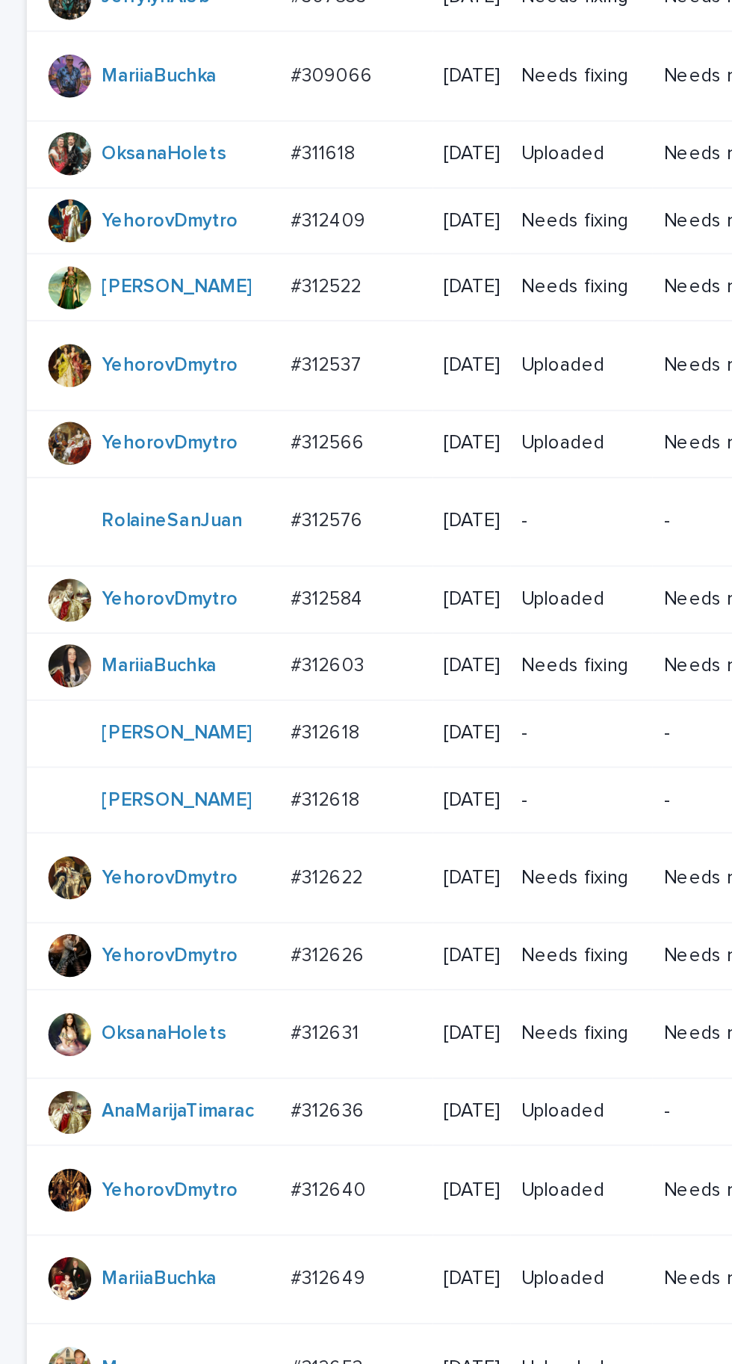
scroll to position [535, 0]
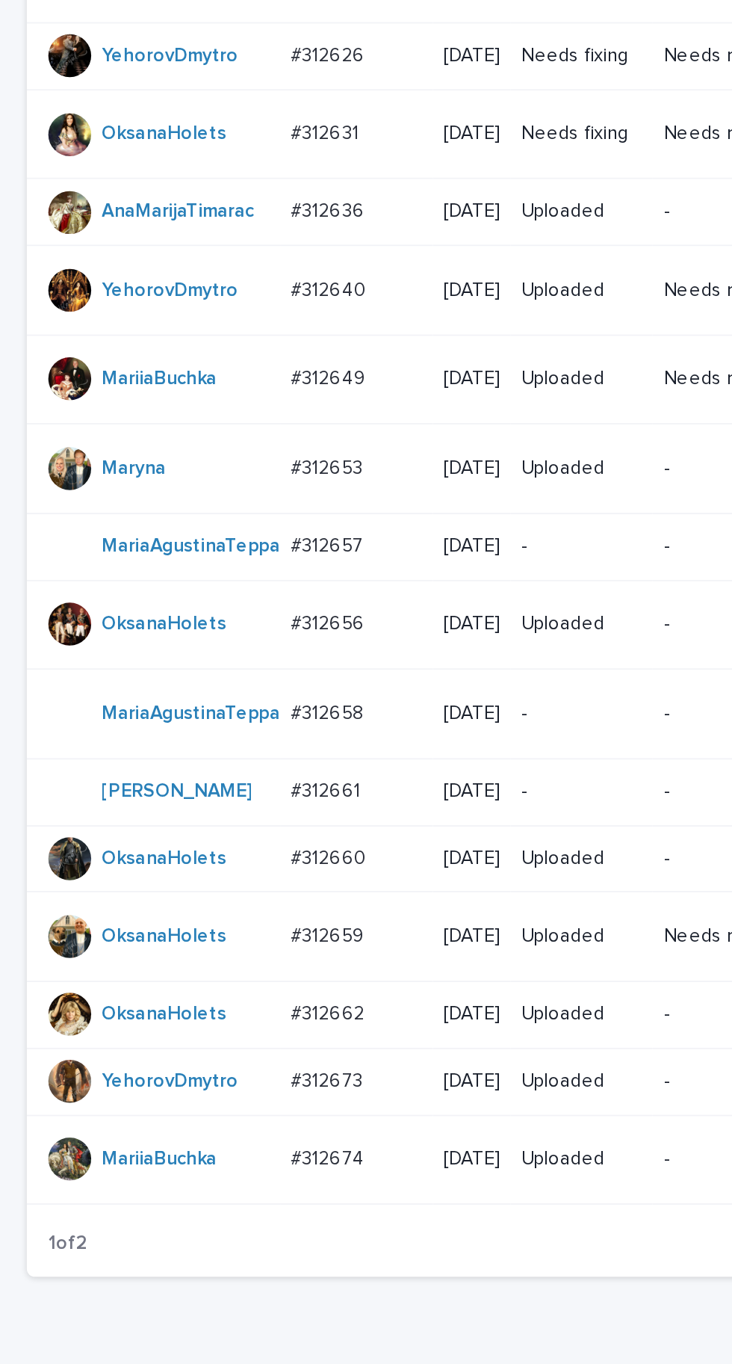
click at [196, 971] on p "#312661" at bounding box center [183, 963] width 42 height 16
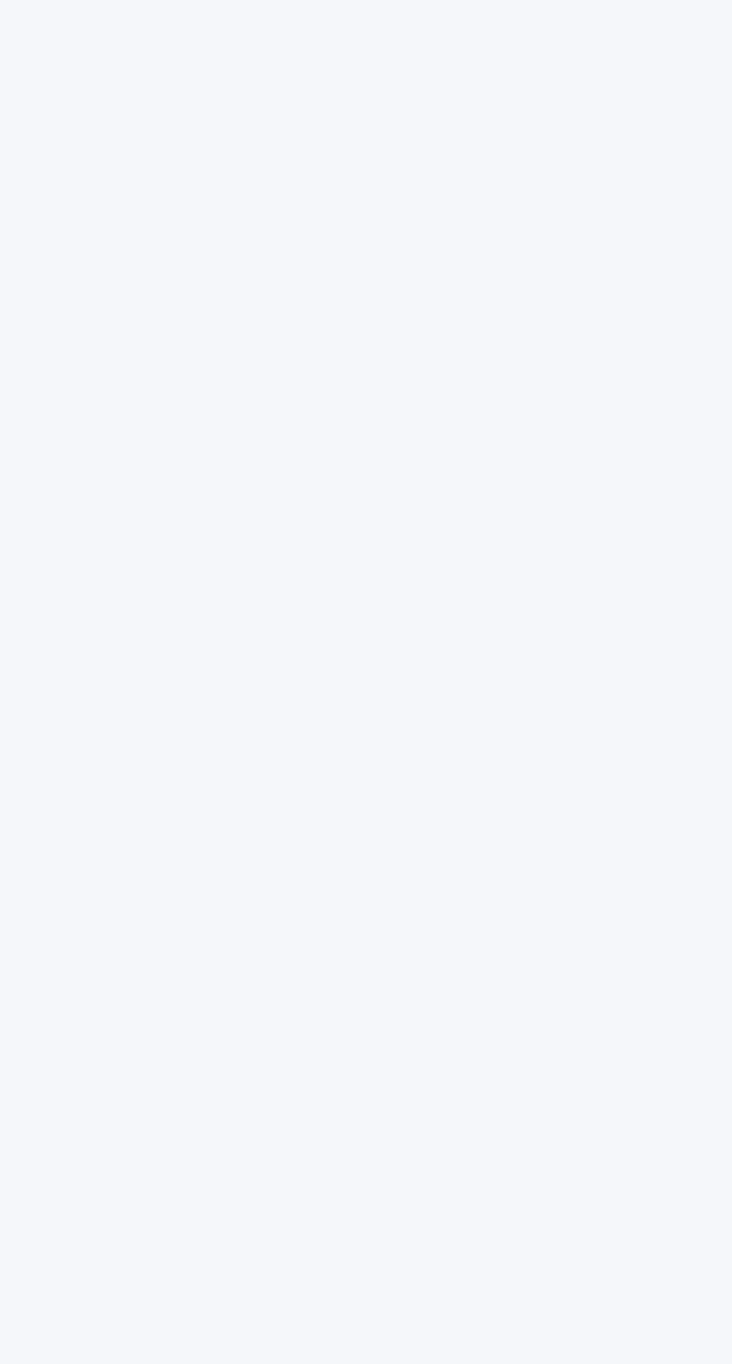
scroll to position [47, 0]
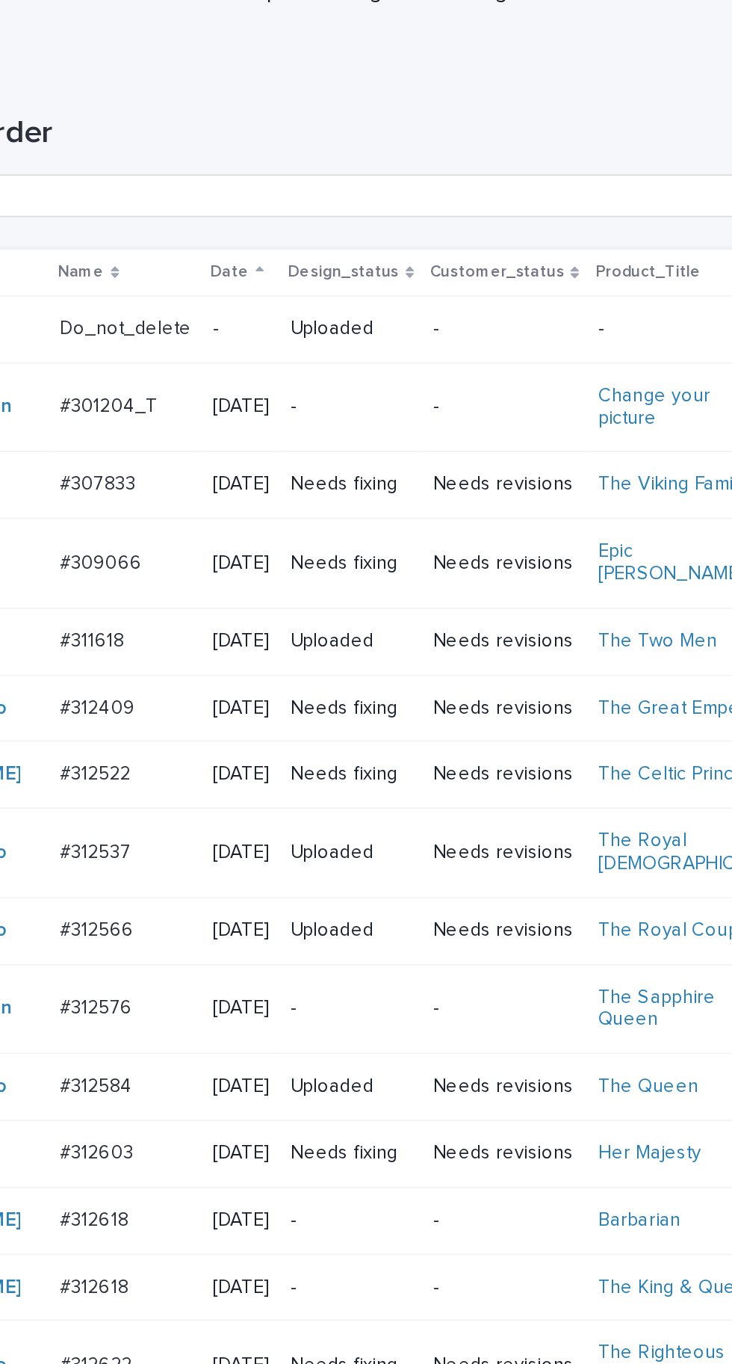
scroll to position [173, 0]
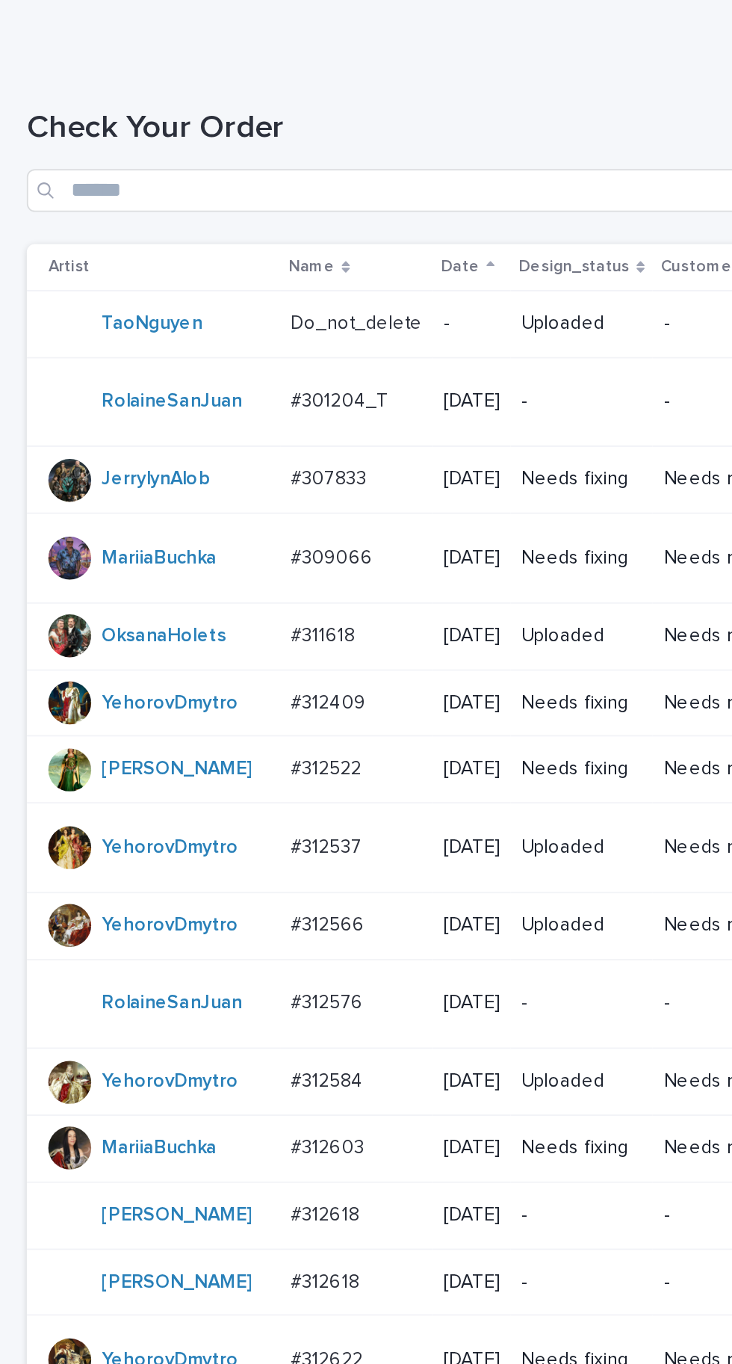
click at [189, 566] on p "#312576" at bounding box center [183, 558] width 43 height 16
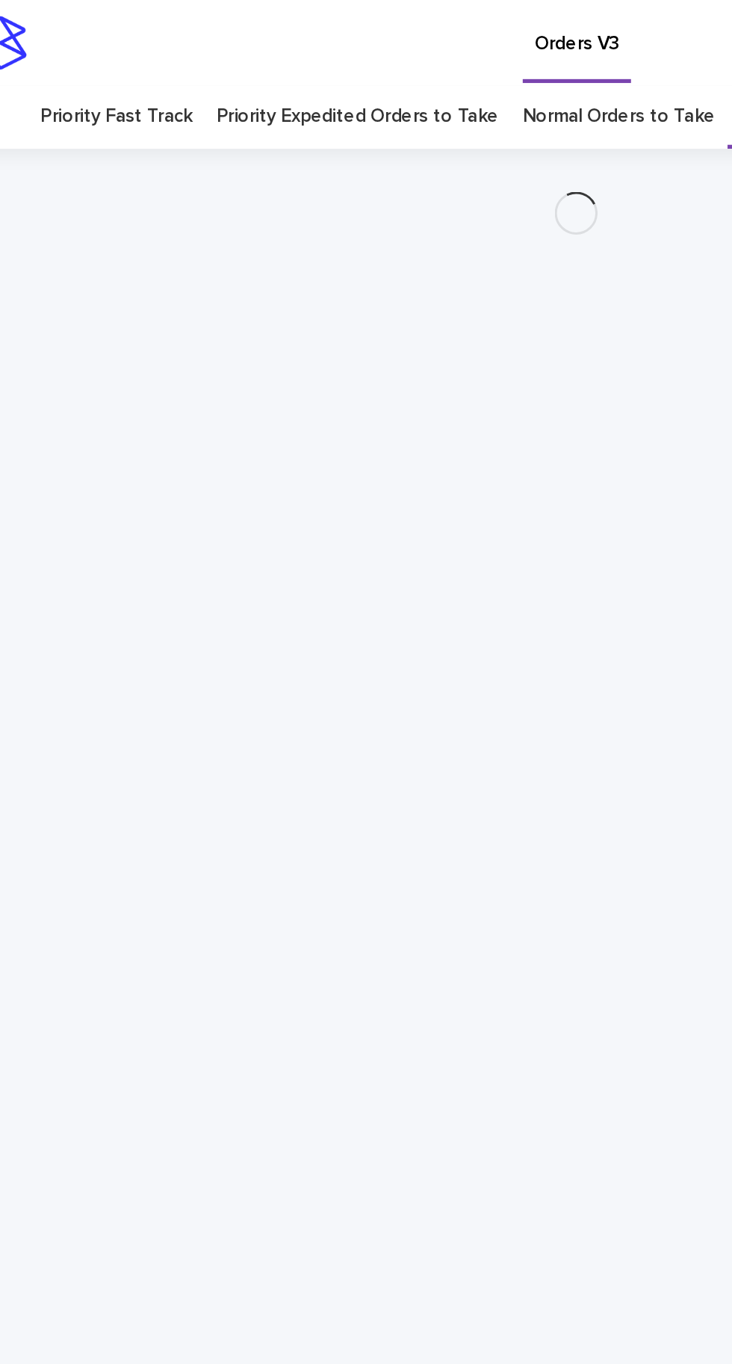
scroll to position [47, 0]
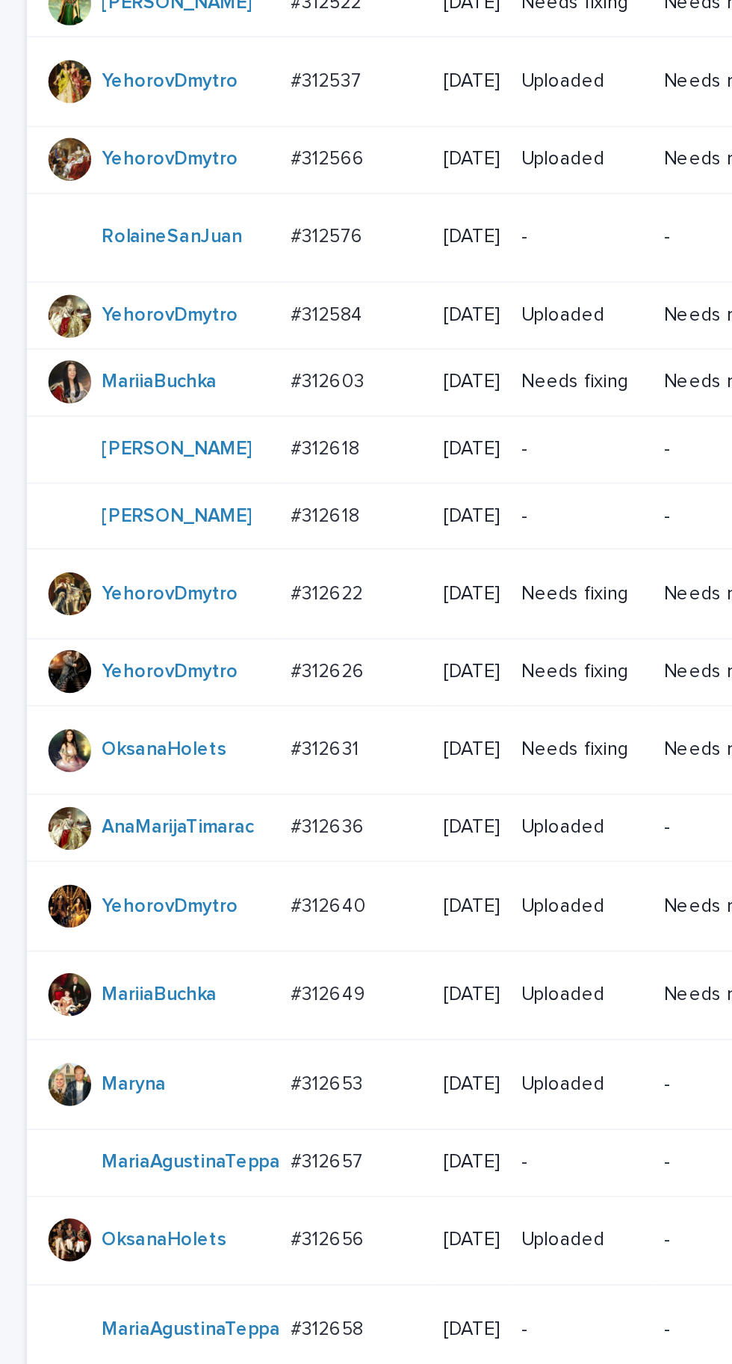
scroll to position [228, 0]
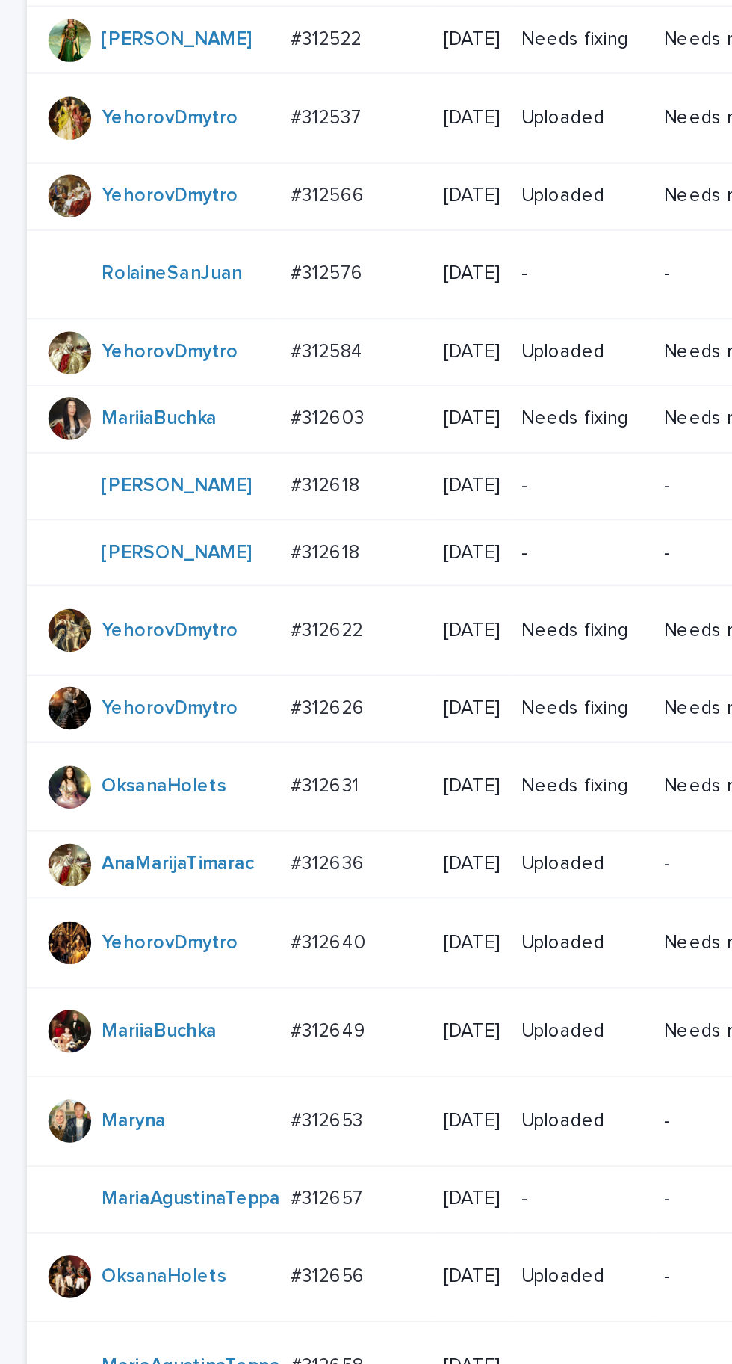
click at [197, 710] on p "#312622" at bounding box center [183, 702] width 43 height 16
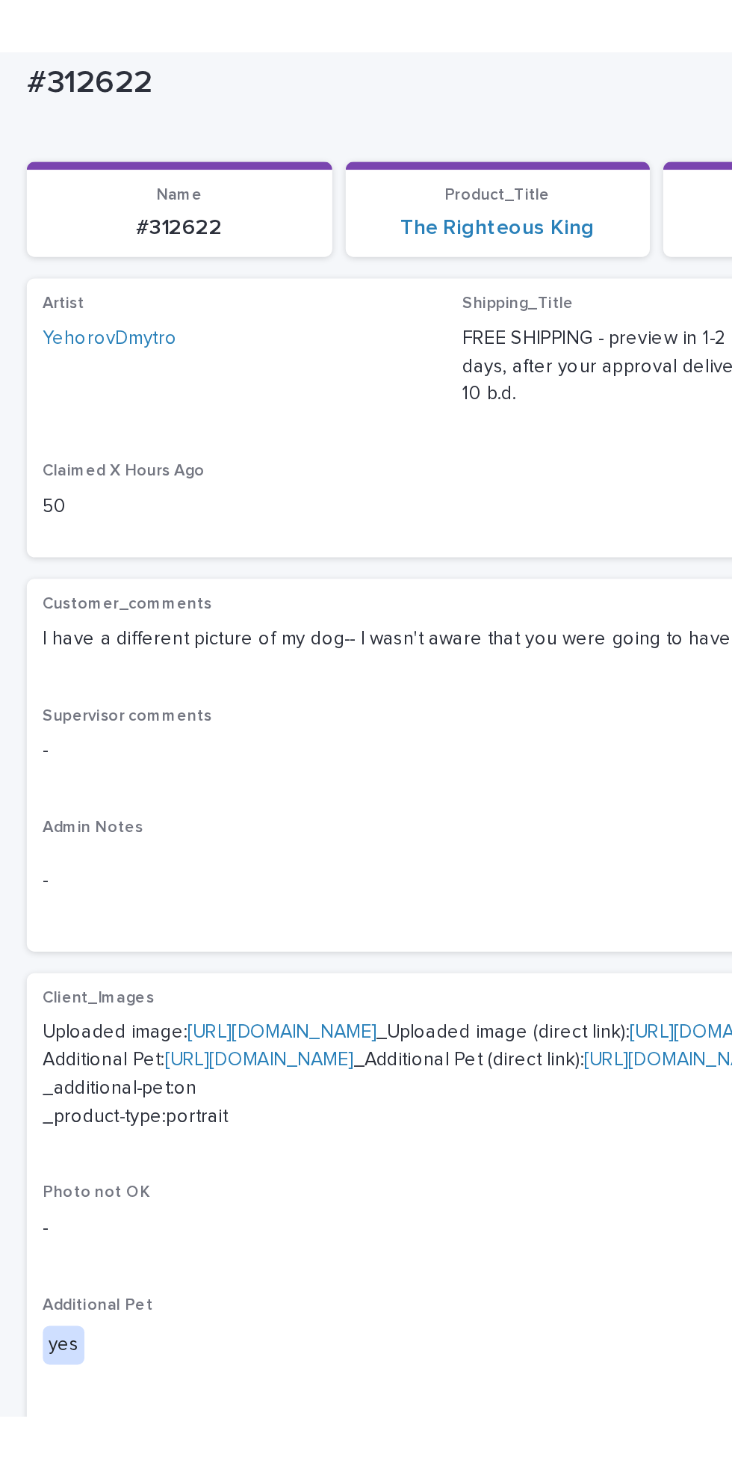
scroll to position [198, 0]
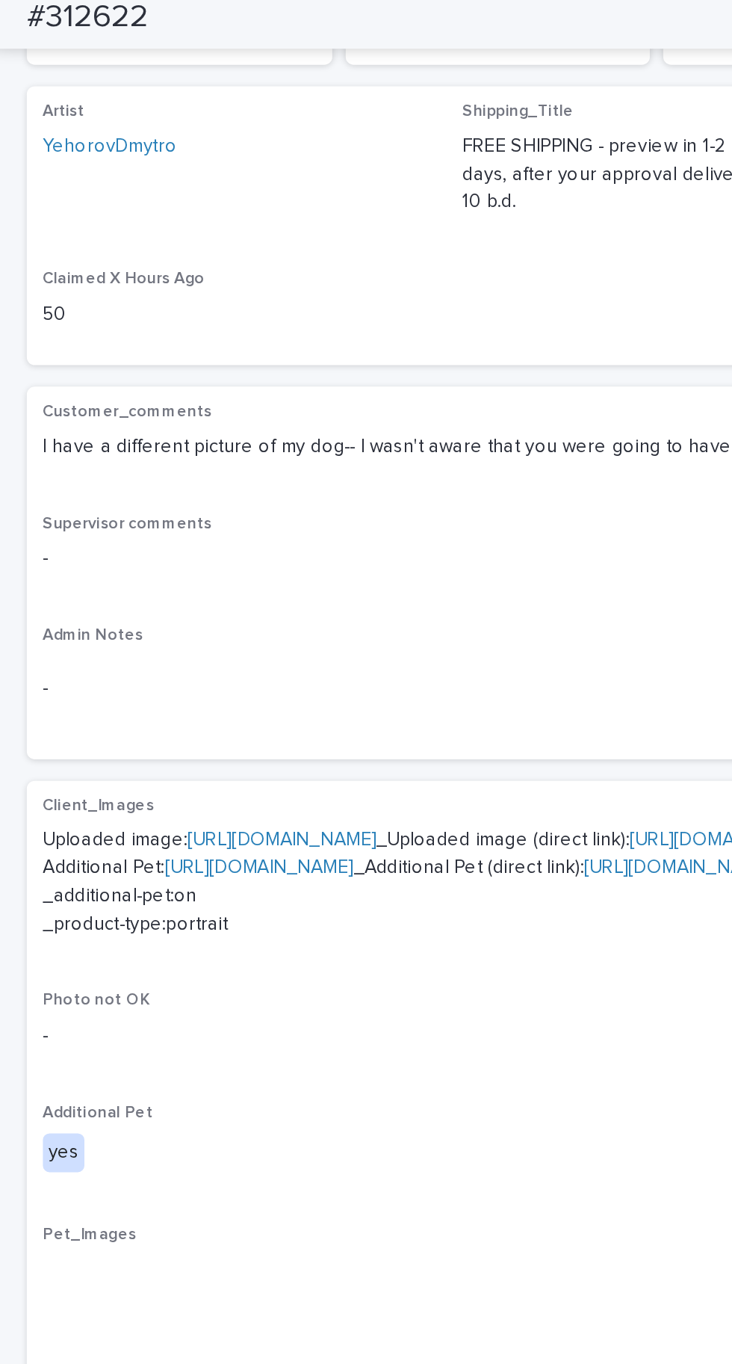
click at [197, 498] on link "[URL][DOMAIN_NAME]" at bounding box center [144, 492] width 105 height 10
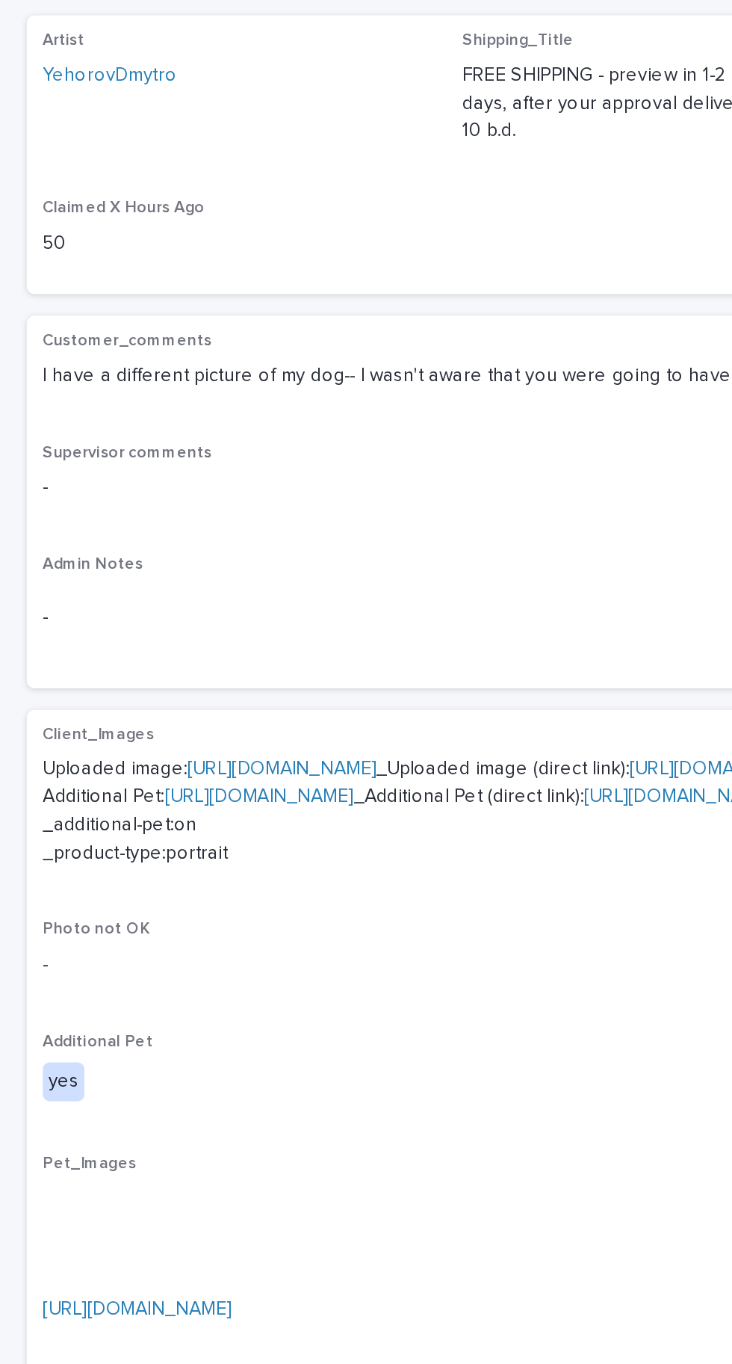
scroll to position [231, 0]
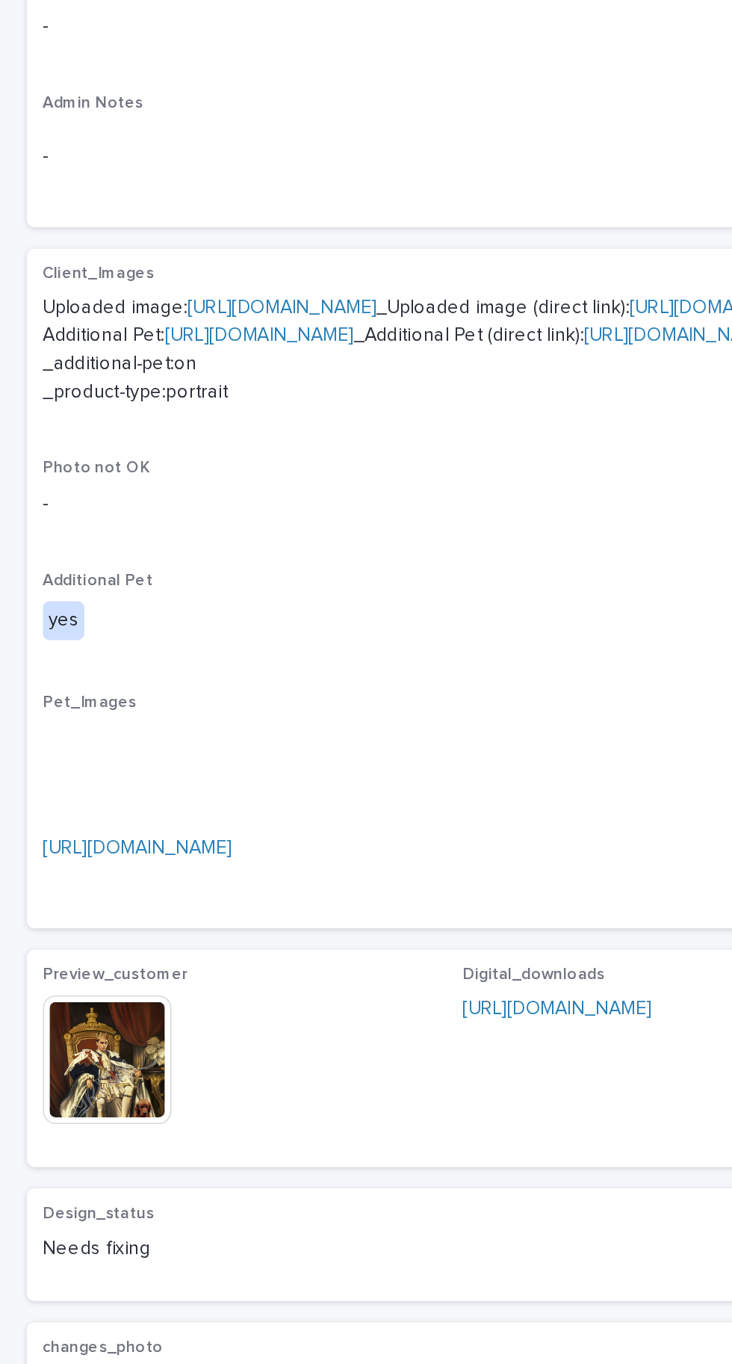
click at [70, 932] on img at bounding box center [60, 896] width 72 height 72
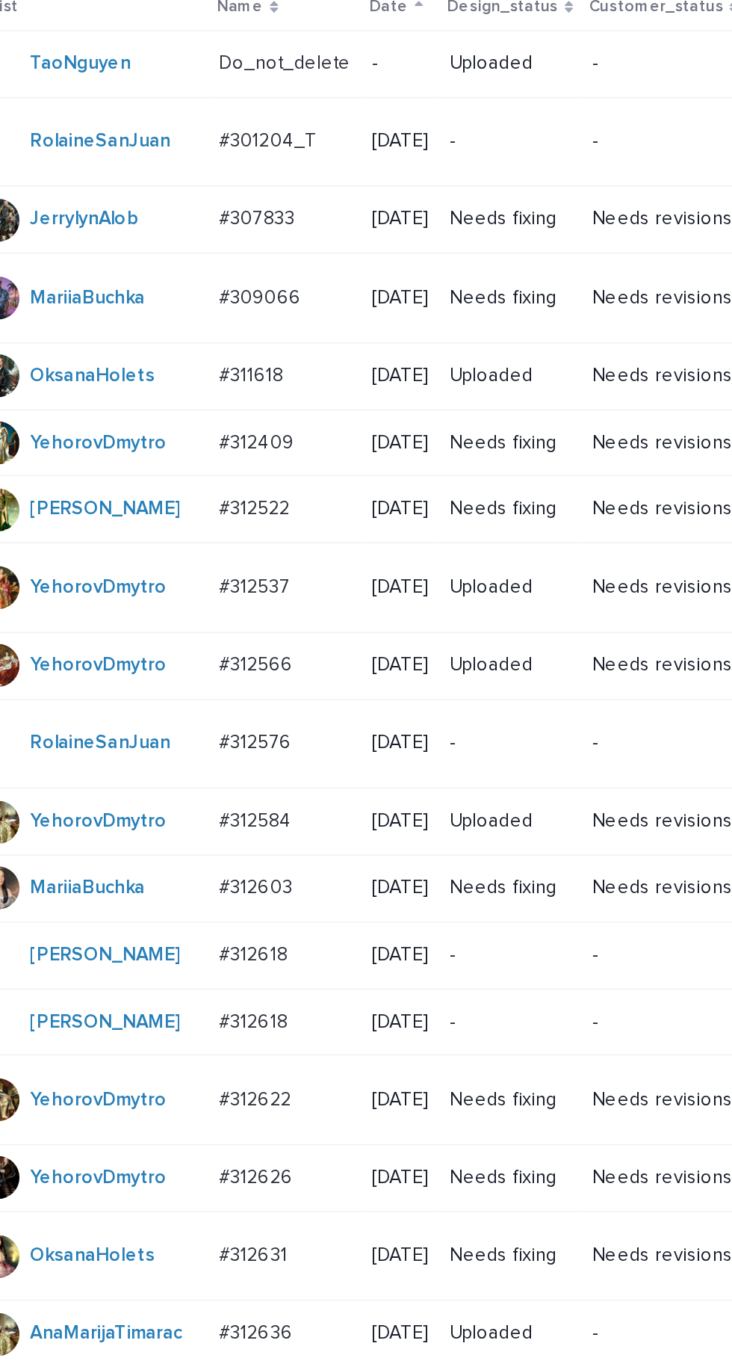
scroll to position [47, 0]
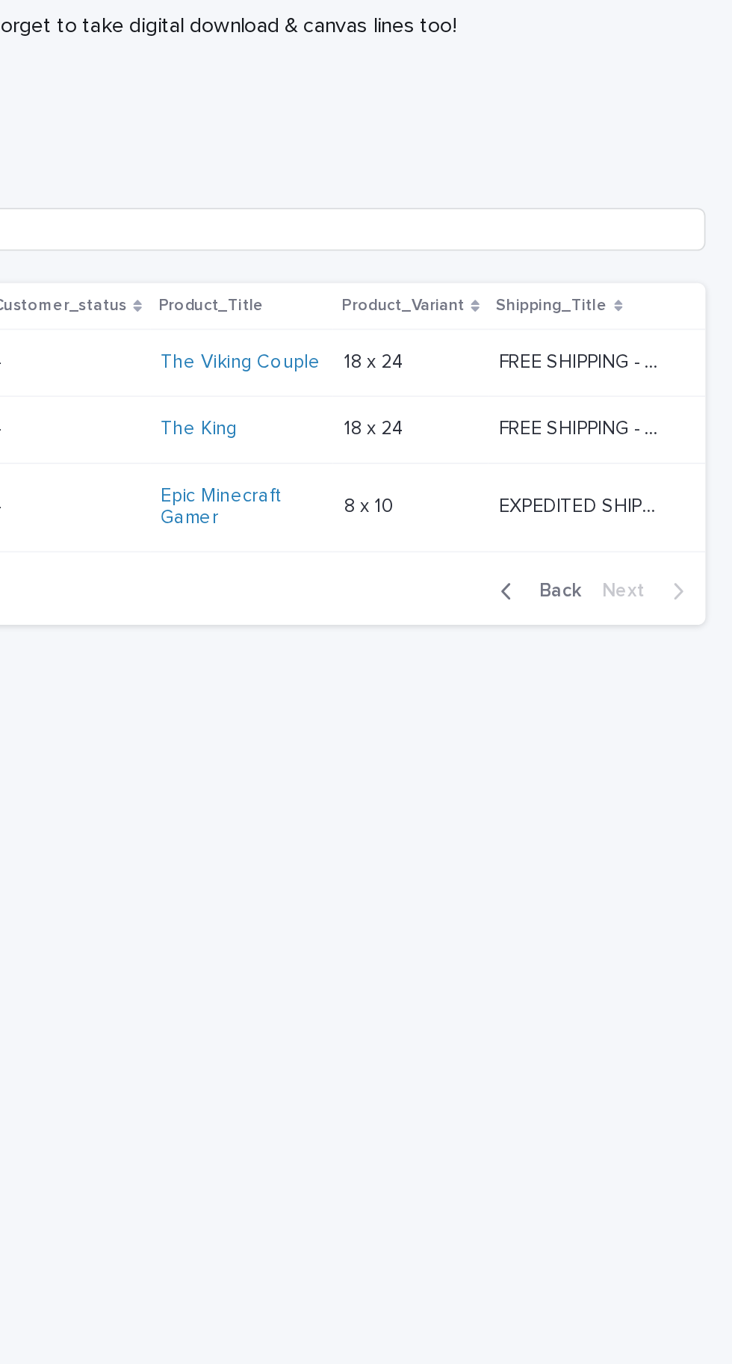
click at [651, 488] on button "Back" at bounding box center [622, 481] width 63 height 13
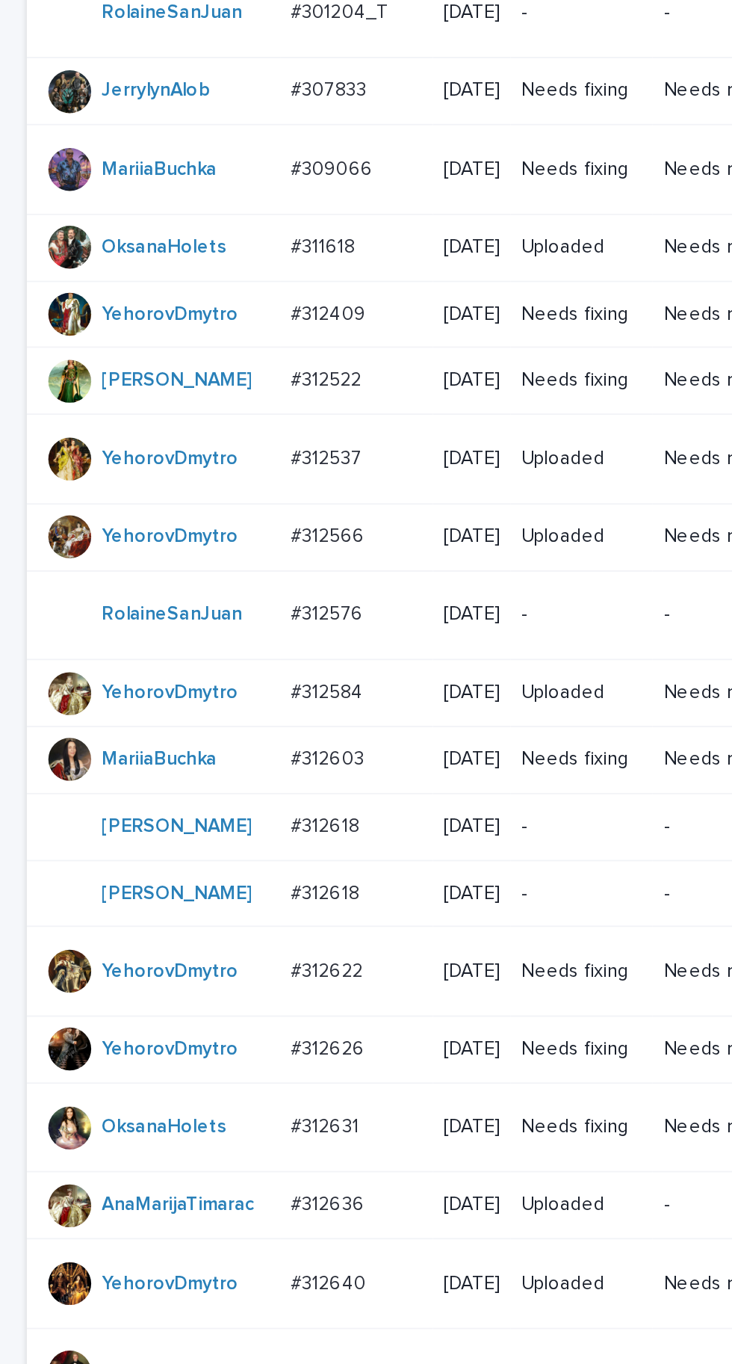
scroll to position [535, 0]
